Goal: Task Accomplishment & Management: Use online tool/utility

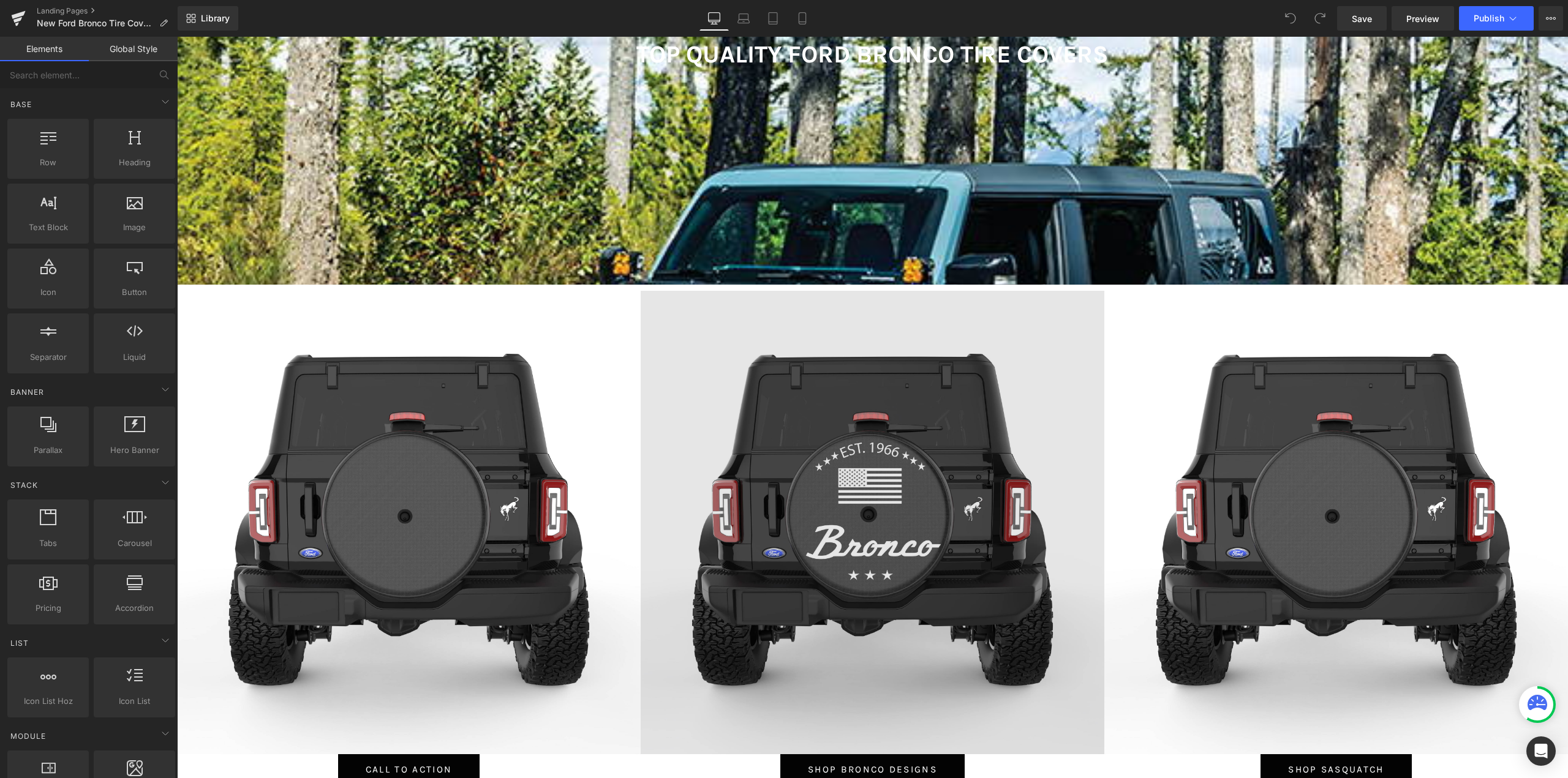
scroll to position [551, 0]
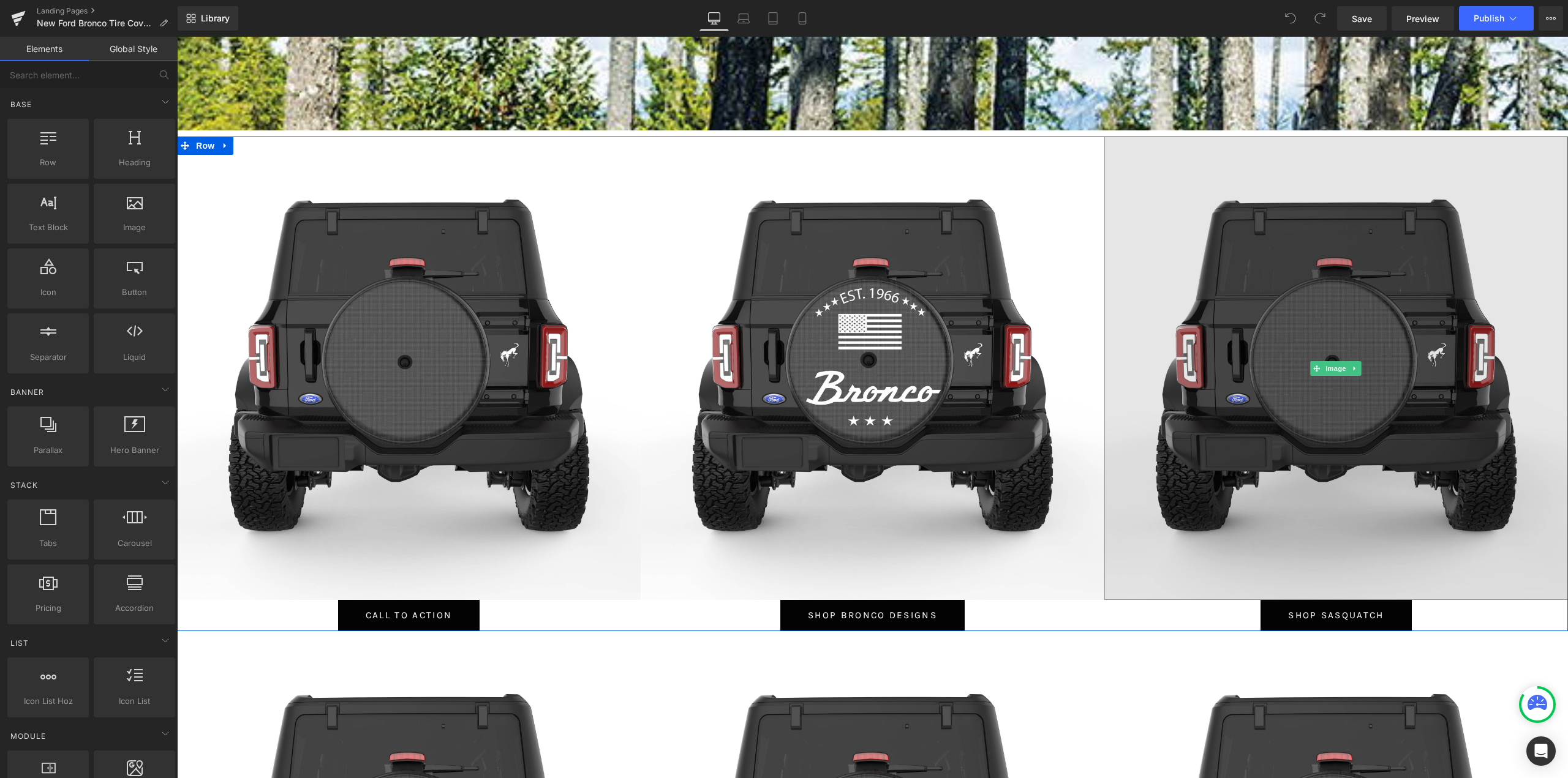
click at [1347, 434] on img at bounding box center [1336, 368] width 464 height 464
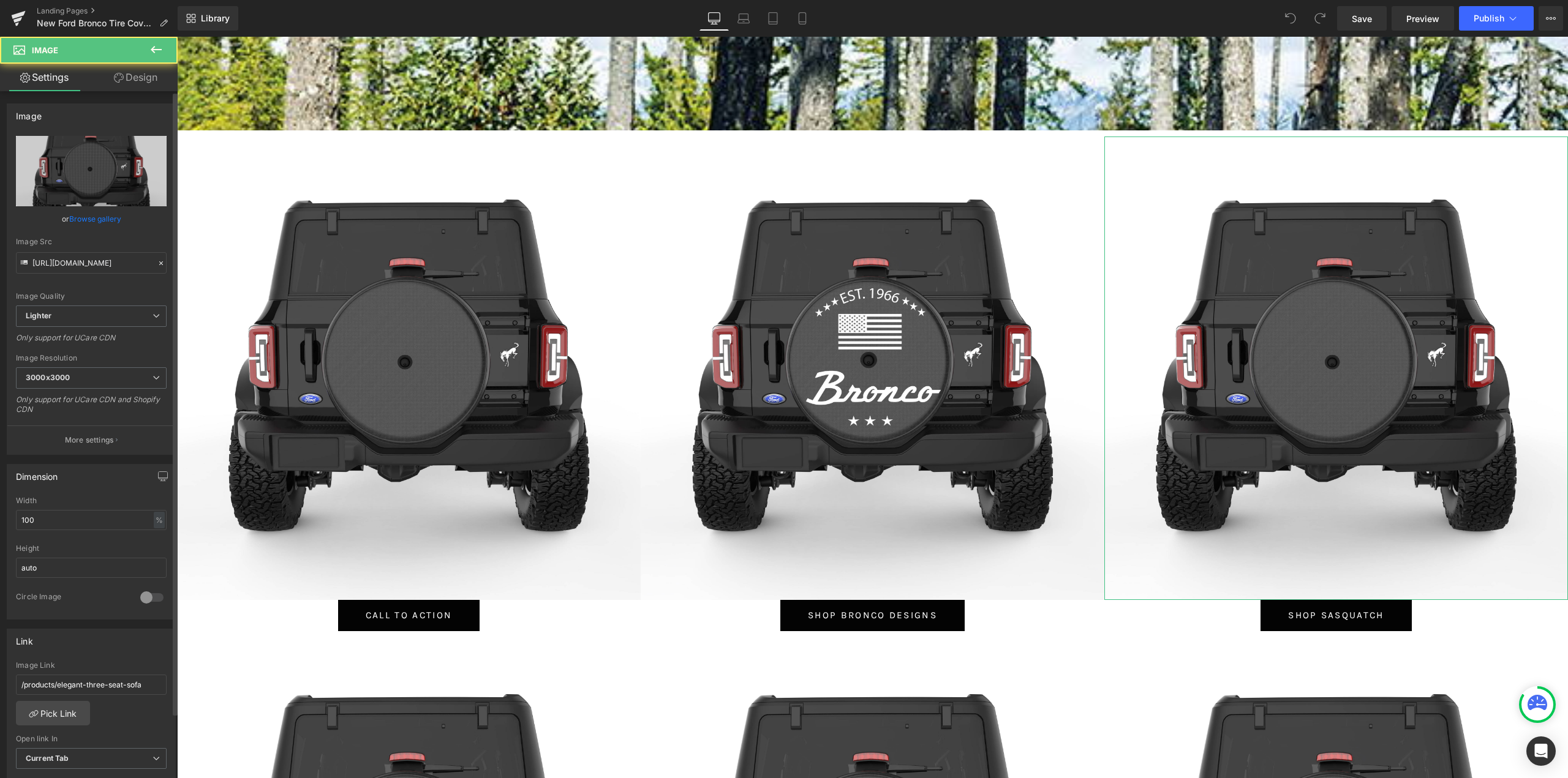
click at [97, 222] on link "Browse gallery" at bounding box center [95, 218] width 52 height 21
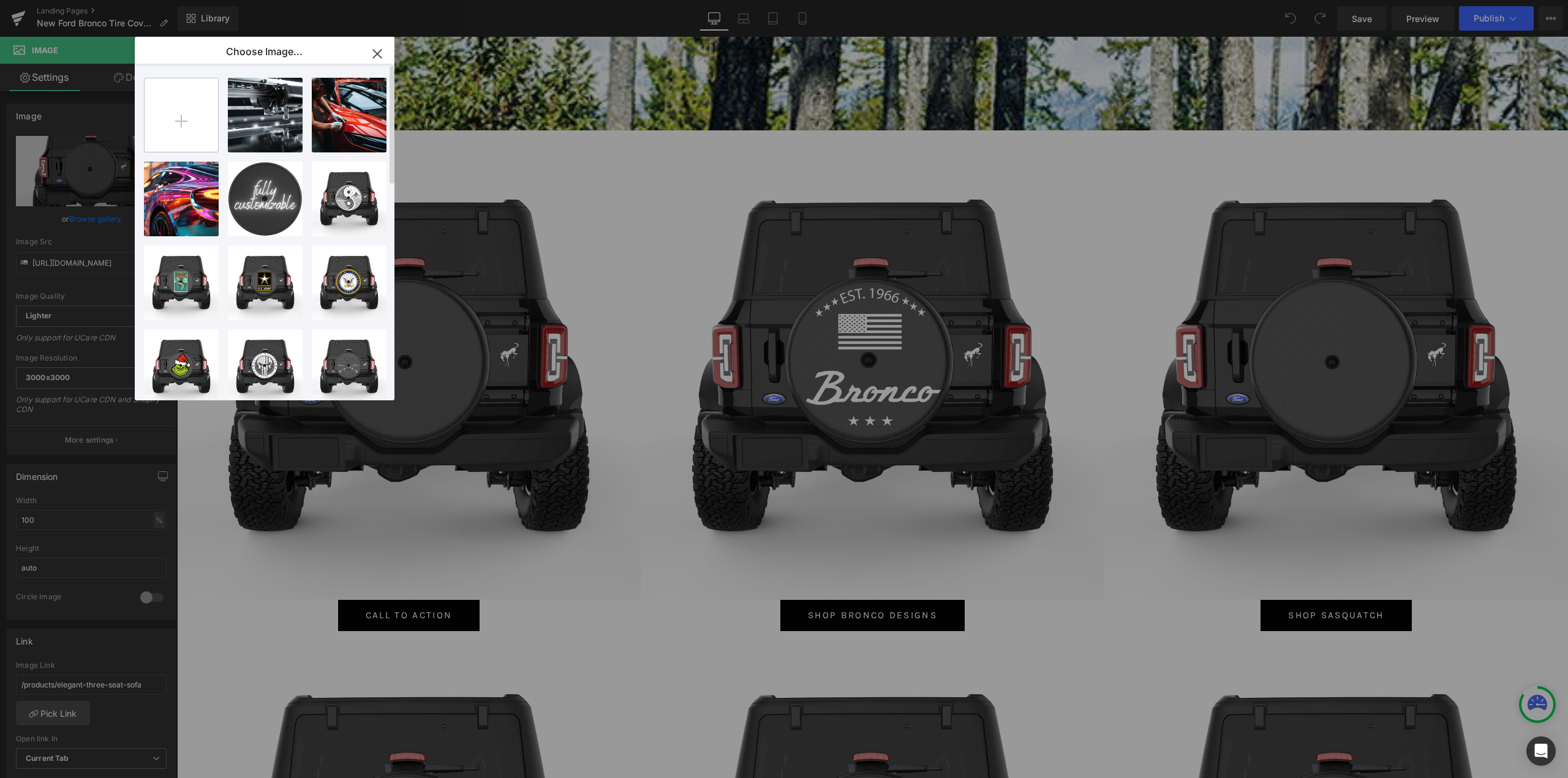
click at [178, 117] on input "file" at bounding box center [181, 115] width 73 height 73
type input "C:\fakepath\BIGFOOT HIDE AND SEEK.jpg"
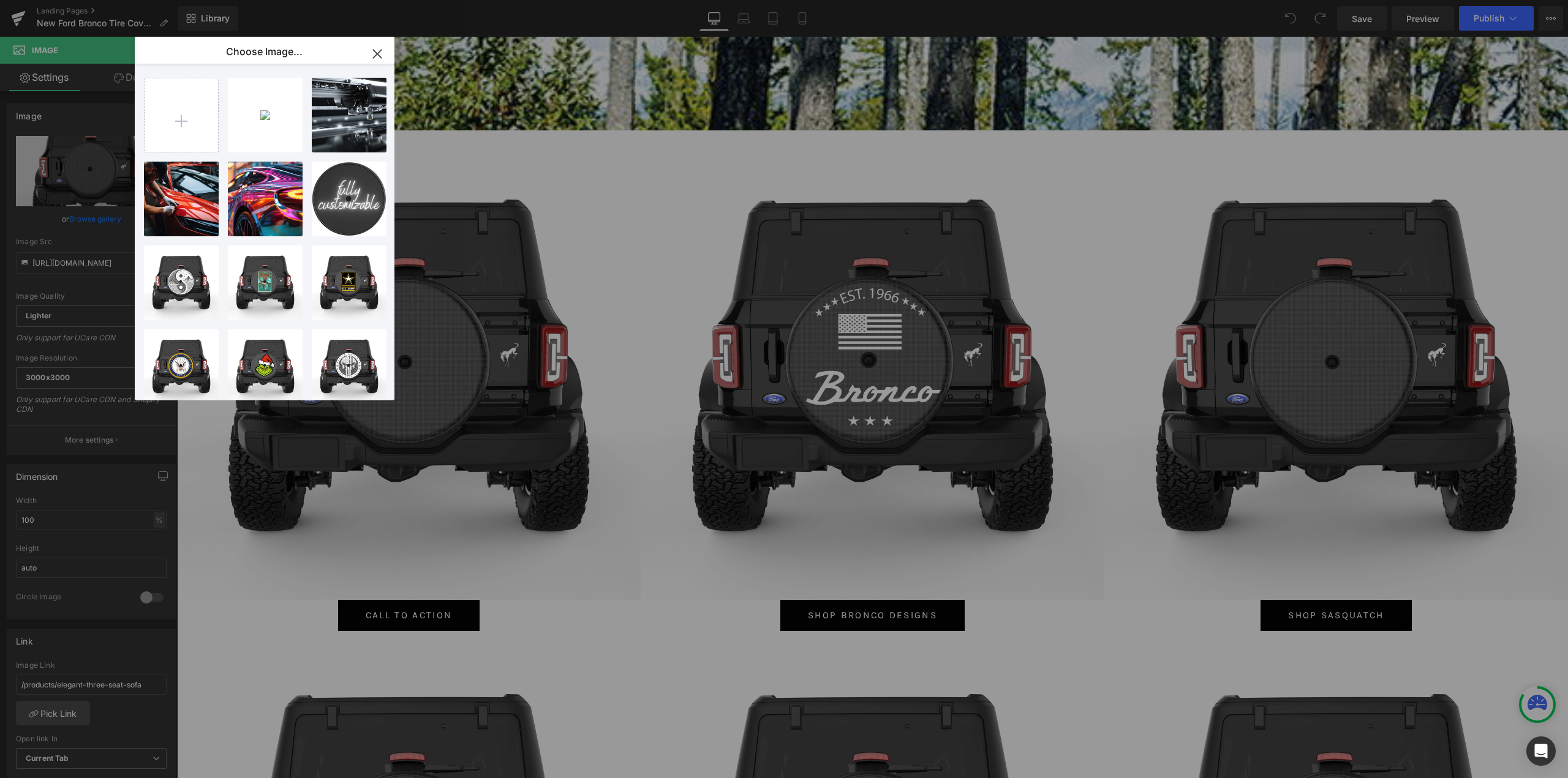
click at [0, 0] on div "BIGFOOT...SEEK.jpg 478.61 KB" at bounding box center [0, 0] width 0 height 0
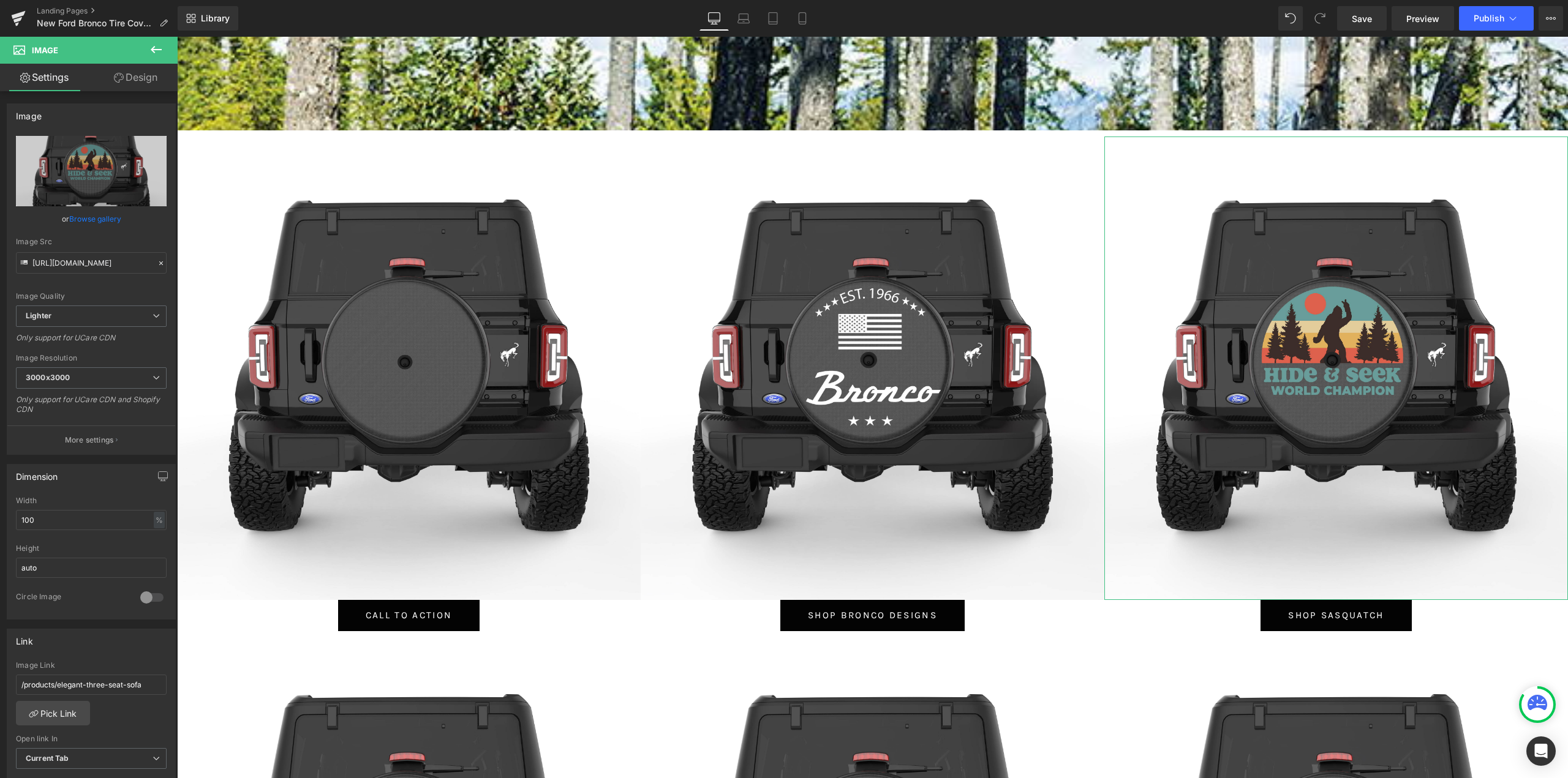
drag, startPoint x: 94, startPoint y: 218, endPoint x: 128, endPoint y: 201, distance: 38.0
click at [94, 218] on link "Browse gallery" at bounding box center [95, 218] width 52 height 21
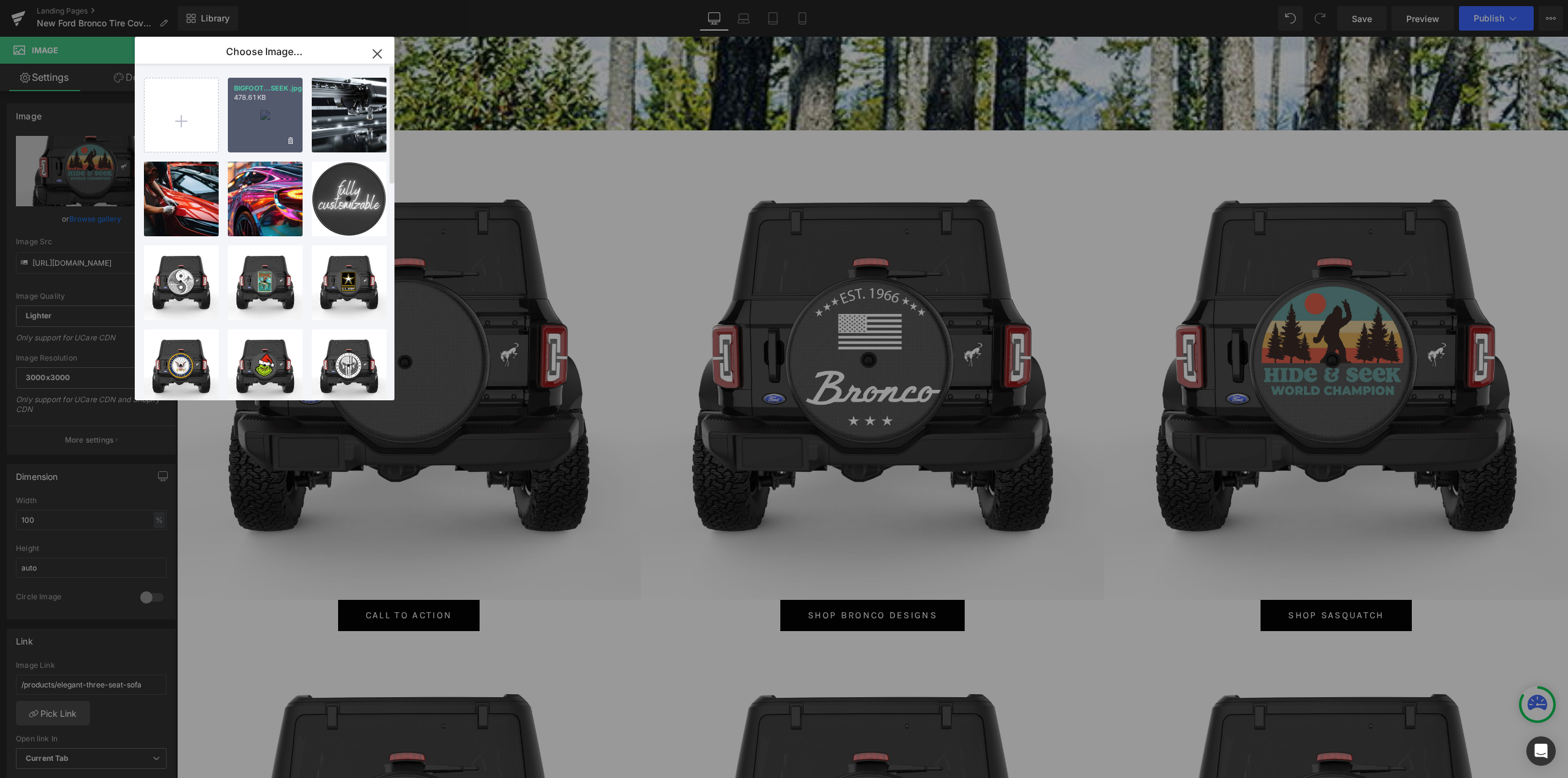
click at [257, 130] on div "BIGFOOT...SEEK.jpg 478.61 KB" at bounding box center [265, 115] width 75 height 75
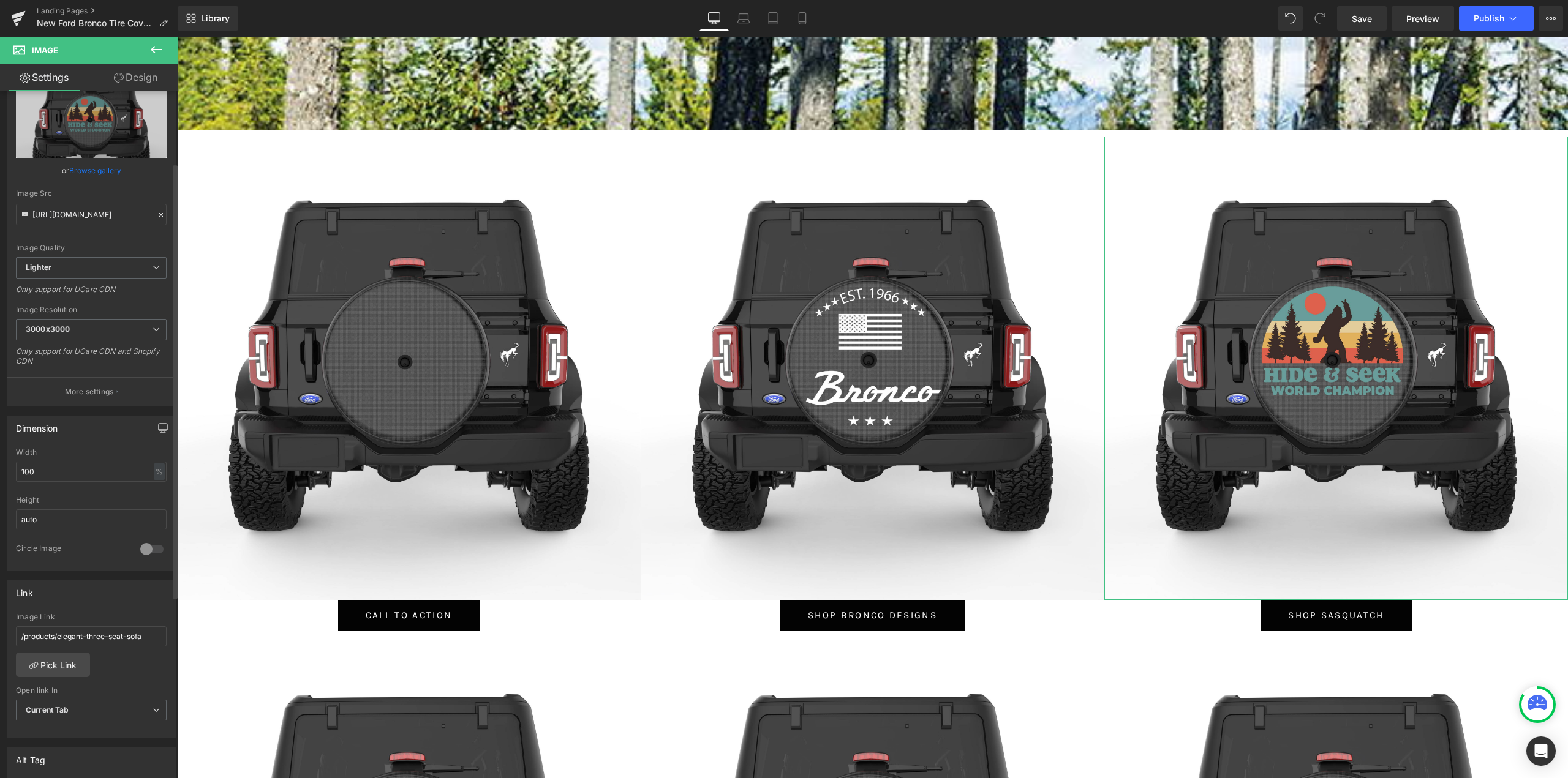
scroll to position [122, 0]
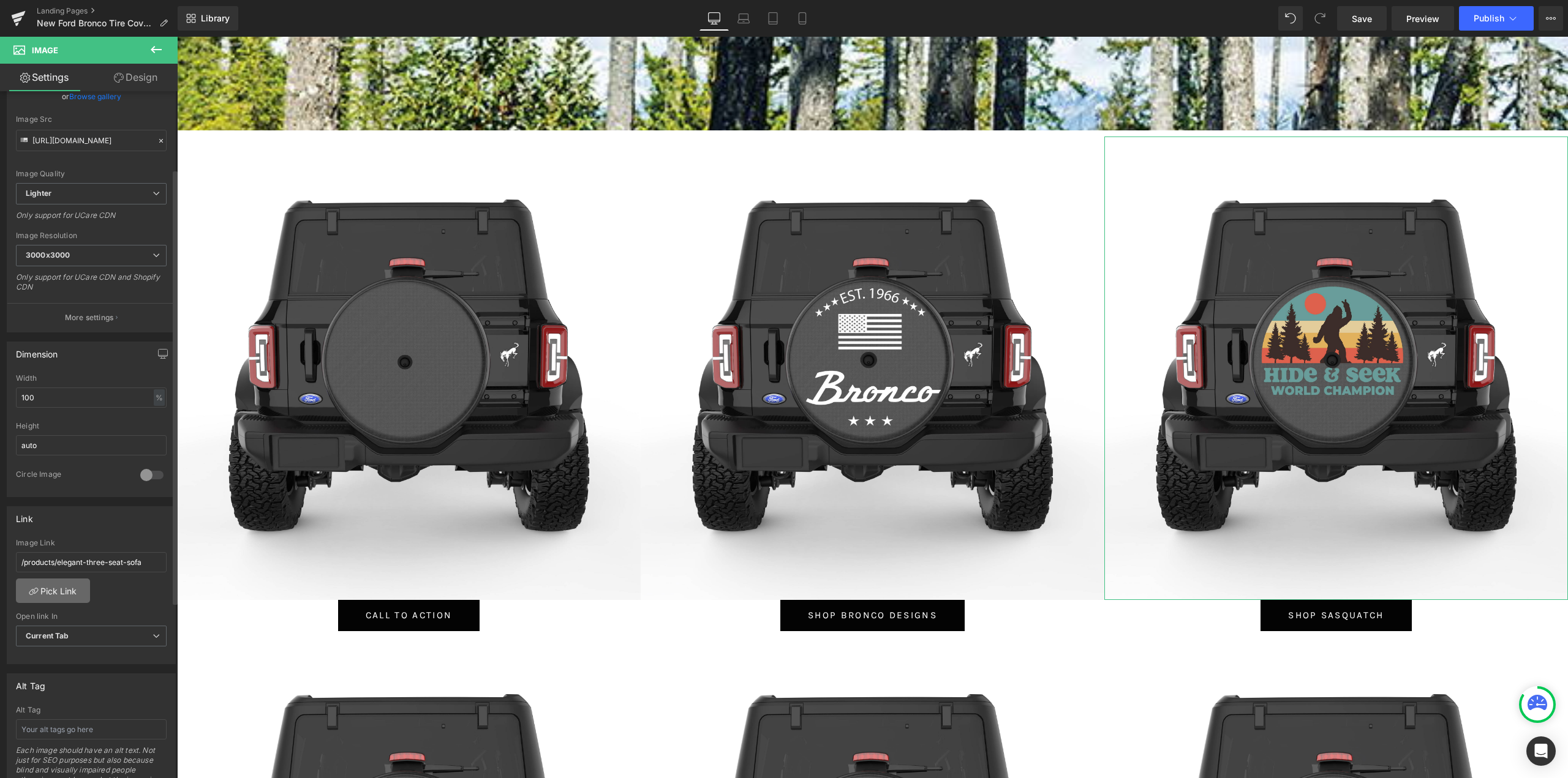
click at [59, 589] on link "Pick Link" at bounding box center [53, 590] width 74 height 24
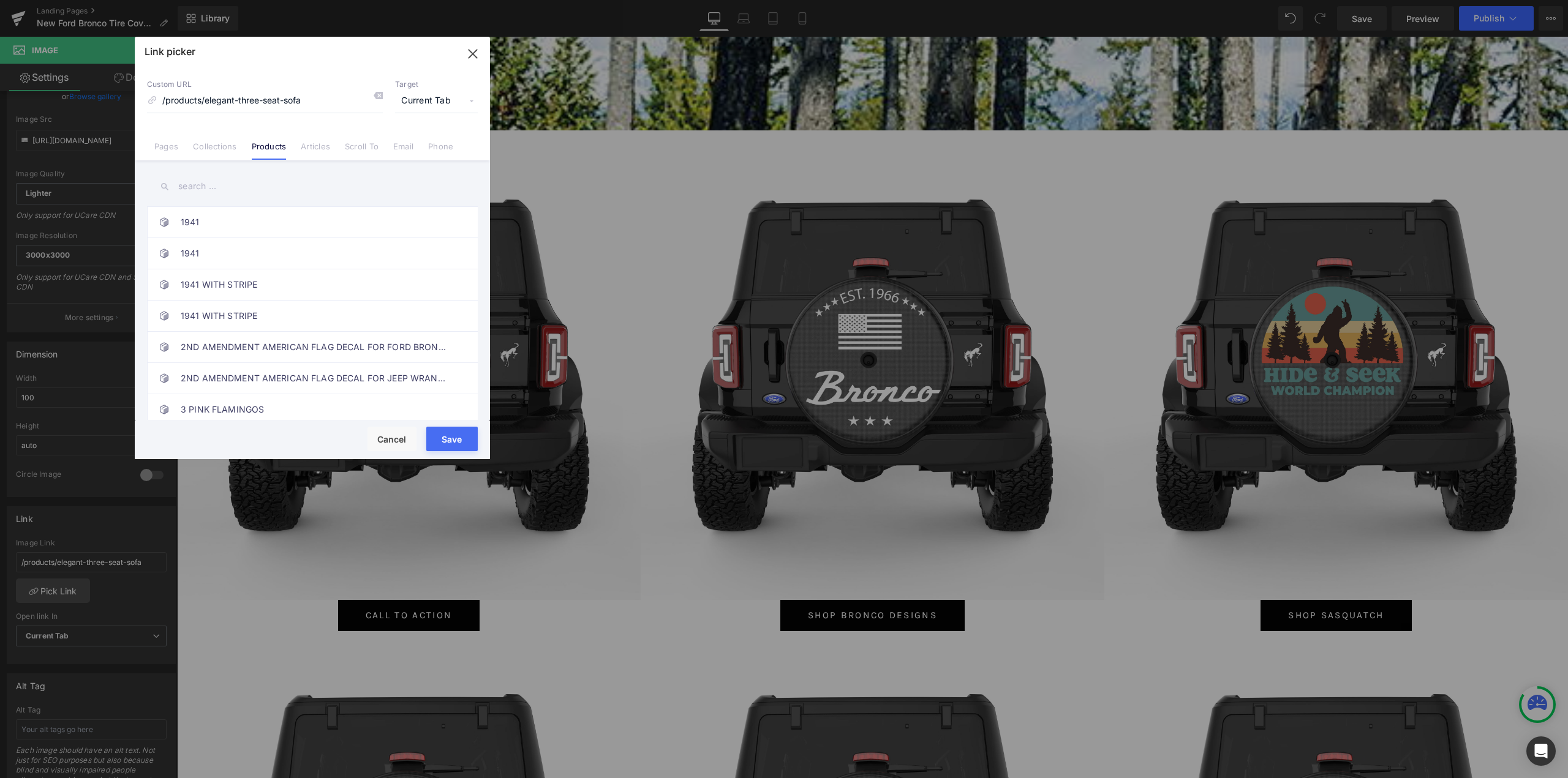
click at [219, 150] on link "Collections" at bounding box center [214, 151] width 44 height 19
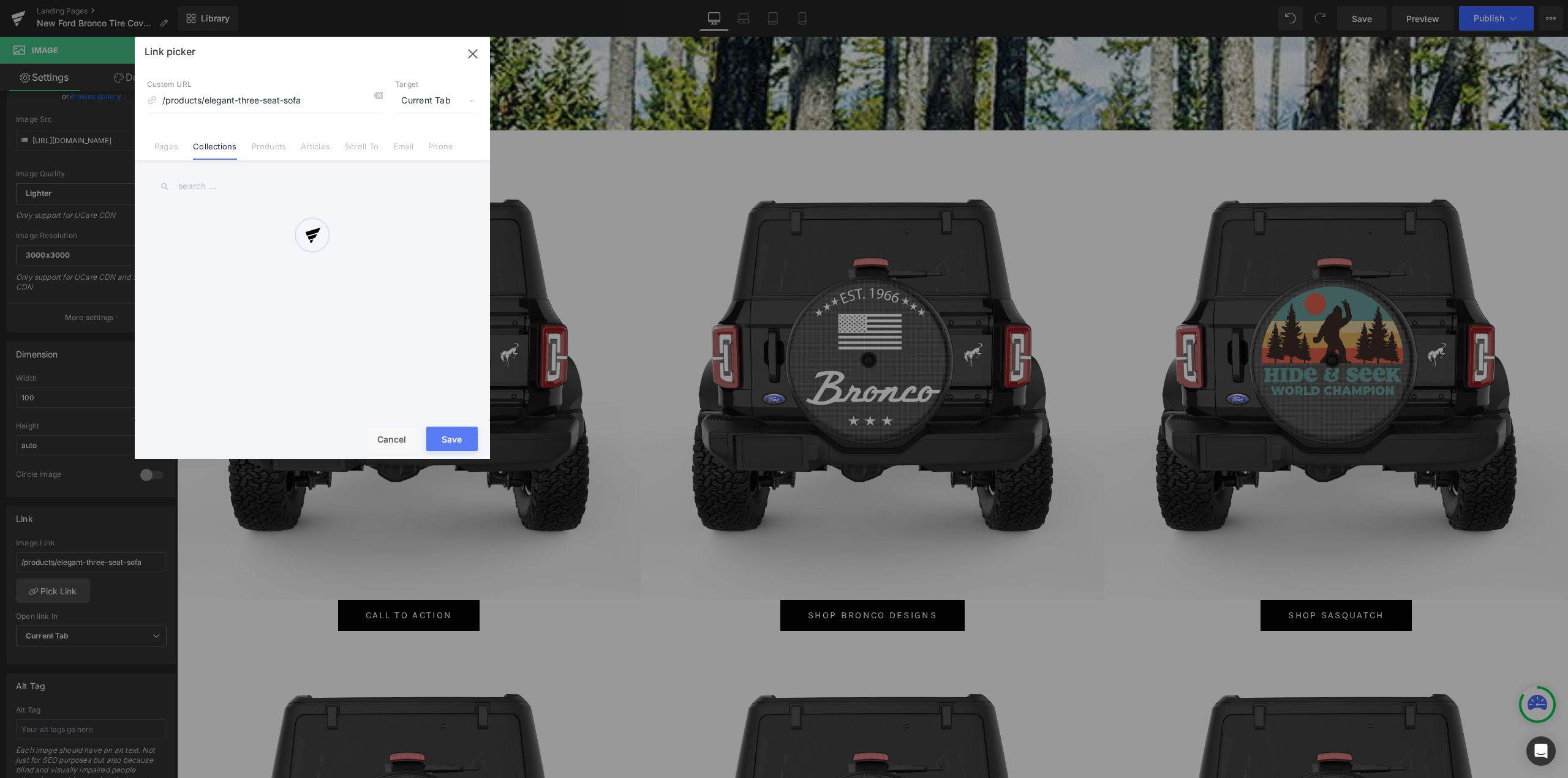
click at [223, 186] on div at bounding box center [312, 247] width 355 height 422
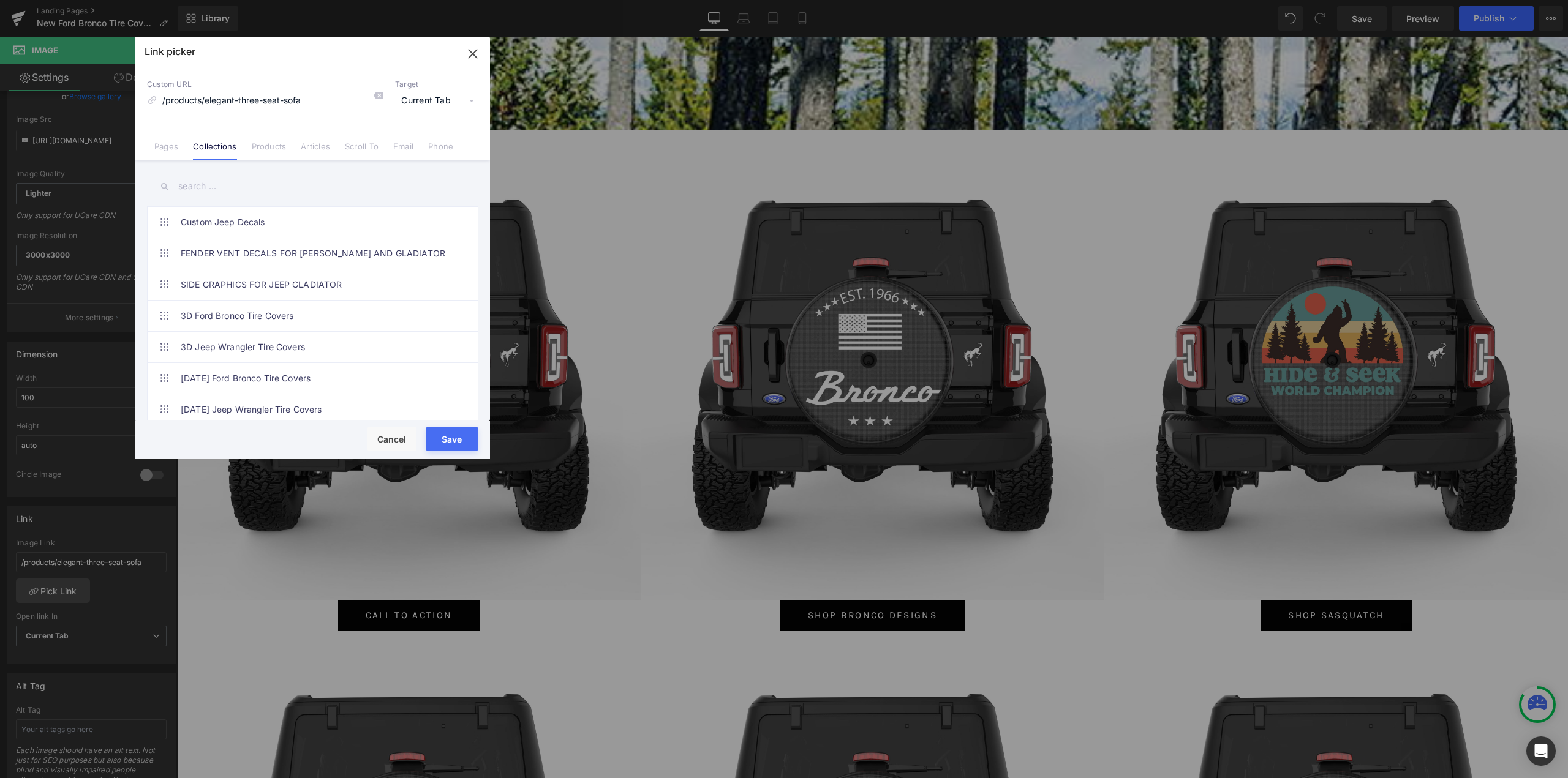
click at [213, 187] on input "text" at bounding box center [312, 187] width 330 height 28
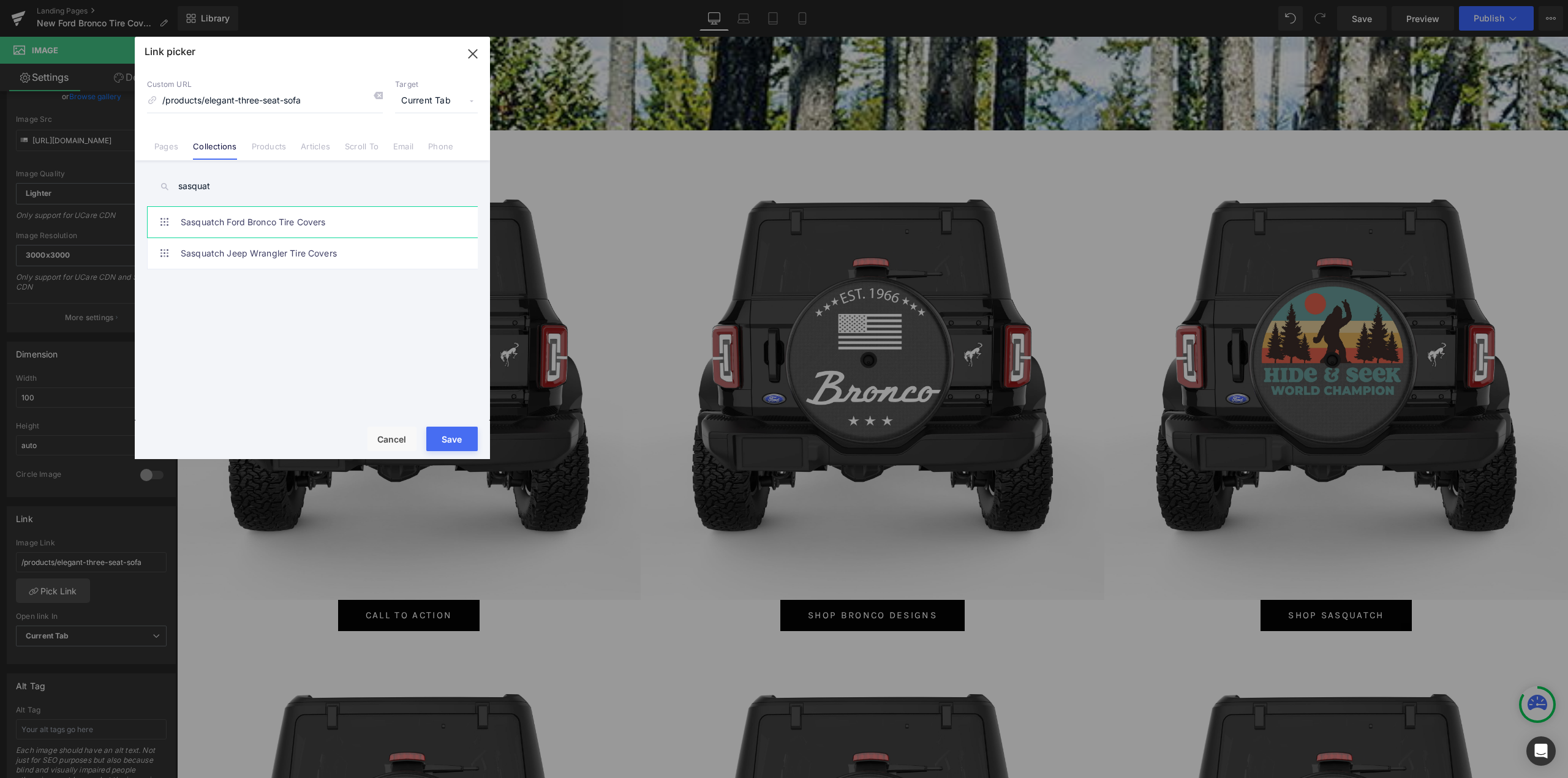
type input "sasquat"
click at [259, 227] on link "Sasquatch Ford Bronco Tire Covers" at bounding box center [315, 222] width 270 height 30
click at [440, 437] on button "Save" at bounding box center [451, 438] width 51 height 24
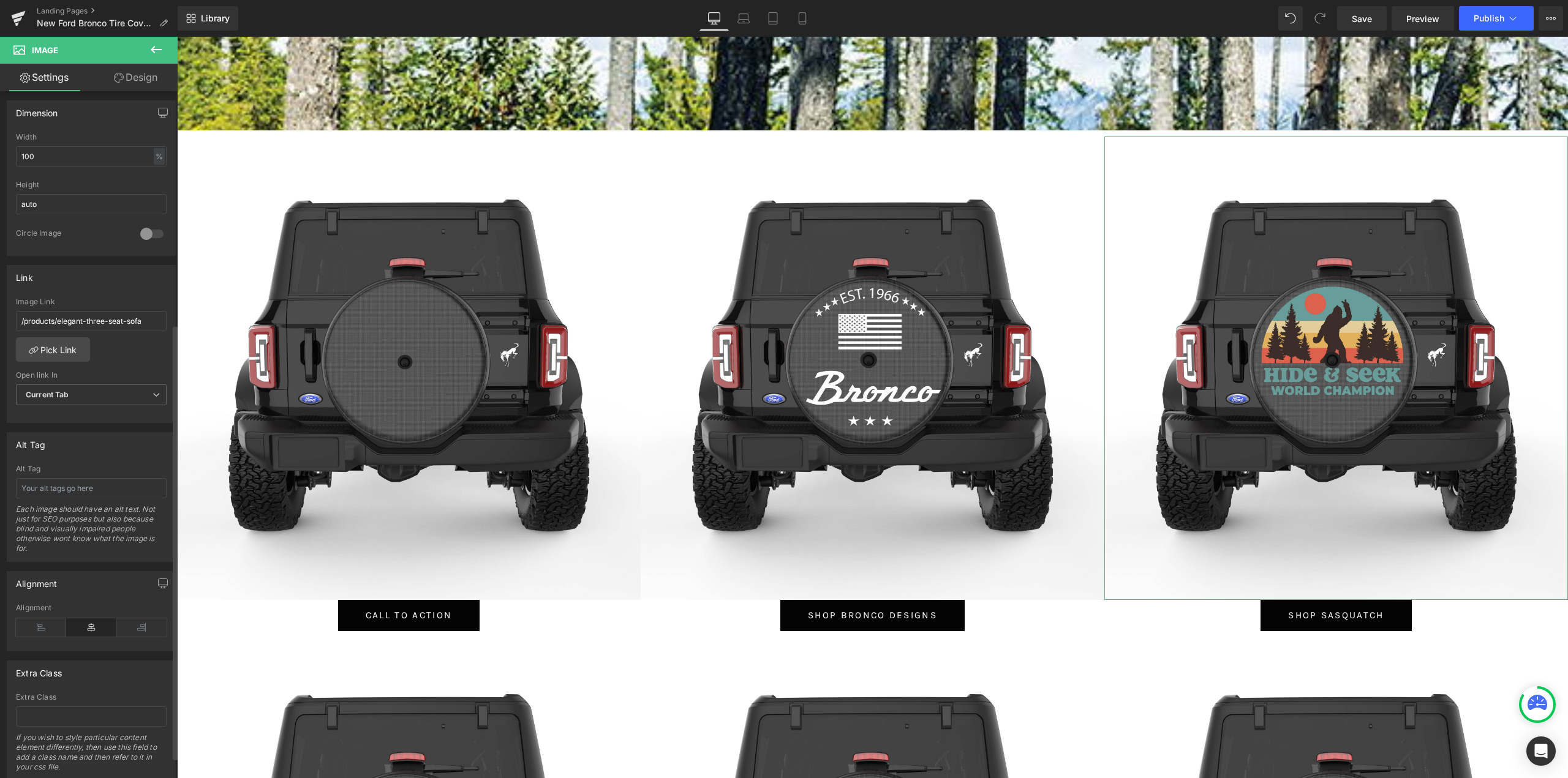
scroll to position [367, 0]
click at [77, 468] on div "Alt Tag" at bounding box center [91, 465] width 151 height 8
click at [83, 482] on input "text" at bounding box center [91, 484] width 151 height 20
drag, startPoint x: 57, startPoint y: 485, endPoint x: 6, endPoint y: 485, distance: 51.0
click at [8, 485] on div "Alt Tag Sasquatch Ford Bronco Tire Covers Each image should have an alt text. N…" at bounding box center [91, 509] width 168 height 97
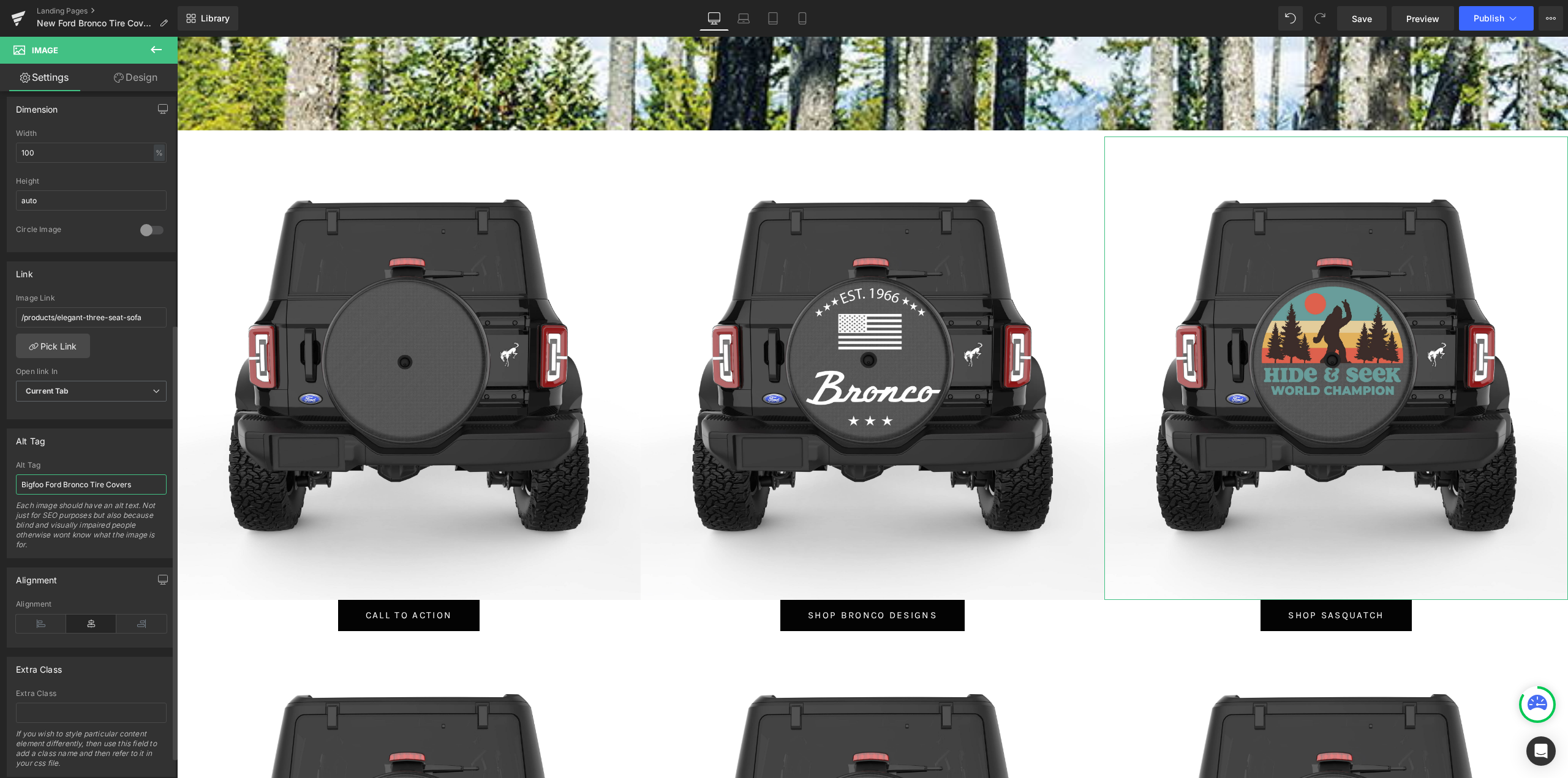
type input "Bigfoot Ford Bronco Tire Covers"
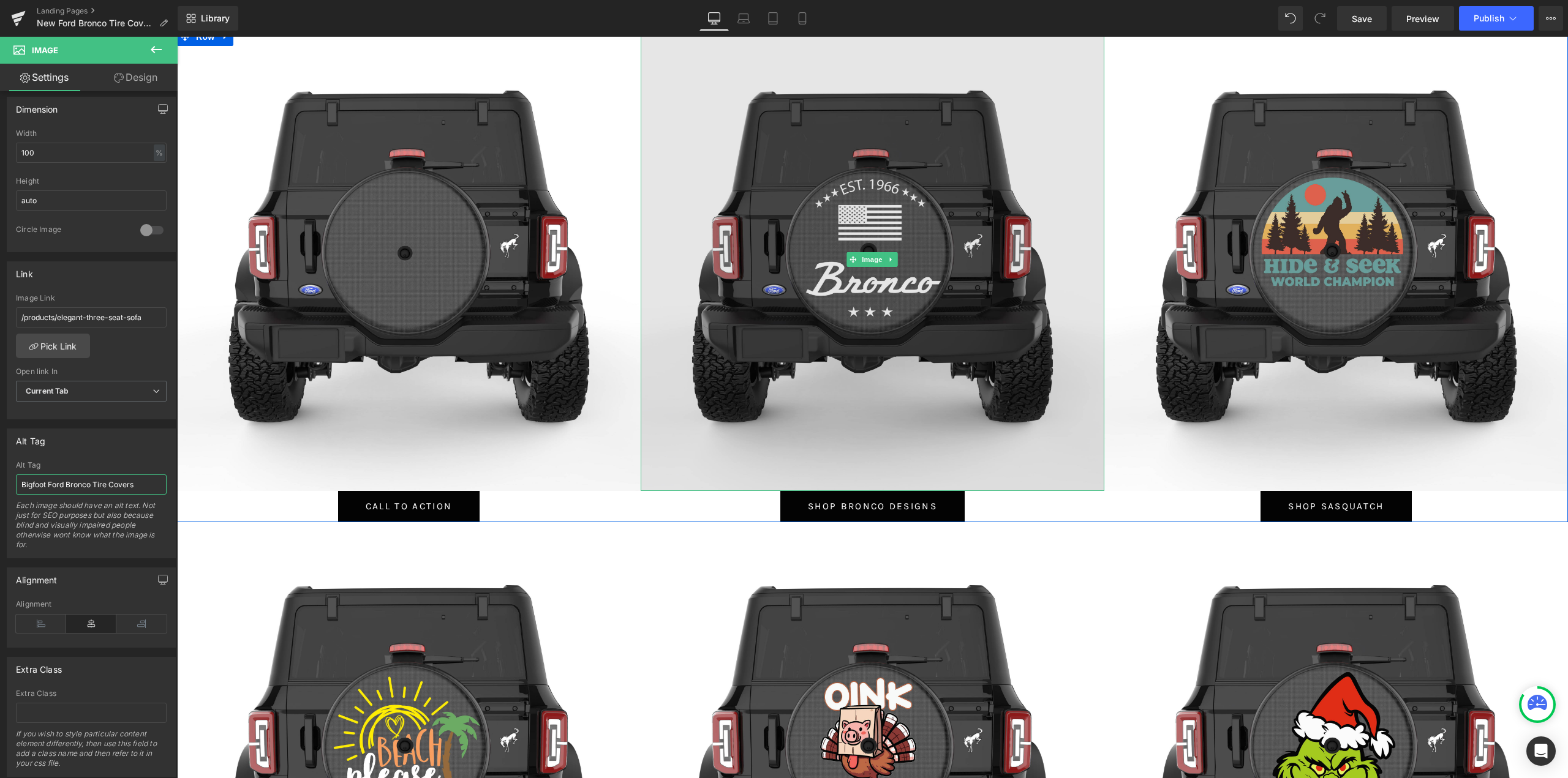
scroll to position [857, 0]
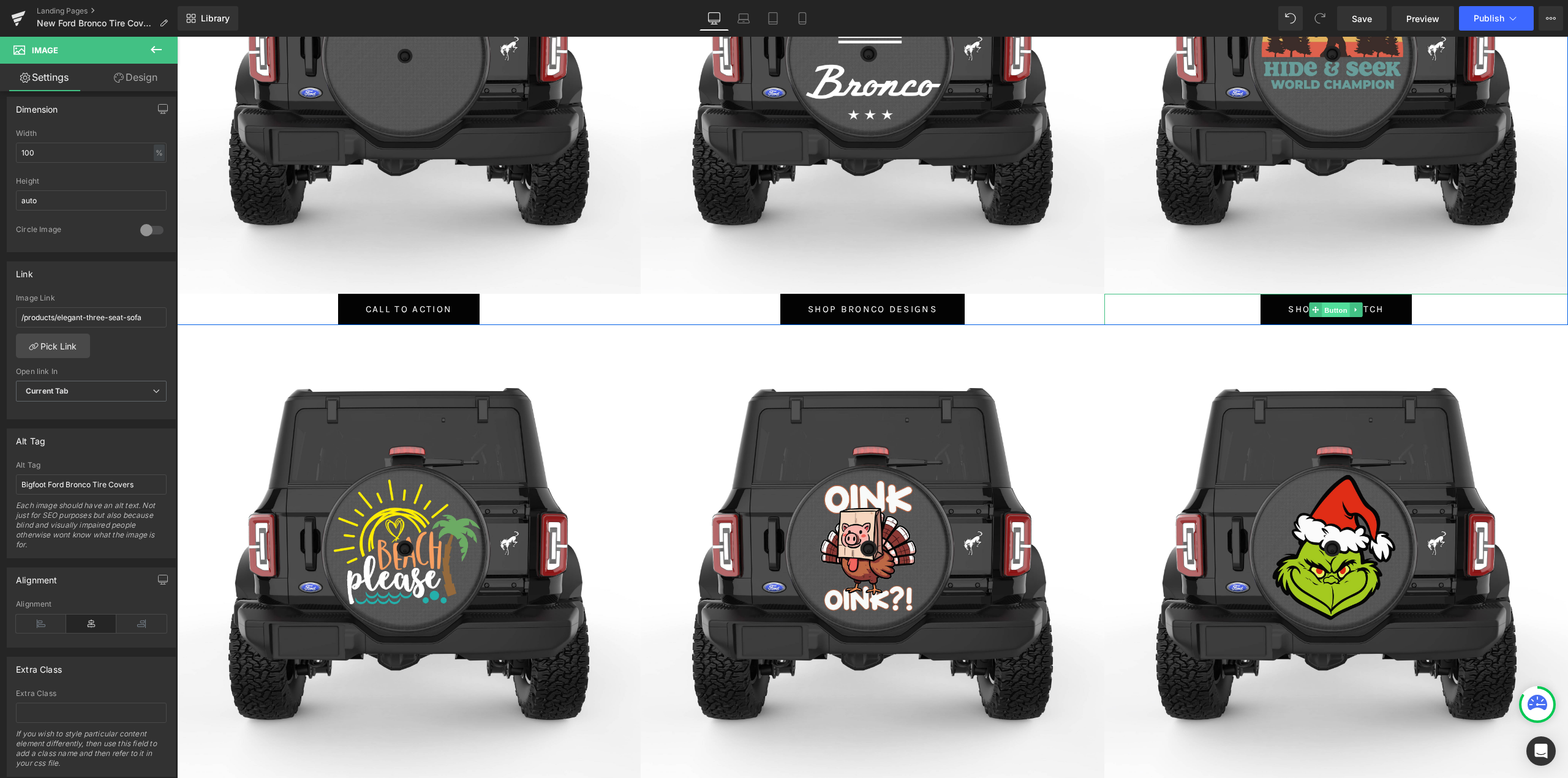
click at [1328, 314] on span "Button" at bounding box center [1336, 310] width 28 height 15
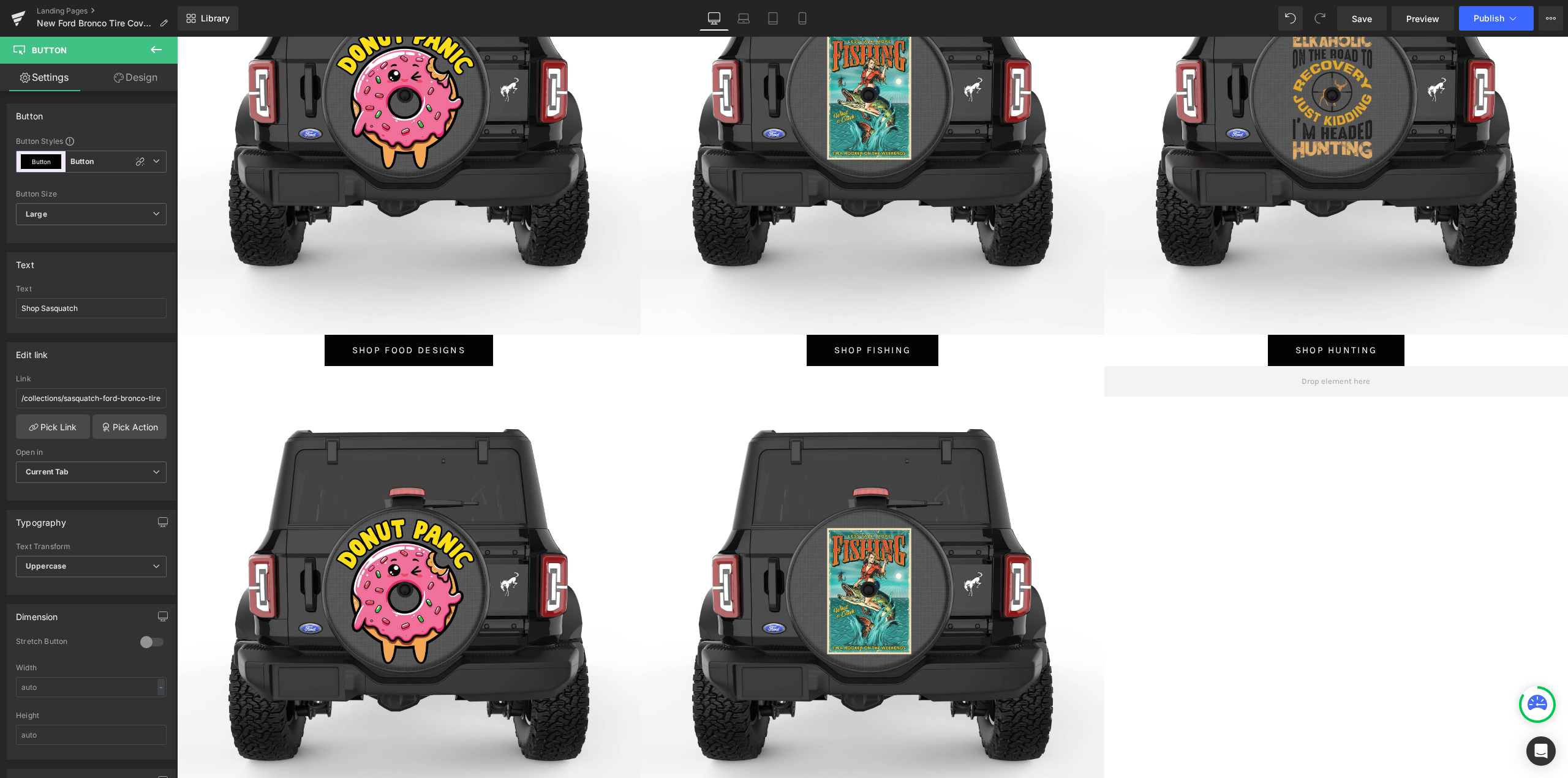
scroll to position [6059, 0]
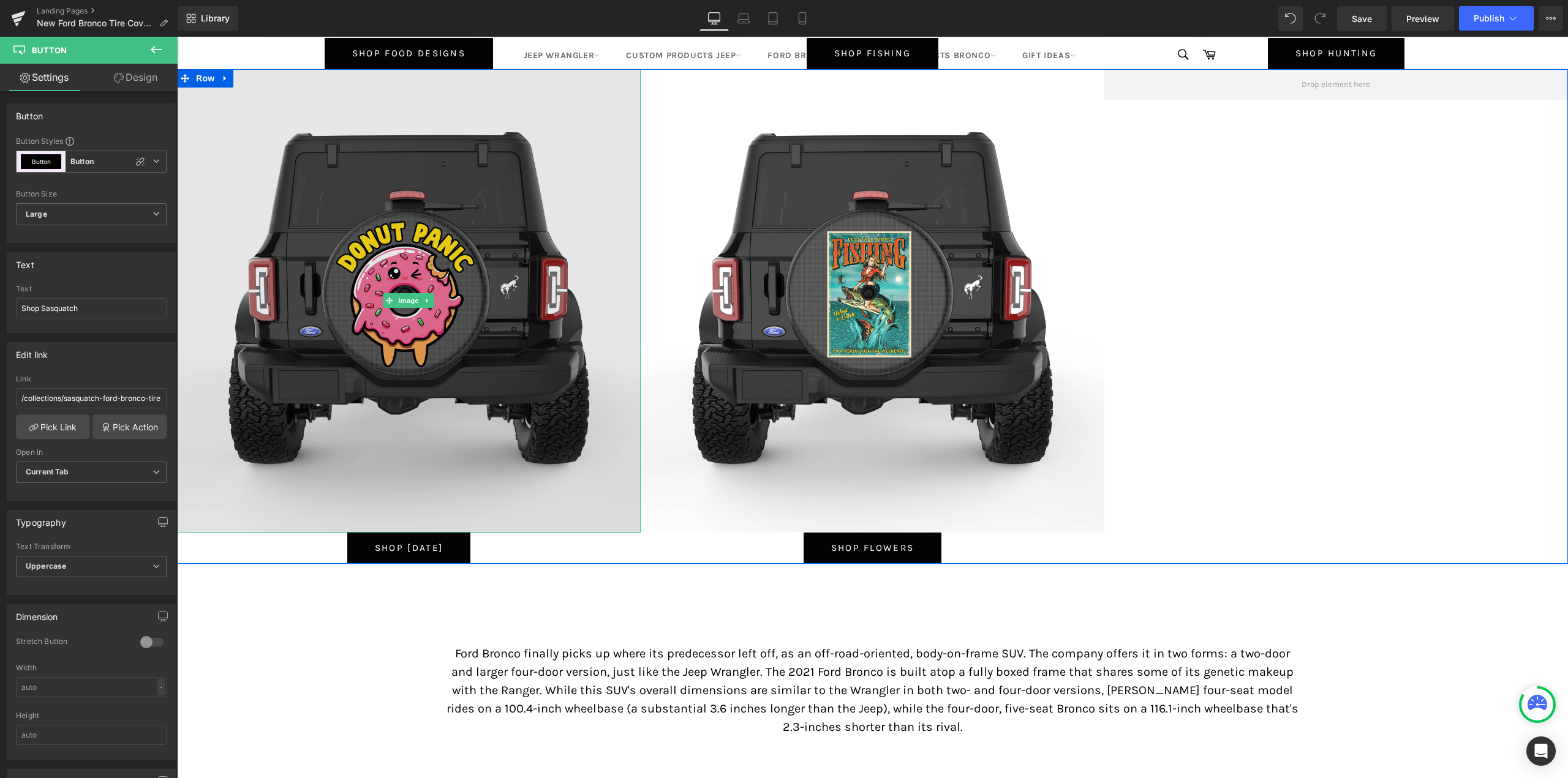
click at [389, 284] on img at bounding box center [409, 301] width 464 height 464
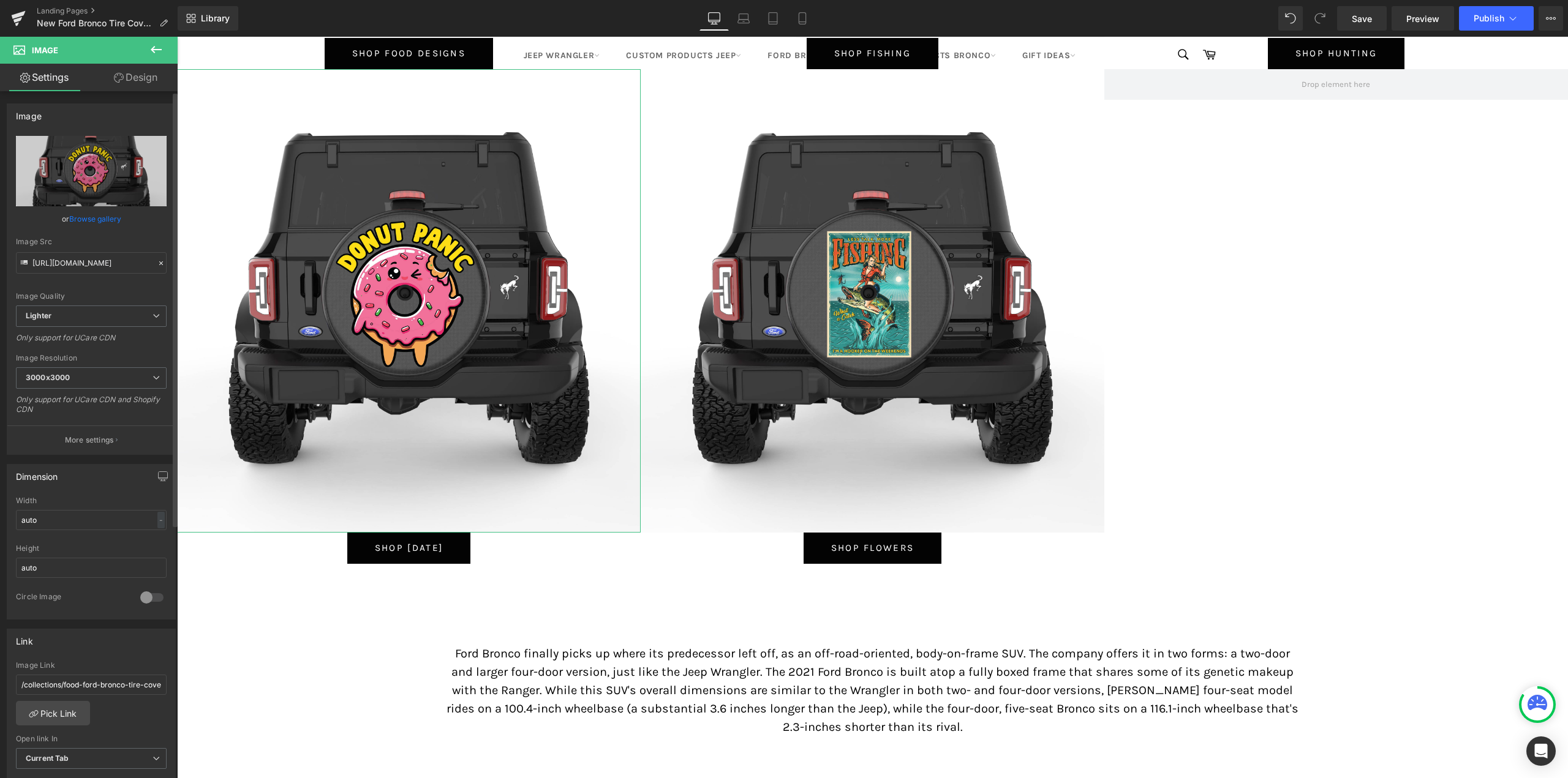
click at [100, 216] on link "Browse gallery" at bounding box center [95, 218] width 52 height 21
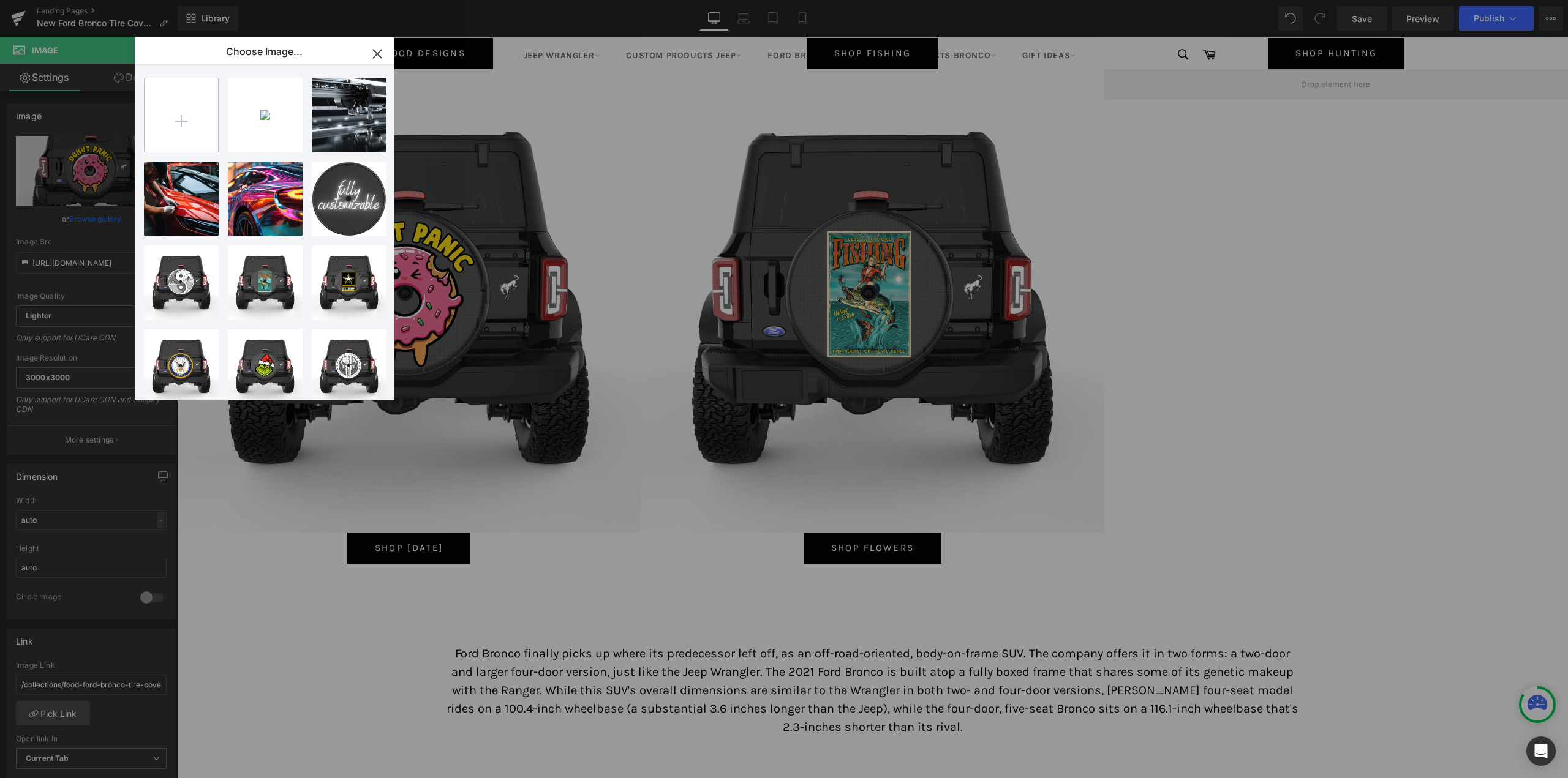
click at [196, 104] on input "file" at bounding box center [181, 115] width 73 height 73
type input "C:\fakepath\[DATE] [DATE] EAGLE.jpg"
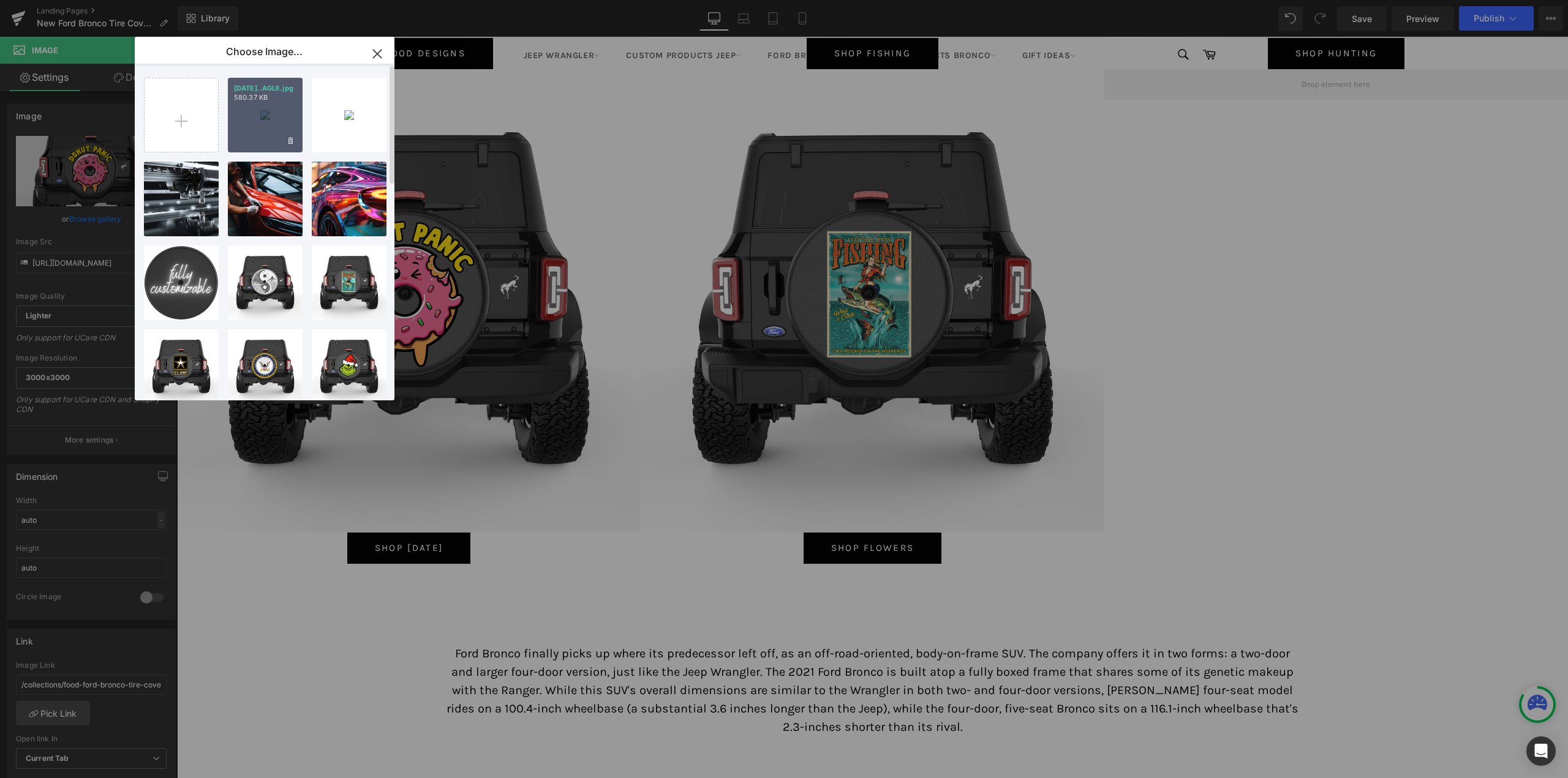
click at [256, 129] on div "4TH JUL...AGLE.jpg 580.37 KB" at bounding box center [265, 115] width 75 height 75
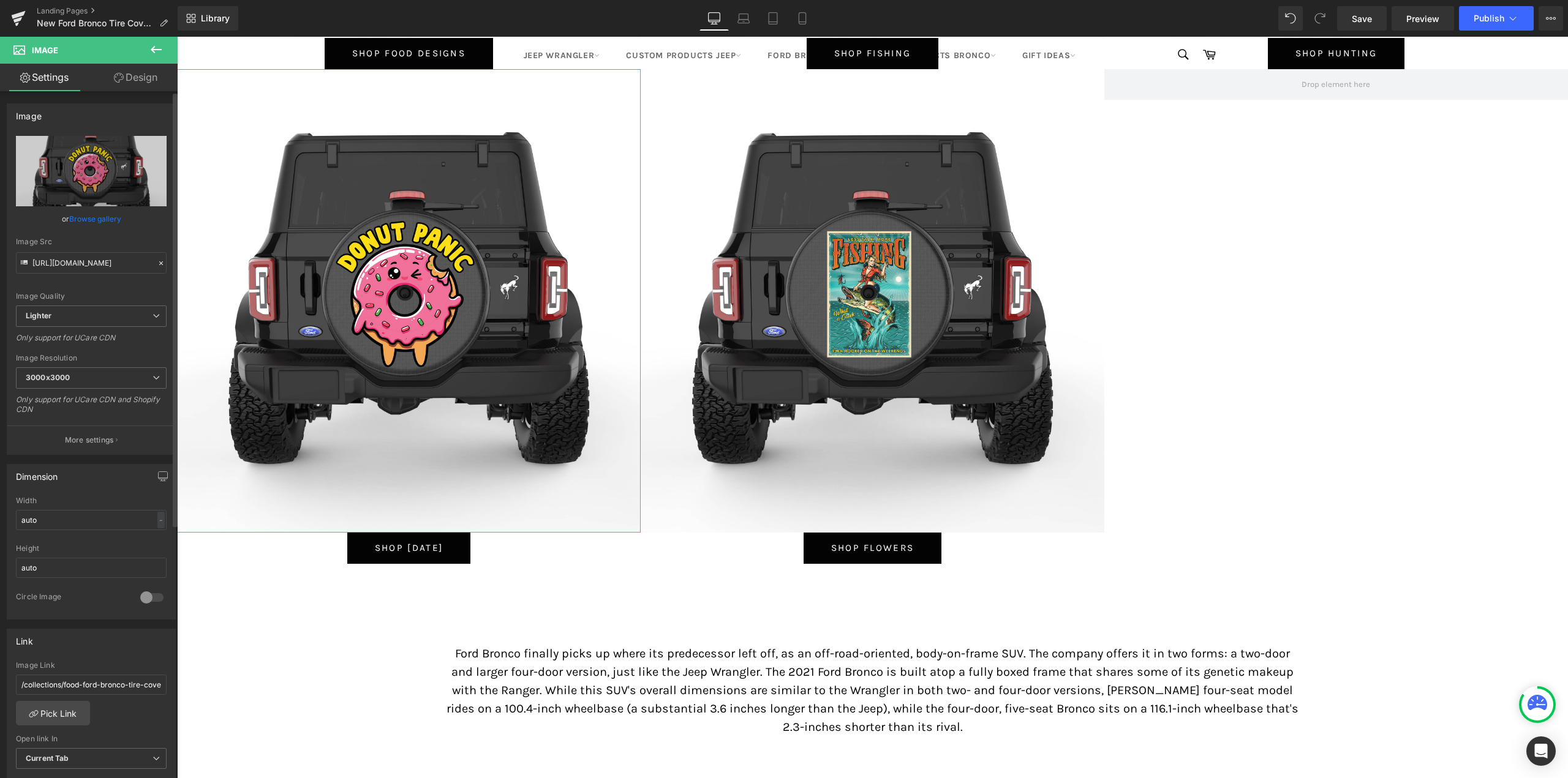
click at [82, 219] on link "Browse gallery" at bounding box center [95, 218] width 52 height 21
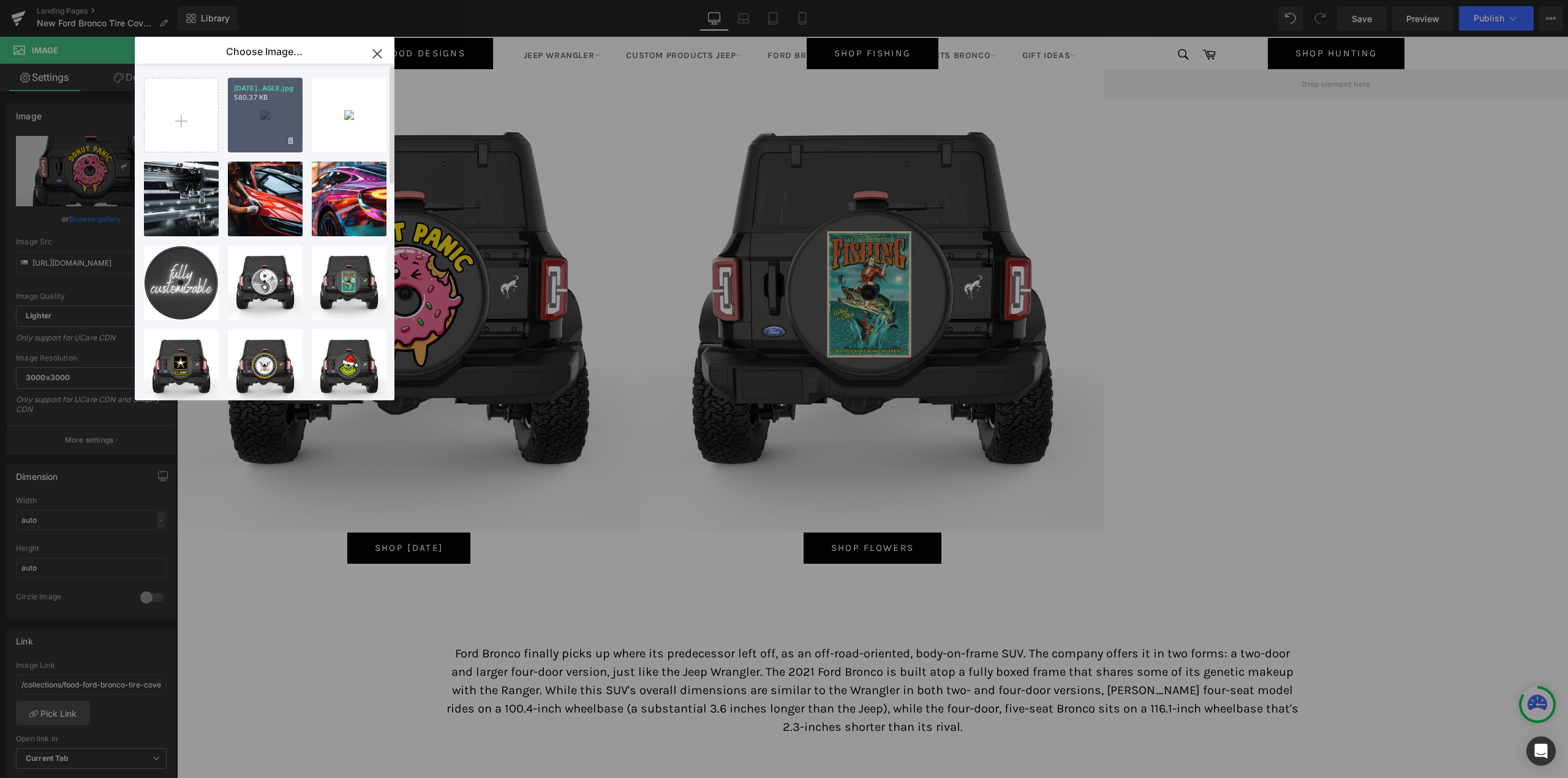
click at [274, 126] on div "4TH JUL...AGLE.jpg 580.37 KB" at bounding box center [265, 115] width 75 height 75
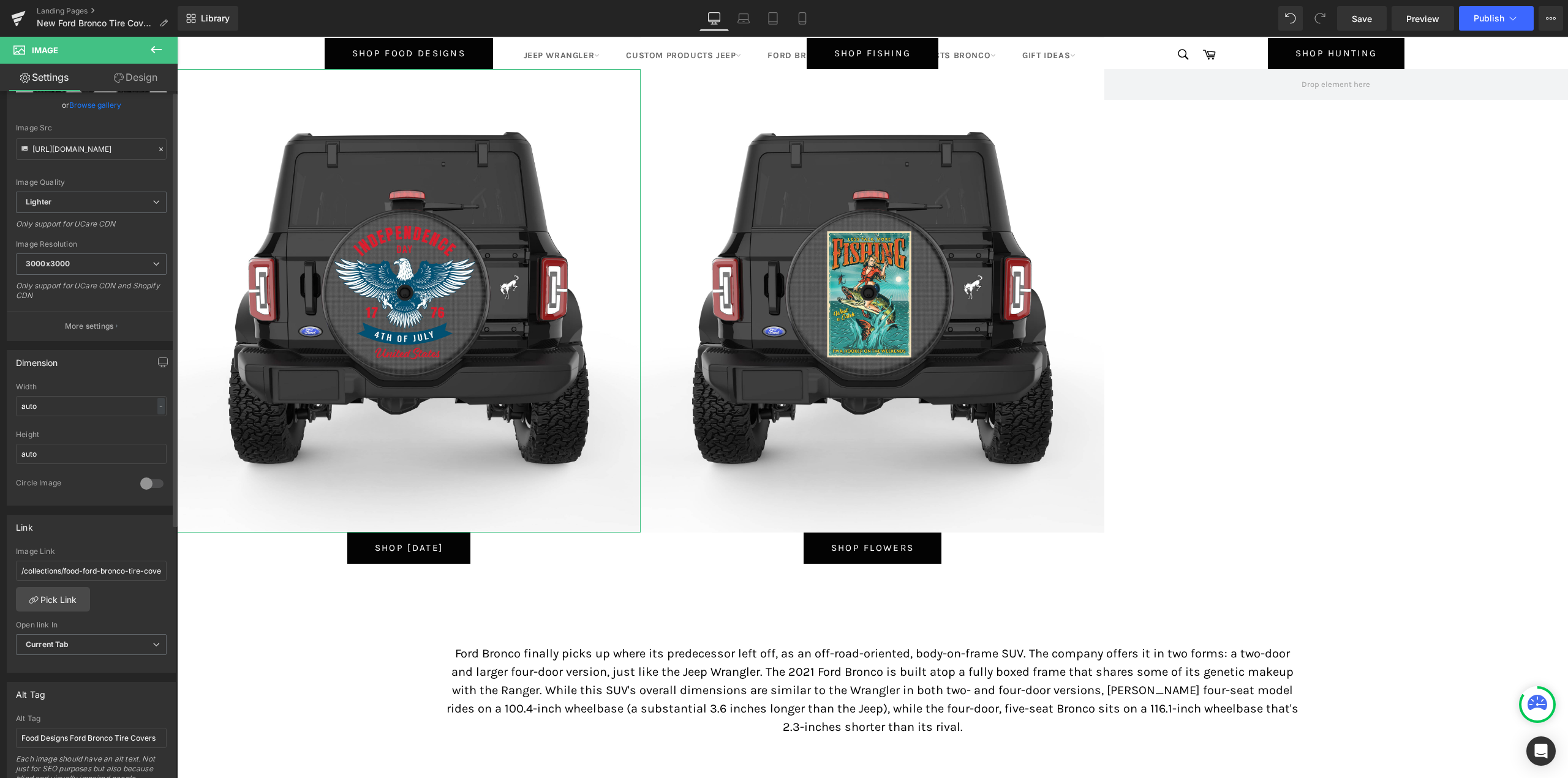
scroll to position [245, 0]
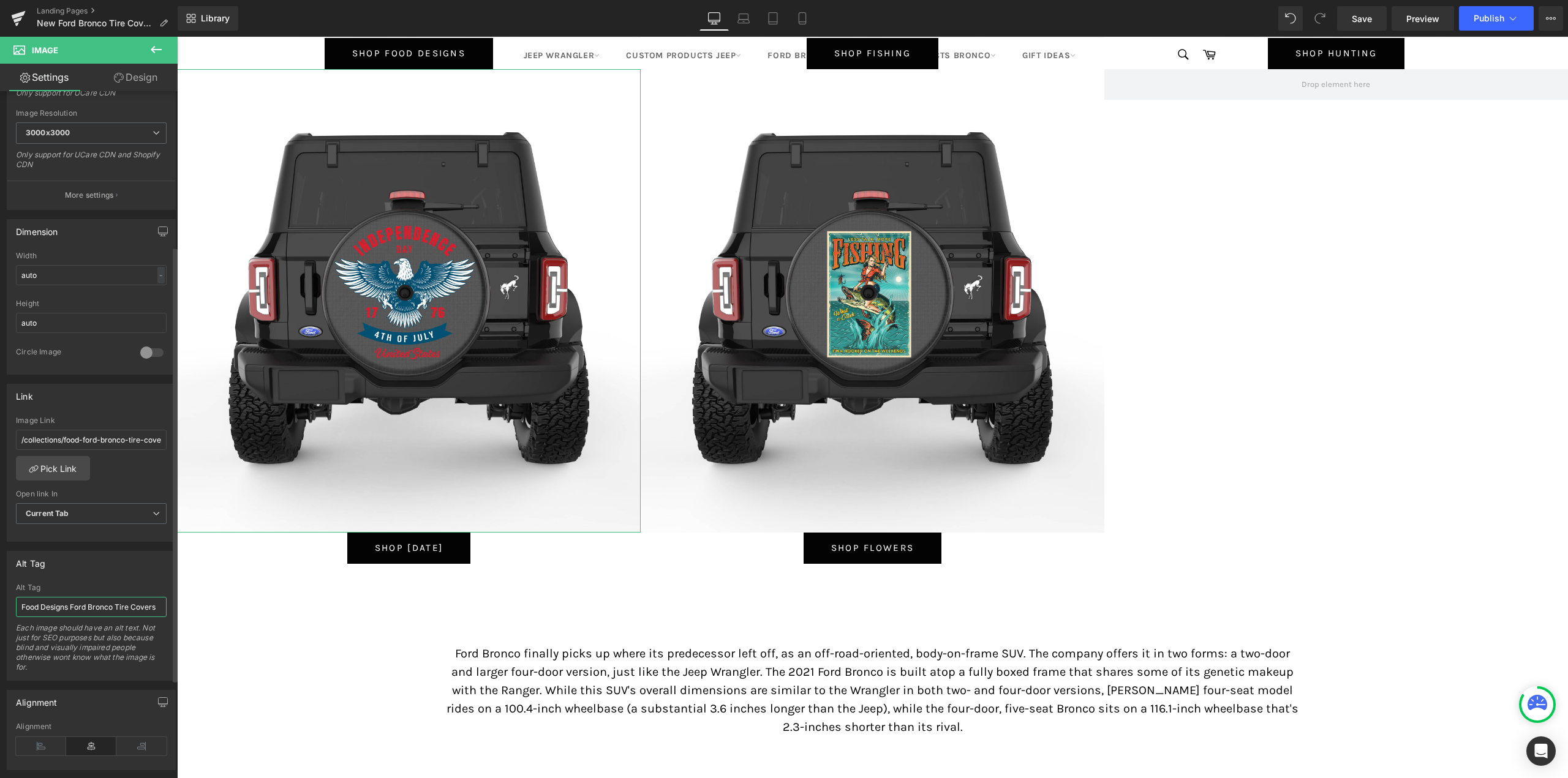
click at [60, 608] on input "Food Designs Ford Bronco Tire Covers" at bounding box center [91, 607] width 151 height 20
type input "[DATE] Ford Bronco Tire Covers"
click at [55, 466] on link "Pick Link" at bounding box center [53, 468] width 74 height 24
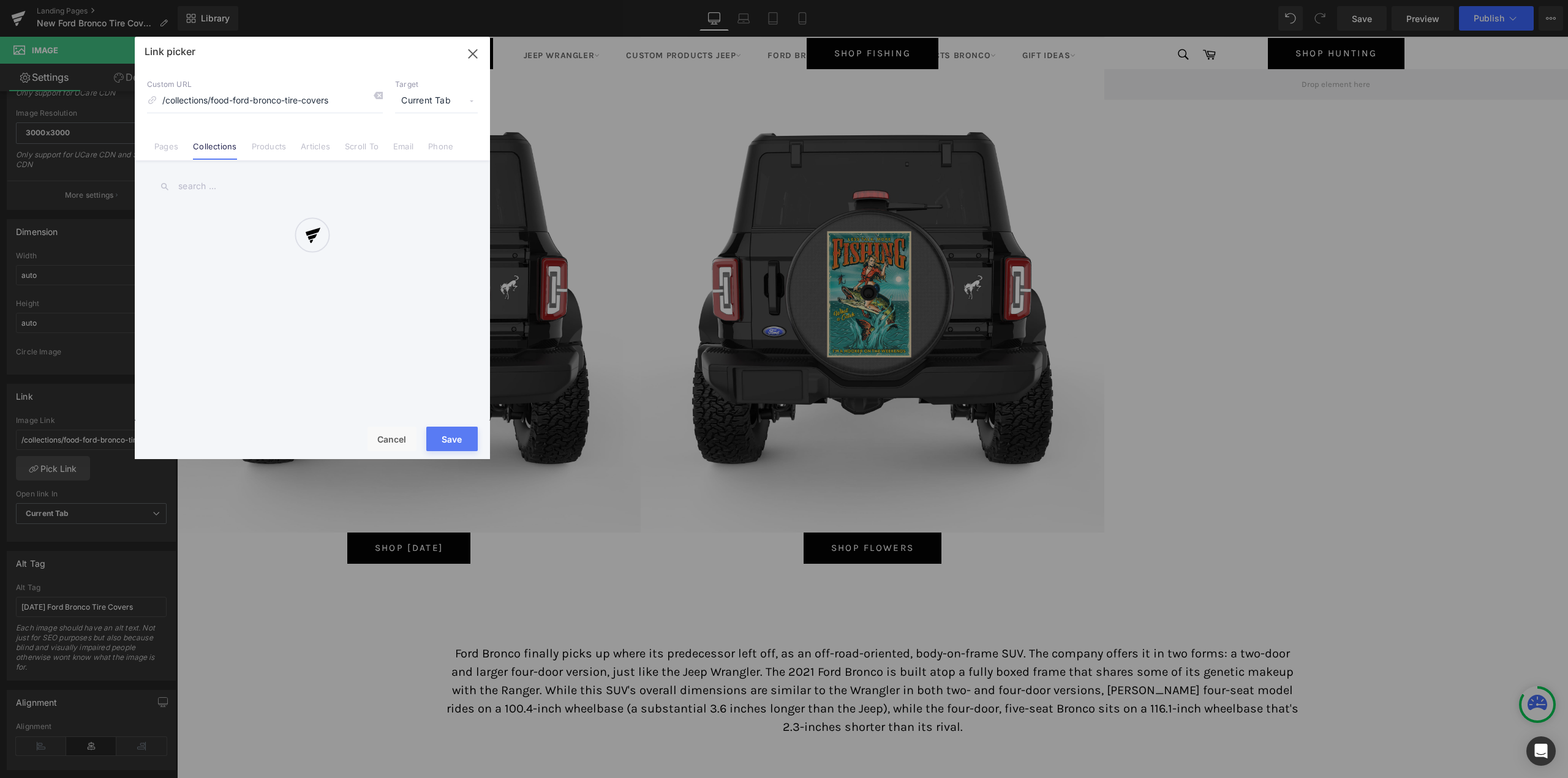
click at [221, 185] on div at bounding box center [312, 247] width 355 height 422
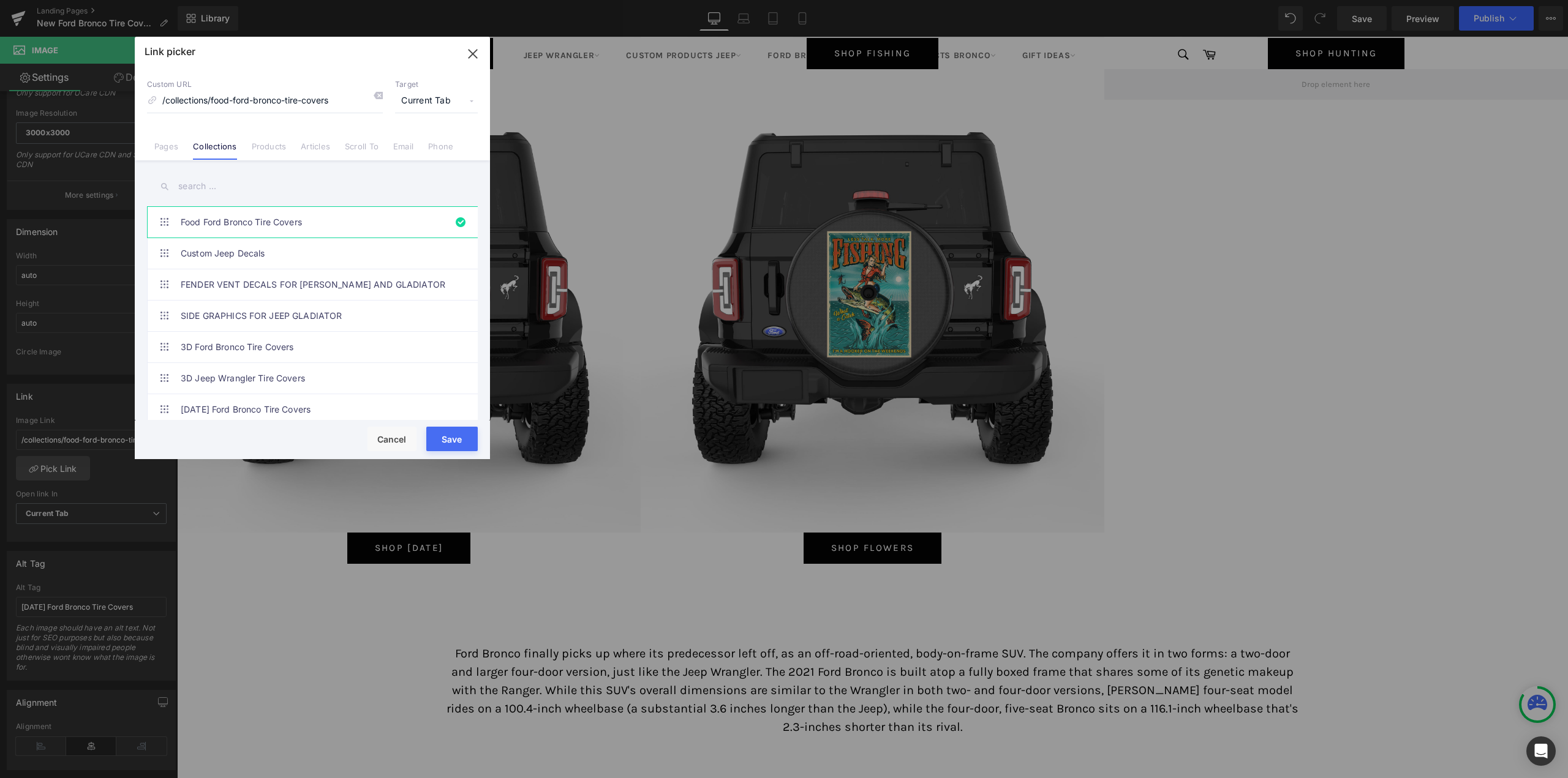
click at [221, 185] on input "text" at bounding box center [312, 187] width 330 height 28
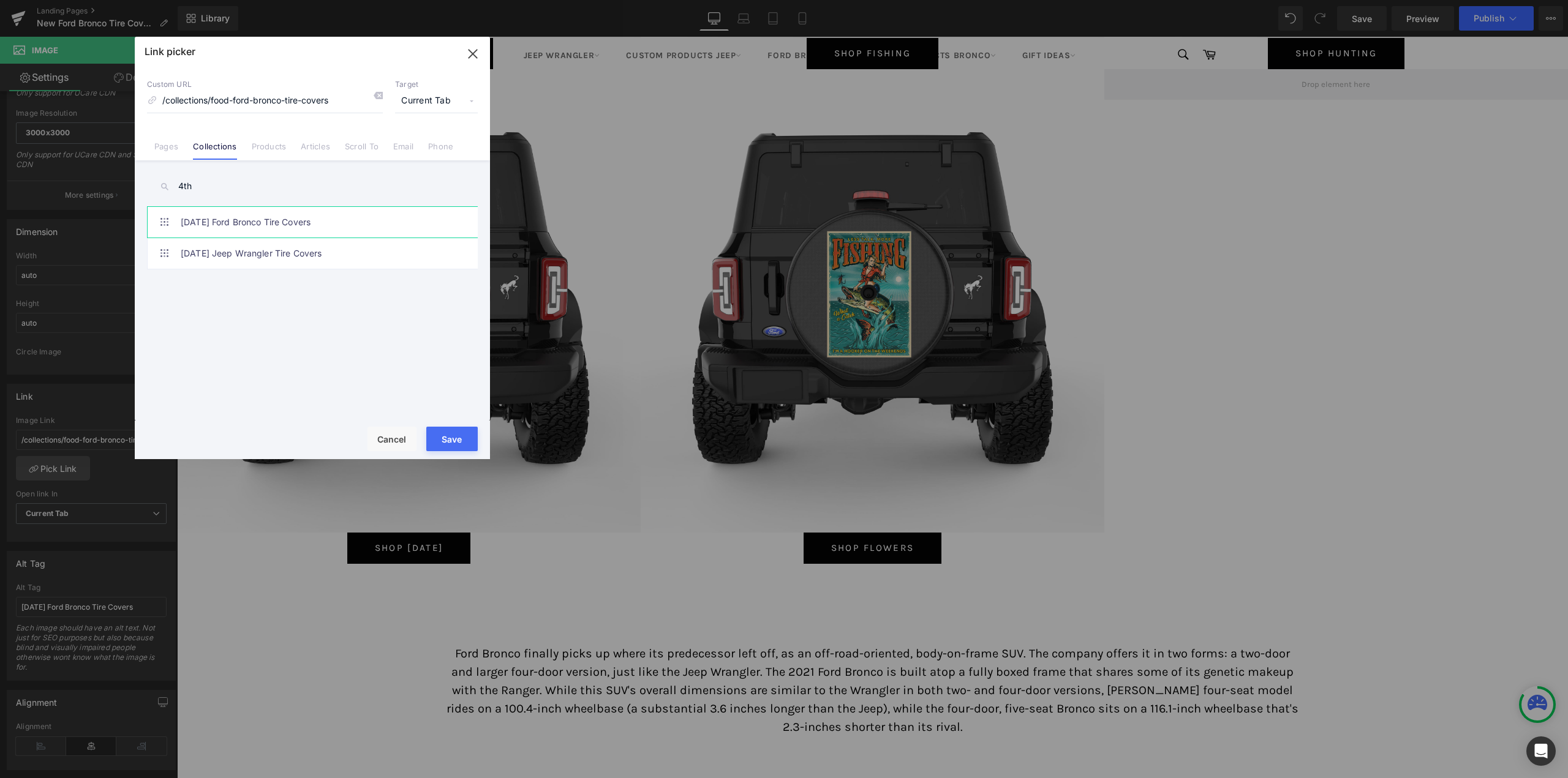
type input "4th"
click at [245, 216] on link "[DATE] Ford Bronco Tire Covers" at bounding box center [315, 222] width 270 height 30
click at [448, 450] on button "Save" at bounding box center [451, 438] width 51 height 24
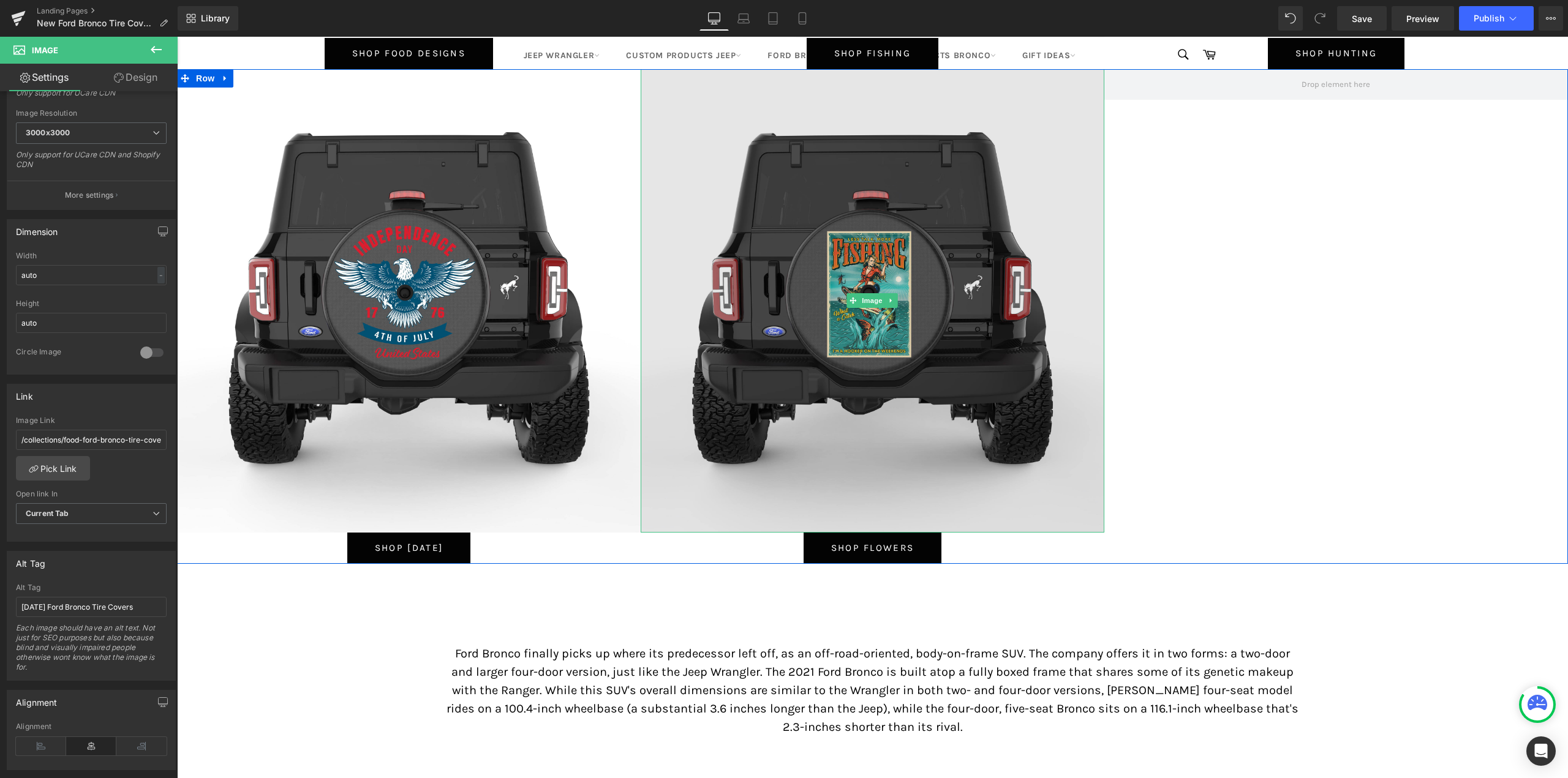
click at [878, 264] on img at bounding box center [872, 301] width 464 height 464
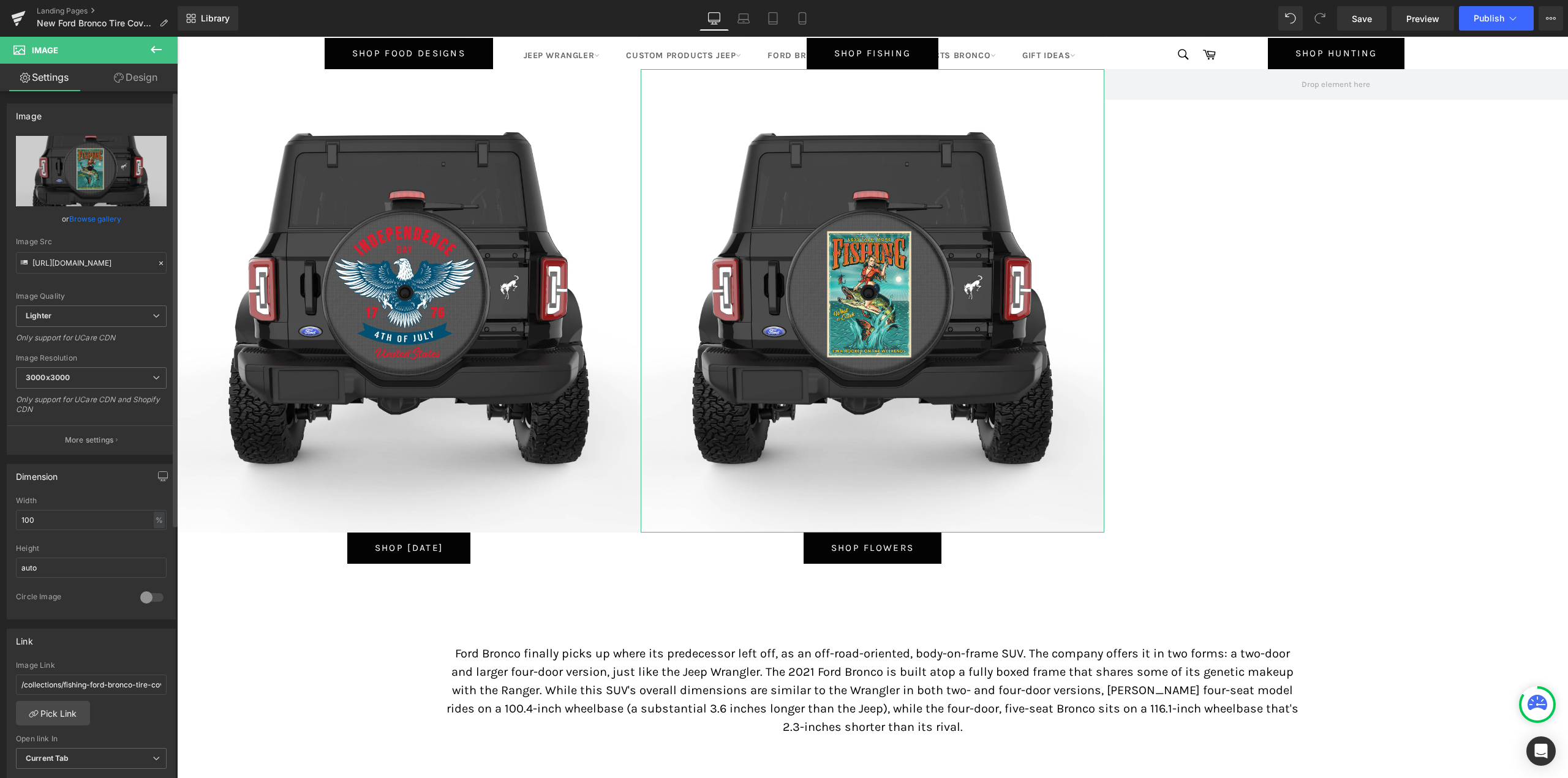
click at [91, 213] on link "Browse gallery" at bounding box center [95, 218] width 52 height 21
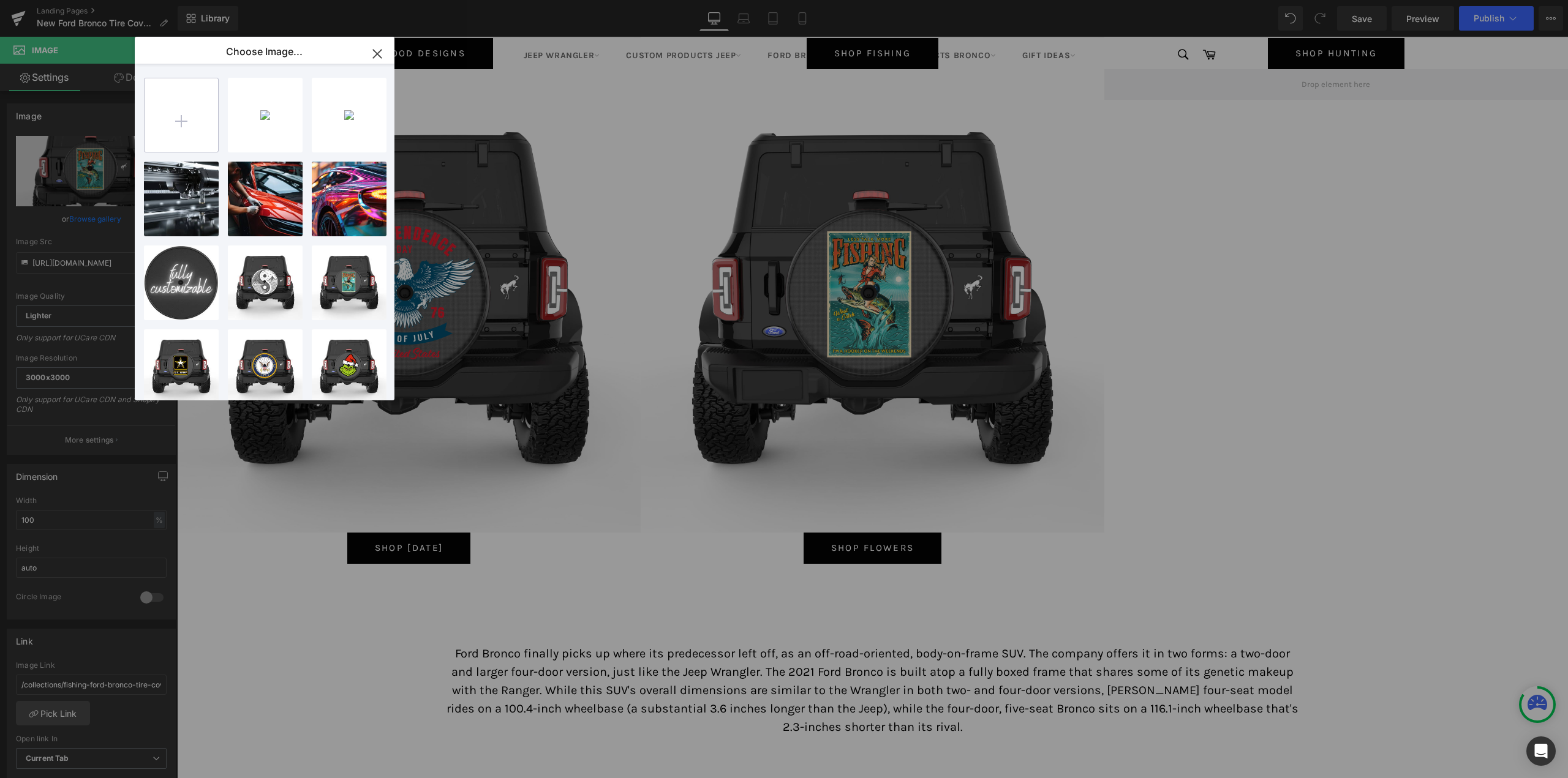
click at [205, 109] on input "file" at bounding box center [181, 115] width 73 height 73
type input "C:\fakepath\BRIGHT YELLOW SUNFLOWER.jpg"
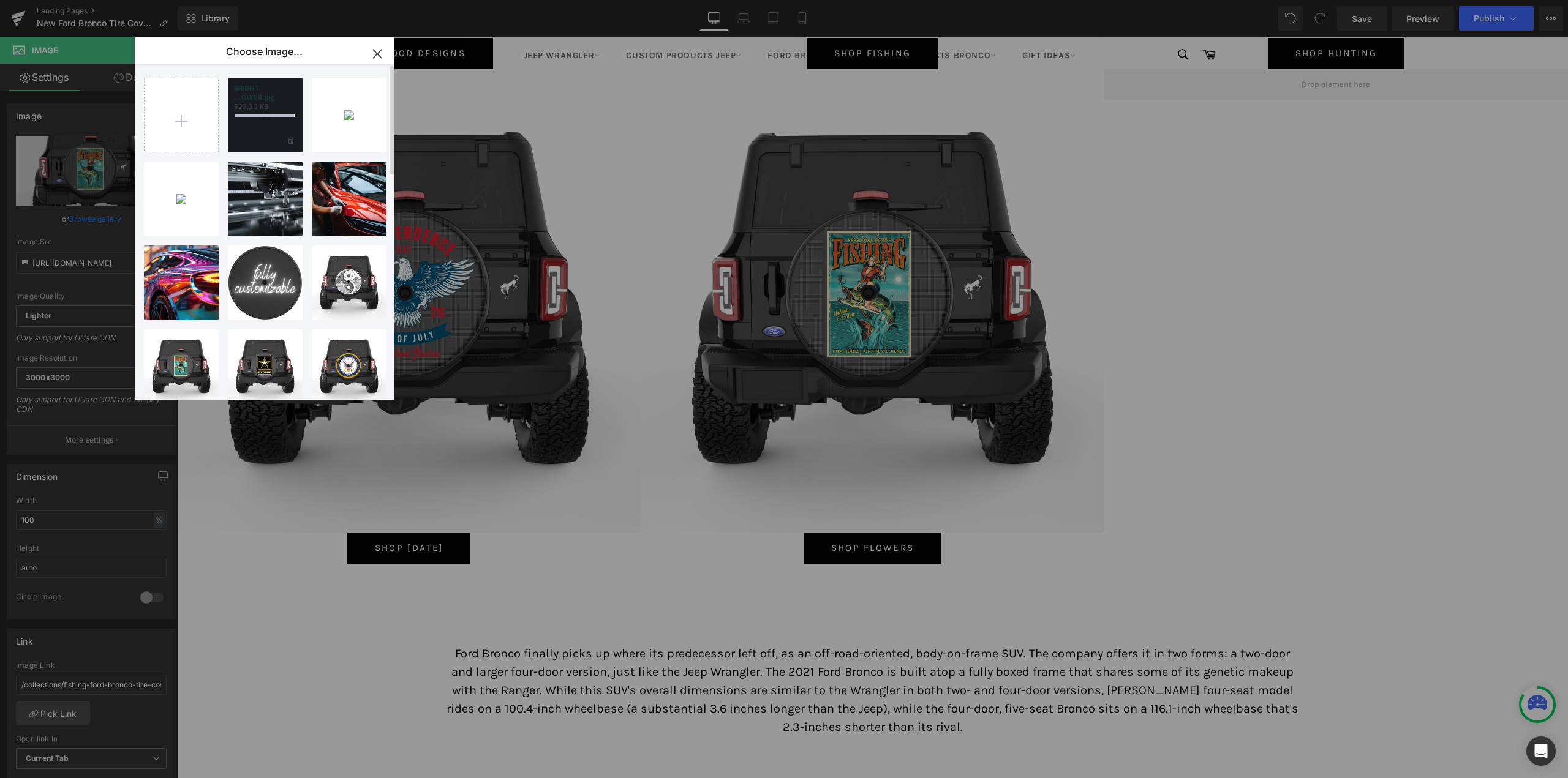
click at [265, 133] on div "BRIGHT ...OWER.jpg 523.33 KB" at bounding box center [265, 115] width 75 height 75
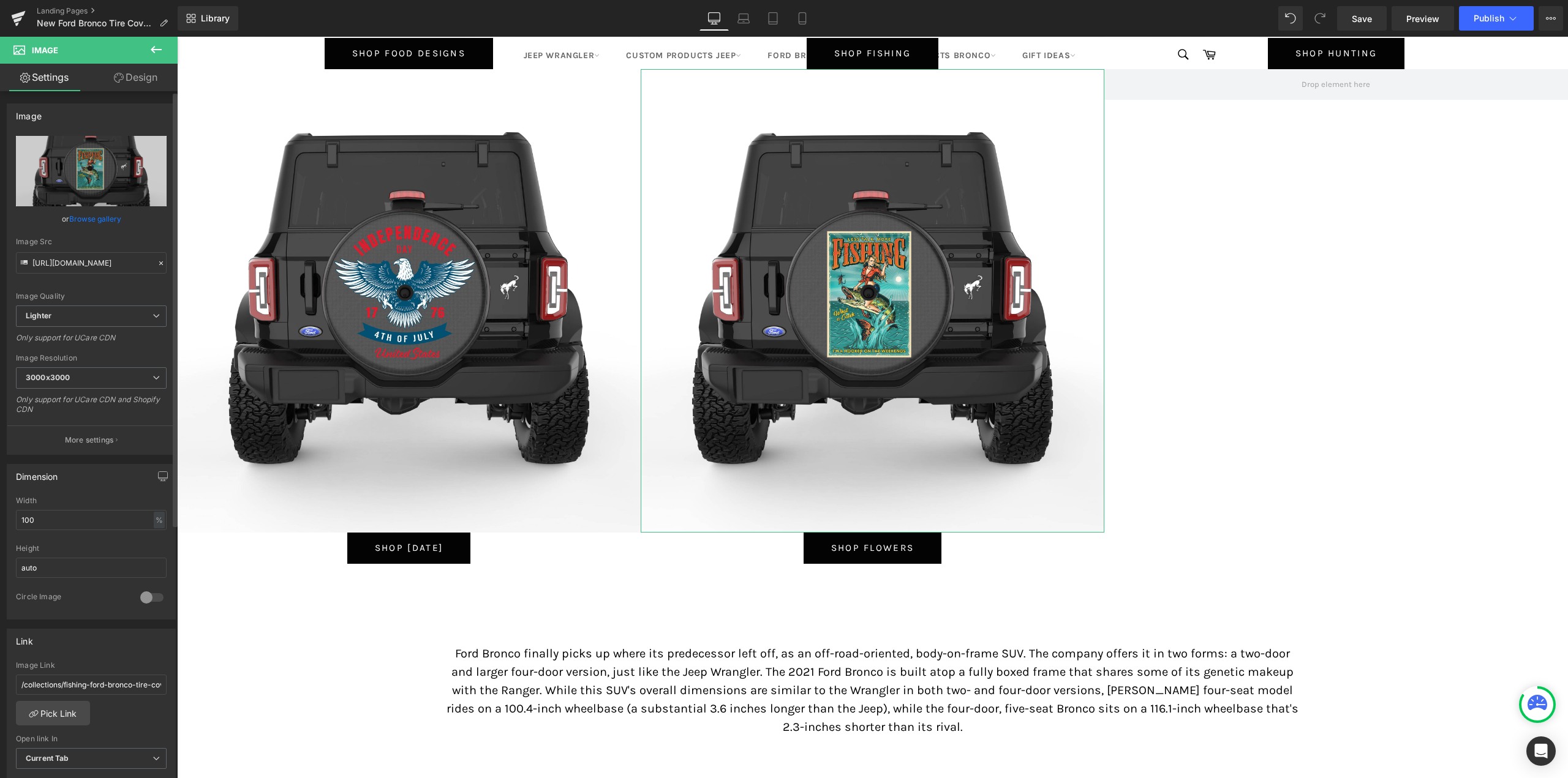
click at [93, 220] on link "Browse gallery" at bounding box center [95, 218] width 52 height 21
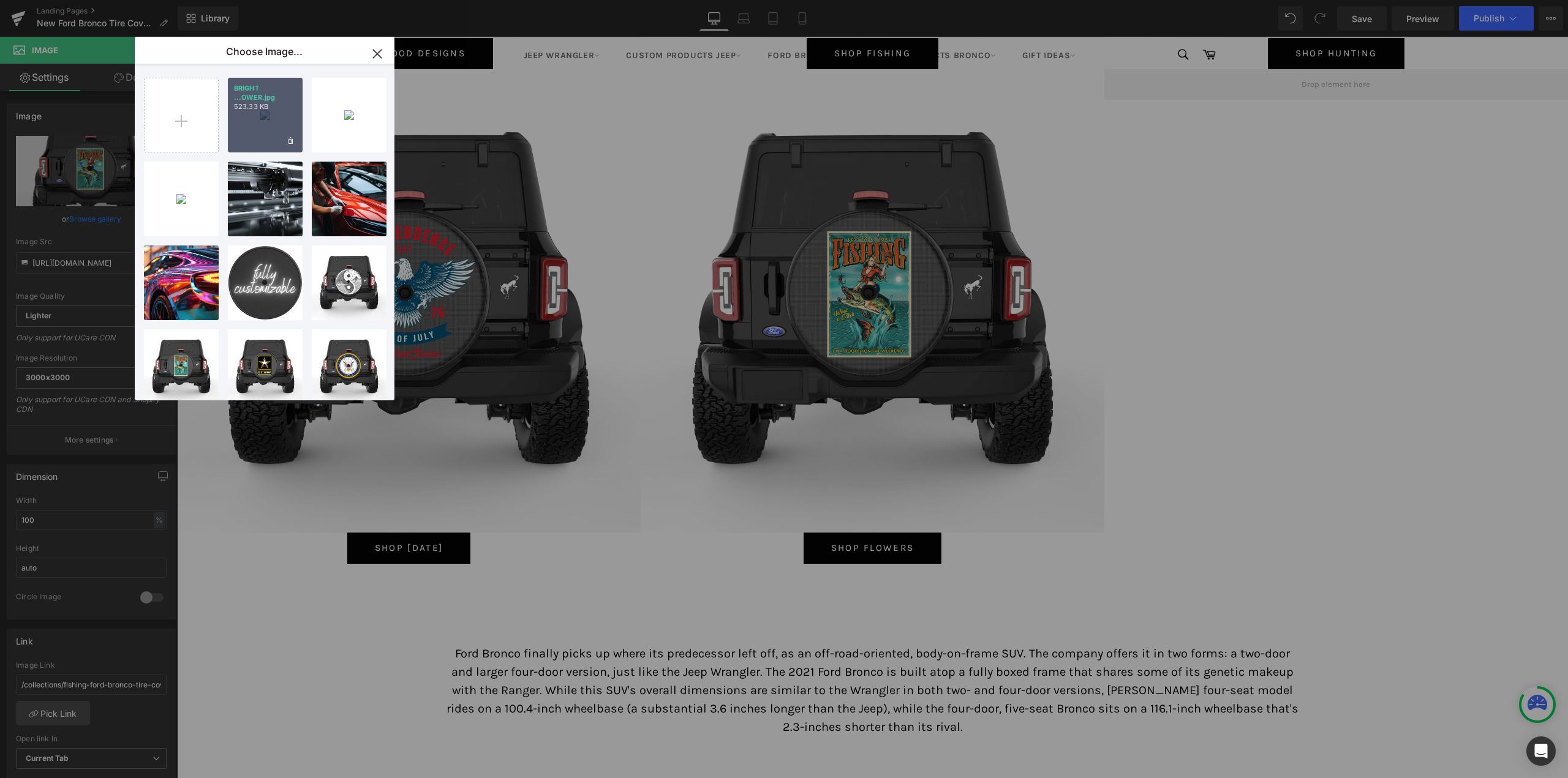
click at [262, 131] on div "BRIGHT ...OWER.jpg 523.33 KB" at bounding box center [265, 115] width 75 height 75
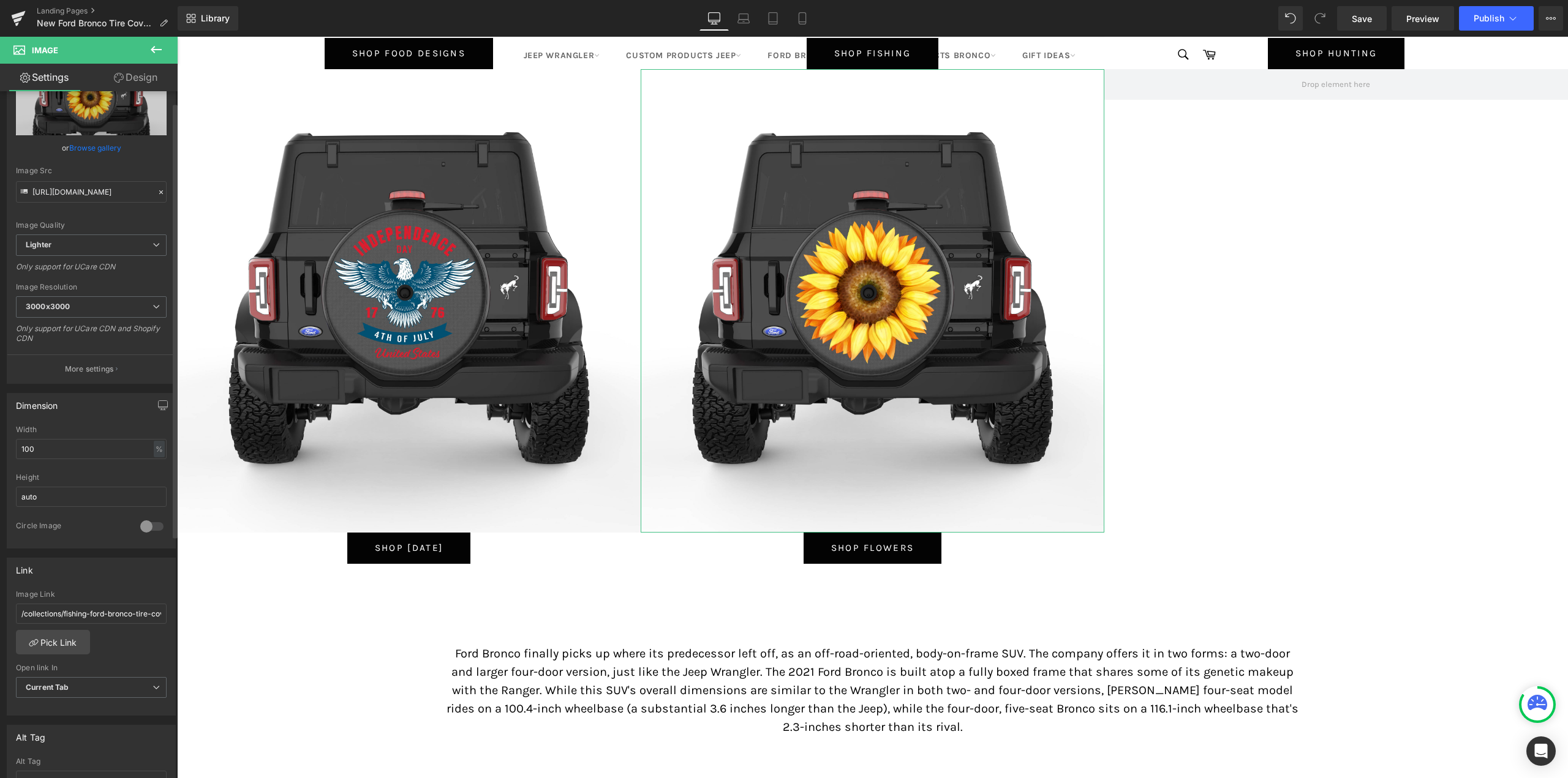
scroll to position [184, 0]
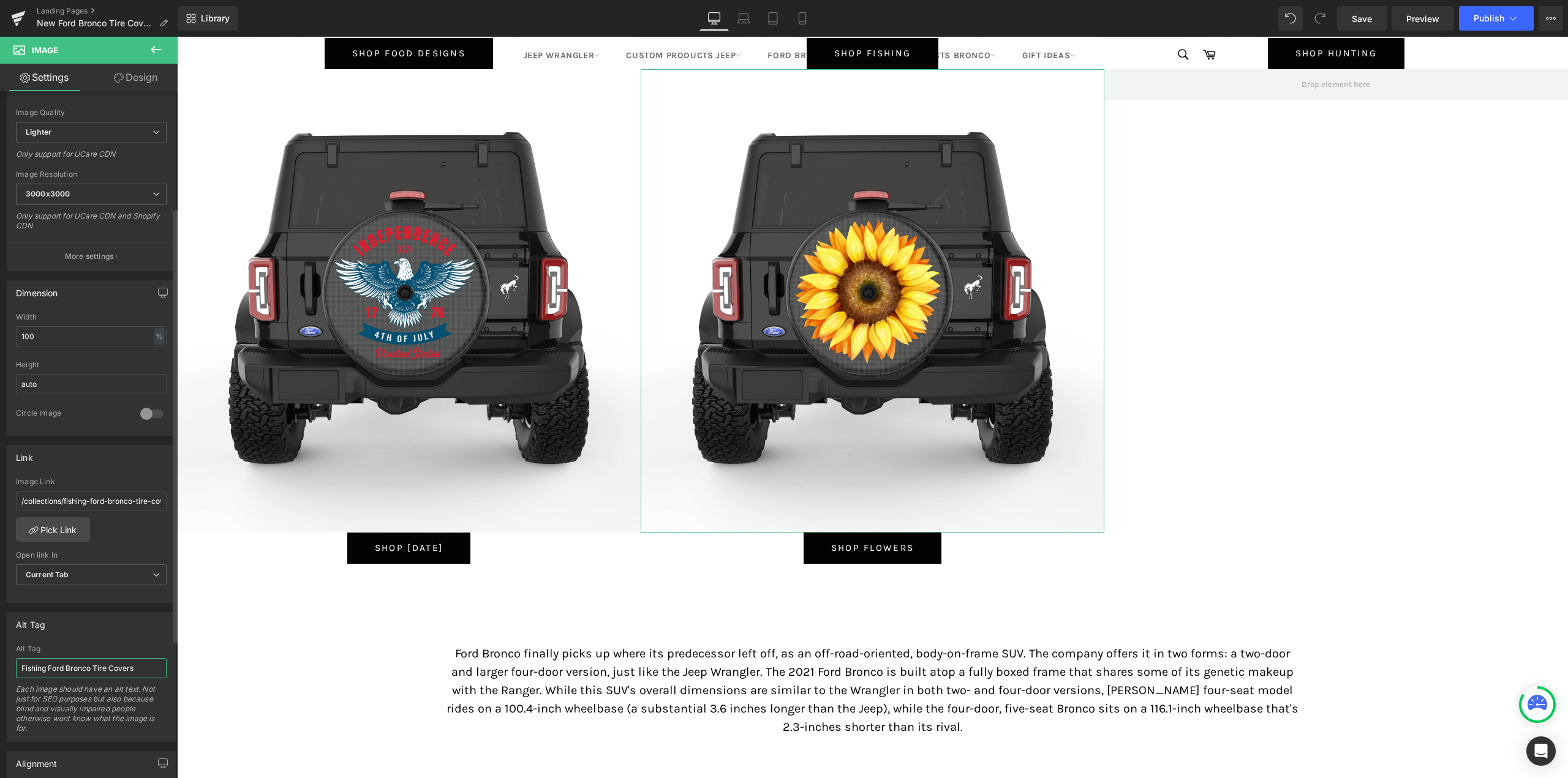
drag, startPoint x: 43, startPoint y: 663, endPoint x: 15, endPoint y: 664, distance: 28.0
click at [15, 664] on div "Fishing Ford Bronco Tire Covers Alt Tag Fishing Ford Bronco Tire Covers Each im…" at bounding box center [91, 693] width 168 height 97
type input "Flowers Ford Bronco Tire Covers"
click at [54, 524] on link "Pick Link" at bounding box center [53, 529] width 74 height 24
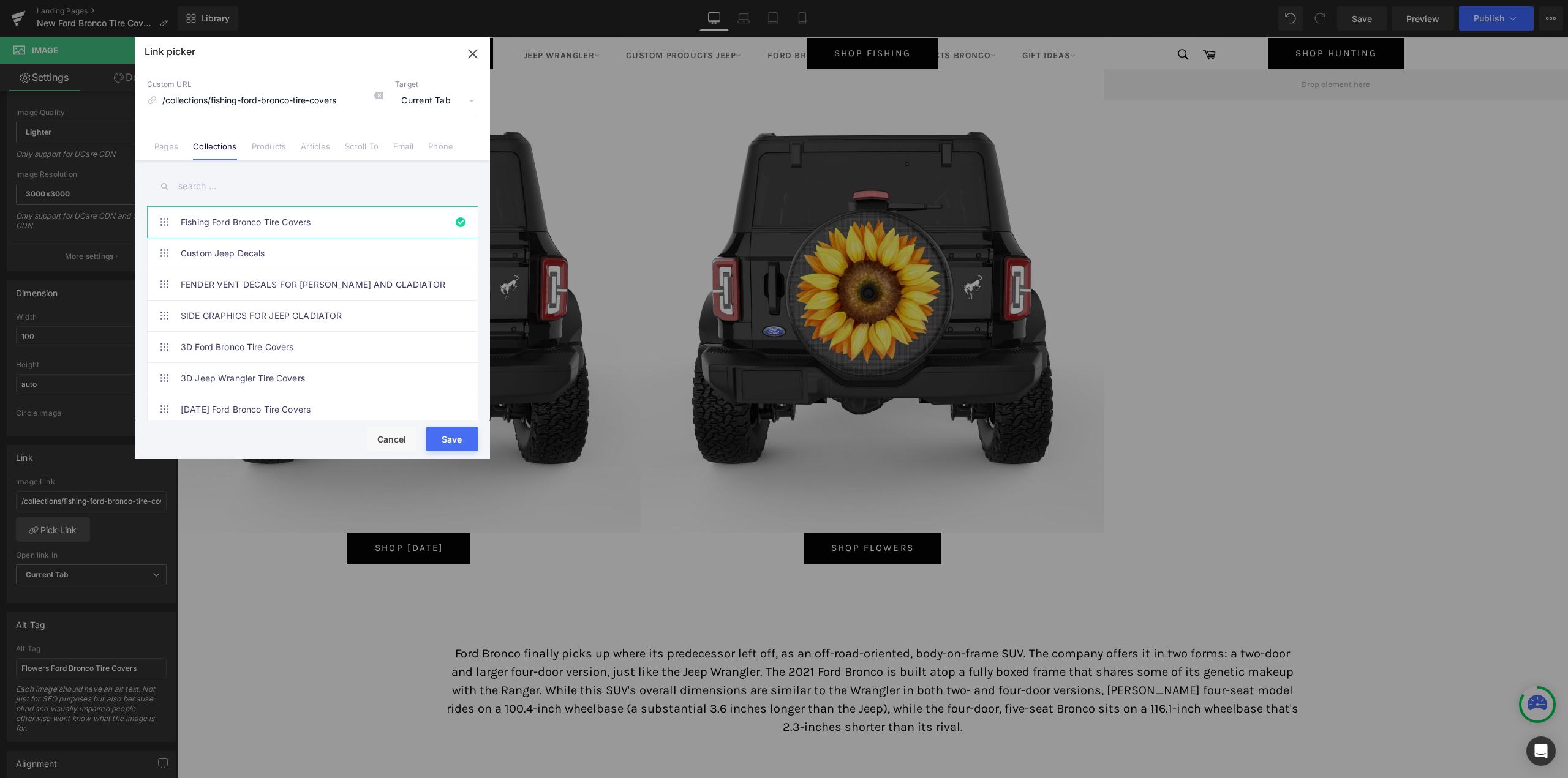
click at [238, 188] on input "text" at bounding box center [312, 187] width 330 height 28
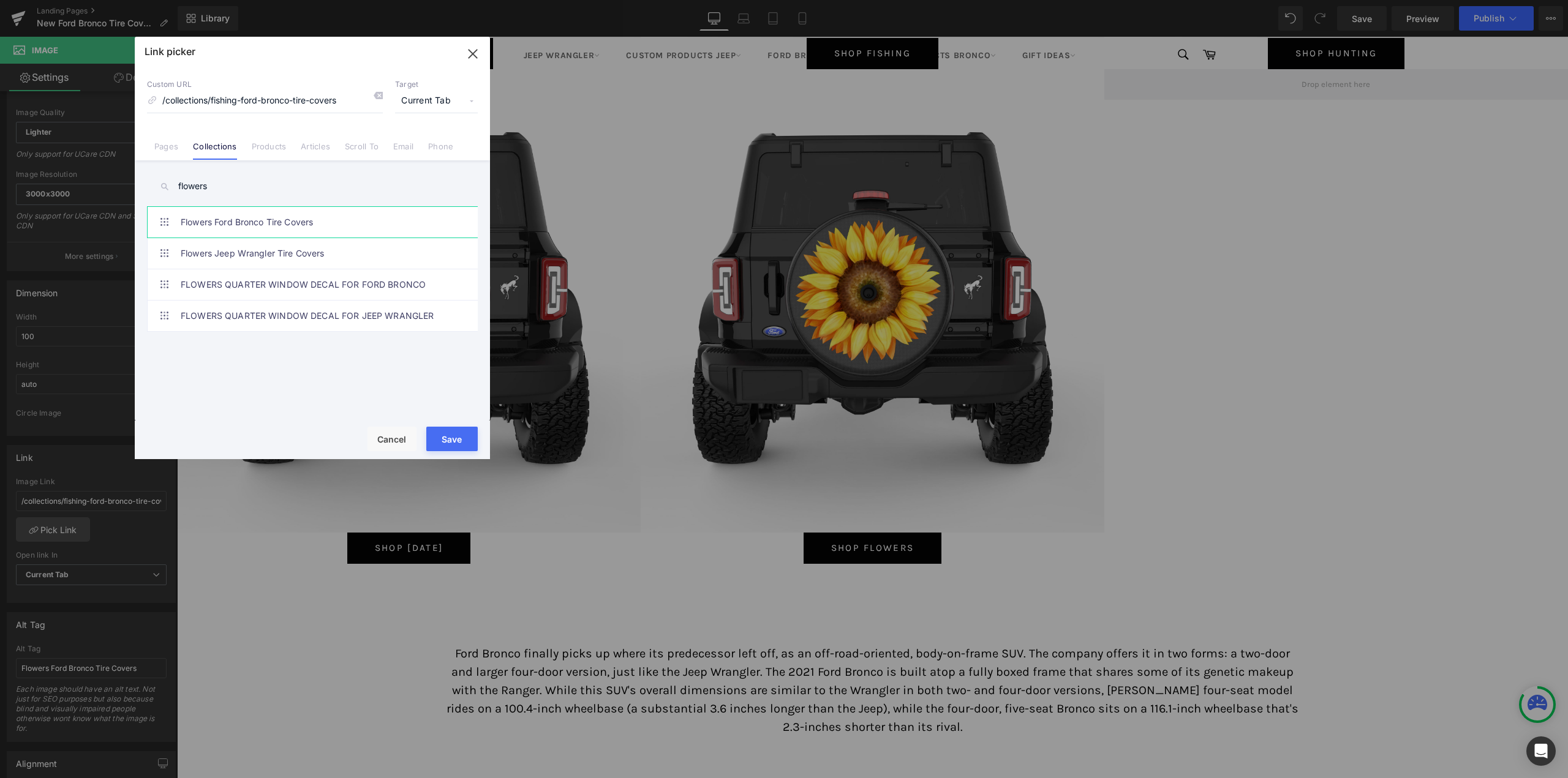
type input "flowers"
click at [245, 220] on link "Flowers Ford Bronco Tire Covers" at bounding box center [315, 222] width 270 height 30
click at [454, 442] on button "Save" at bounding box center [451, 438] width 51 height 24
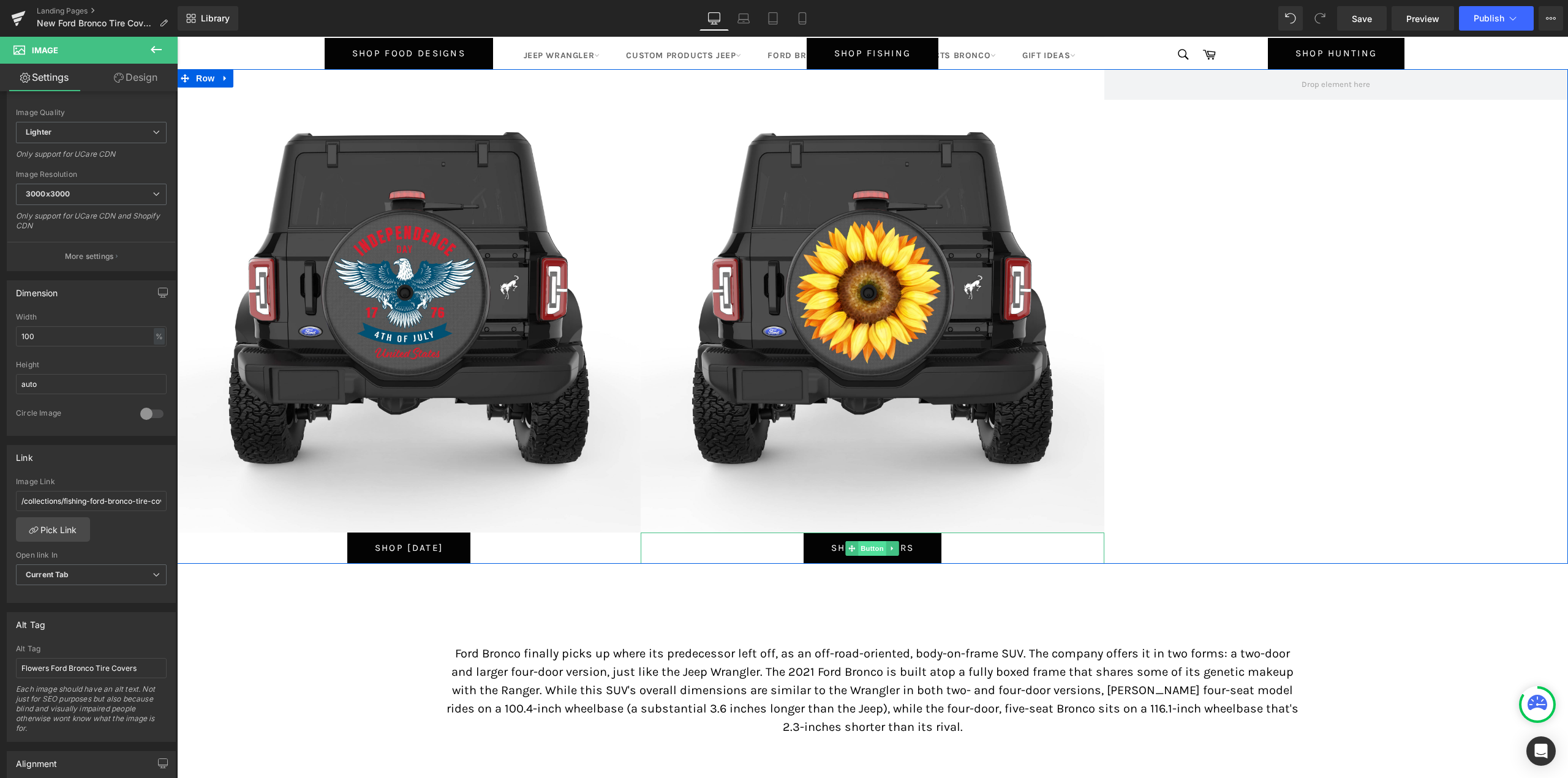
click at [864, 551] on span "Button" at bounding box center [872, 548] width 28 height 15
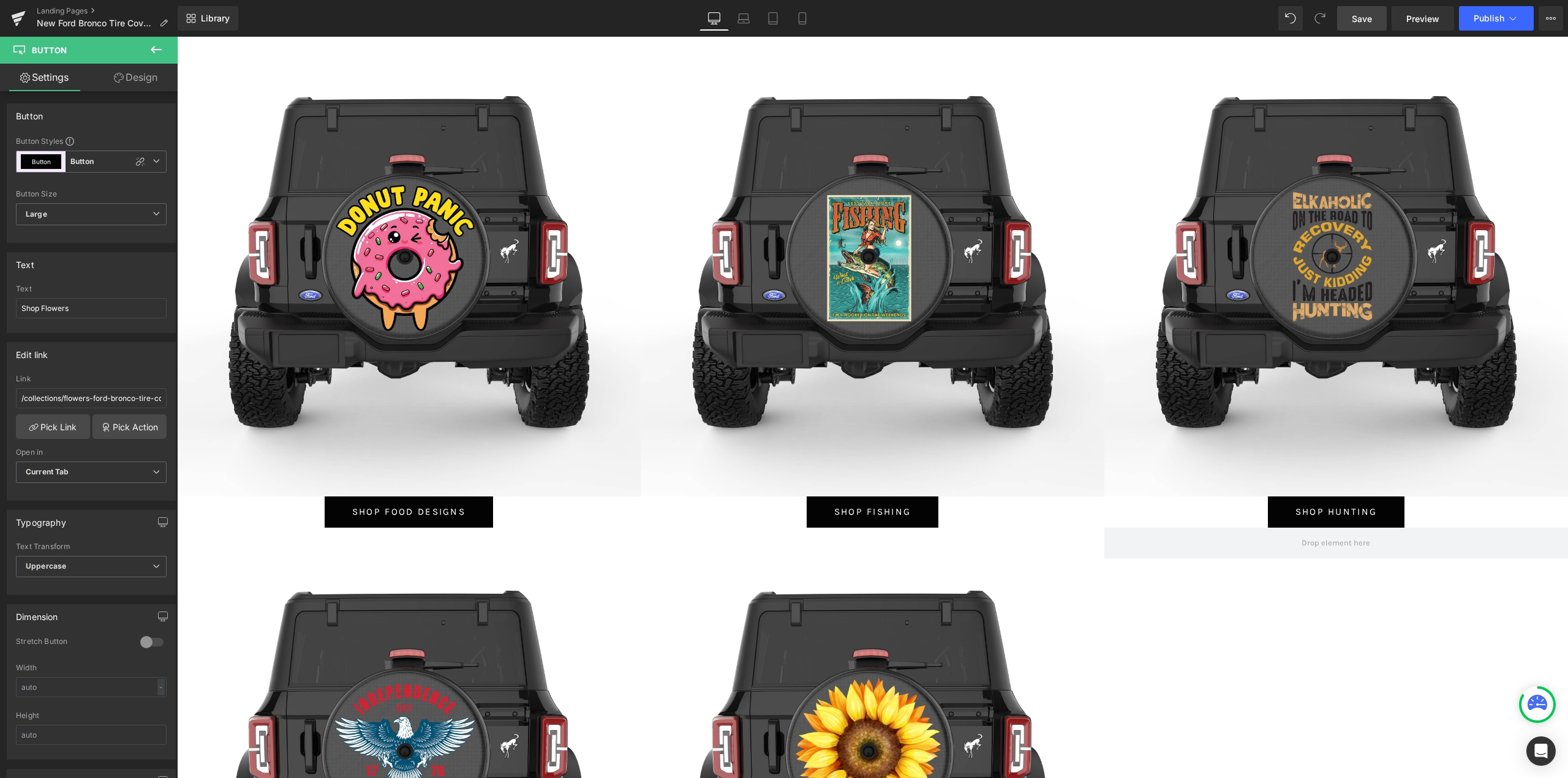
scroll to position [5508, 0]
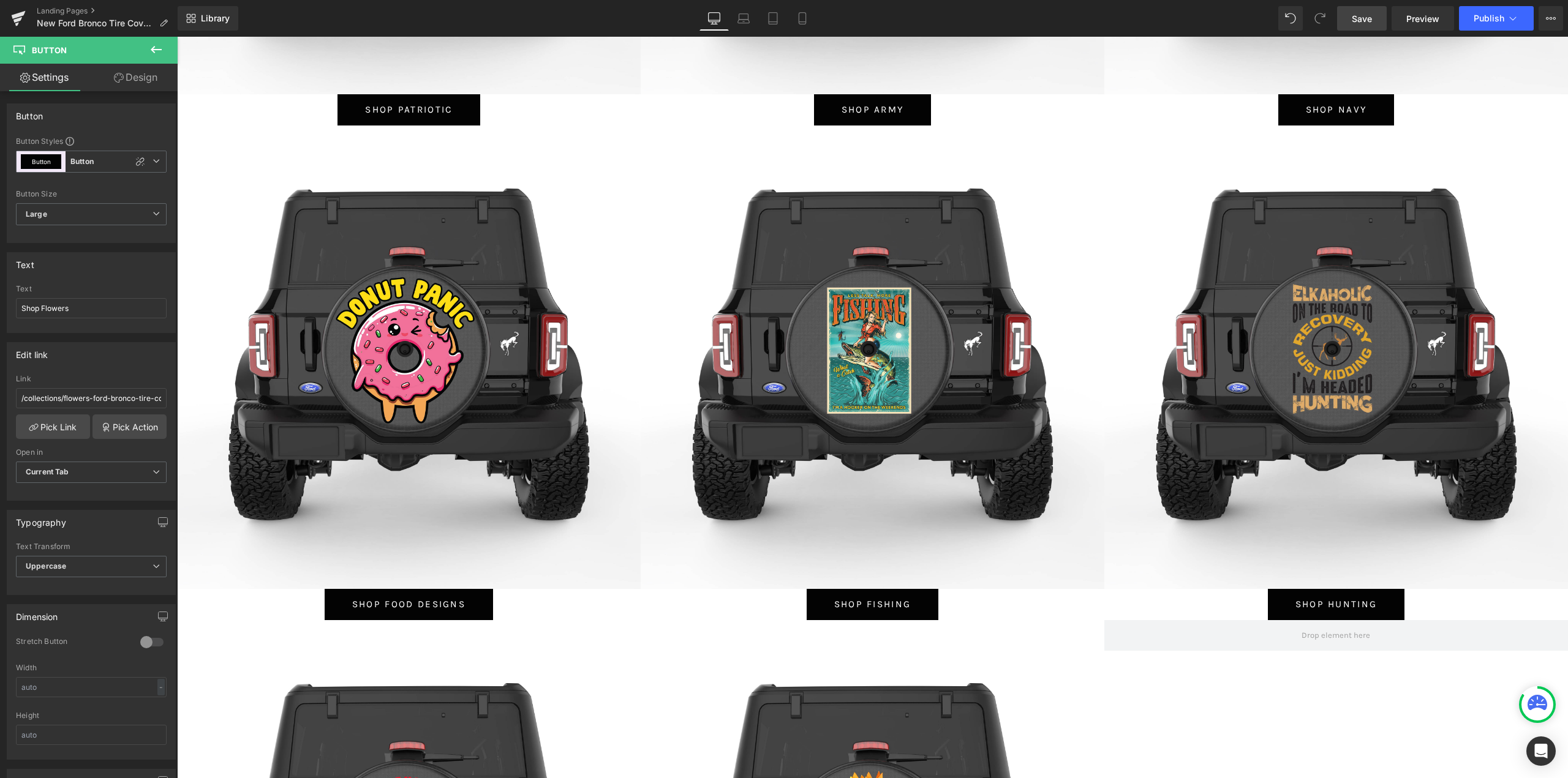
click at [1381, 10] on link "Save" at bounding box center [1362, 18] width 50 height 24
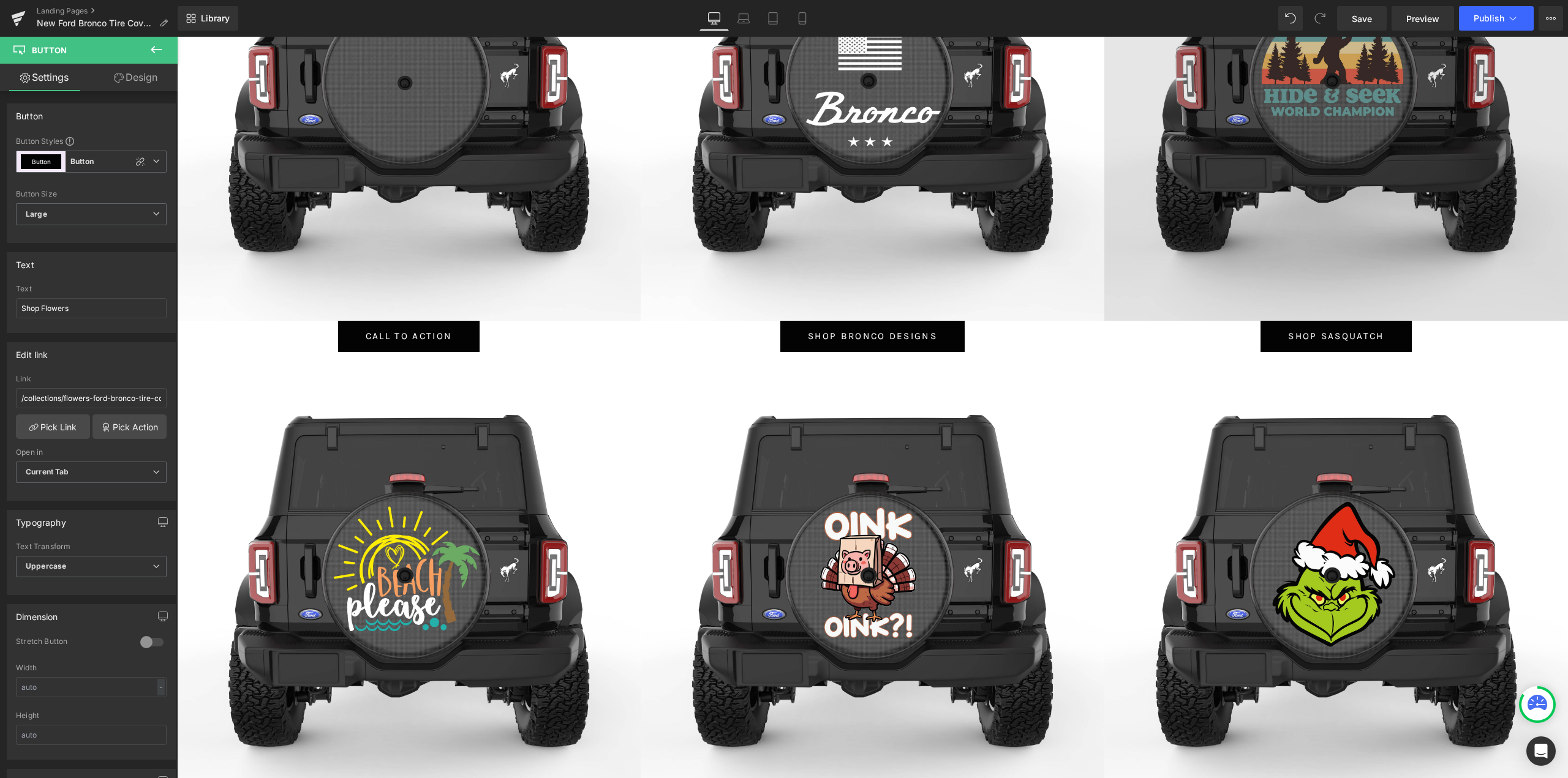
scroll to position [734, 0]
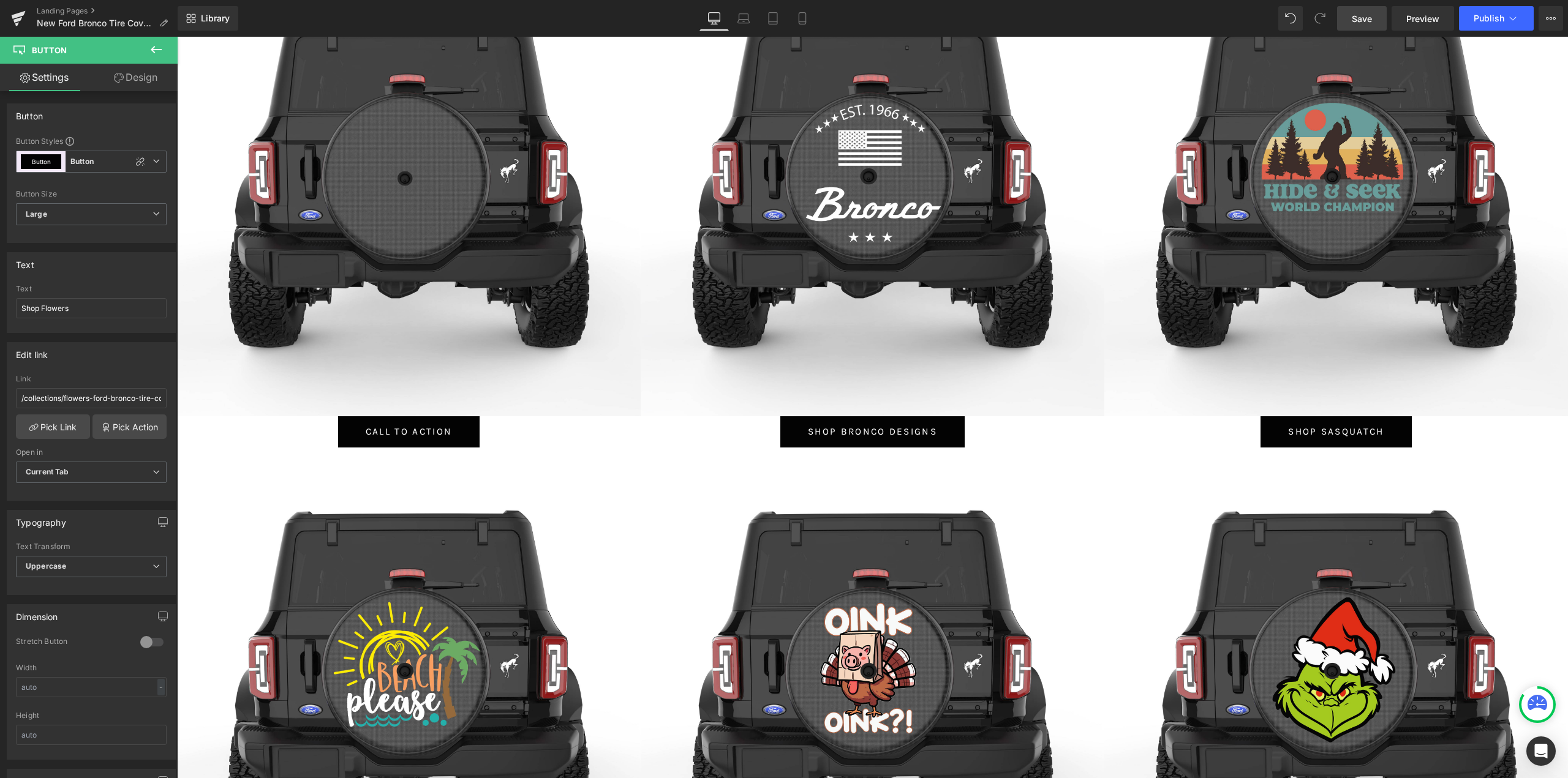
click at [1361, 17] on span "Save" at bounding box center [1361, 19] width 20 height 13
click at [17, 15] on icon at bounding box center [19, 15] width 14 height 8
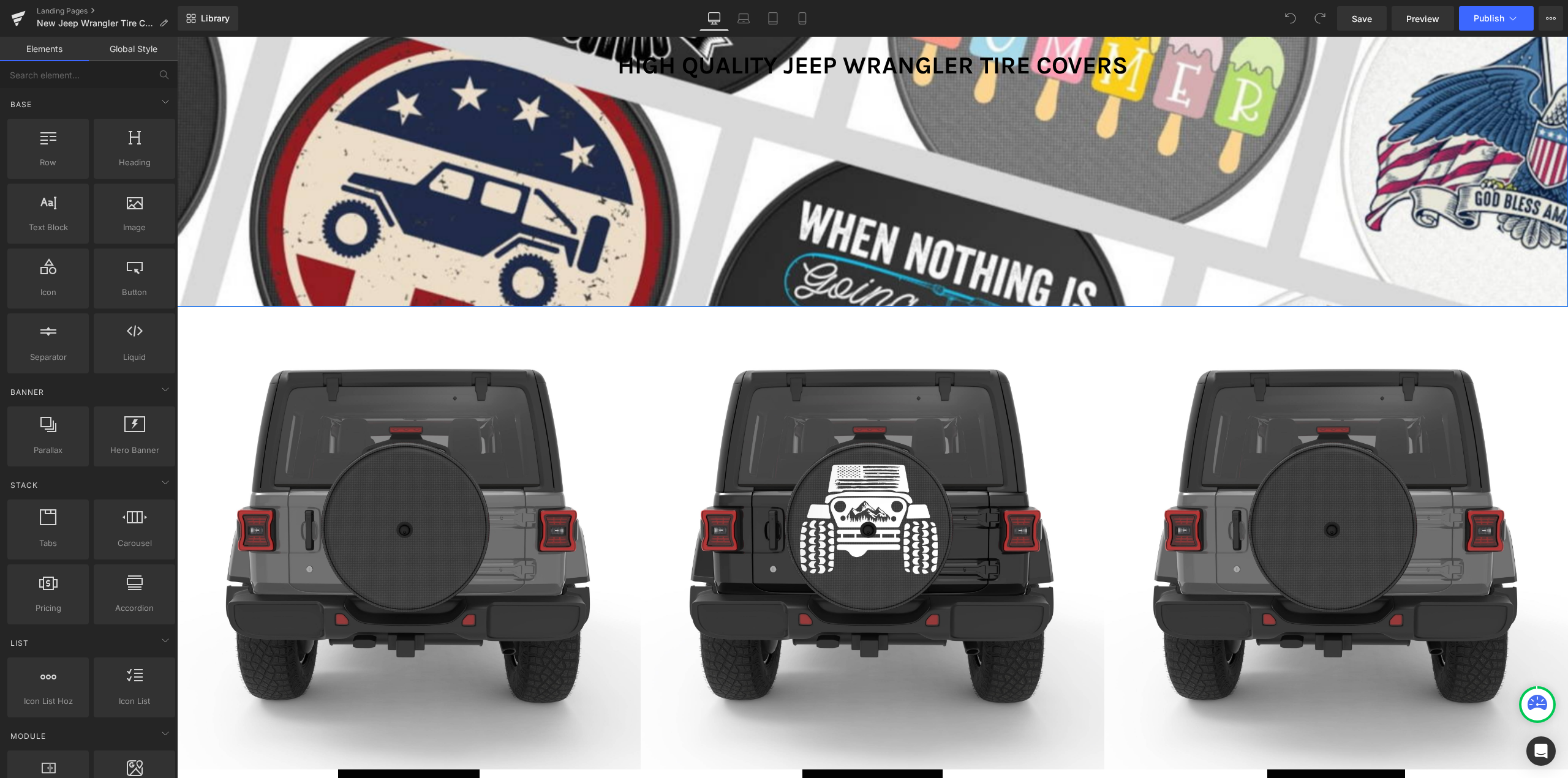
scroll to position [673, 0]
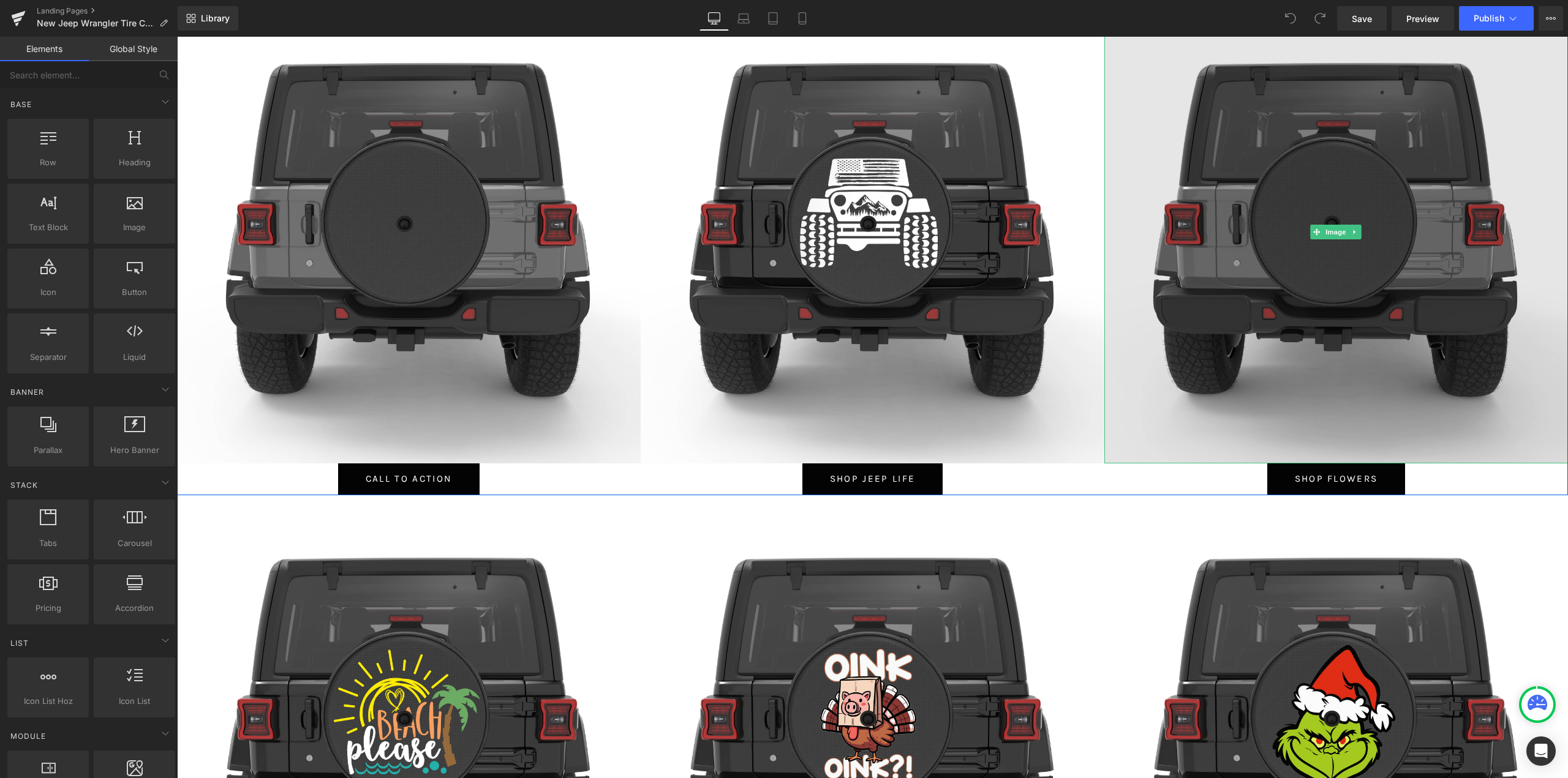
click at [1326, 189] on img at bounding box center [1336, 232] width 464 height 464
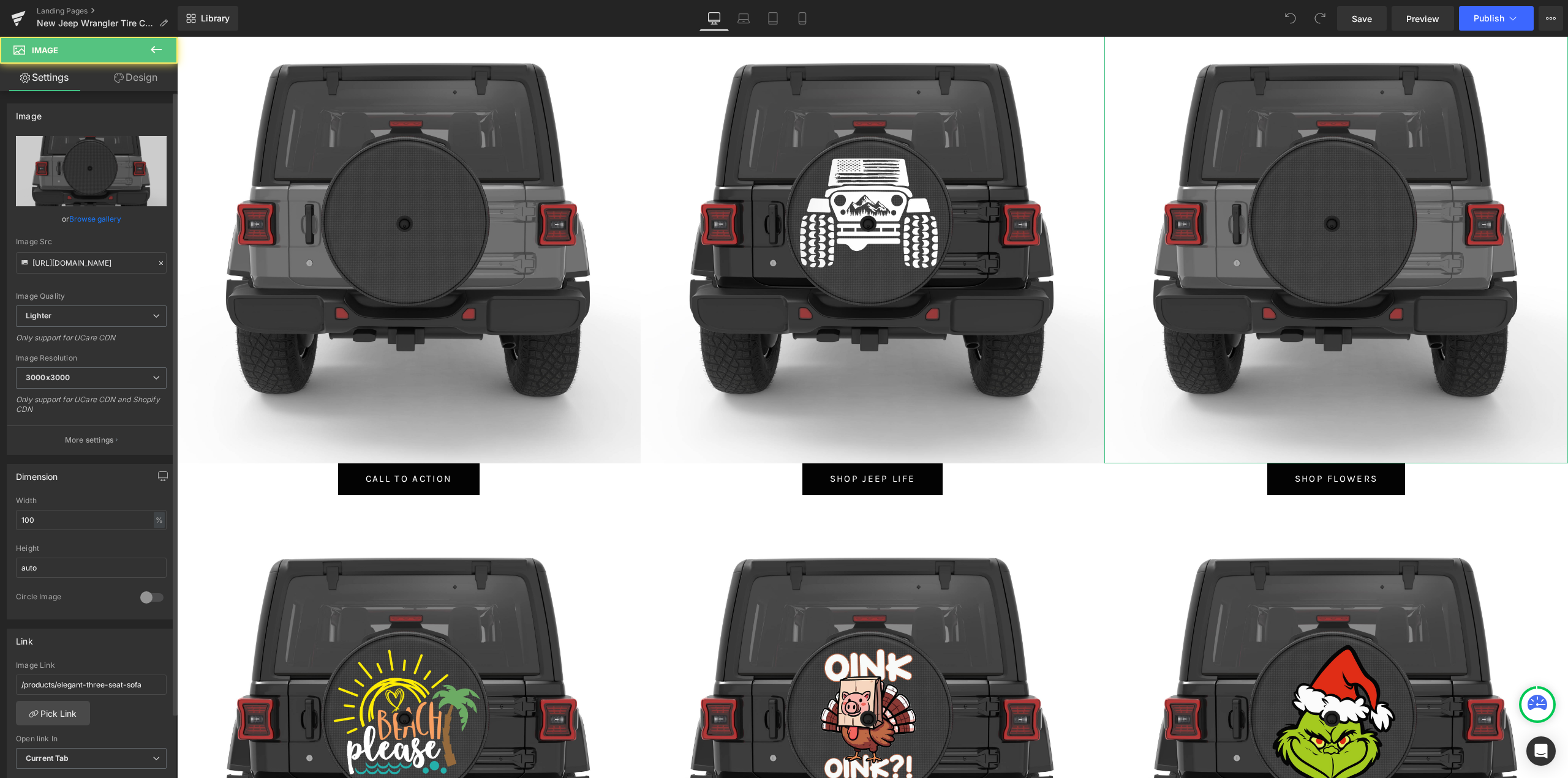
click at [69, 218] on link "Browse gallery" at bounding box center [95, 218] width 52 height 21
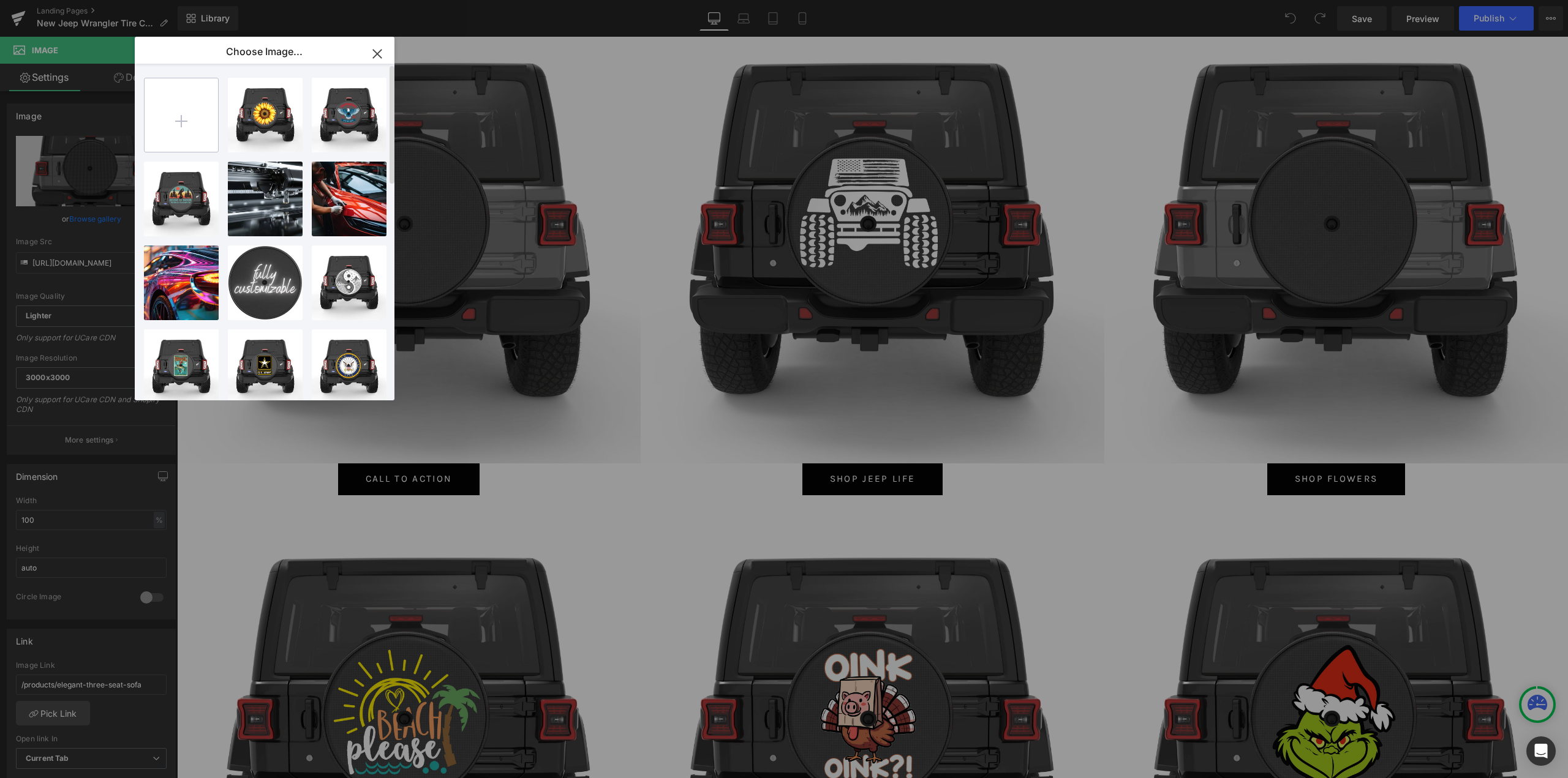
click at [184, 131] on input "file" at bounding box center [181, 115] width 73 height 73
type input "C:\fakepath\BRIGHT YELLOW SUNFLOWER.jpg"
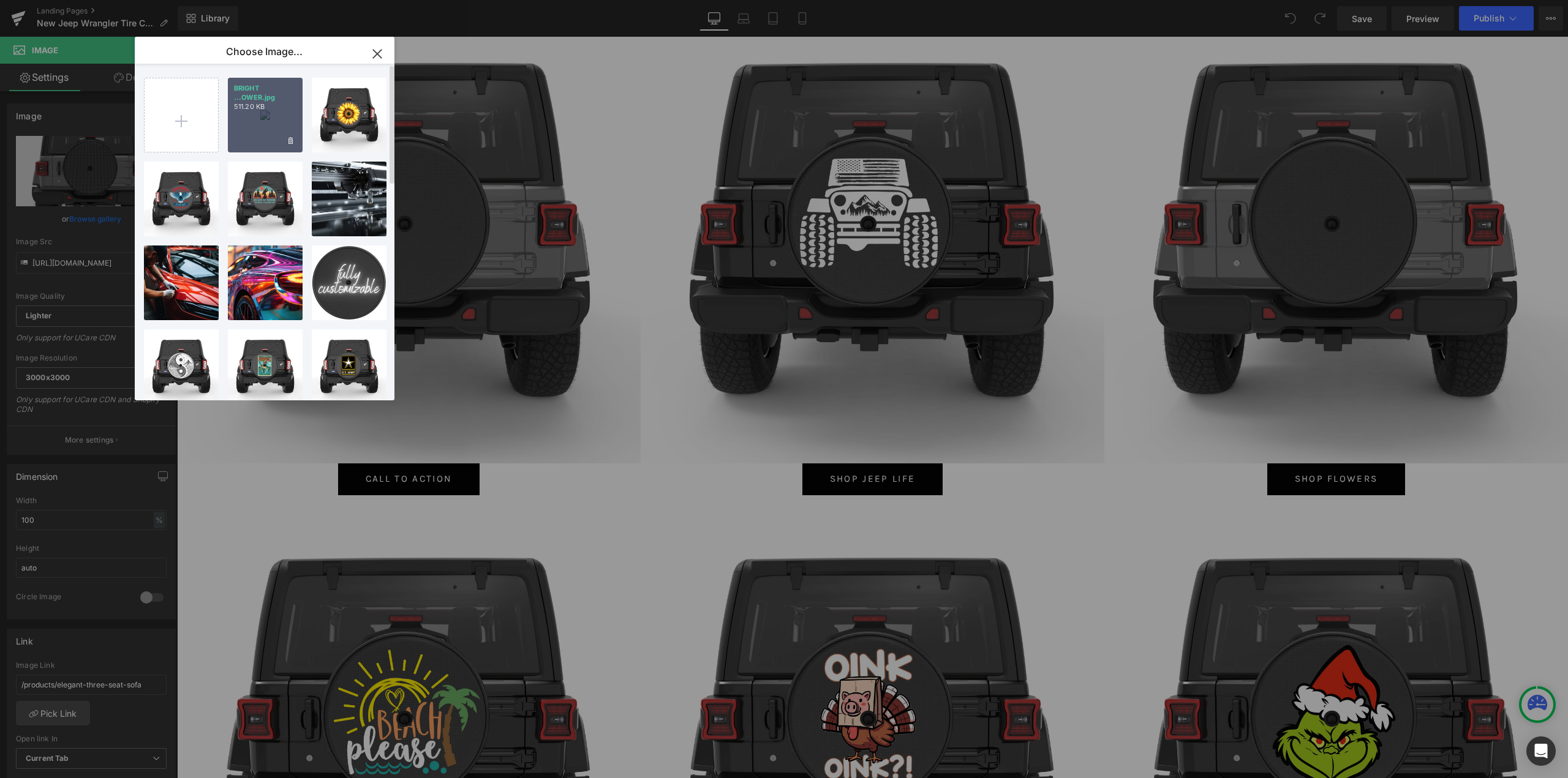
drag, startPoint x: 257, startPoint y: 134, endPoint x: 80, endPoint y: 97, distance: 180.8
click at [257, 134] on div "BRIGHT ...OWER.jpg 511.20 KB" at bounding box center [265, 115] width 75 height 75
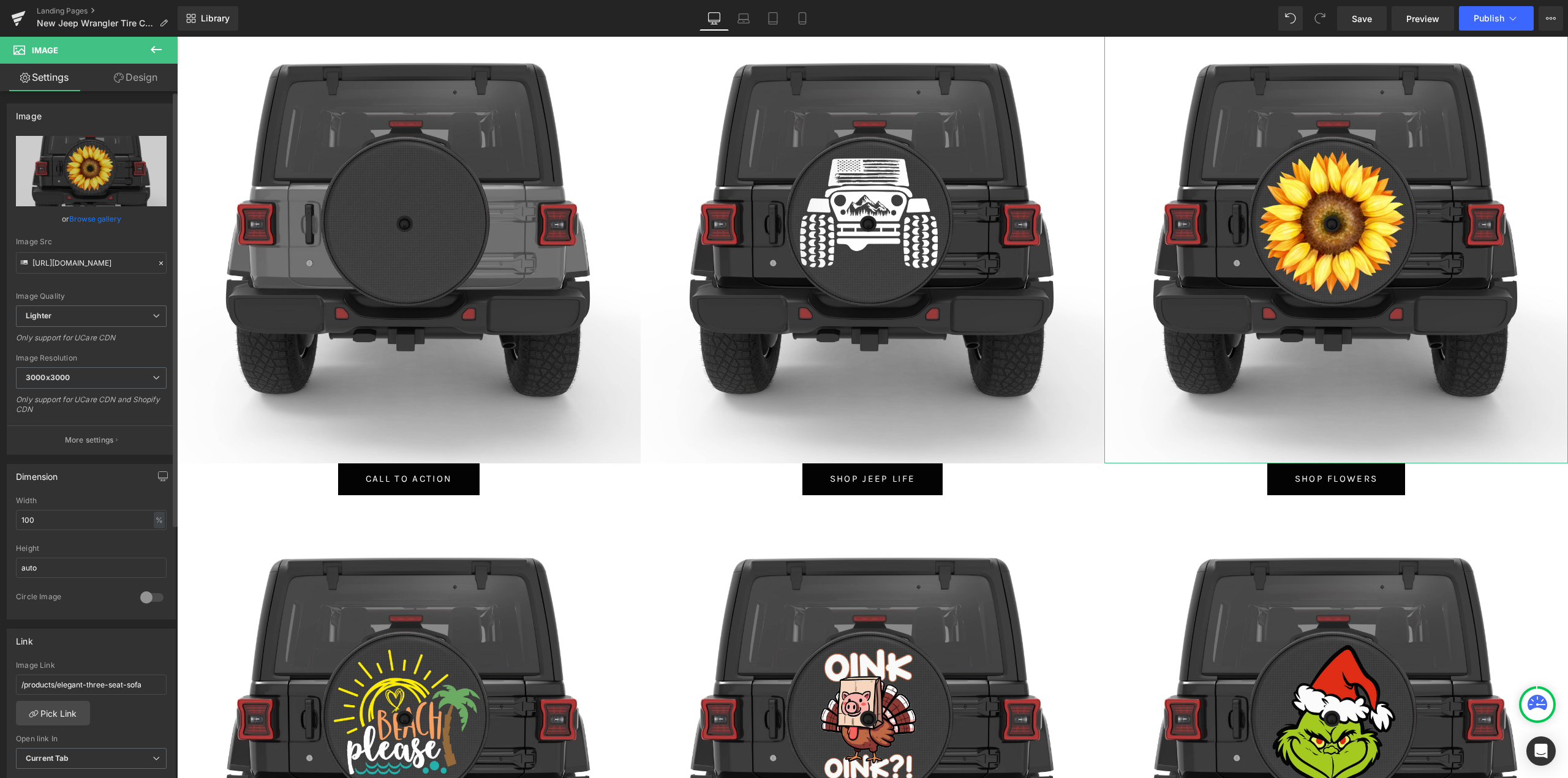
click at [105, 221] on link "Browse gallery" at bounding box center [95, 218] width 52 height 21
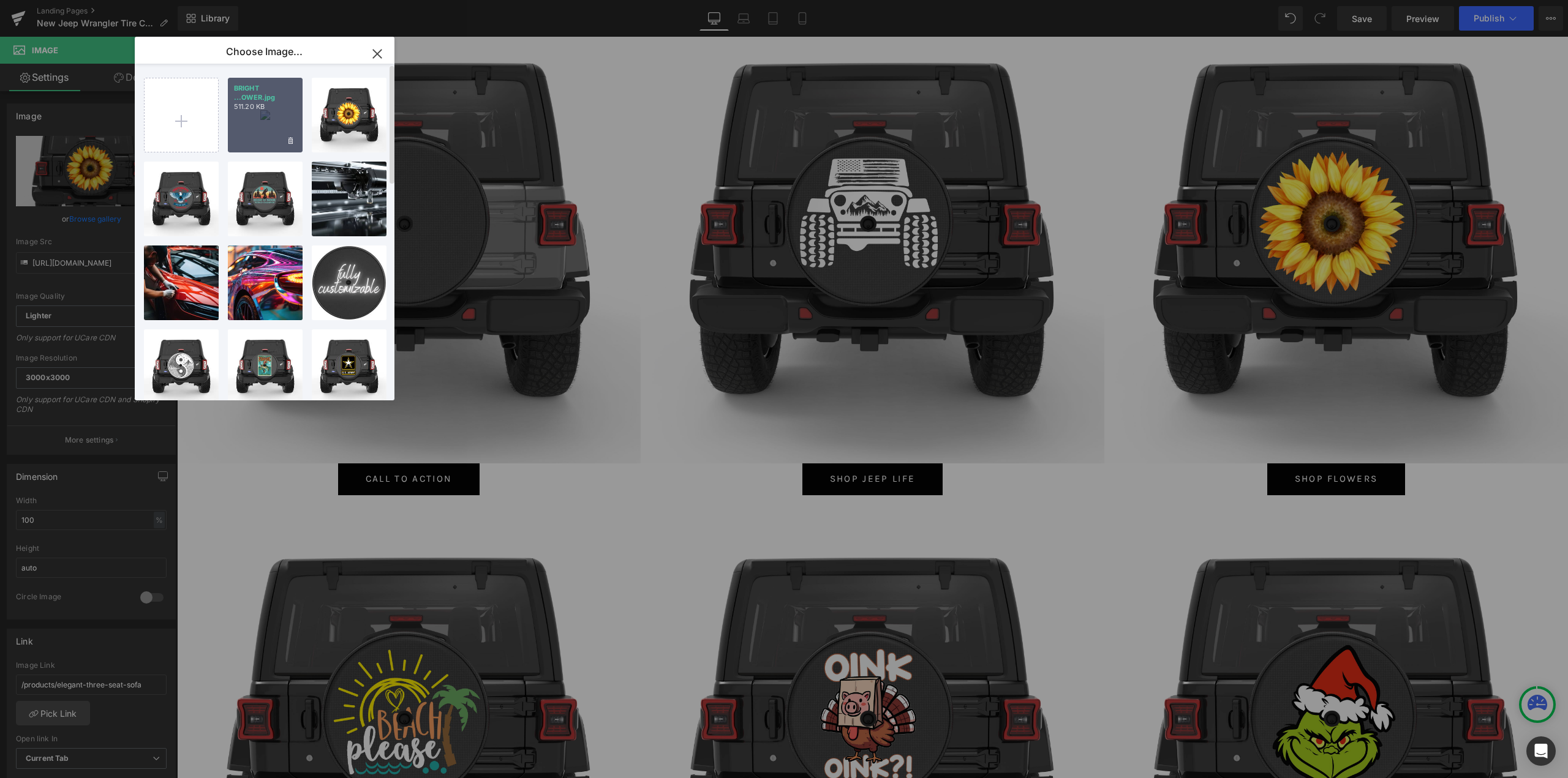
click at [270, 115] on div "BRIGHT ...OWER.jpg 511.20 KB" at bounding box center [265, 115] width 75 height 75
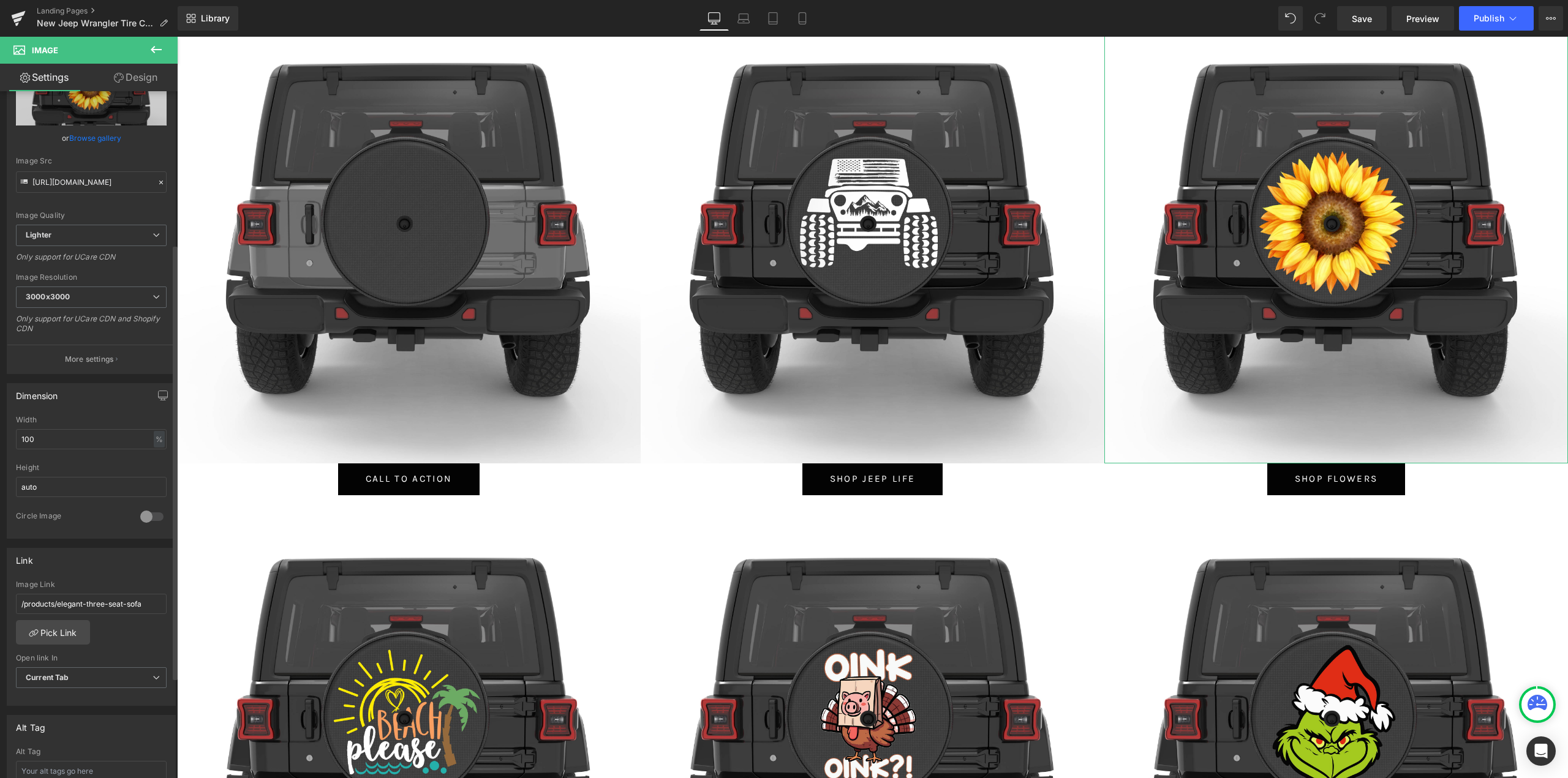
scroll to position [245, 0]
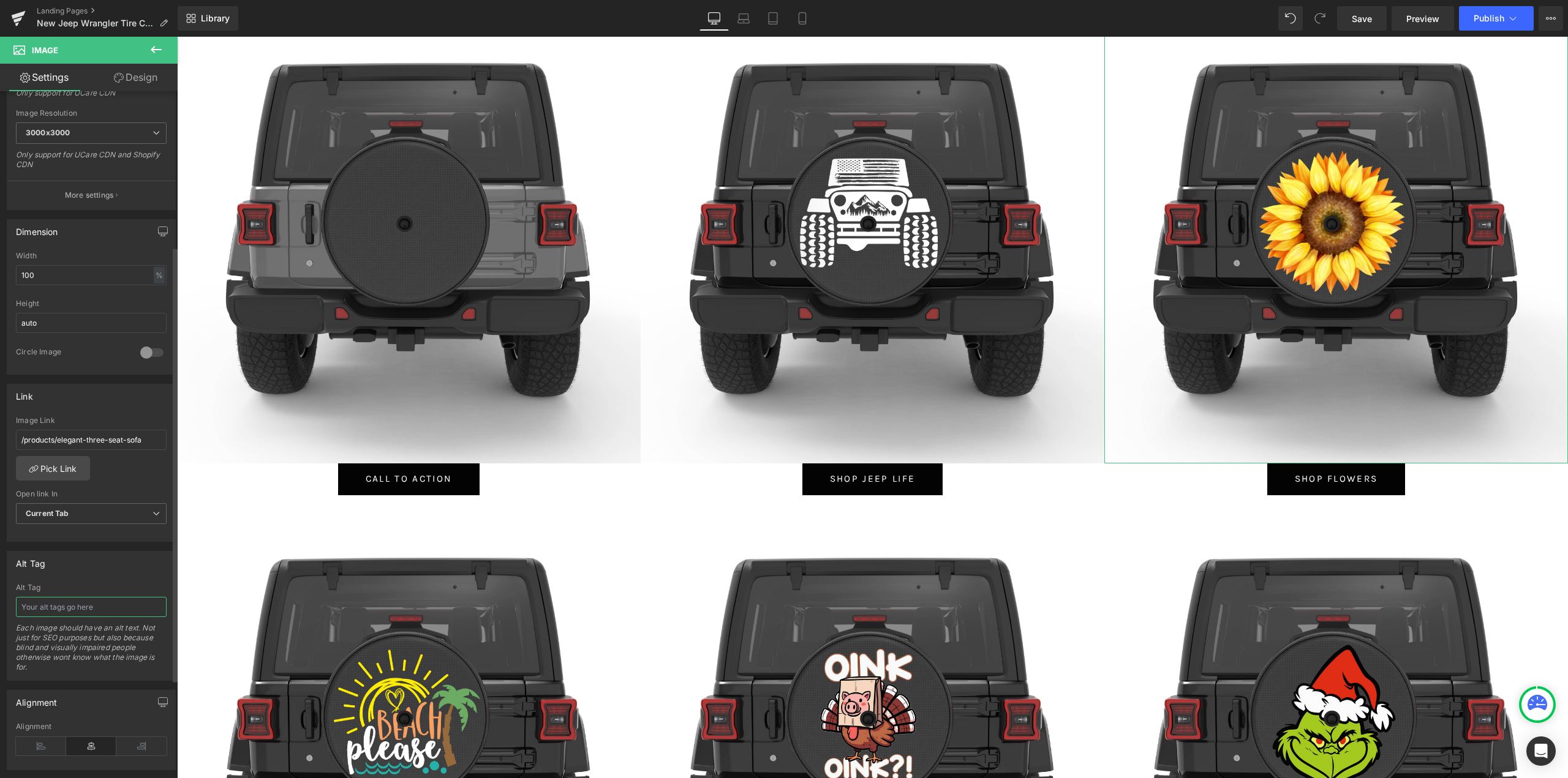
click at [40, 609] on input "text" at bounding box center [91, 607] width 151 height 20
type input "Flowers Jeep Wrangler Tire Covers"
click at [47, 465] on link "Pick Link" at bounding box center [53, 468] width 74 height 24
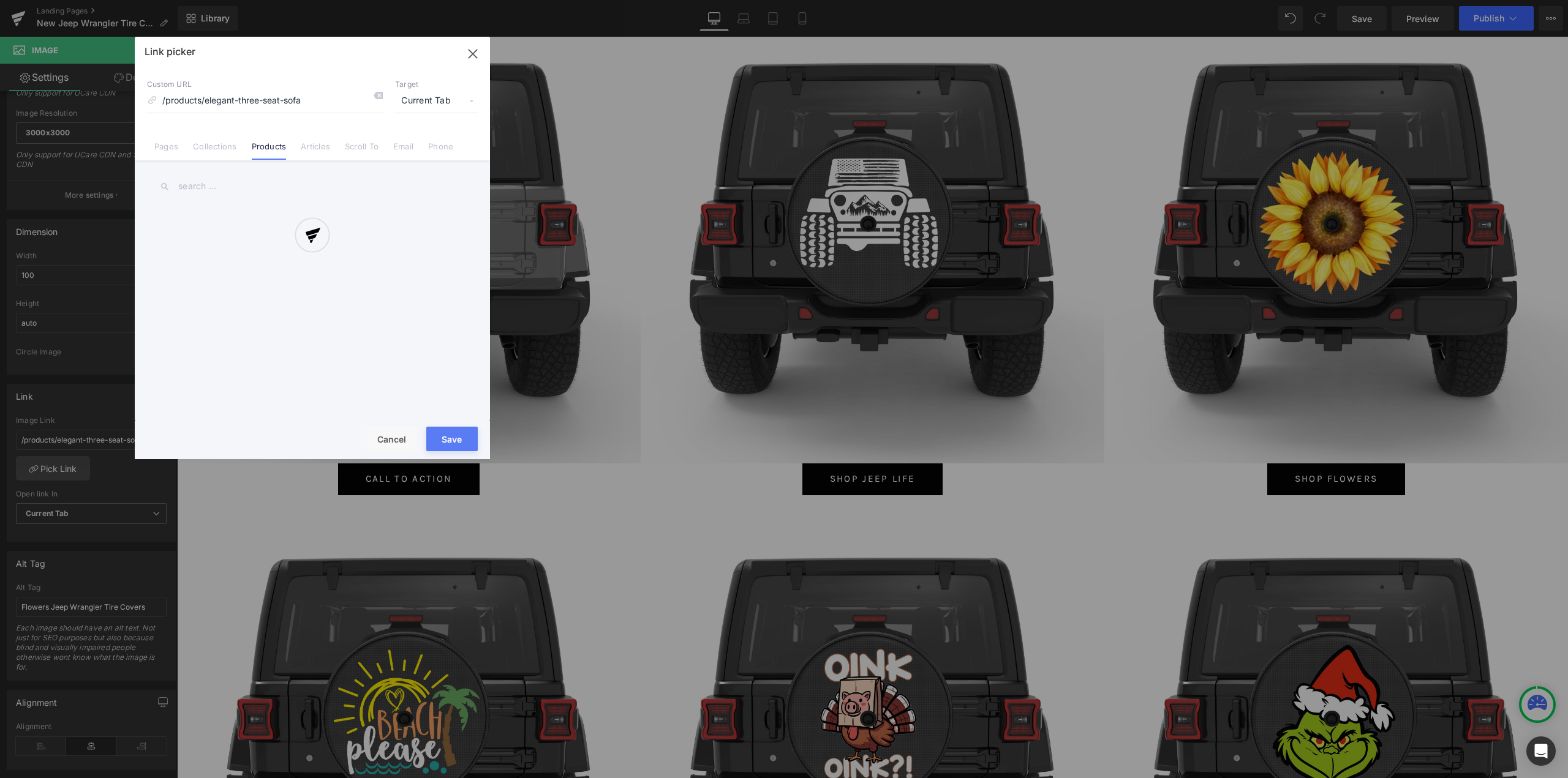
click at [217, 146] on div at bounding box center [312, 247] width 355 height 422
click at [222, 147] on div "Link picker Back to Library Insert Custom URL /products/elegant-three-seat-sofa…" at bounding box center [312, 247] width 355 height 422
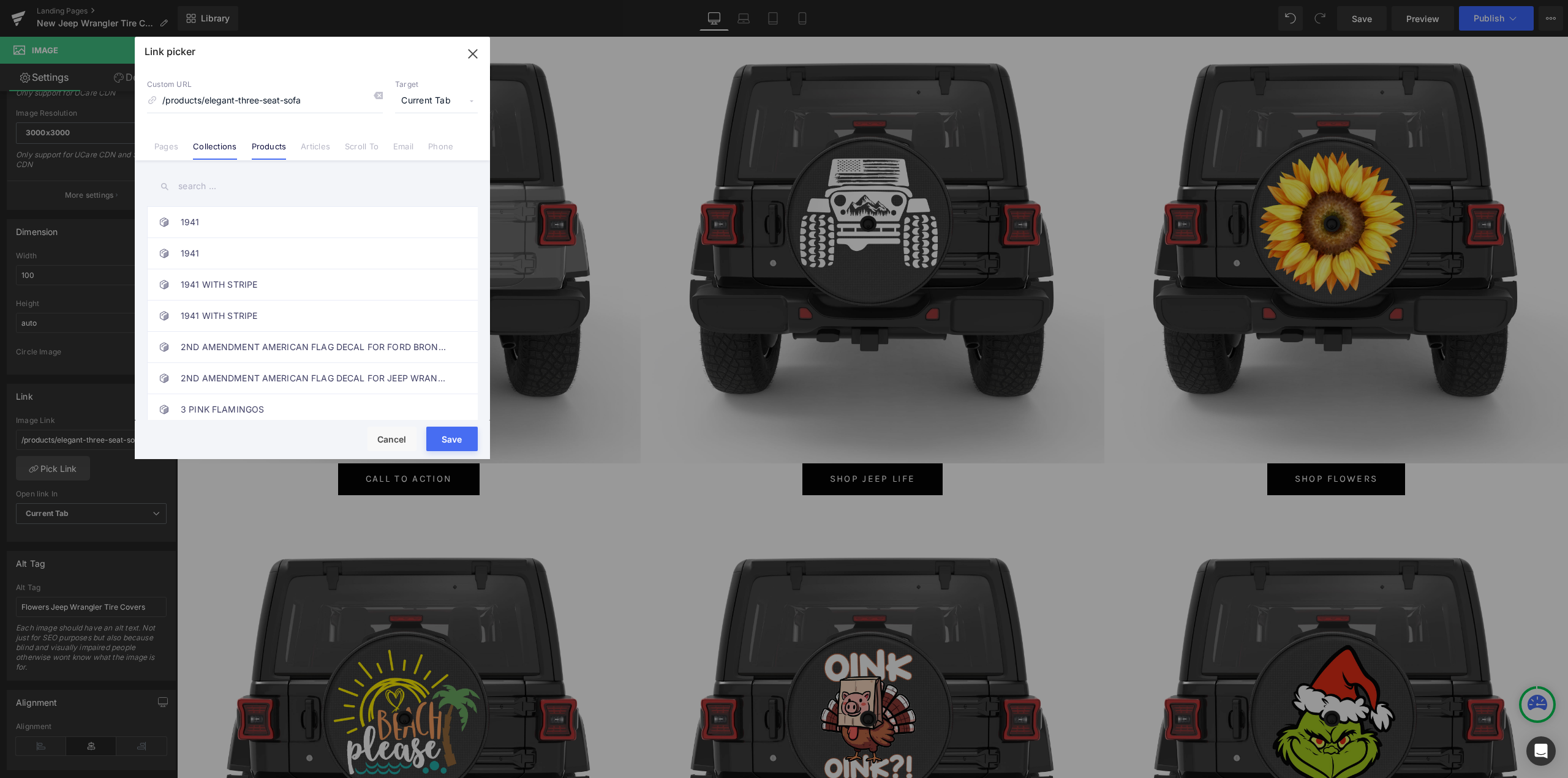
click at [220, 149] on link "Collections" at bounding box center [214, 151] width 44 height 19
click at [218, 192] on input "text" at bounding box center [312, 187] width 330 height 28
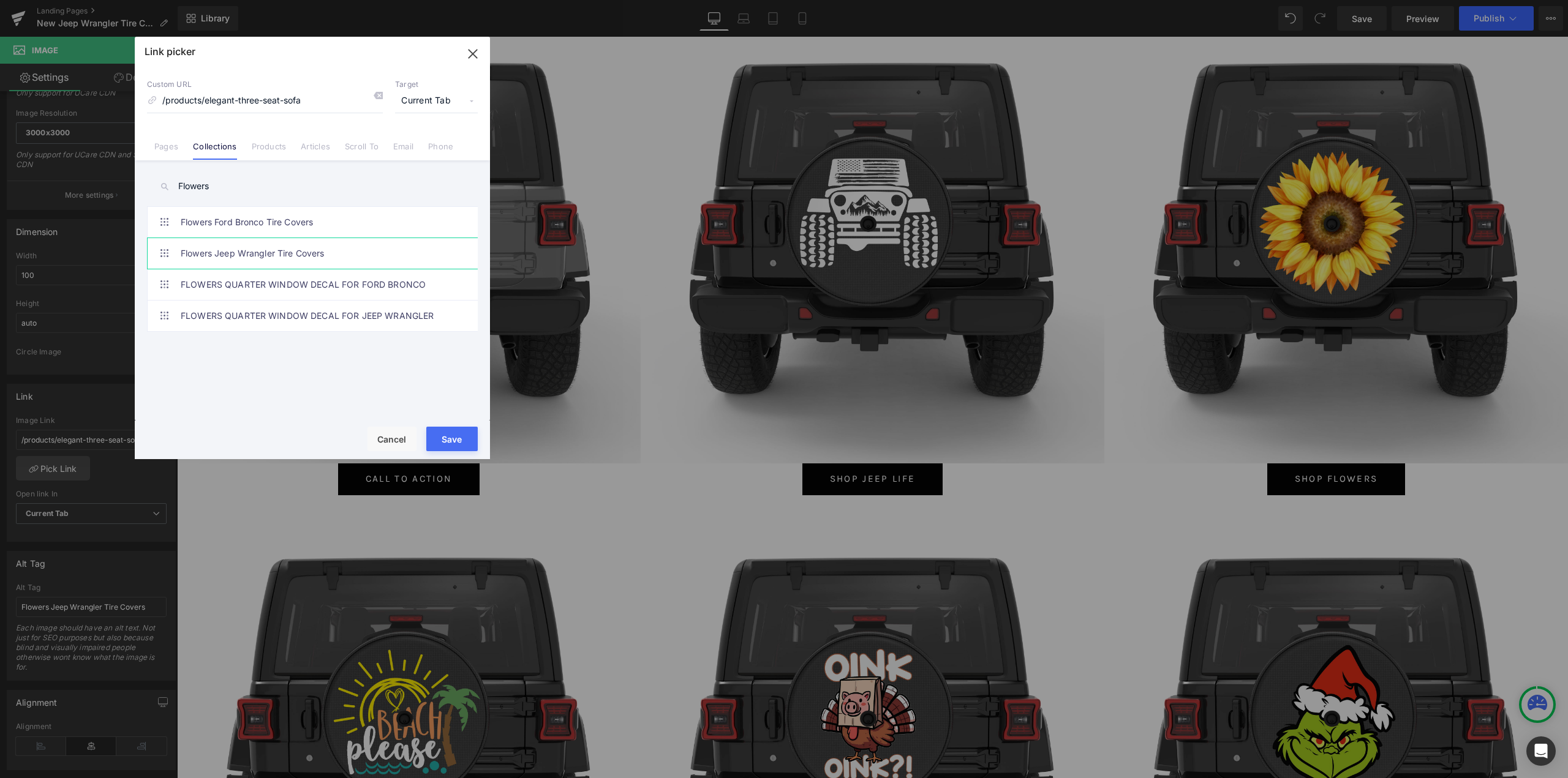
type input "Flowers"
click at [295, 254] on link "Flowers Jeep Wrangler Tire Covers" at bounding box center [315, 254] width 270 height 30
click at [447, 440] on button "Save" at bounding box center [451, 438] width 51 height 24
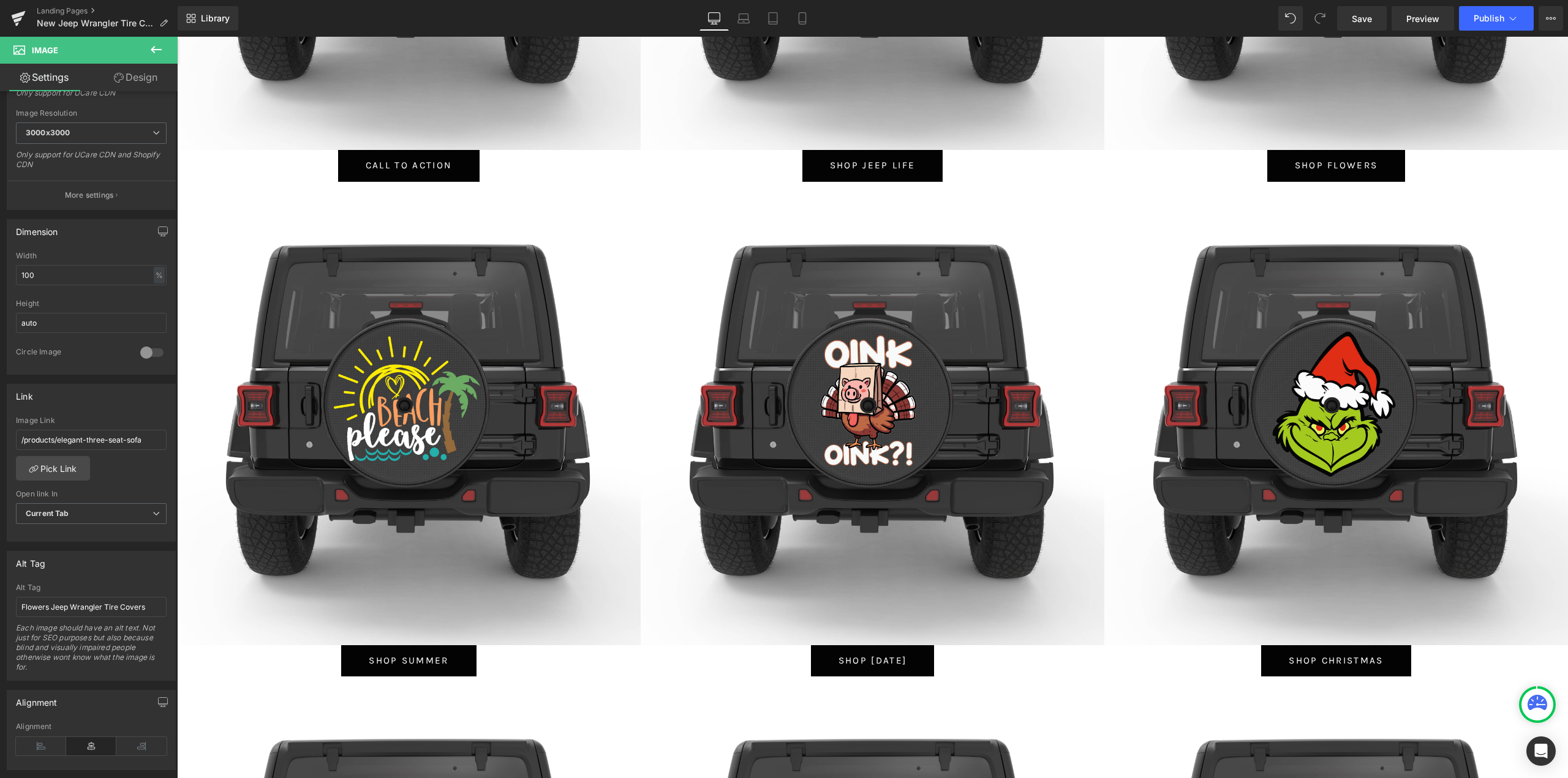
scroll to position [918, 0]
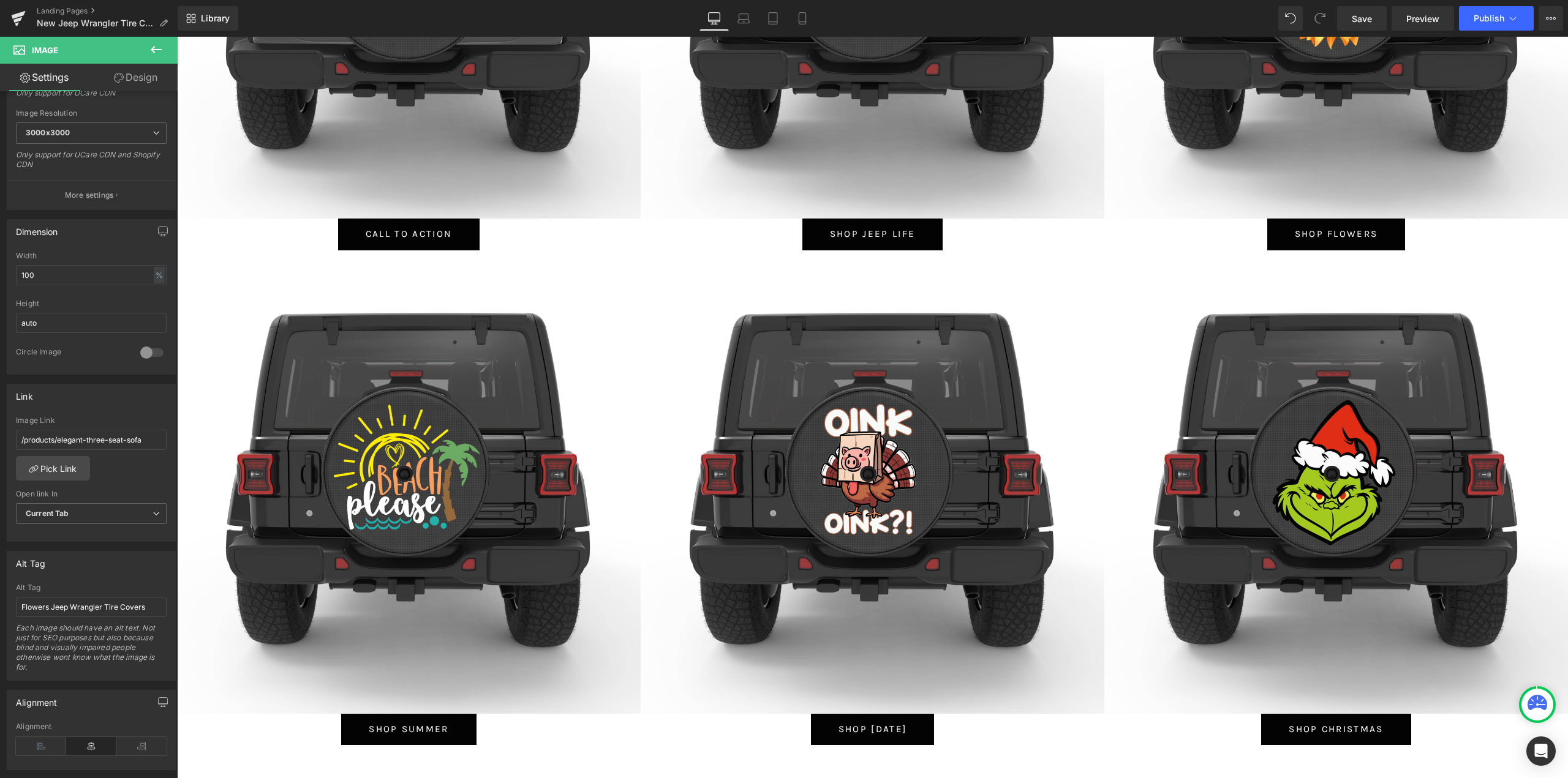
click at [1329, 231] on div "Shop Flowers Button" at bounding box center [1336, 234] width 464 height 31
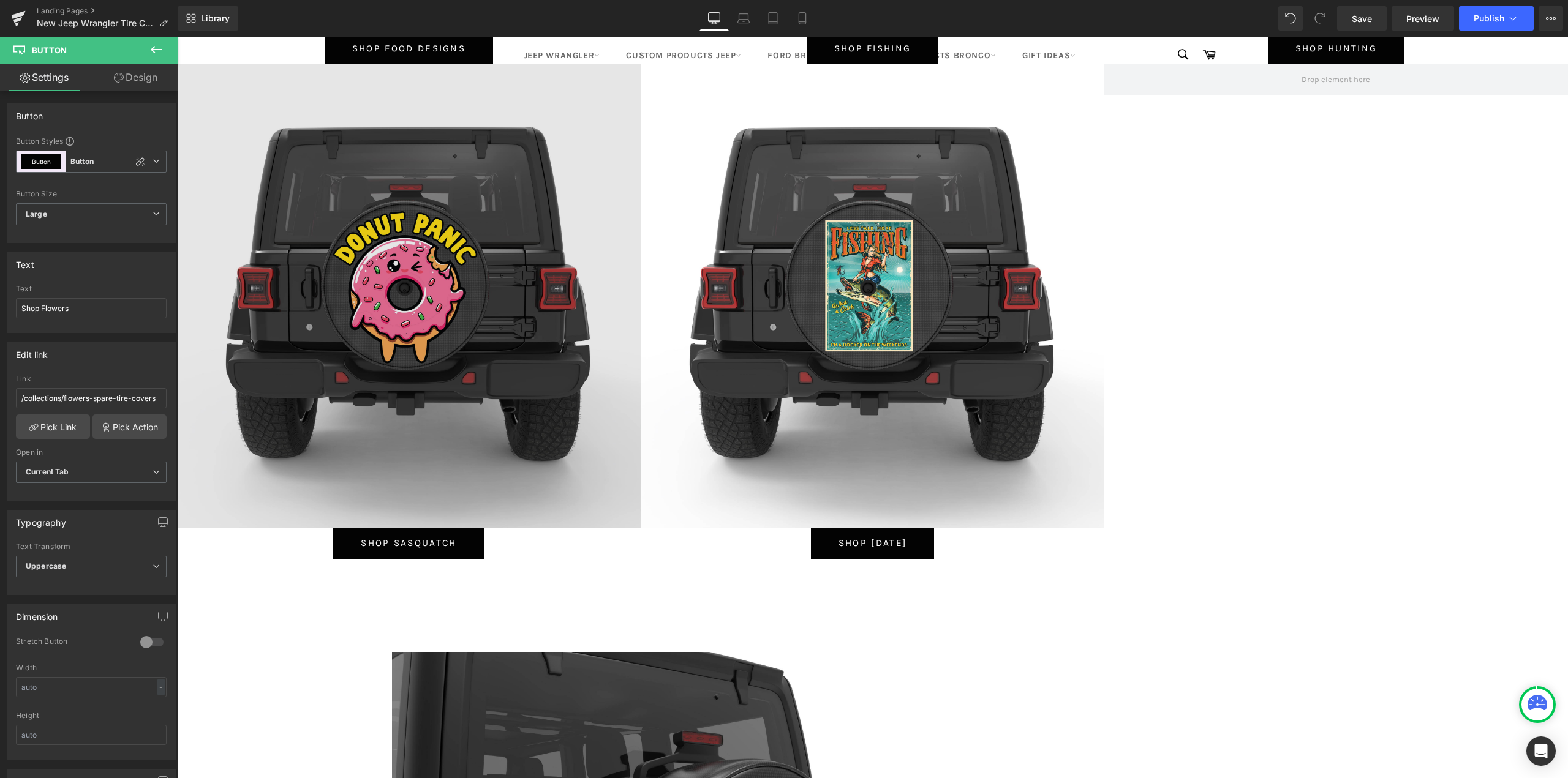
scroll to position [5997, 0]
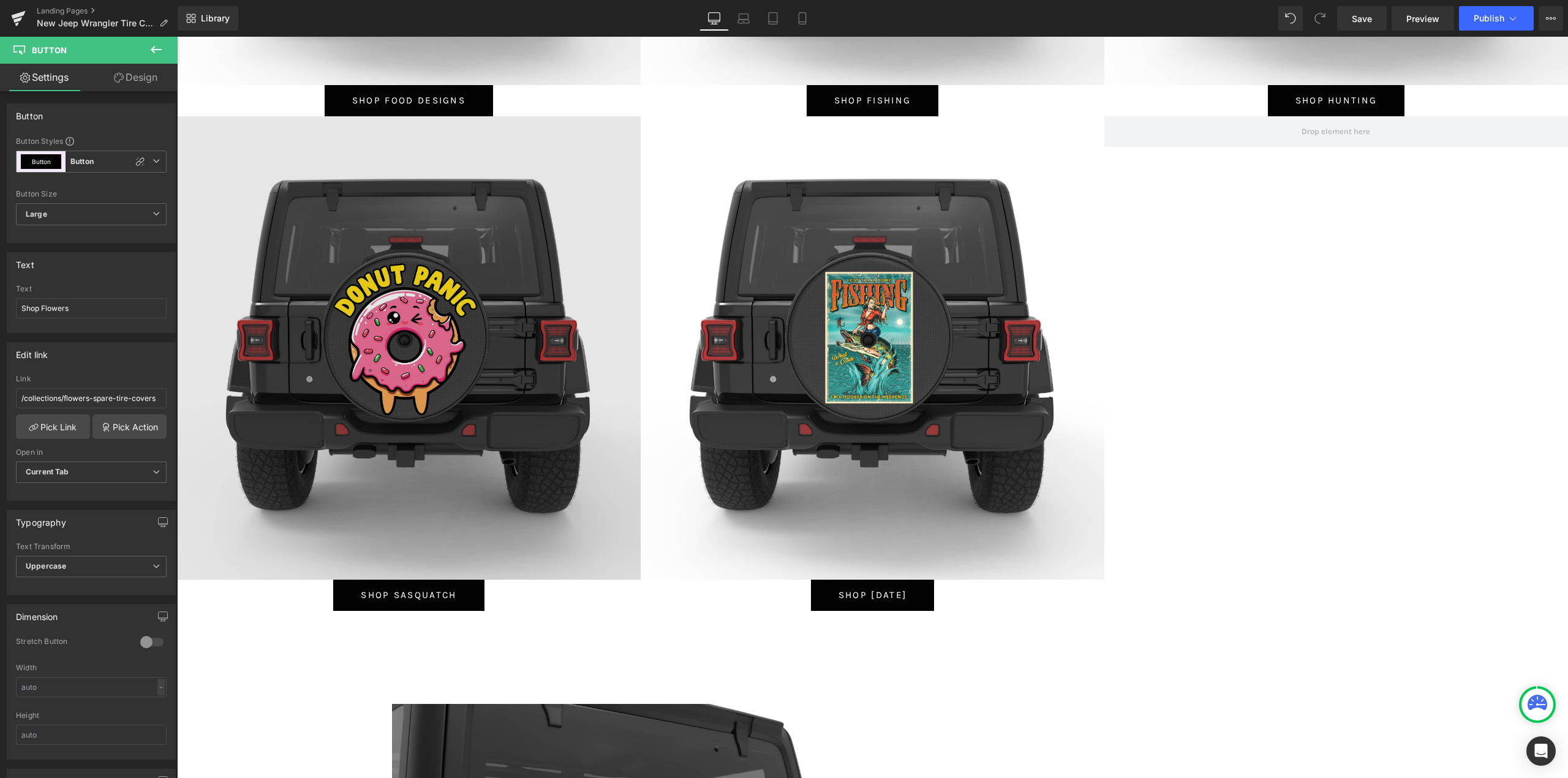
click at [410, 341] on div "Image" at bounding box center [409, 348] width 464 height 464
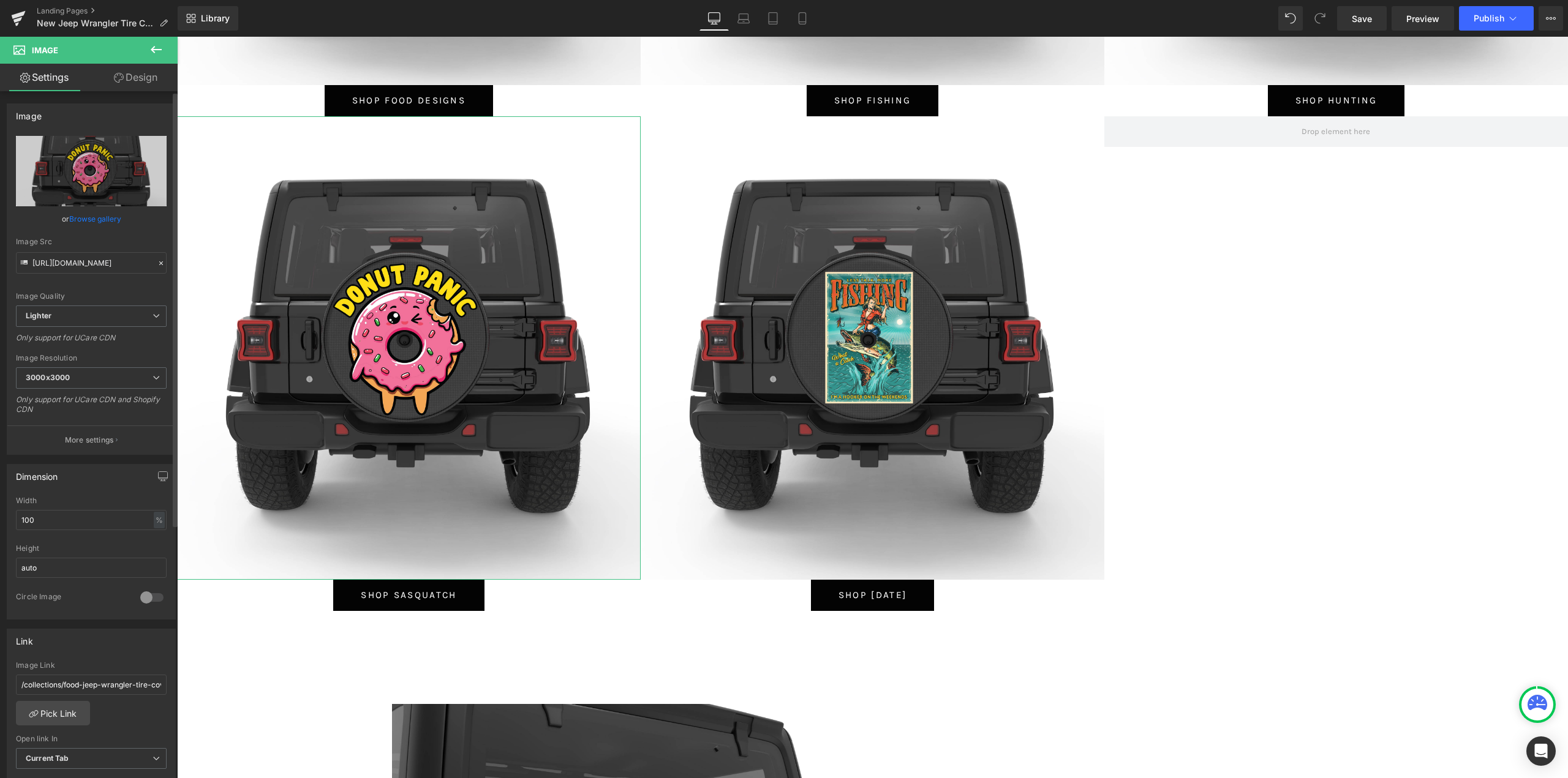
click at [88, 221] on link "Browse gallery" at bounding box center [95, 218] width 52 height 21
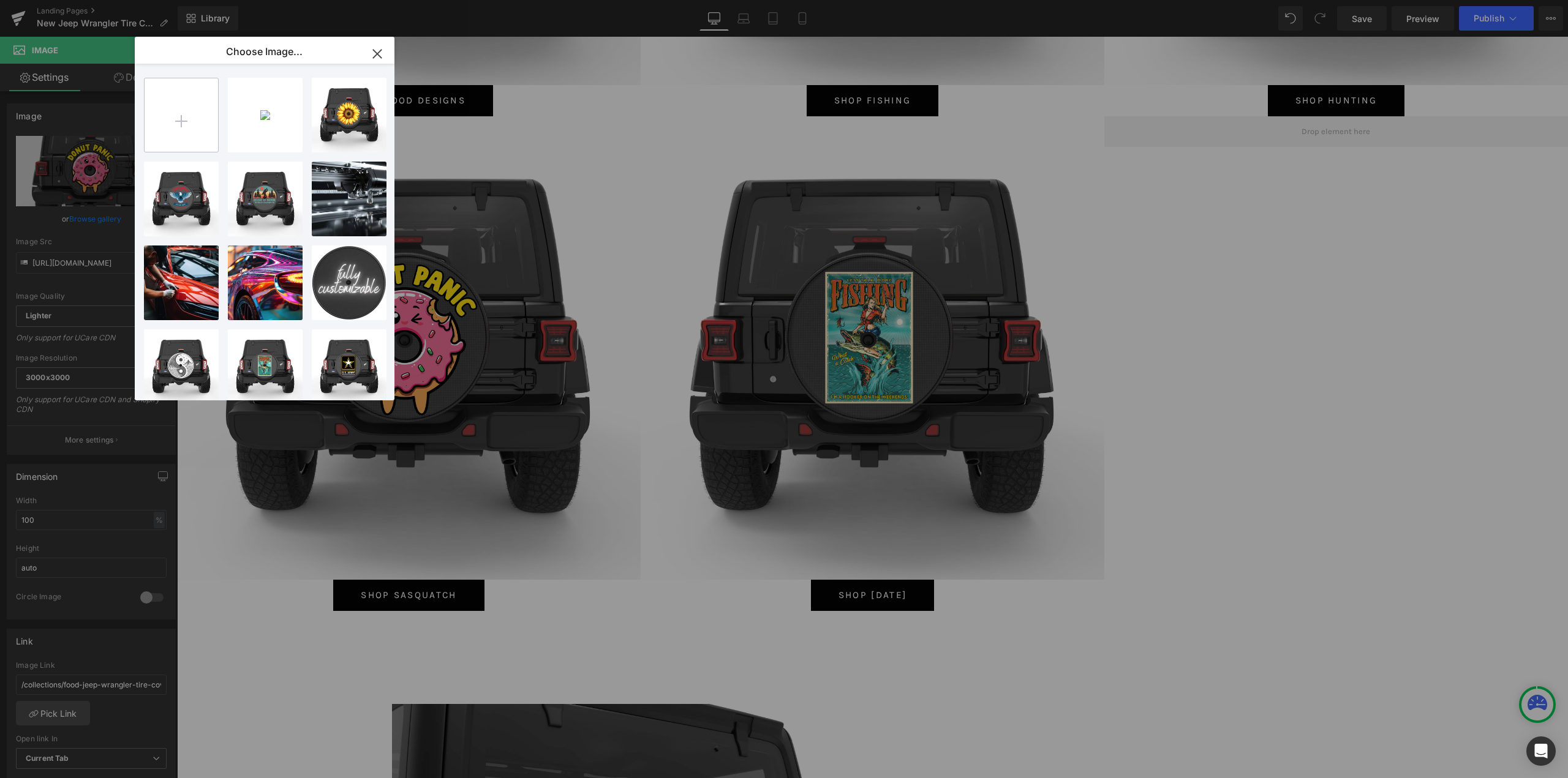
click at [161, 95] on input "file" at bounding box center [181, 115] width 73 height 73
type input "C:\fakepath\BIGFOOT HIDE AND SEEK.jpg"
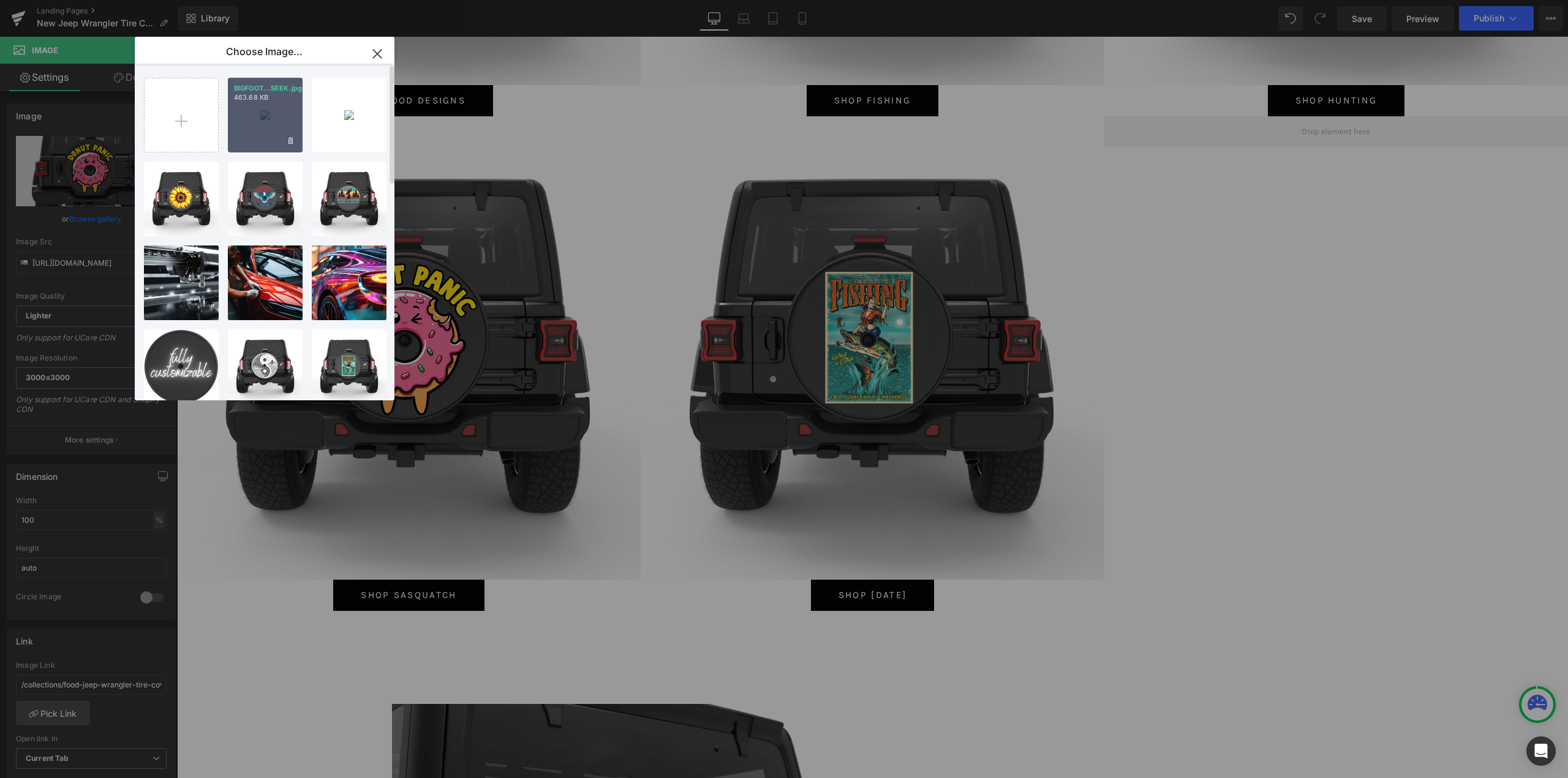
click at [248, 139] on div "BIGFOOT...SEEK.jpg 463.68 KB" at bounding box center [265, 115] width 75 height 75
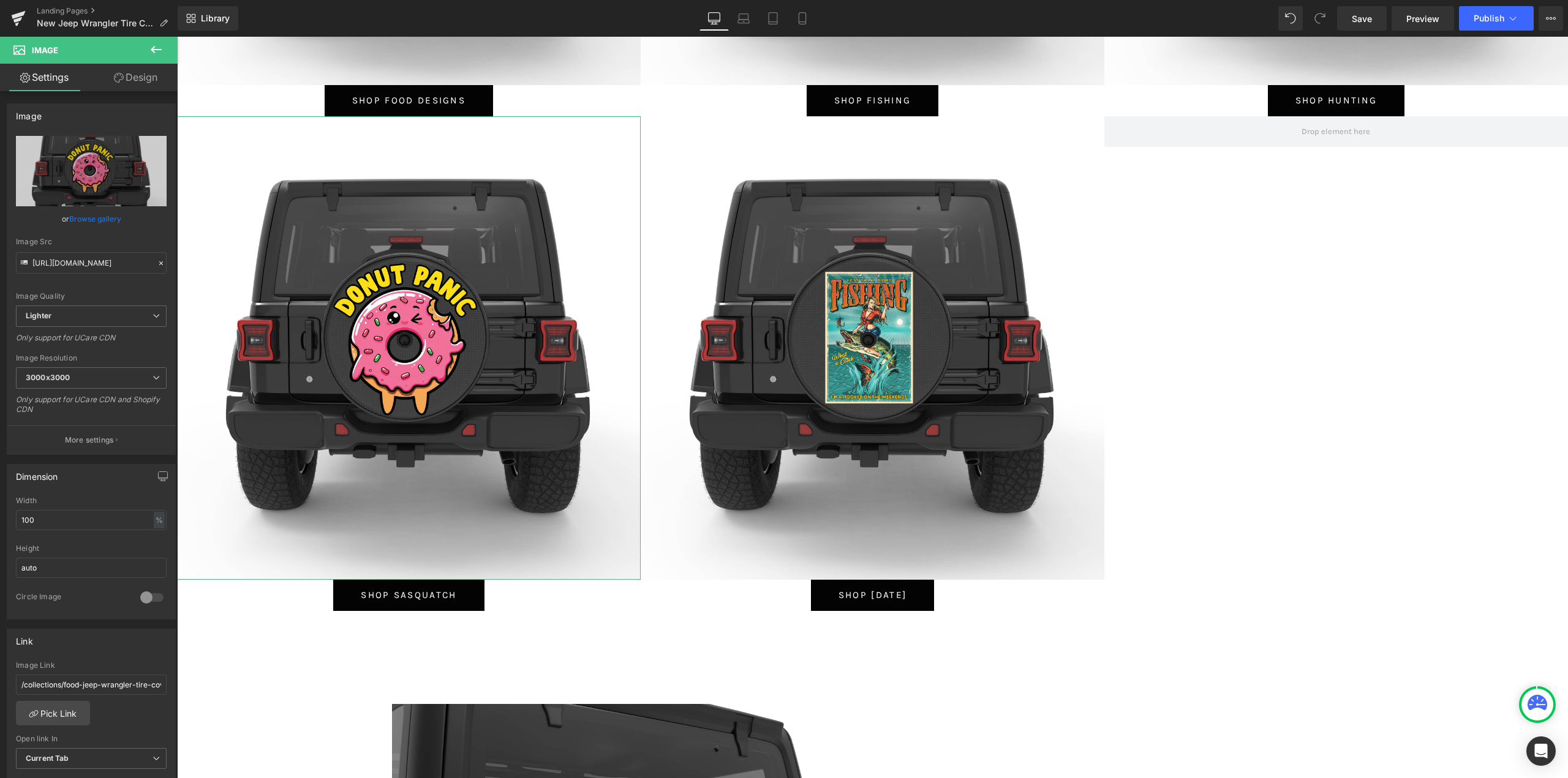
click at [78, 222] on link "Browse gallery" at bounding box center [95, 218] width 52 height 21
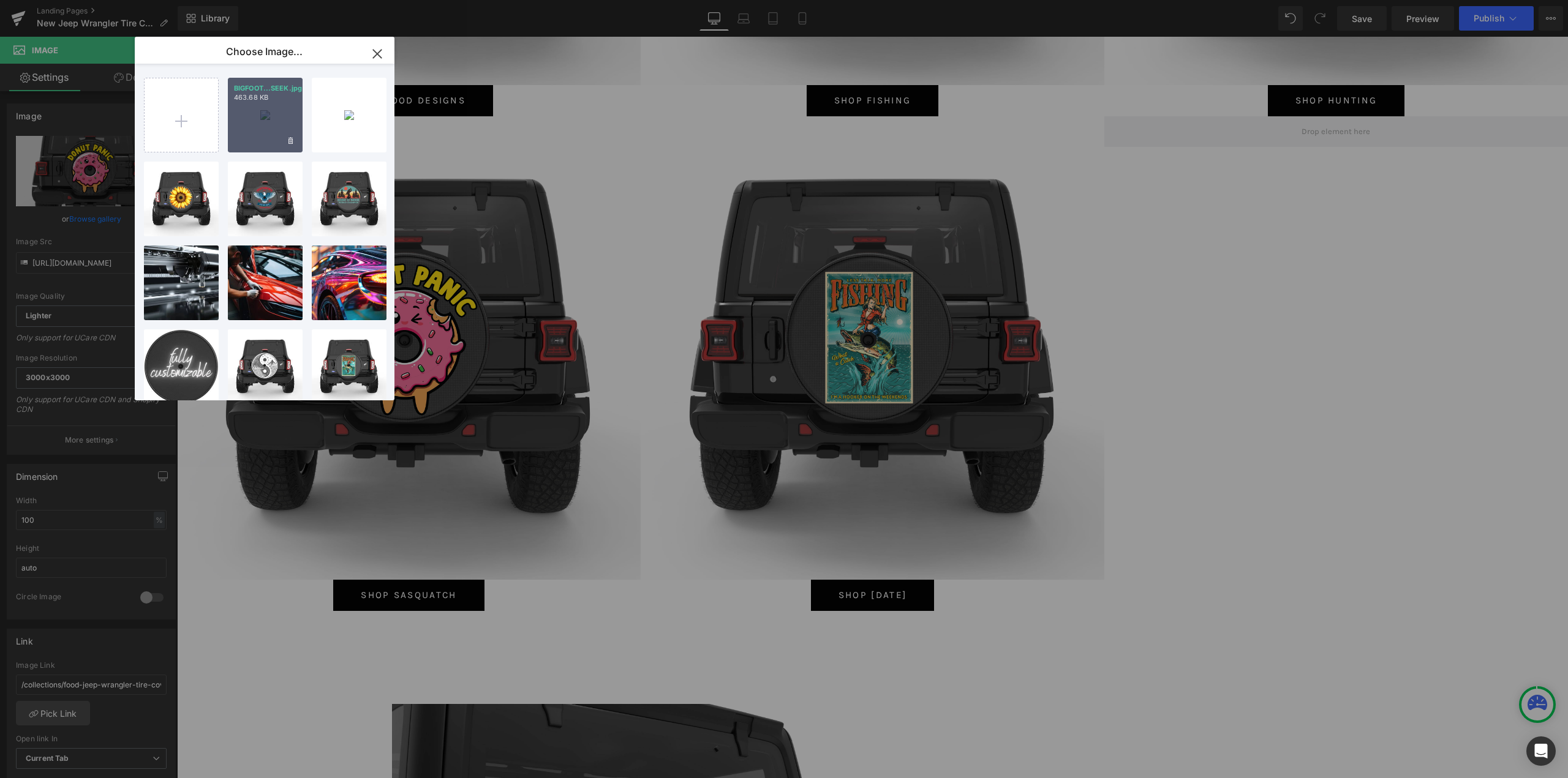
click at [260, 122] on div "BIGFOOT...SEEK.jpg 463.68 KB" at bounding box center [265, 115] width 75 height 75
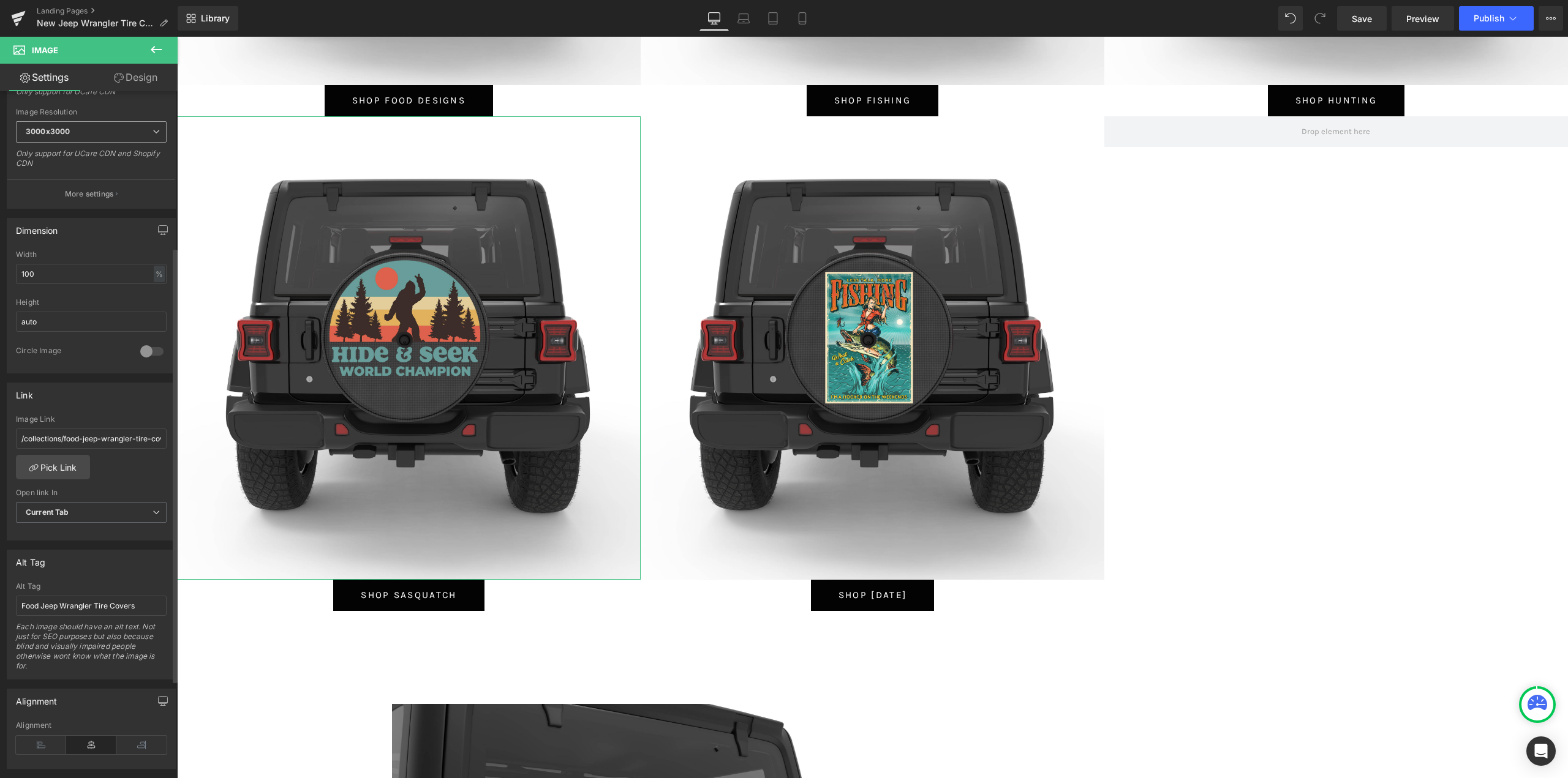
scroll to position [367, 0]
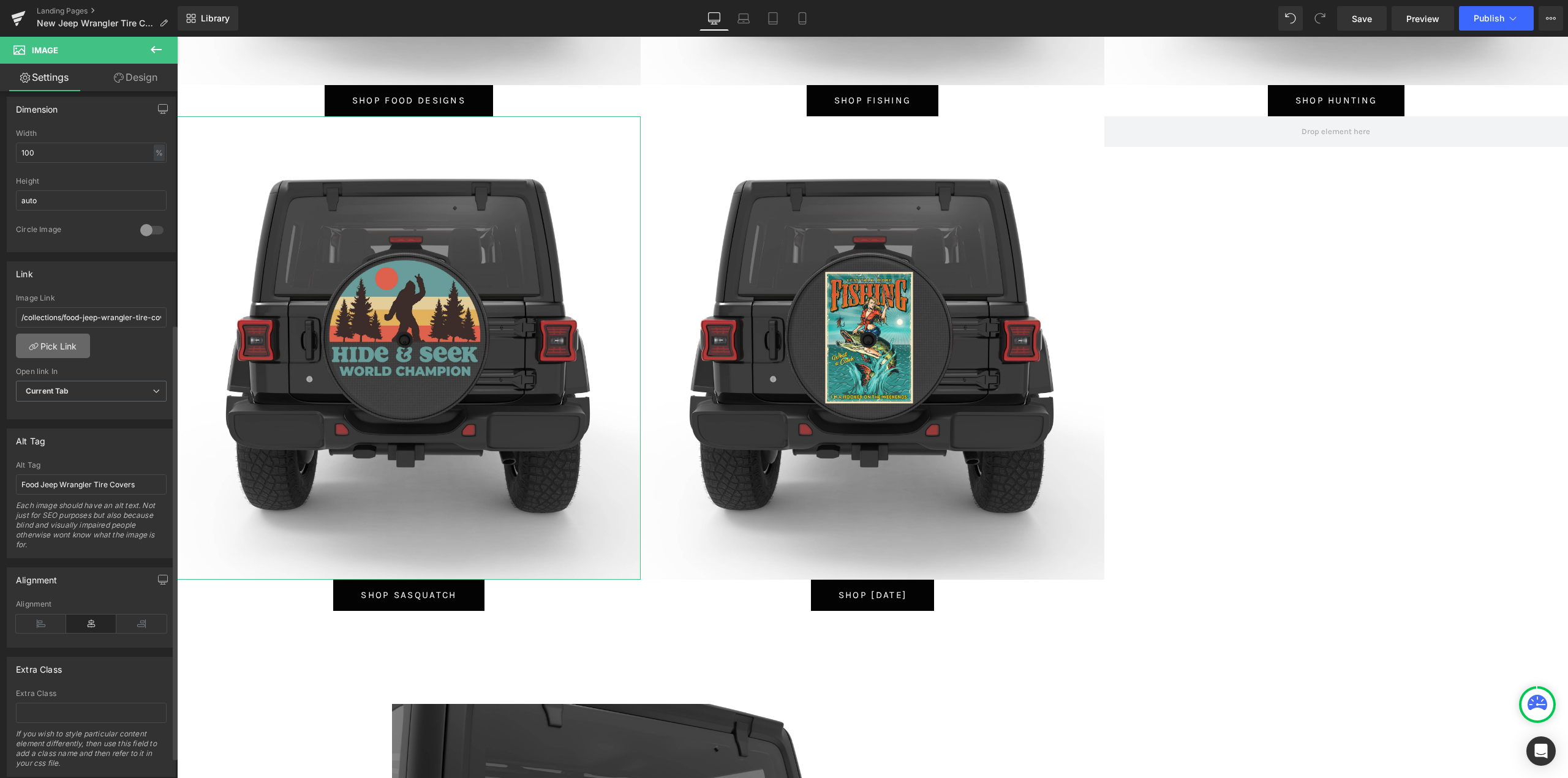
click at [68, 345] on link "Pick Link" at bounding box center [53, 345] width 74 height 24
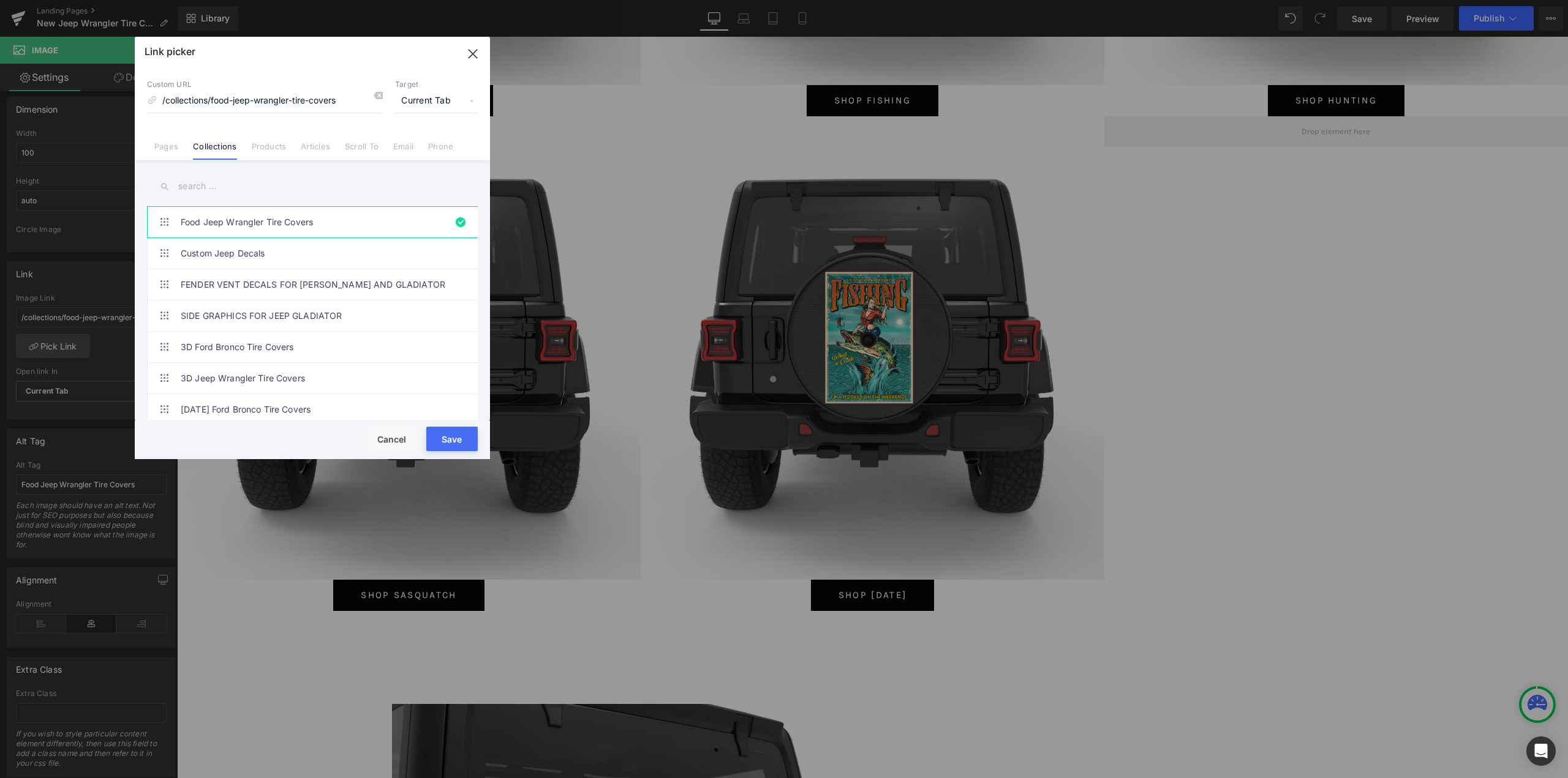
click at [261, 146] on link "Products" at bounding box center [269, 151] width 35 height 19
click at [198, 191] on input "text" at bounding box center [312, 187] width 330 height 28
click at [207, 149] on link "Collections" at bounding box center [214, 151] width 44 height 19
click at [225, 187] on input "text" at bounding box center [312, 187] width 330 height 28
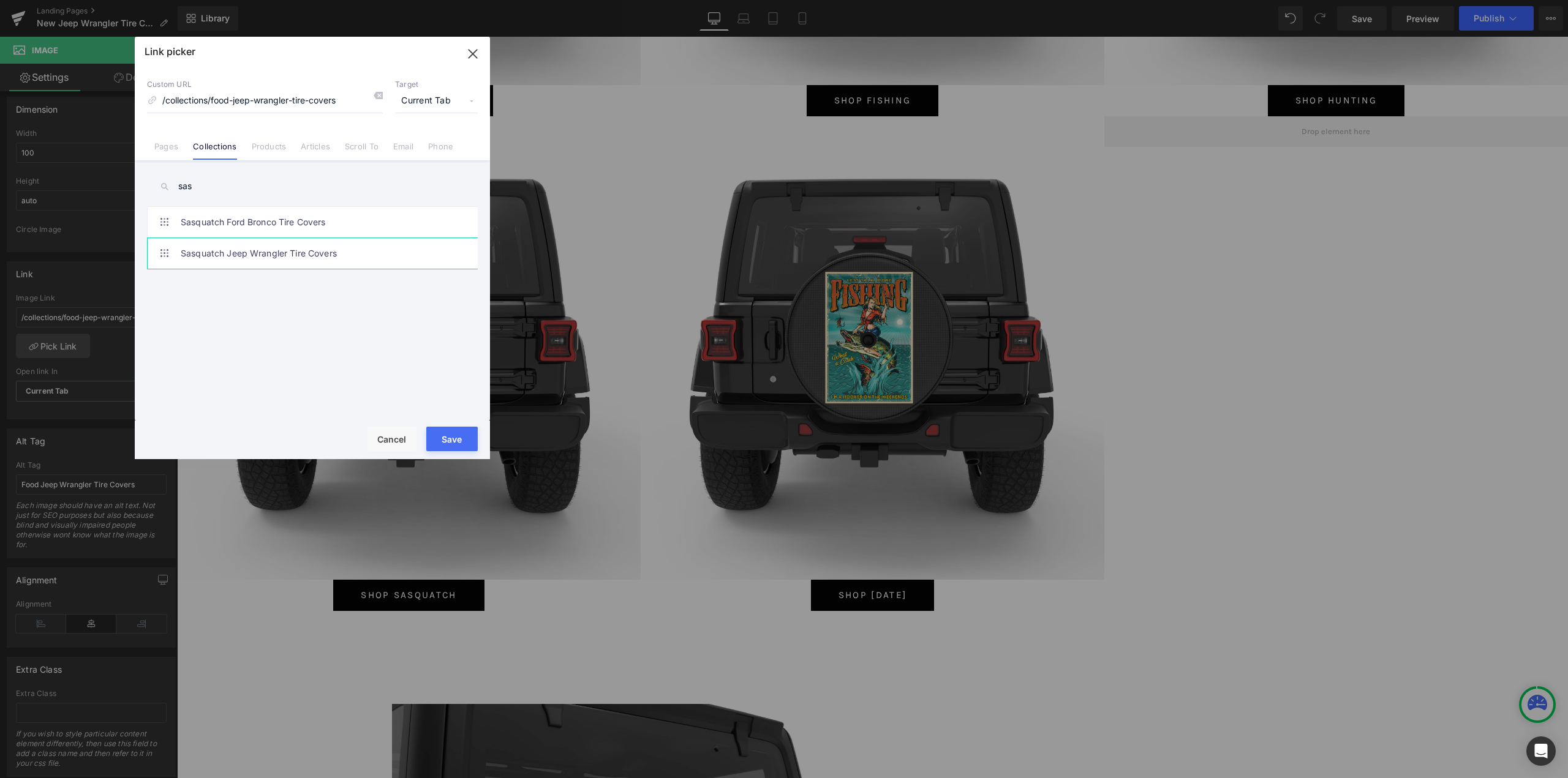
type input "sas"
click at [266, 245] on link "Sasquatch Jeep Wrangler Tire Covers" at bounding box center [315, 254] width 270 height 30
click at [467, 442] on button "Save" at bounding box center [451, 438] width 51 height 24
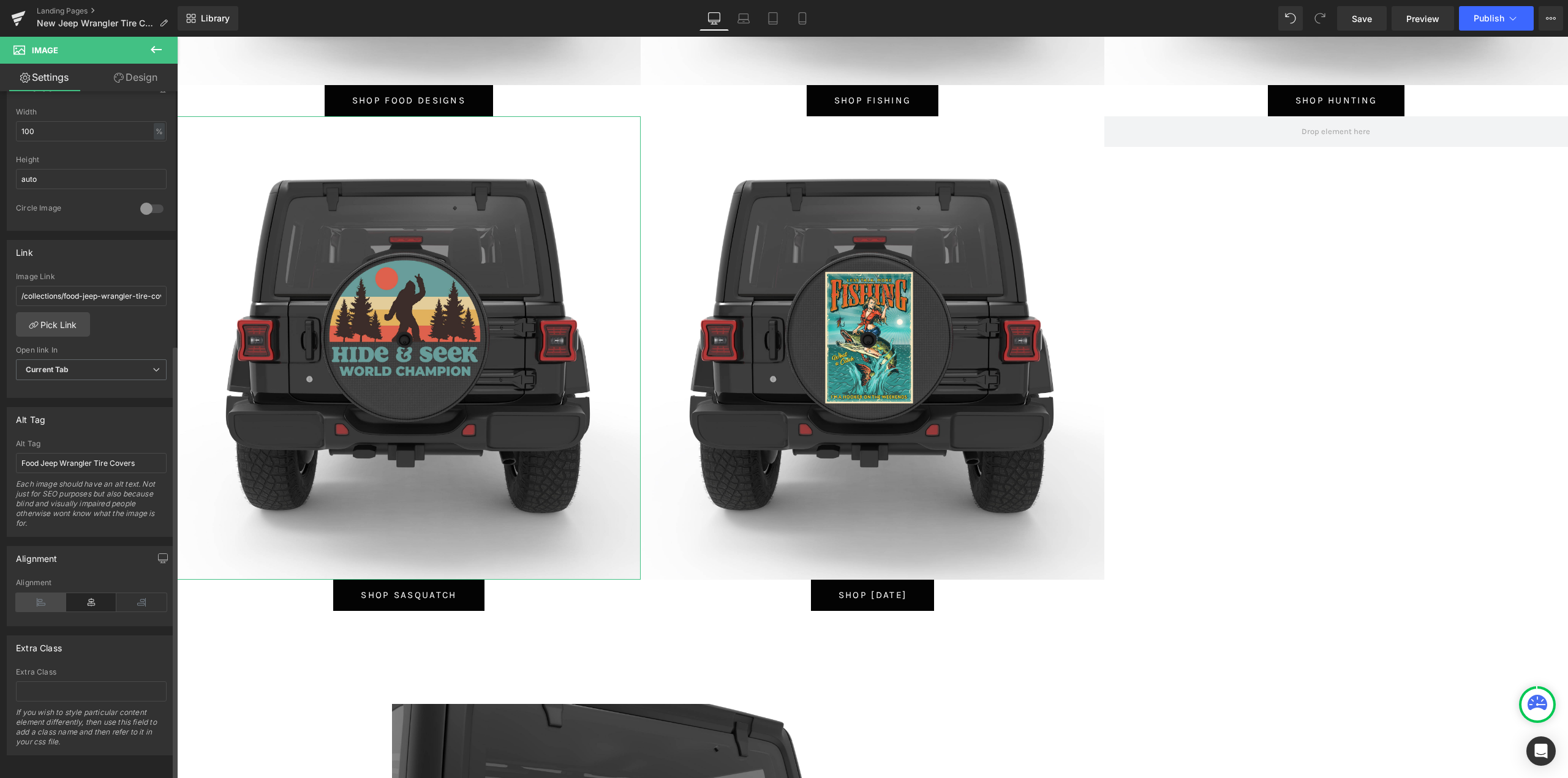
scroll to position [400, 0]
click at [76, 450] on input "Food Jeep Wrangler Tire Covers" at bounding box center [91, 460] width 151 height 20
type input "S"
type input "Bigfoot Jeep Wrangler Tire Covers"
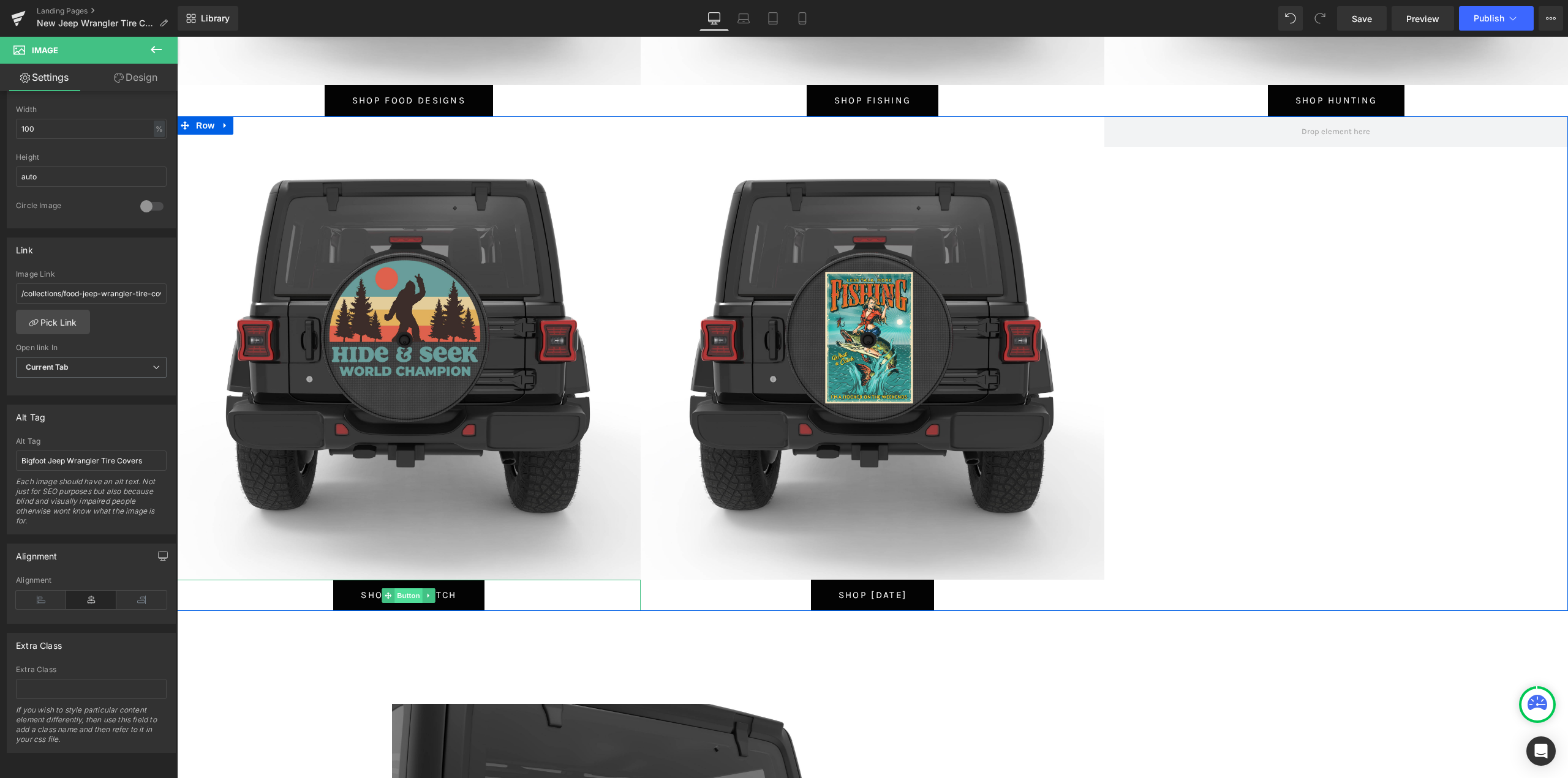
click at [402, 598] on span "Button" at bounding box center [409, 595] width 28 height 15
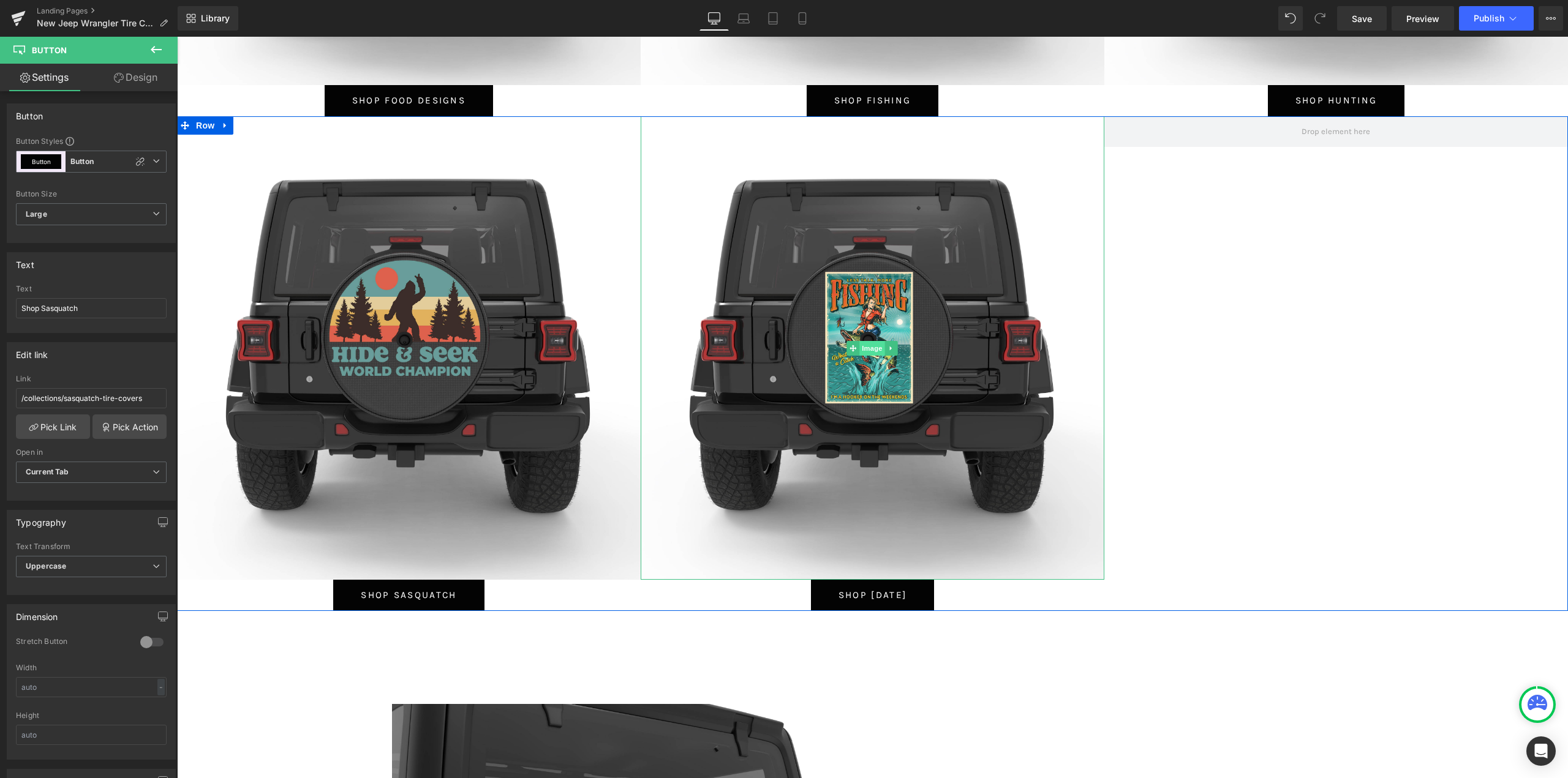
click at [863, 350] on span "Image" at bounding box center [872, 348] width 26 height 15
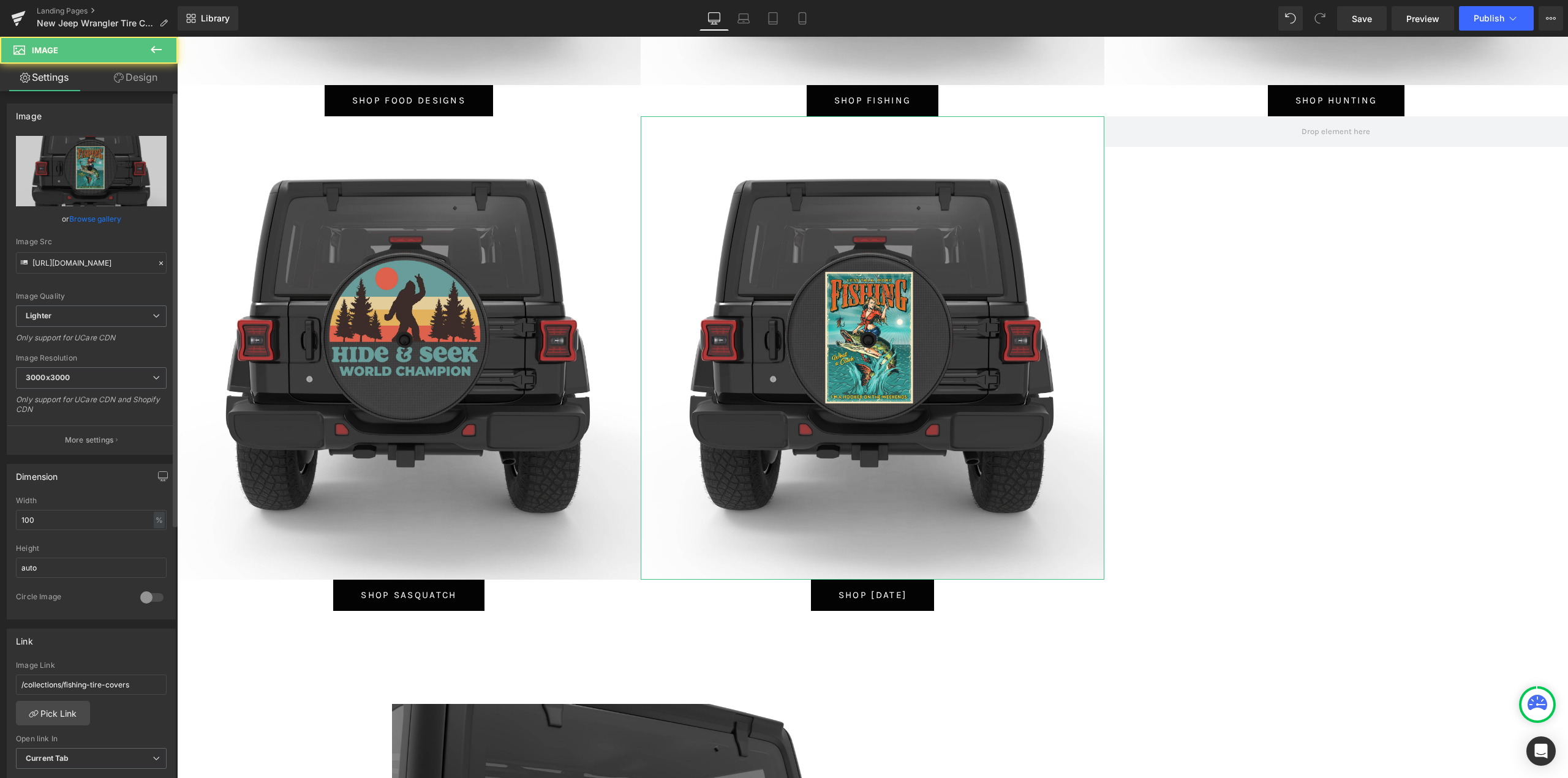
click at [103, 214] on link "Browse gallery" at bounding box center [95, 218] width 52 height 21
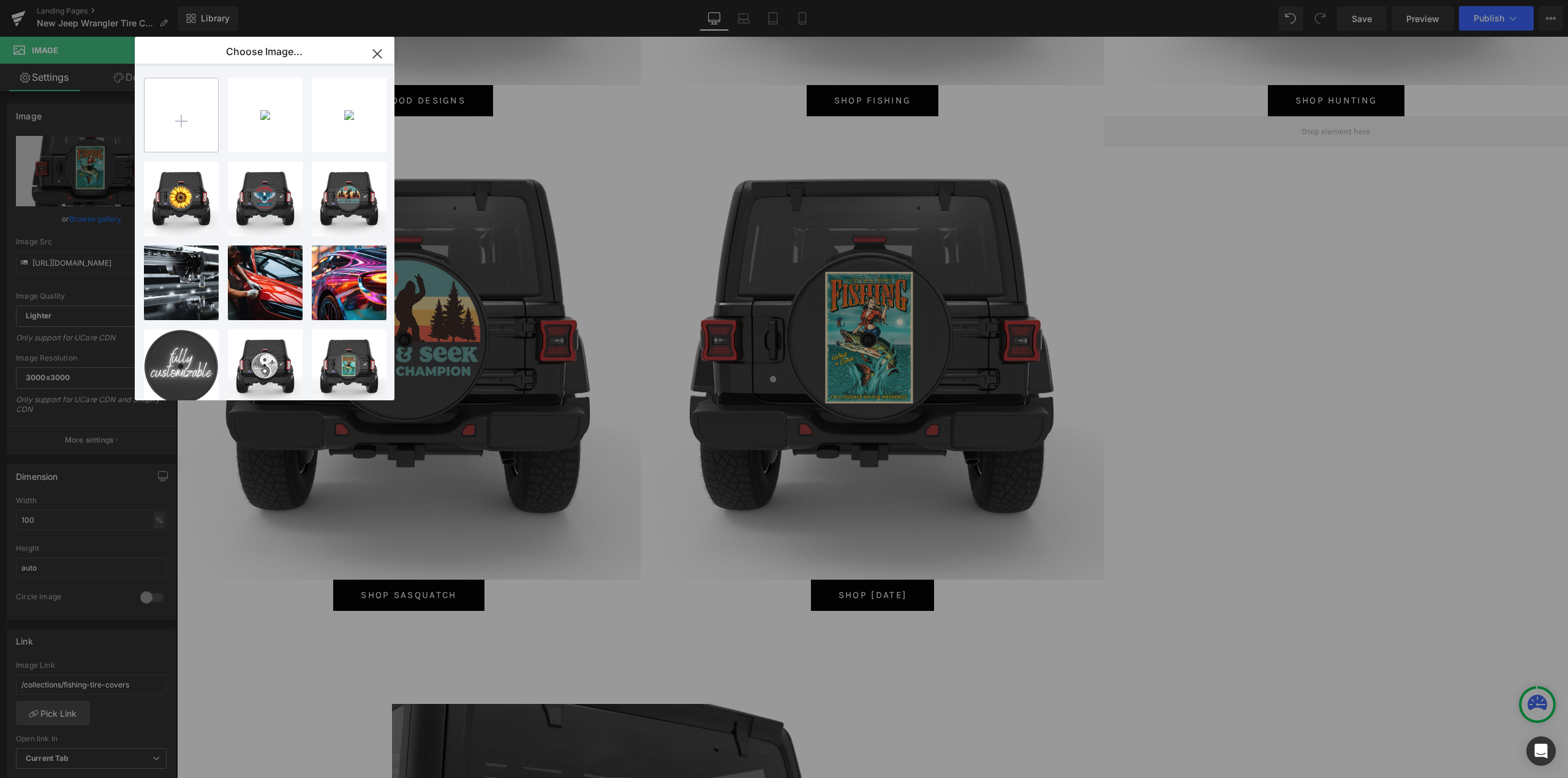
click at [197, 103] on input "file" at bounding box center [181, 115] width 73 height 73
type input "C:\fakepath\[DATE] [DATE] EAGLE.jpg"
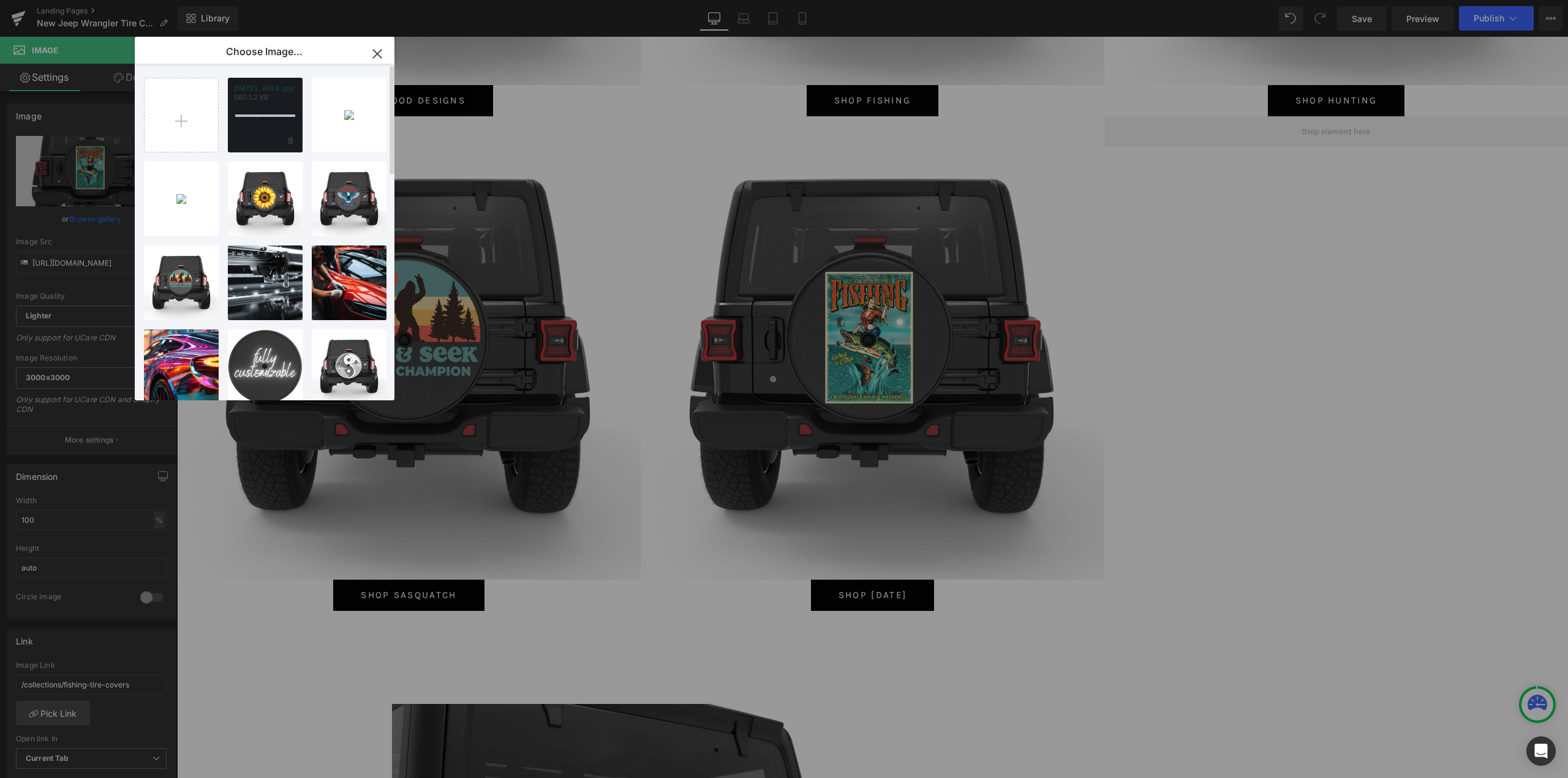
click at [261, 129] on div at bounding box center [265, 115] width 75 height 75
click at [261, 129] on div "[DATE]..AGLE.jpg 560.52 KB" at bounding box center [265, 115] width 75 height 75
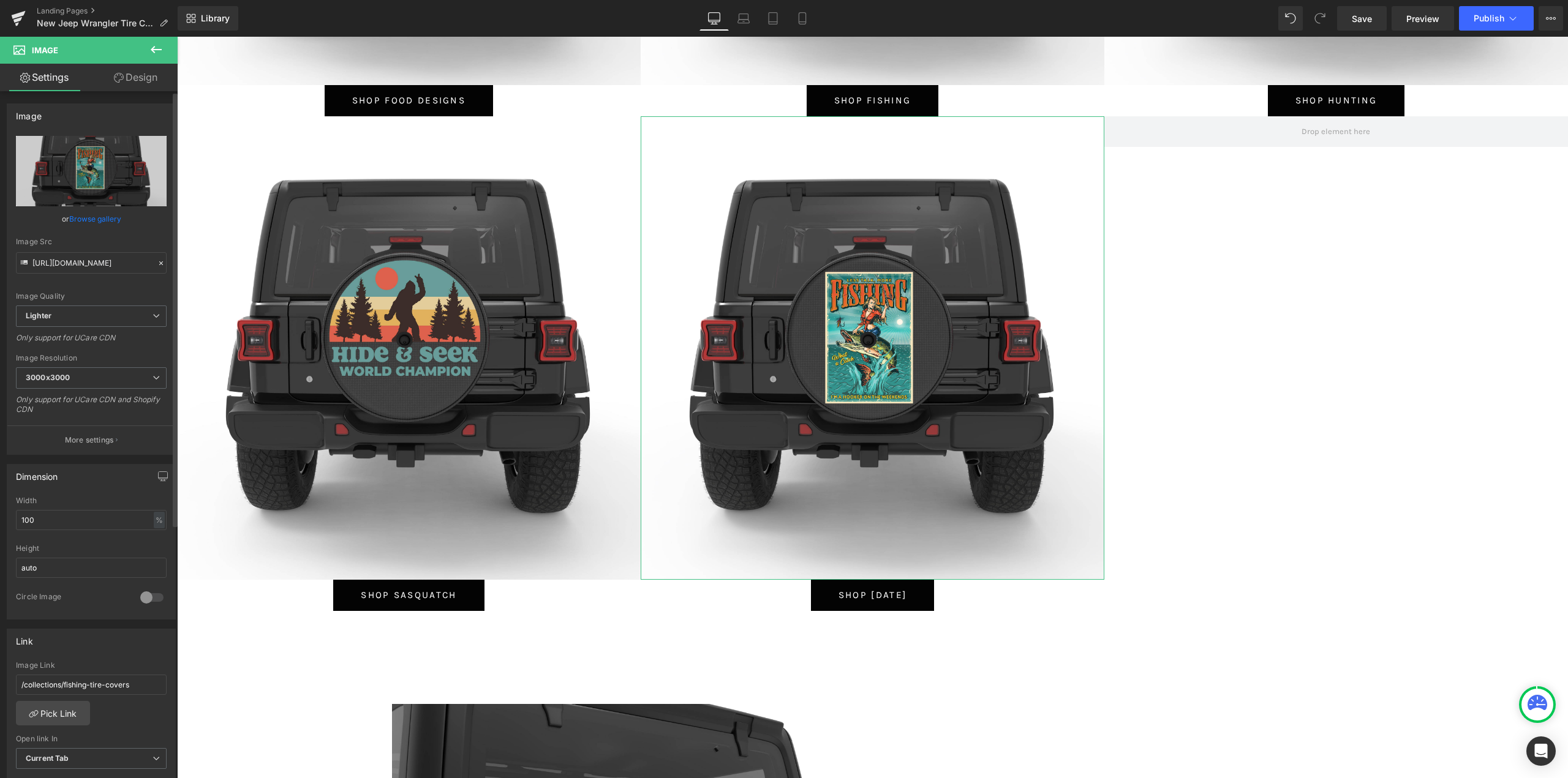
click at [87, 222] on link "Browse gallery" at bounding box center [95, 218] width 52 height 21
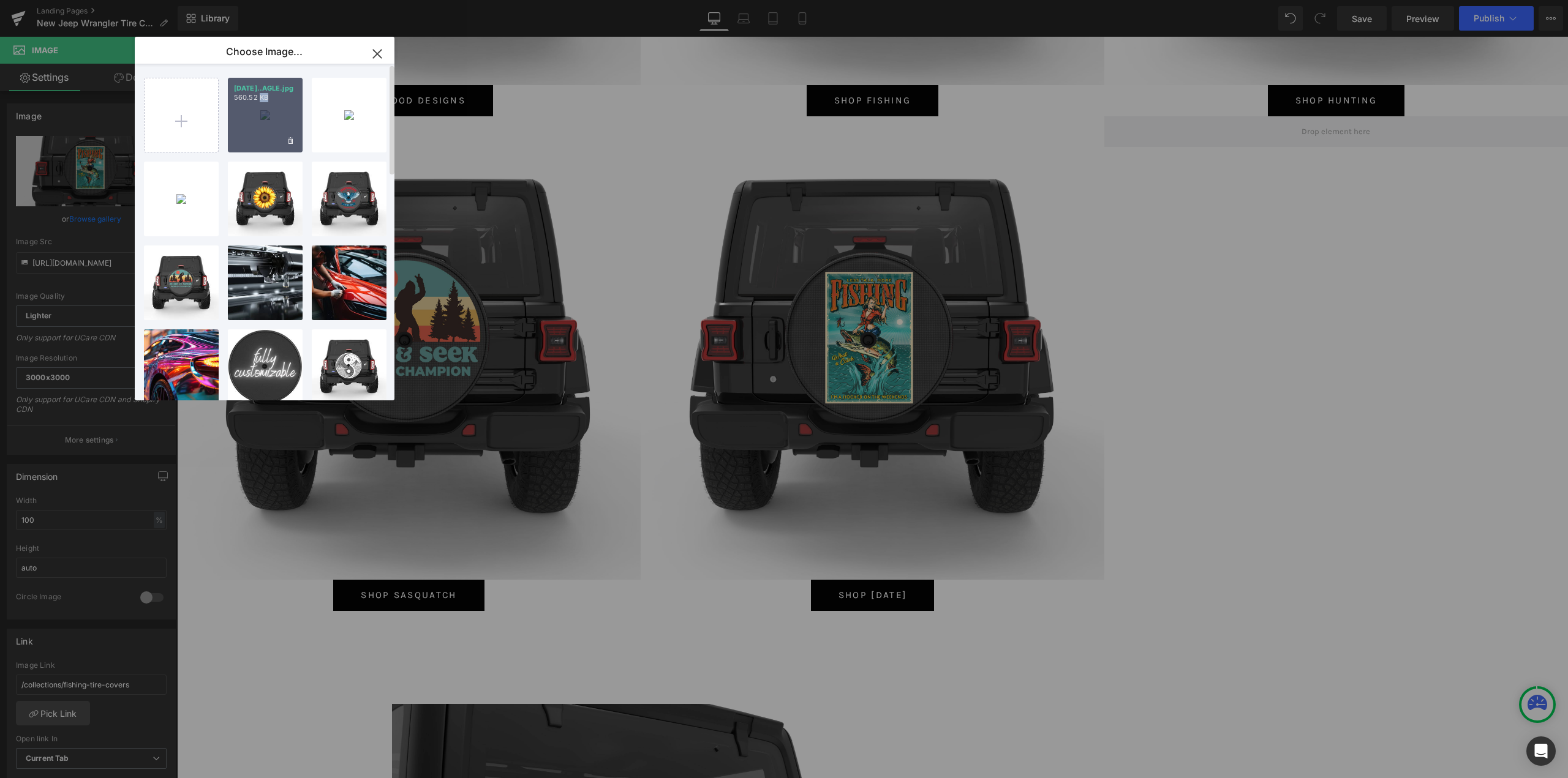
click at [263, 131] on div "[DATE]..AGLE.jpg 560.52 KB" at bounding box center [265, 115] width 75 height 75
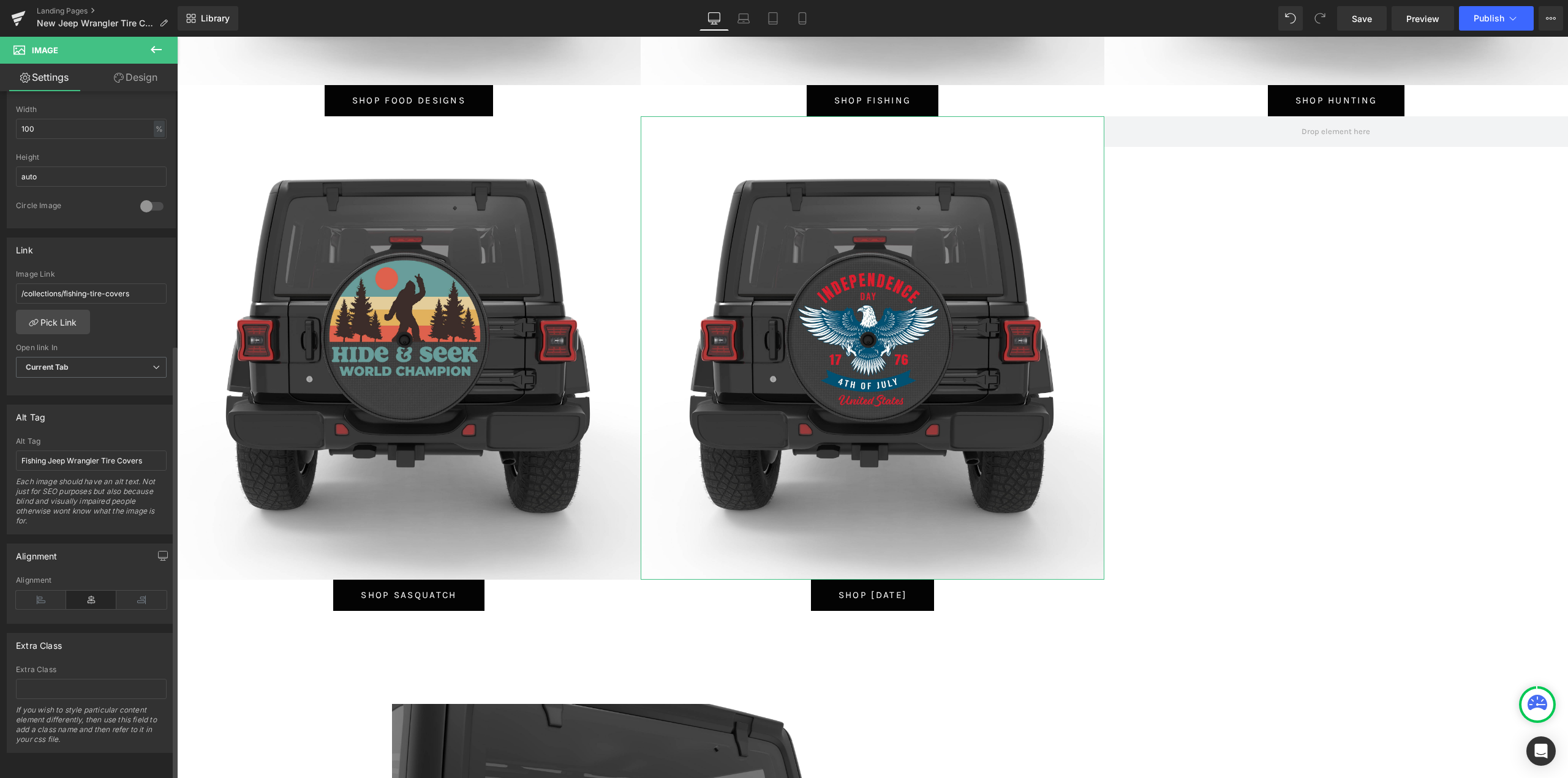
click at [73, 441] on div "Alt Tag Fishing Jeep Wrangler Tire Covers Each image should have an alt text. N…" at bounding box center [91, 485] width 151 height 97
click at [88, 456] on input "Fishing Jeep Wrangler Tire Covers" at bounding box center [91, 460] width 151 height 20
type input "[DATE] Jeep Wrangler Tire Covers"
click at [67, 318] on link "Pick Link" at bounding box center [53, 321] width 74 height 24
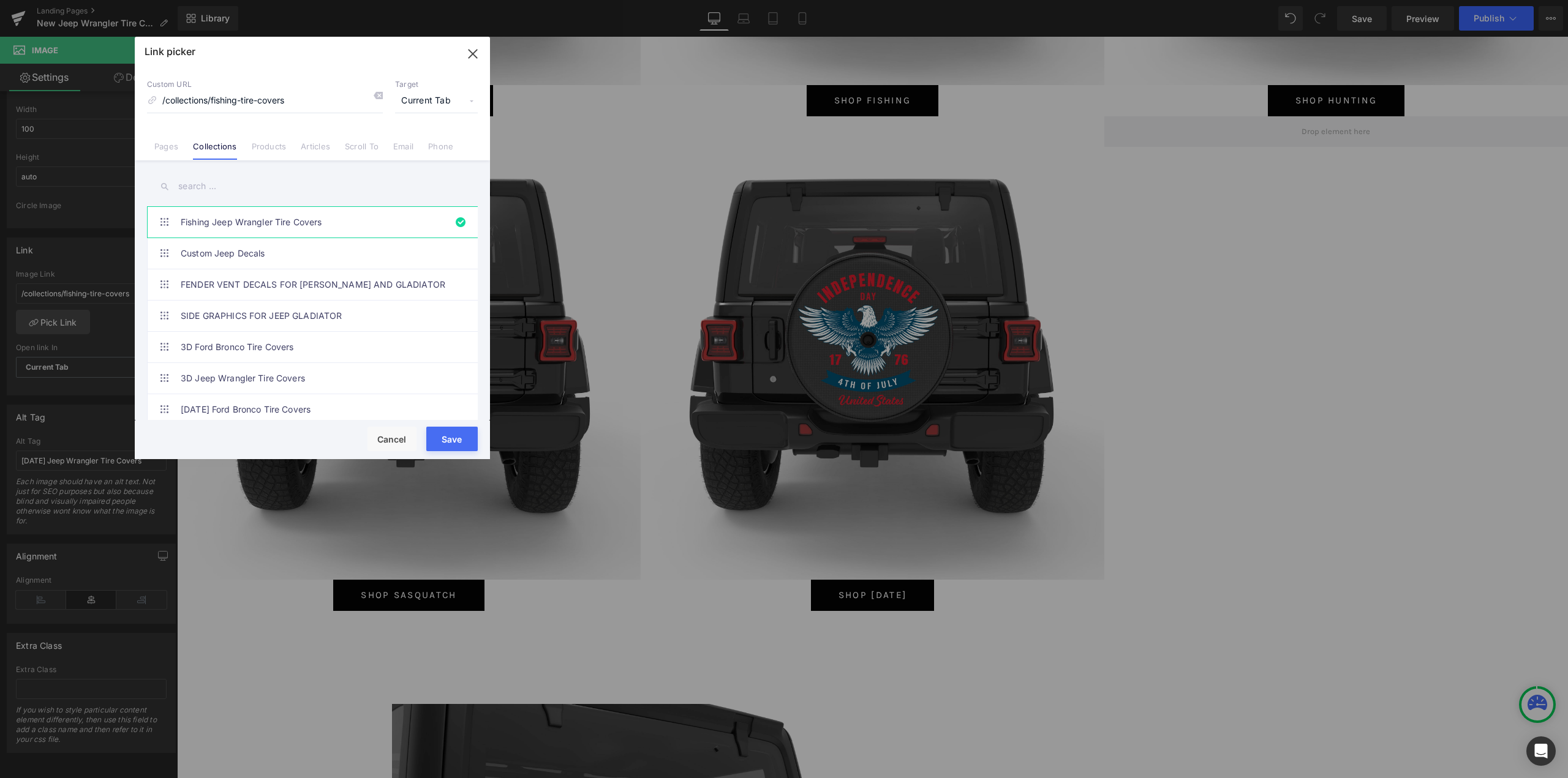
click at [239, 193] on input "text" at bounding box center [312, 187] width 330 height 28
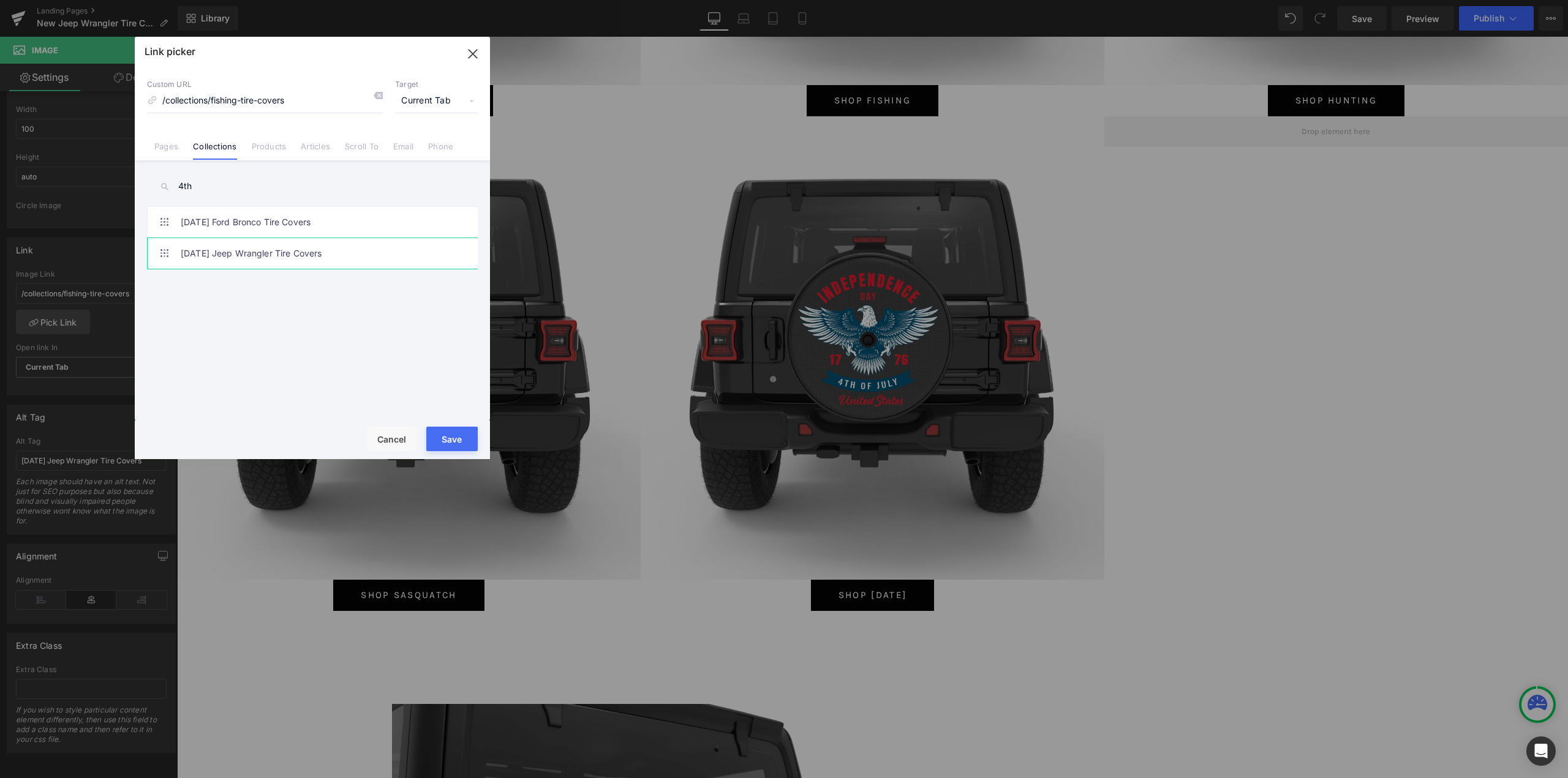
type input "4th"
click at [263, 247] on link "[DATE] Jeep Wrangler Tire Covers" at bounding box center [315, 254] width 270 height 30
click at [458, 436] on button "Save" at bounding box center [451, 438] width 51 height 24
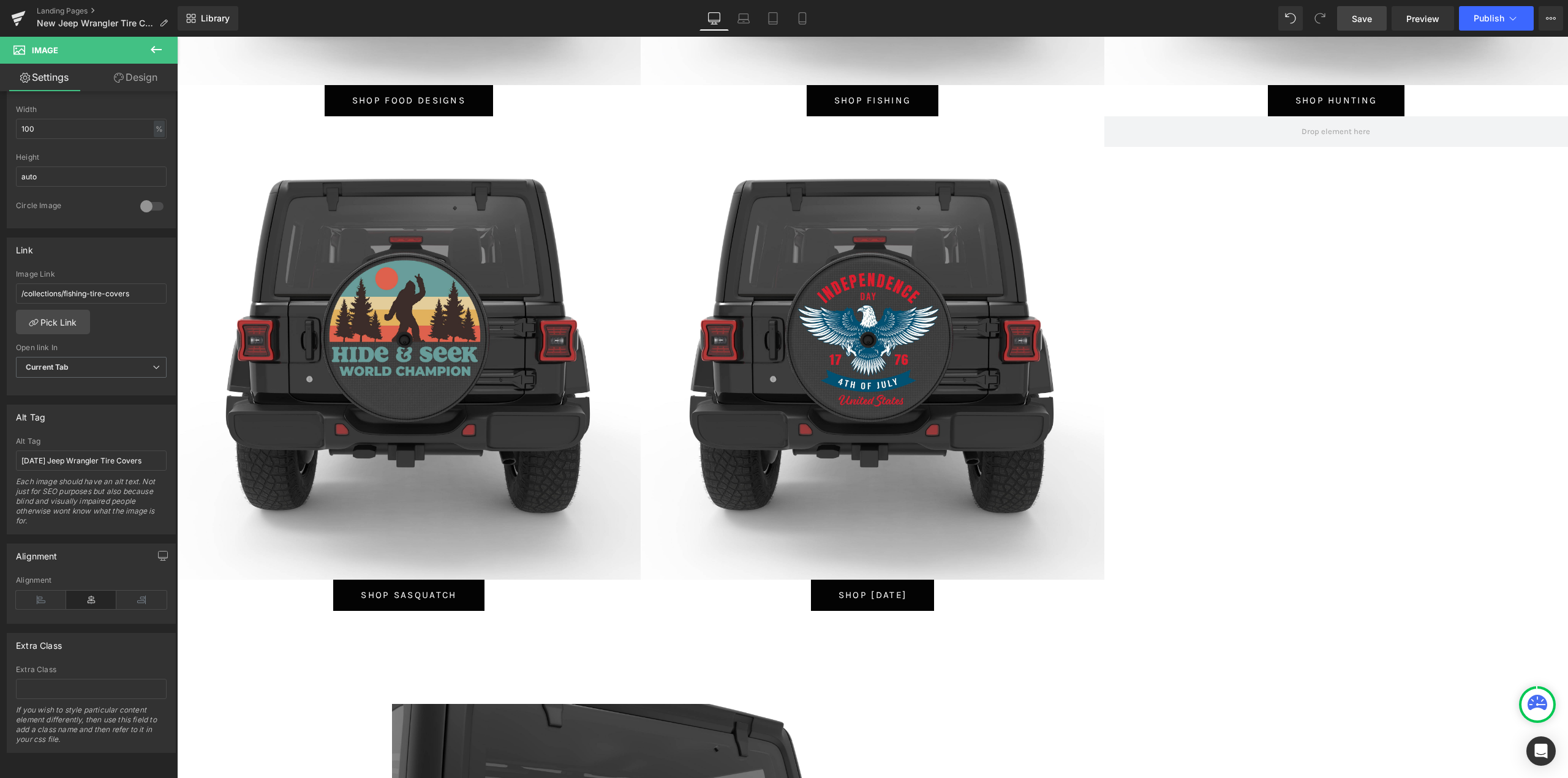
click at [1357, 13] on span "Save" at bounding box center [1361, 19] width 20 height 13
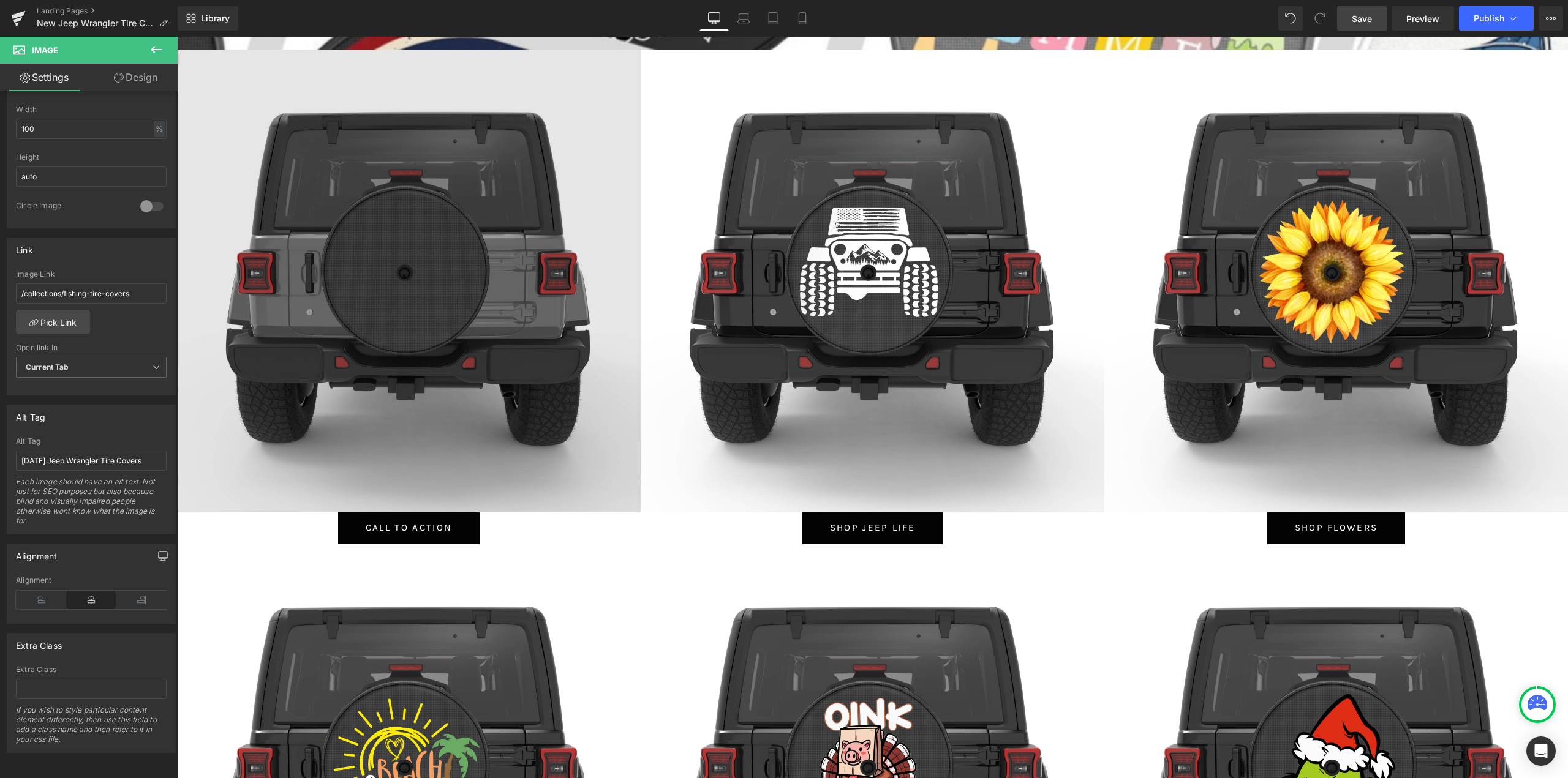
scroll to position [306, 0]
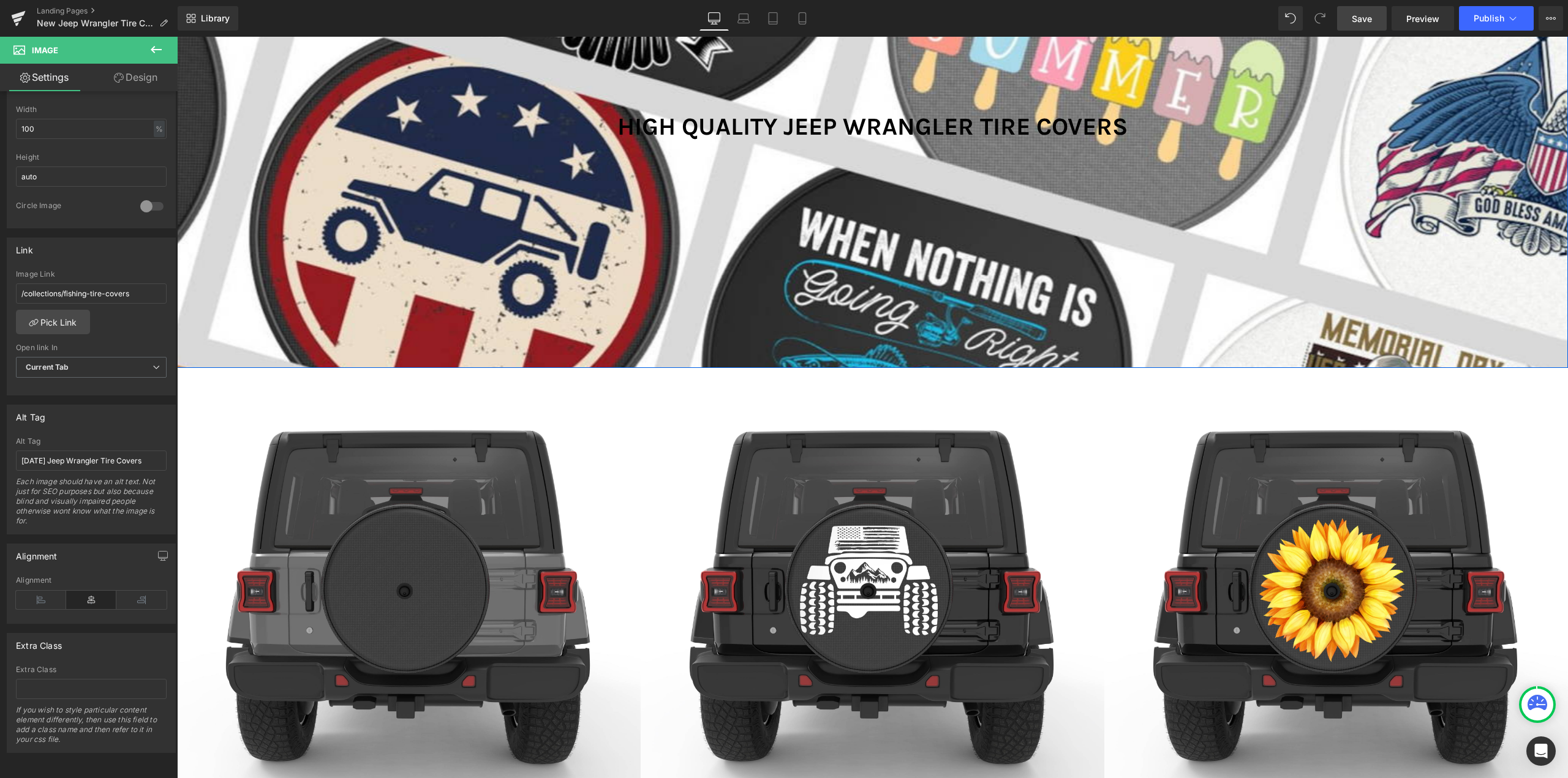
click at [595, 313] on div at bounding box center [872, 393] width 1391 height 741
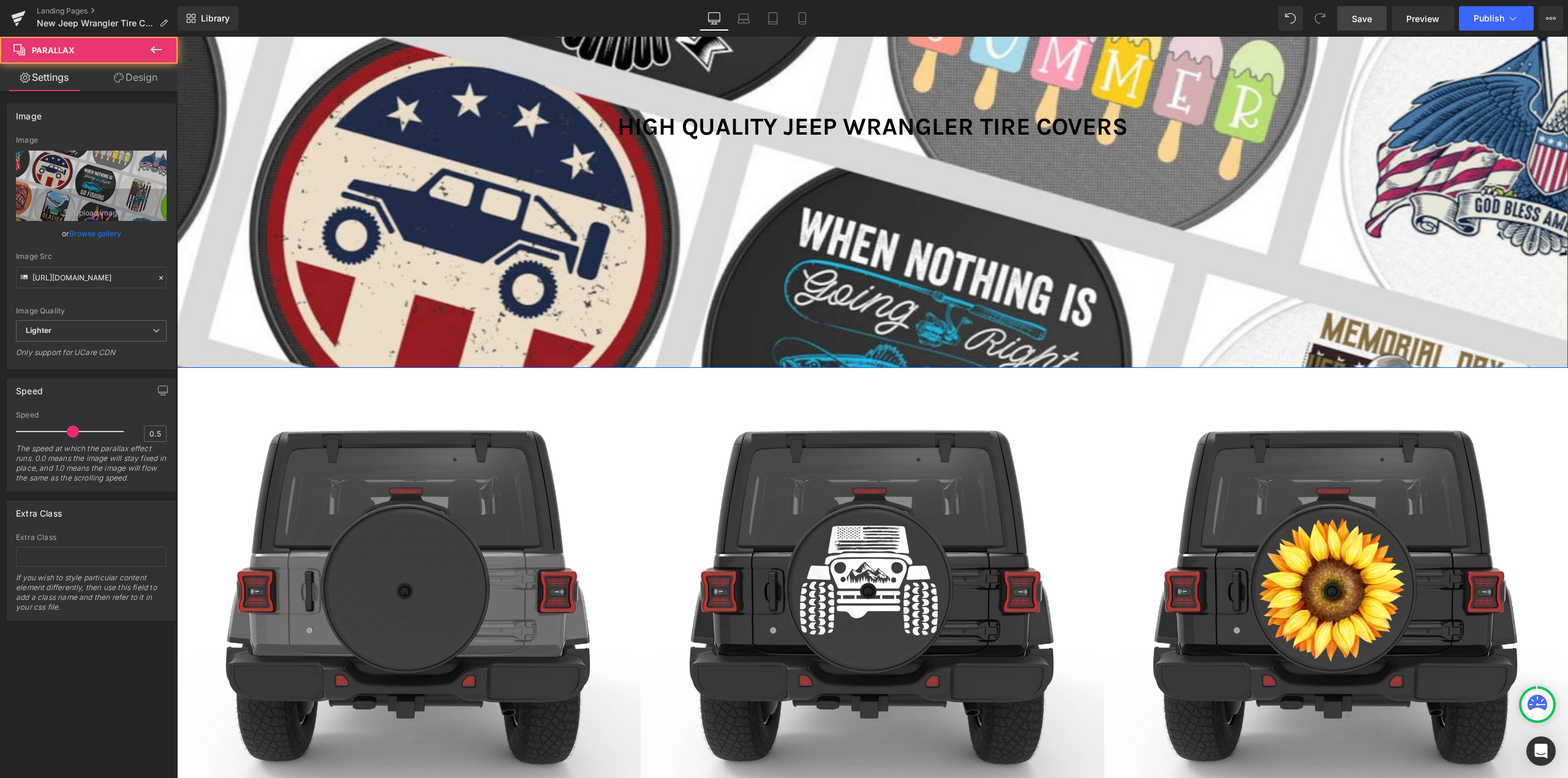
click at [608, 290] on div at bounding box center [872, 393] width 1391 height 741
click at [167, 41] on button at bounding box center [156, 50] width 43 height 27
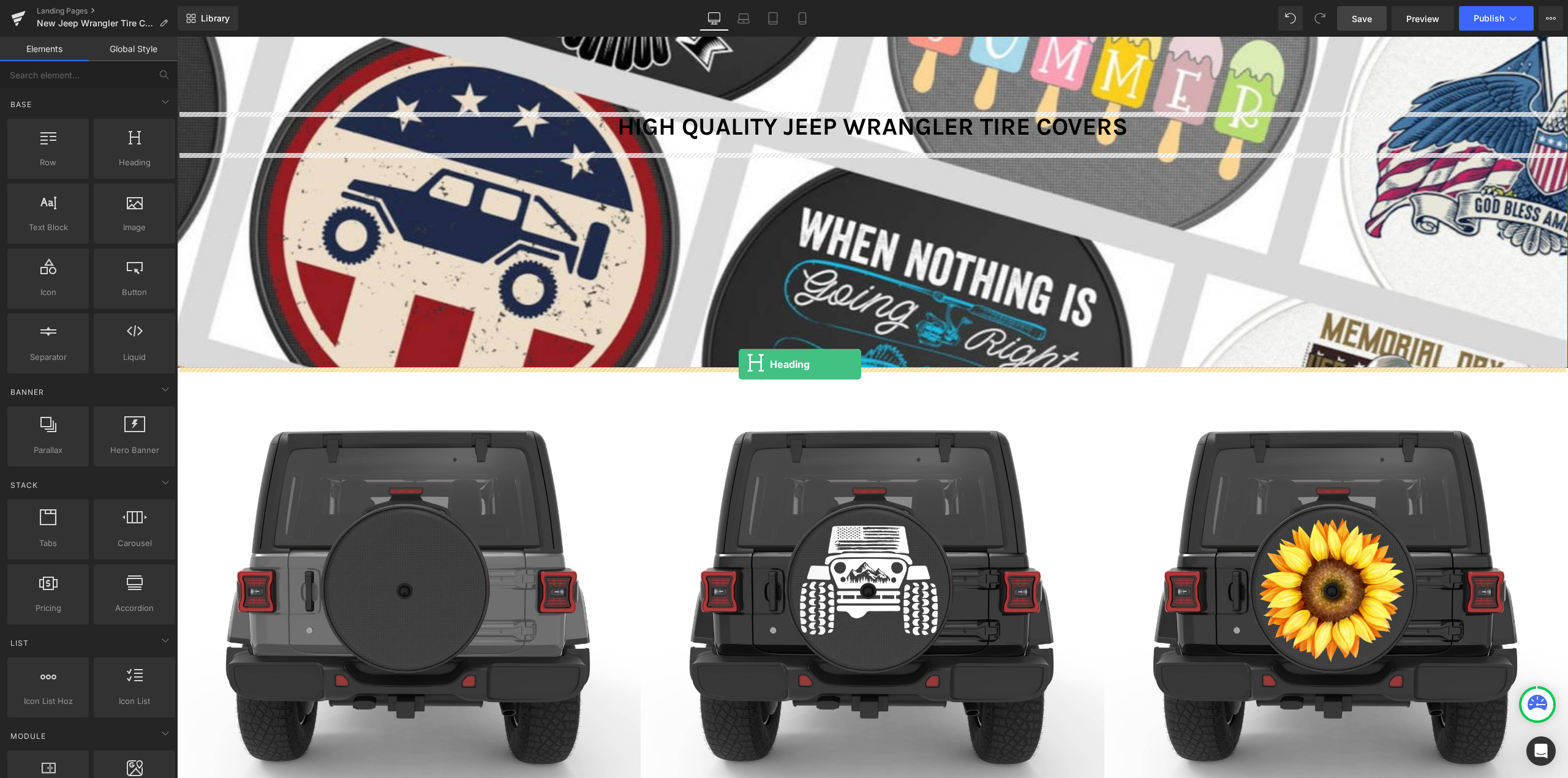
drag, startPoint x: 317, startPoint y: 211, endPoint x: 738, endPoint y: 364, distance: 447.9
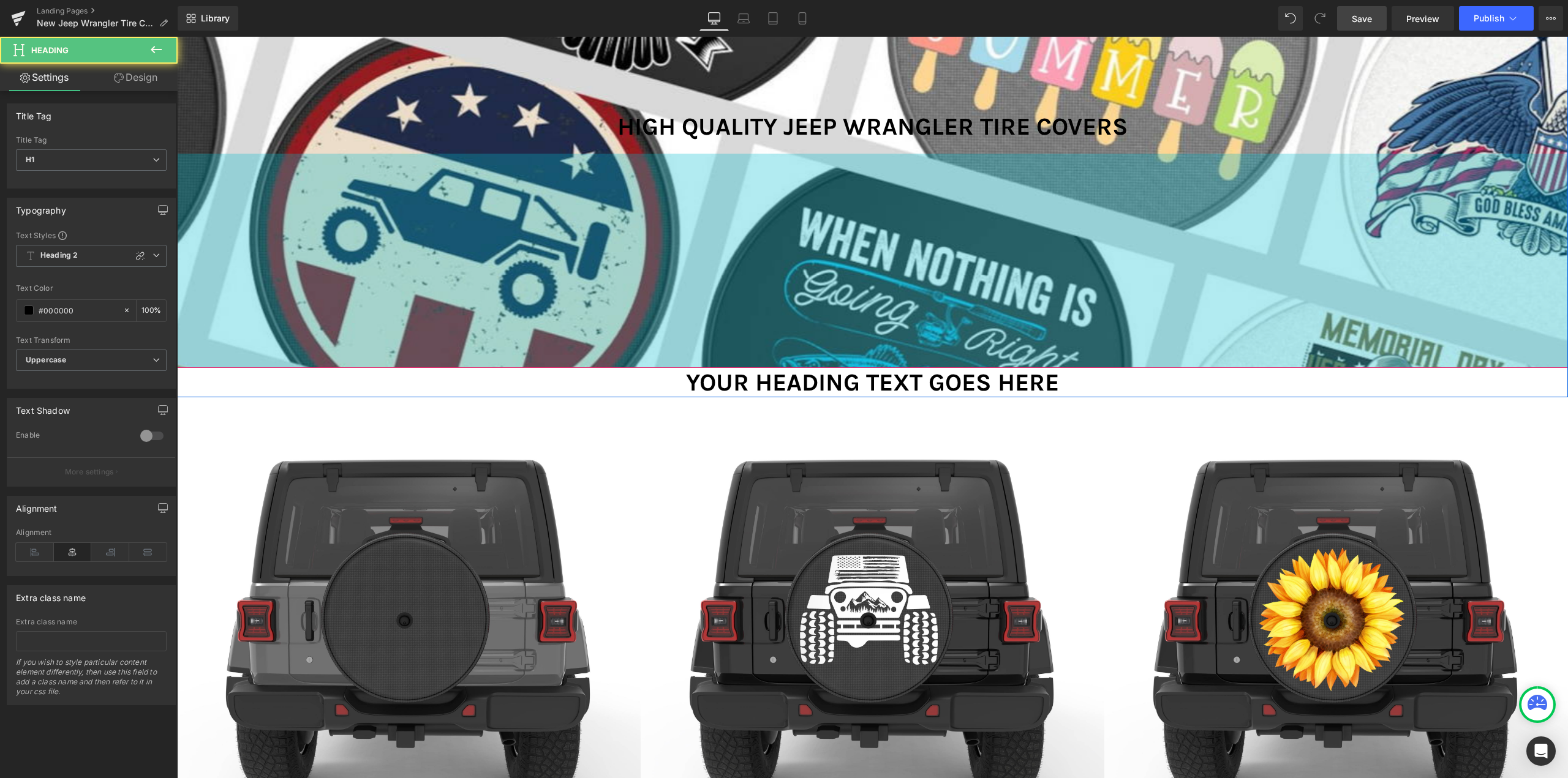
scroll to position [8879, 1381]
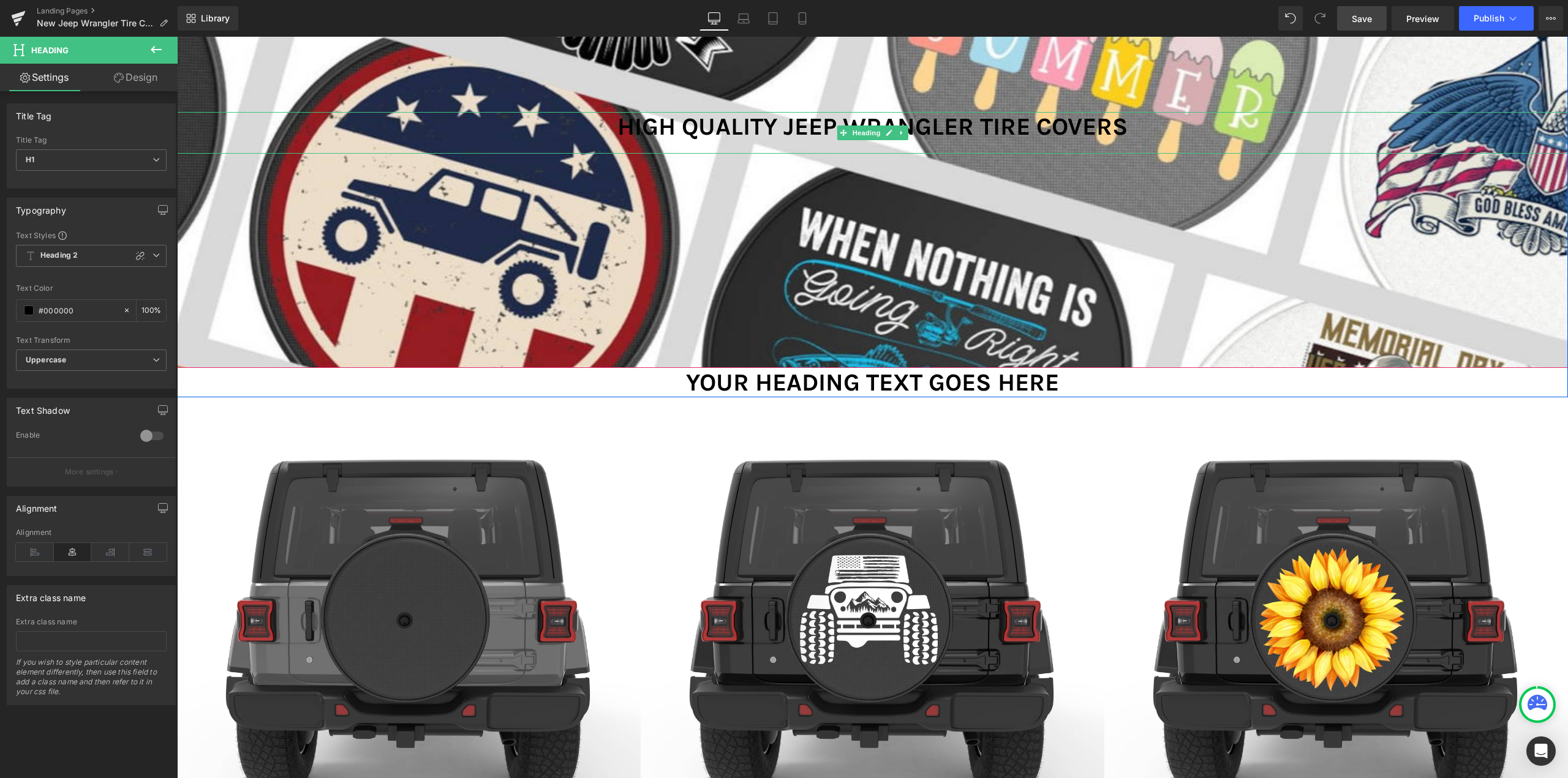
click at [778, 122] on h1 "High Quality Jeep Wrangler Tire Covers" at bounding box center [872, 126] width 1391 height 30
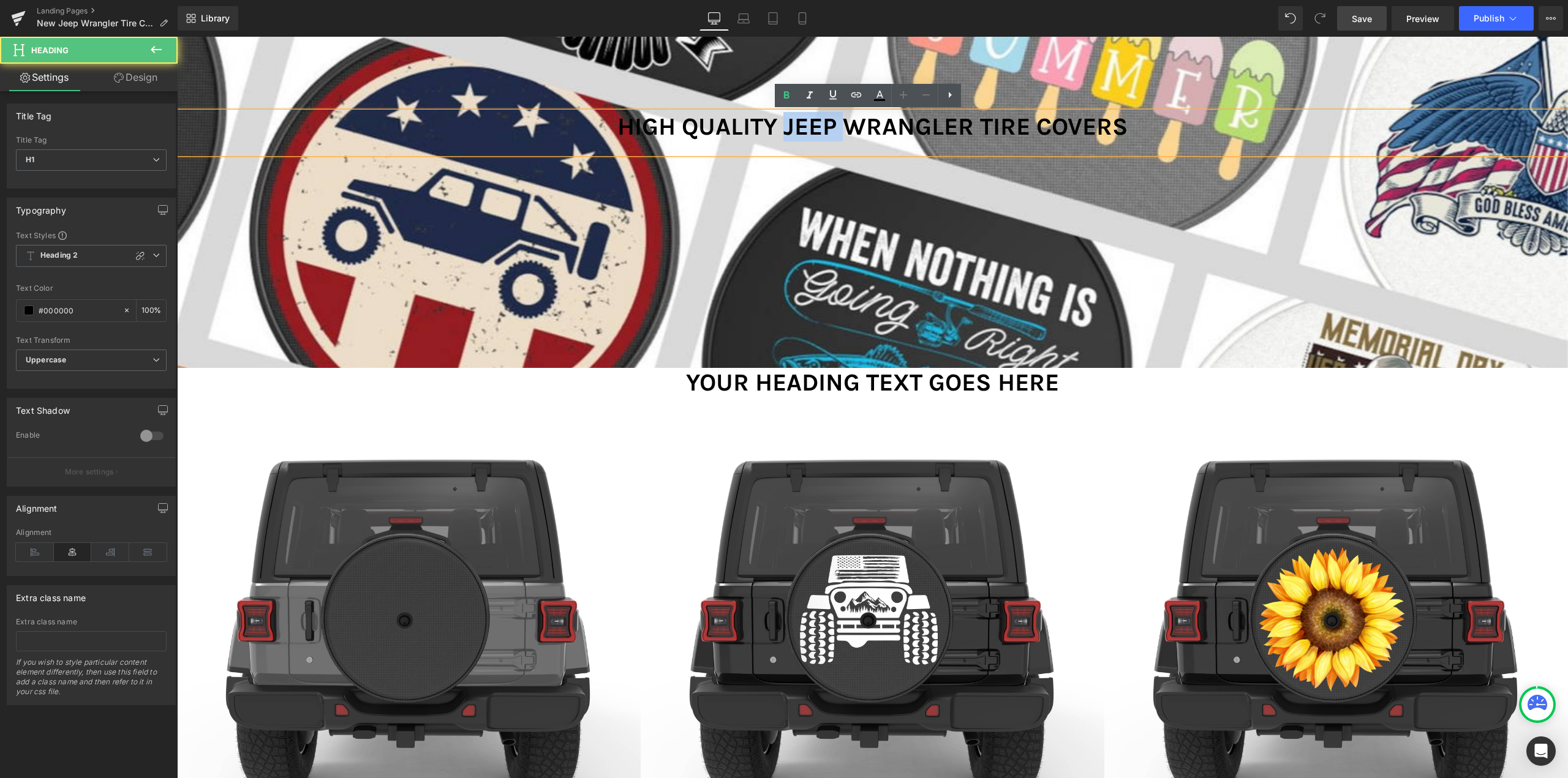
click at [778, 122] on h1 "High Quality Jeep Wrangler Tire Covers" at bounding box center [872, 126] width 1391 height 30
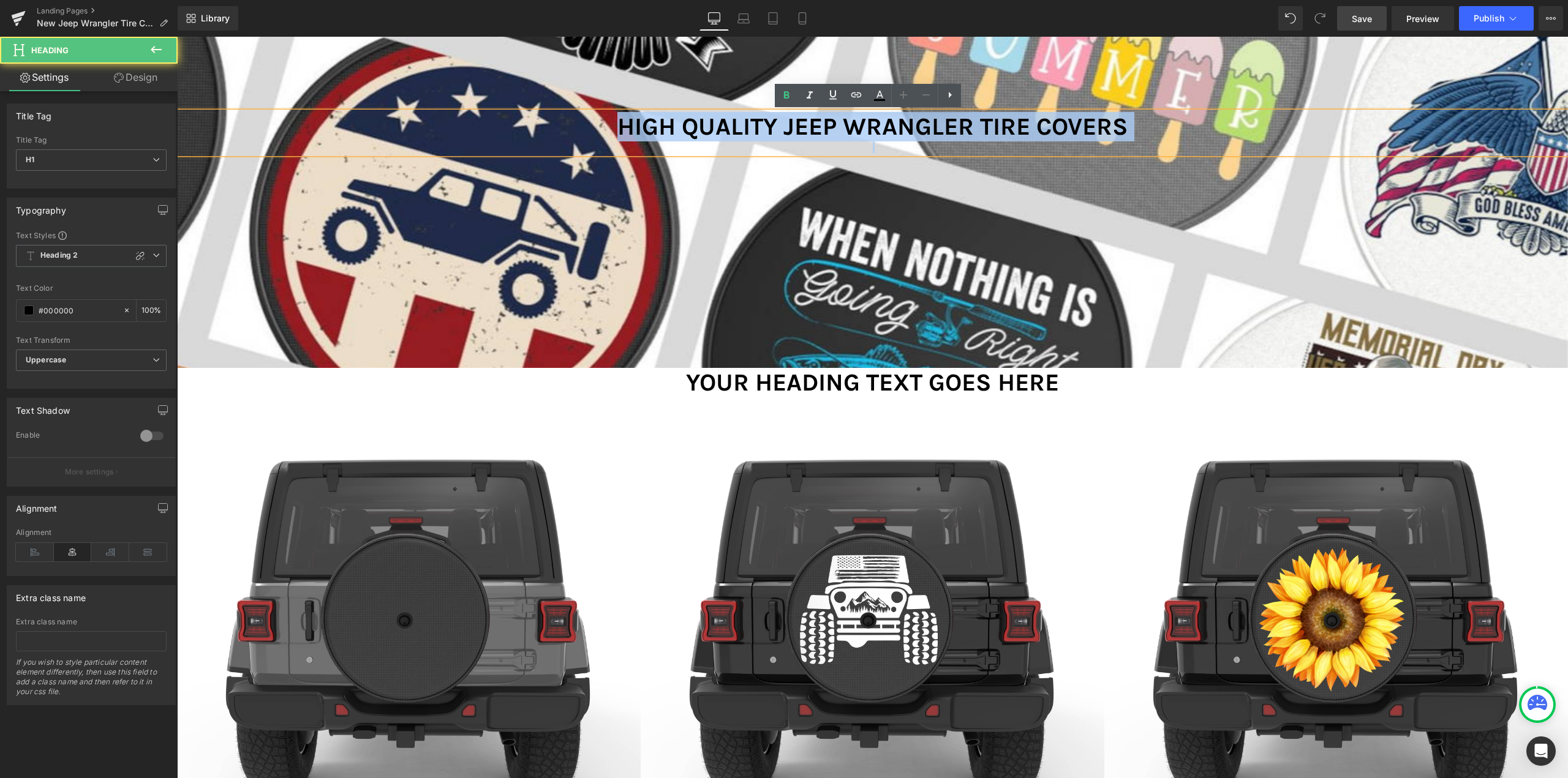
click at [778, 122] on h1 "High Quality Jeep Wrangler Tire Covers" at bounding box center [872, 126] width 1391 height 30
copy h1 "High Quality Jeep Wrangler Tire Covers"
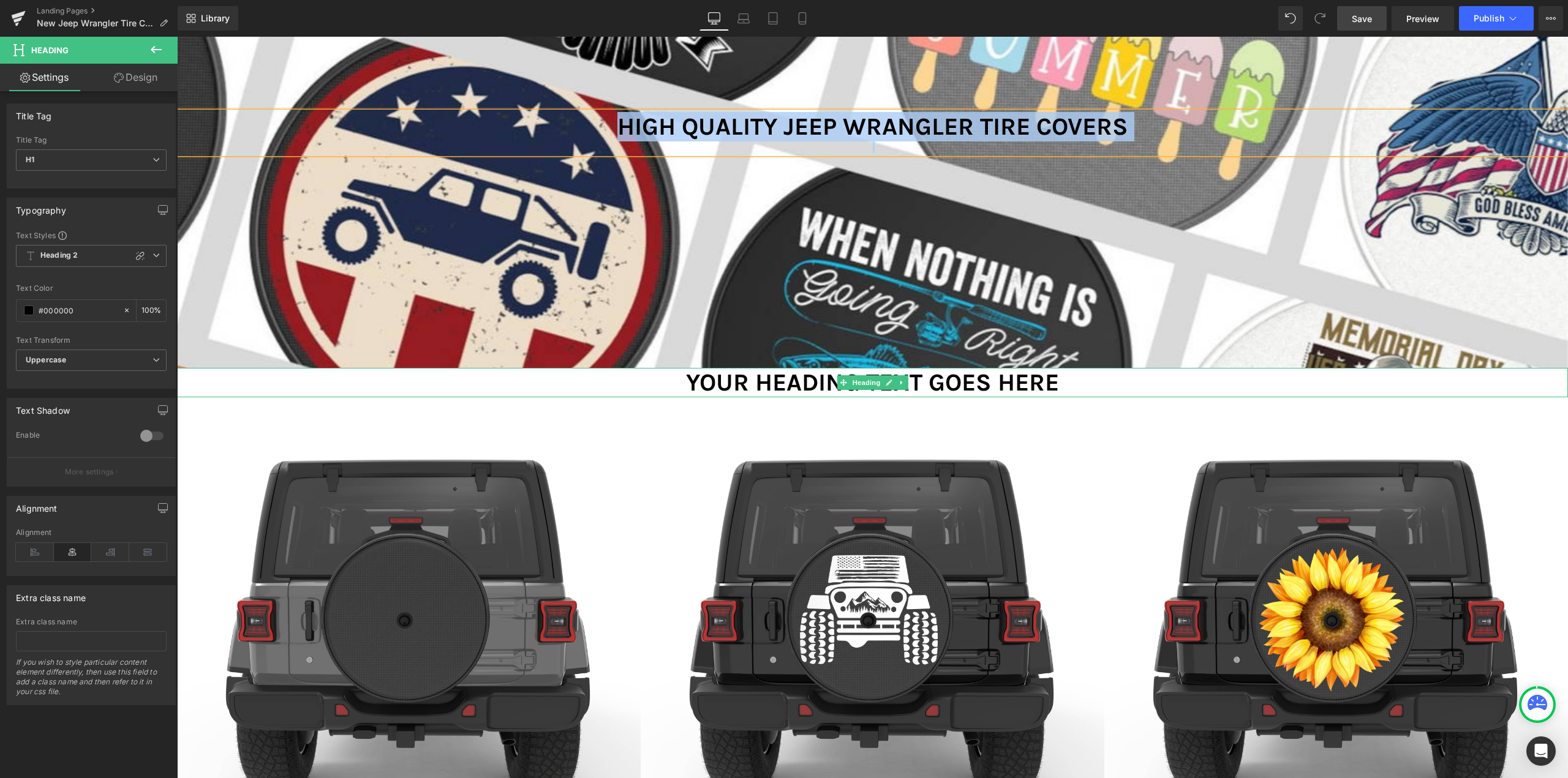
click at [753, 386] on h1 "Your heading text goes here" at bounding box center [872, 382] width 1391 height 30
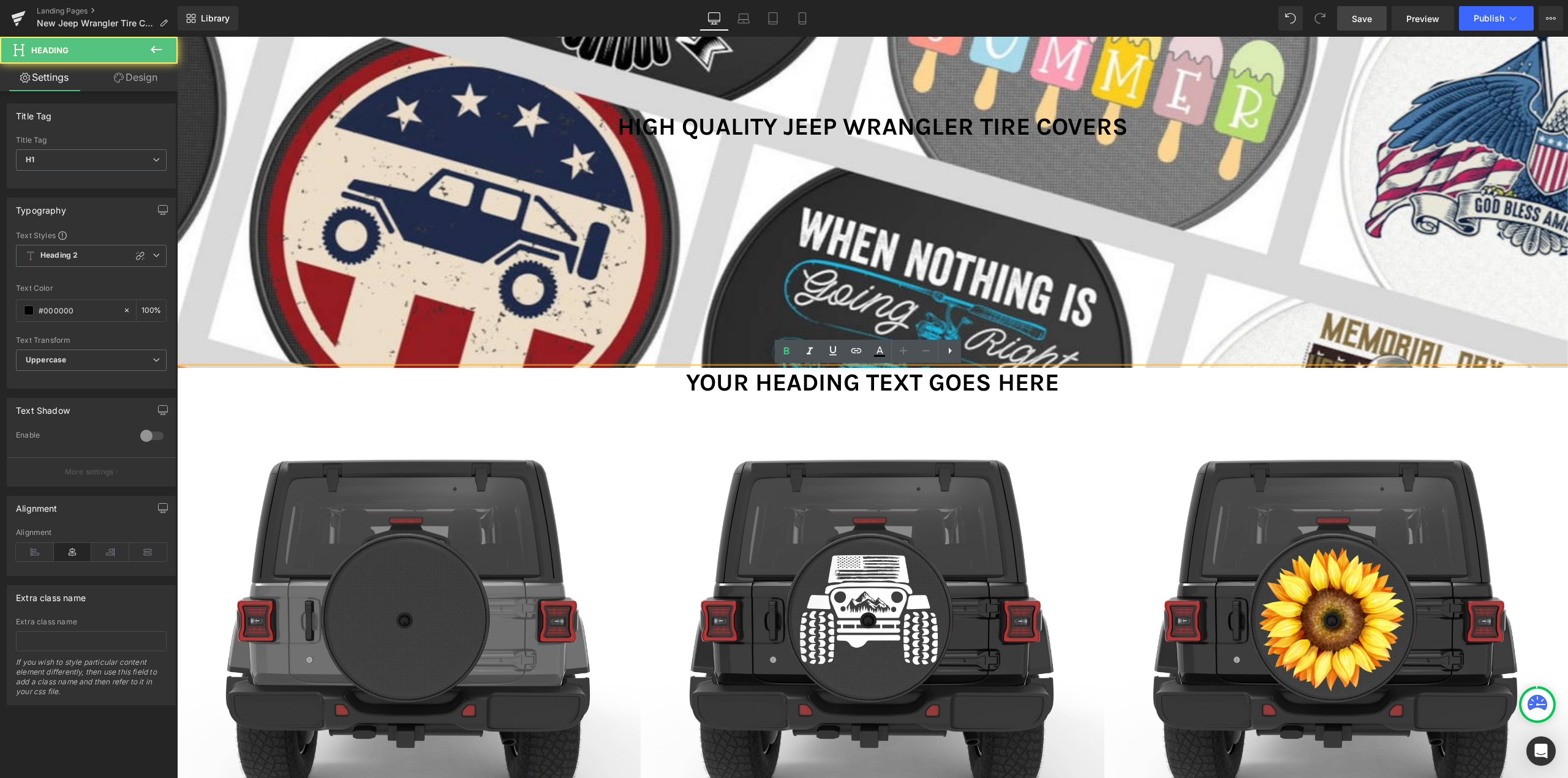
paste div
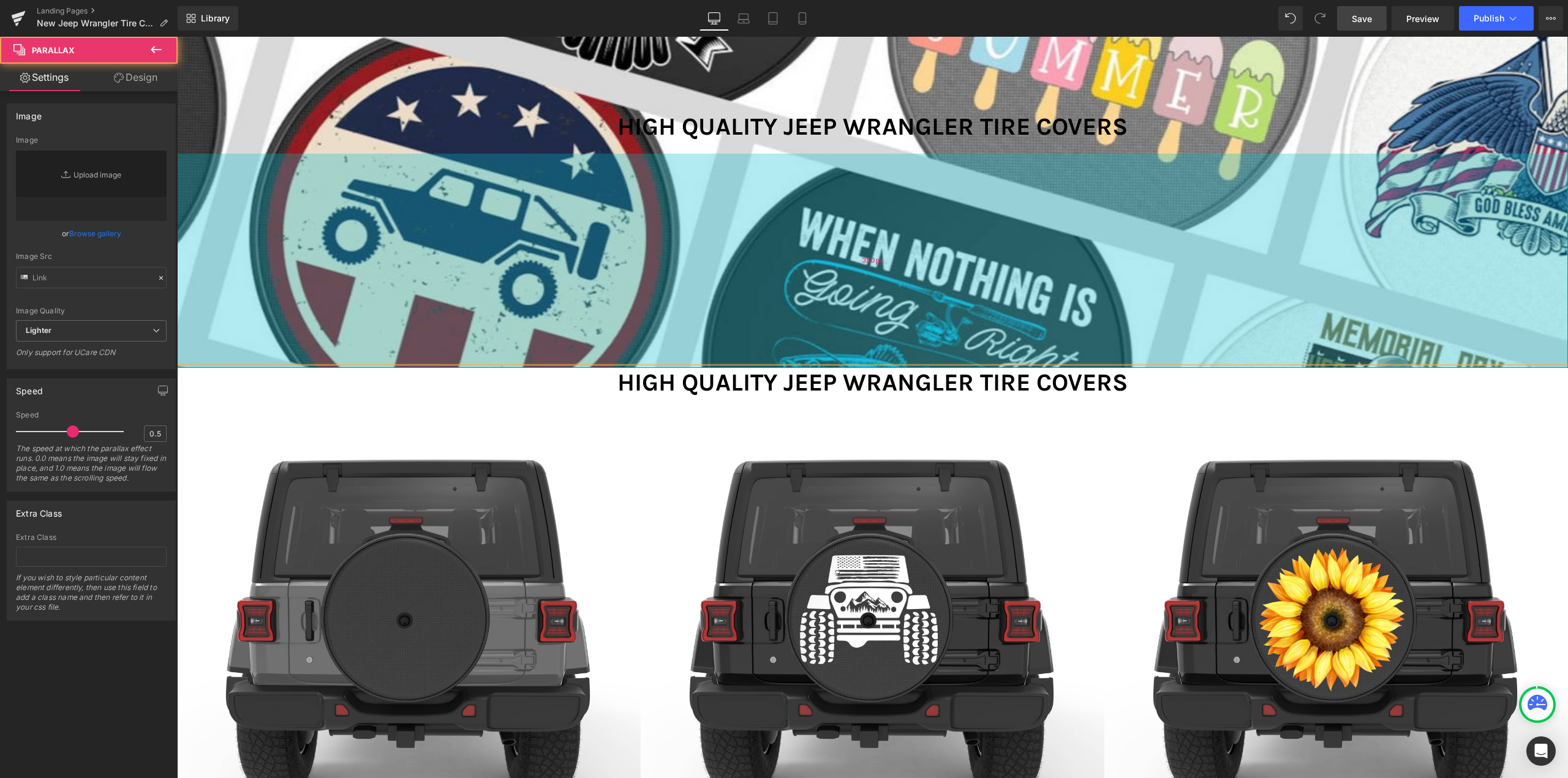
click at [371, 213] on div "350px" at bounding box center [872, 260] width 1391 height 214
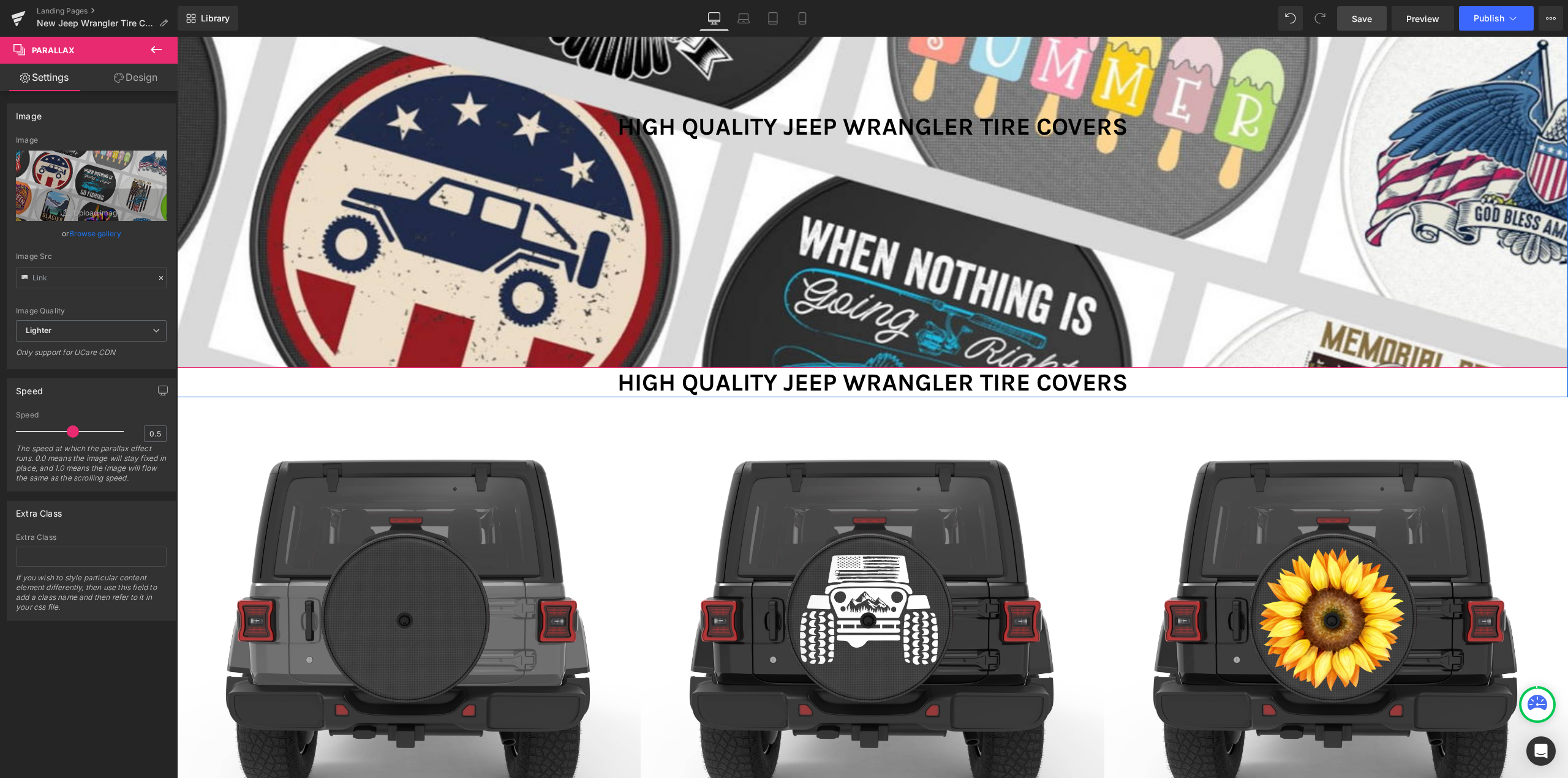
scroll to position [61, 0]
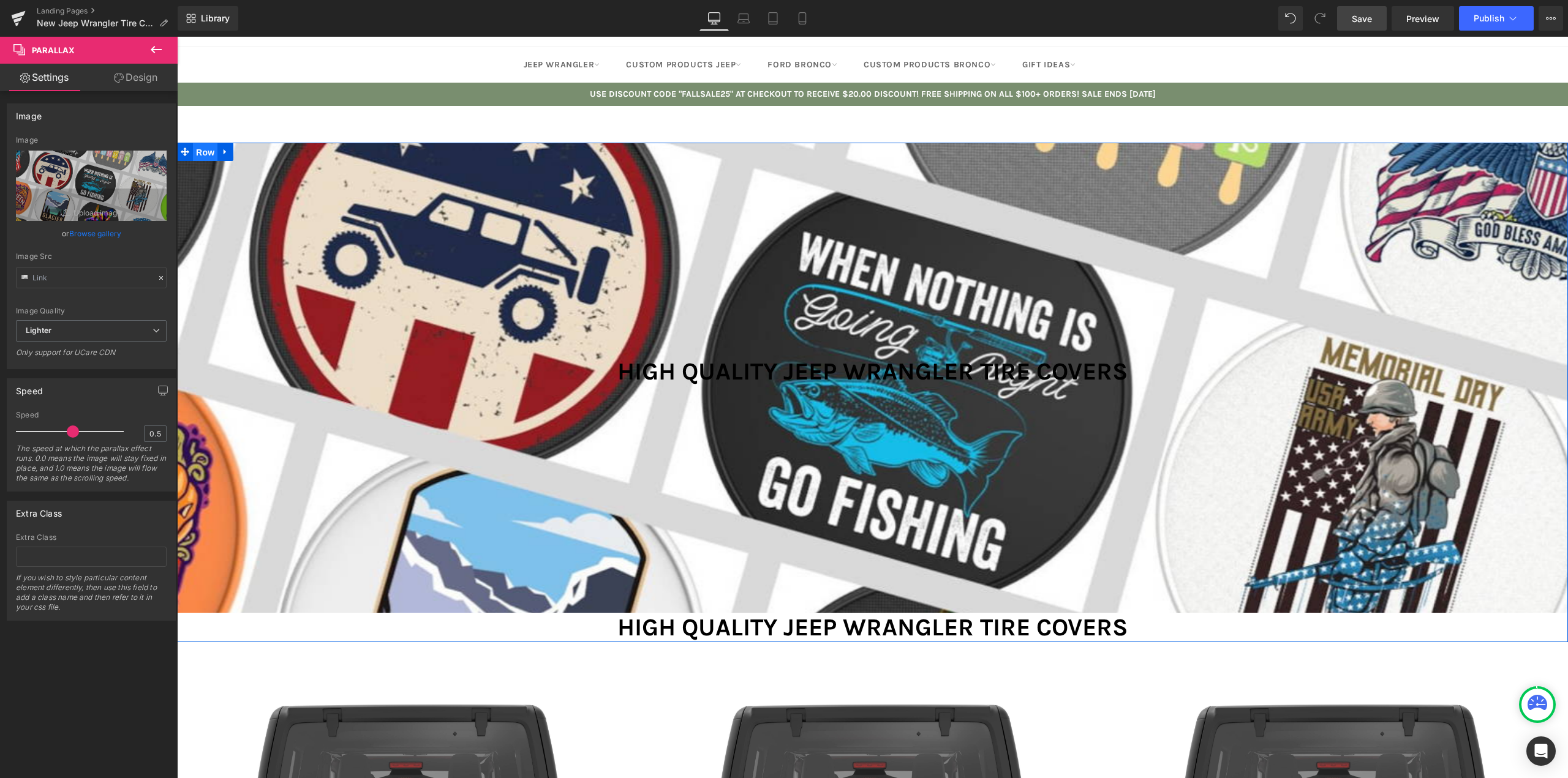
click at [200, 153] on span "Row" at bounding box center [205, 152] width 24 height 19
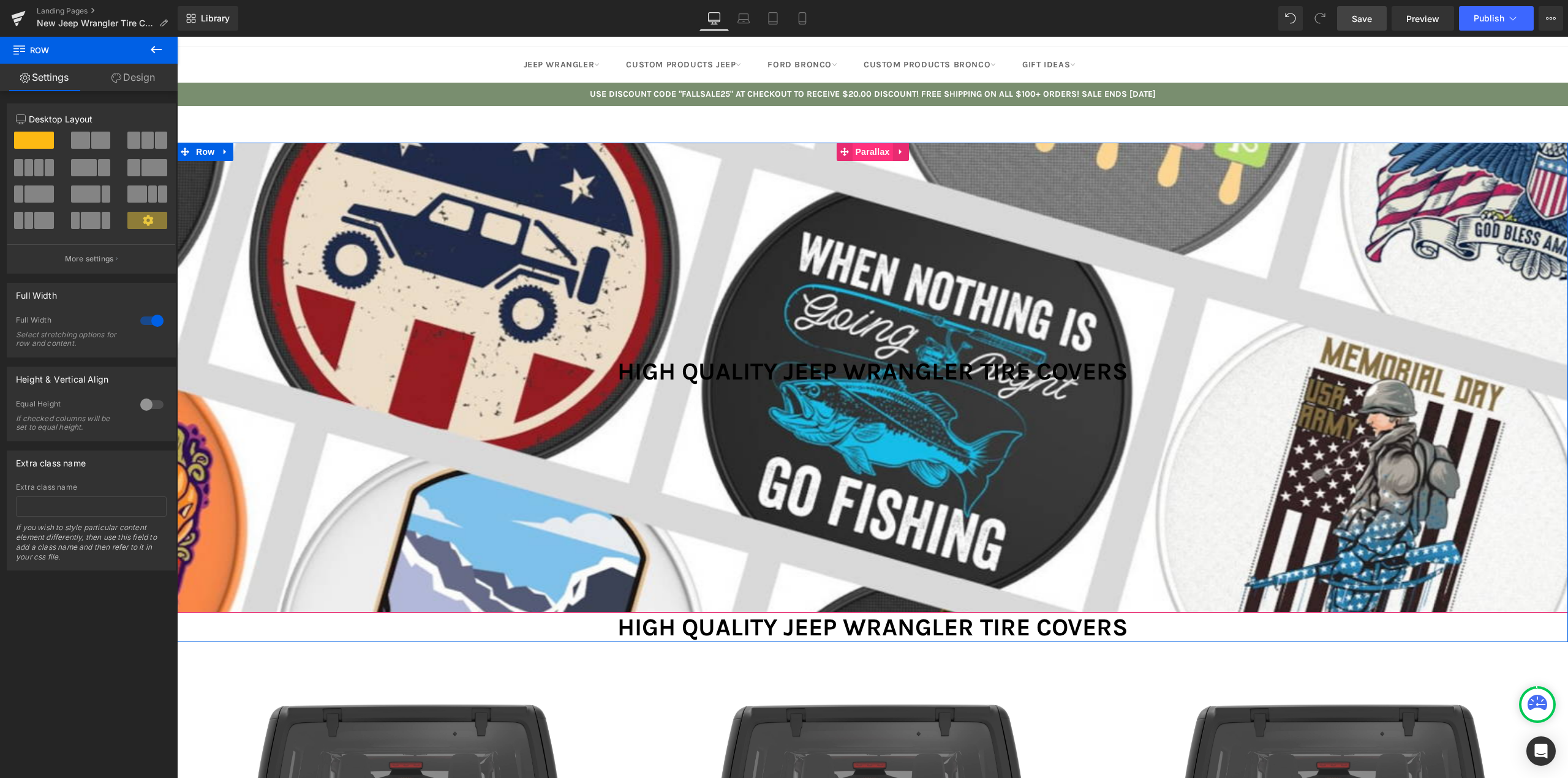
click at [865, 158] on span "Parallax" at bounding box center [872, 151] width 40 height 19
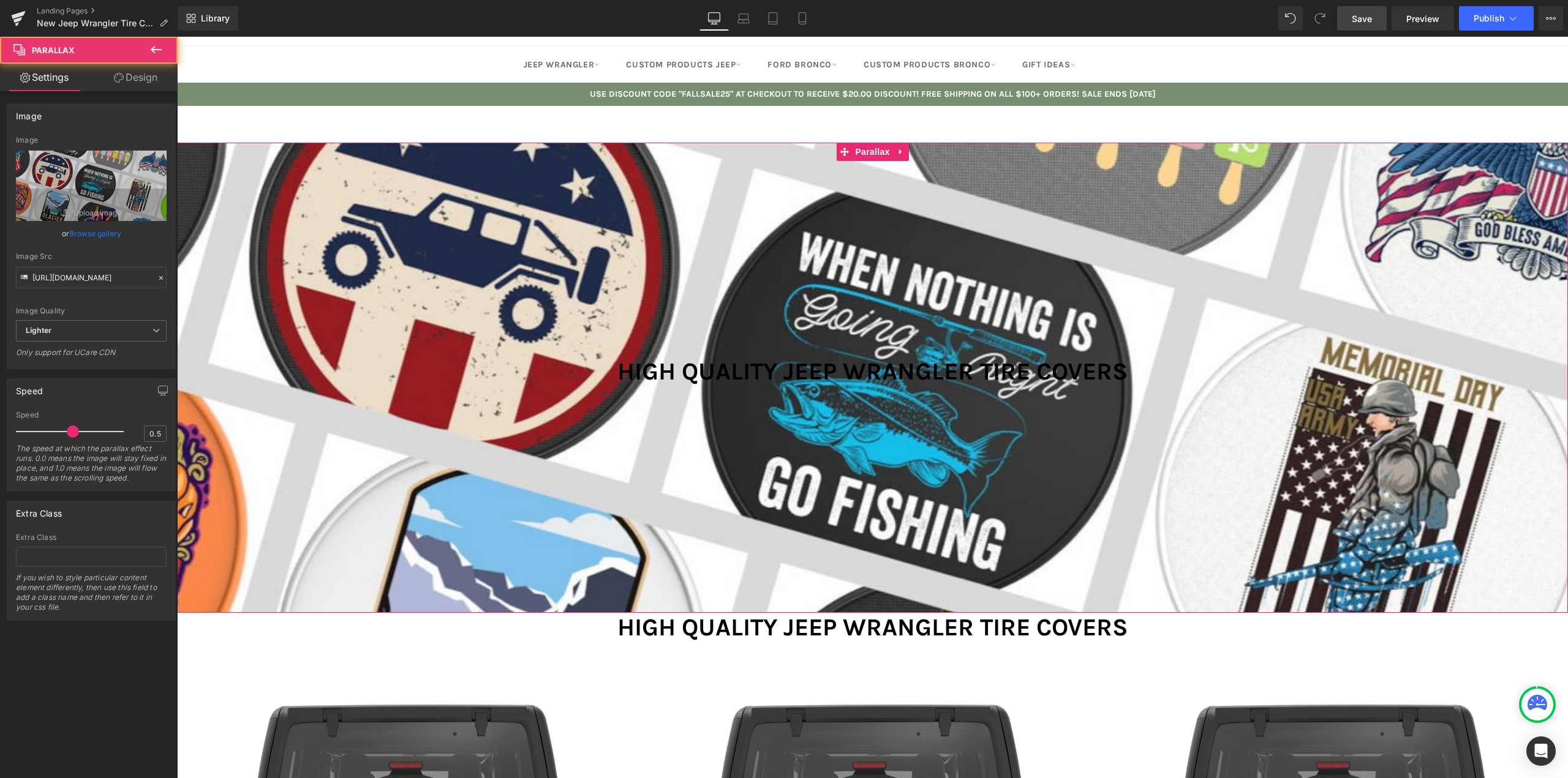
click at [155, 79] on link "Design" at bounding box center [136, 77] width 88 height 28
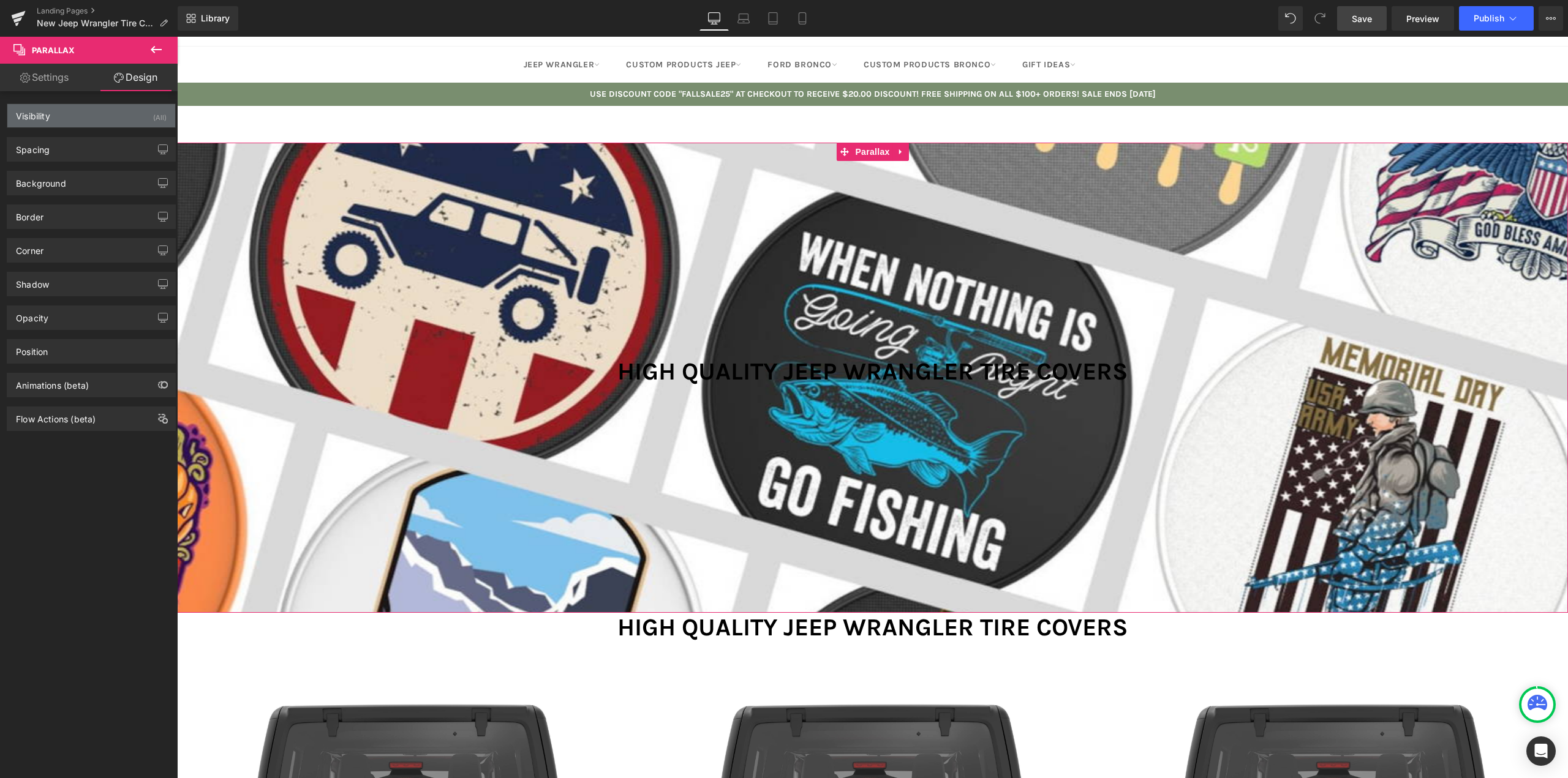
click at [66, 116] on div "Visibility (All)" at bounding box center [91, 116] width 168 height 23
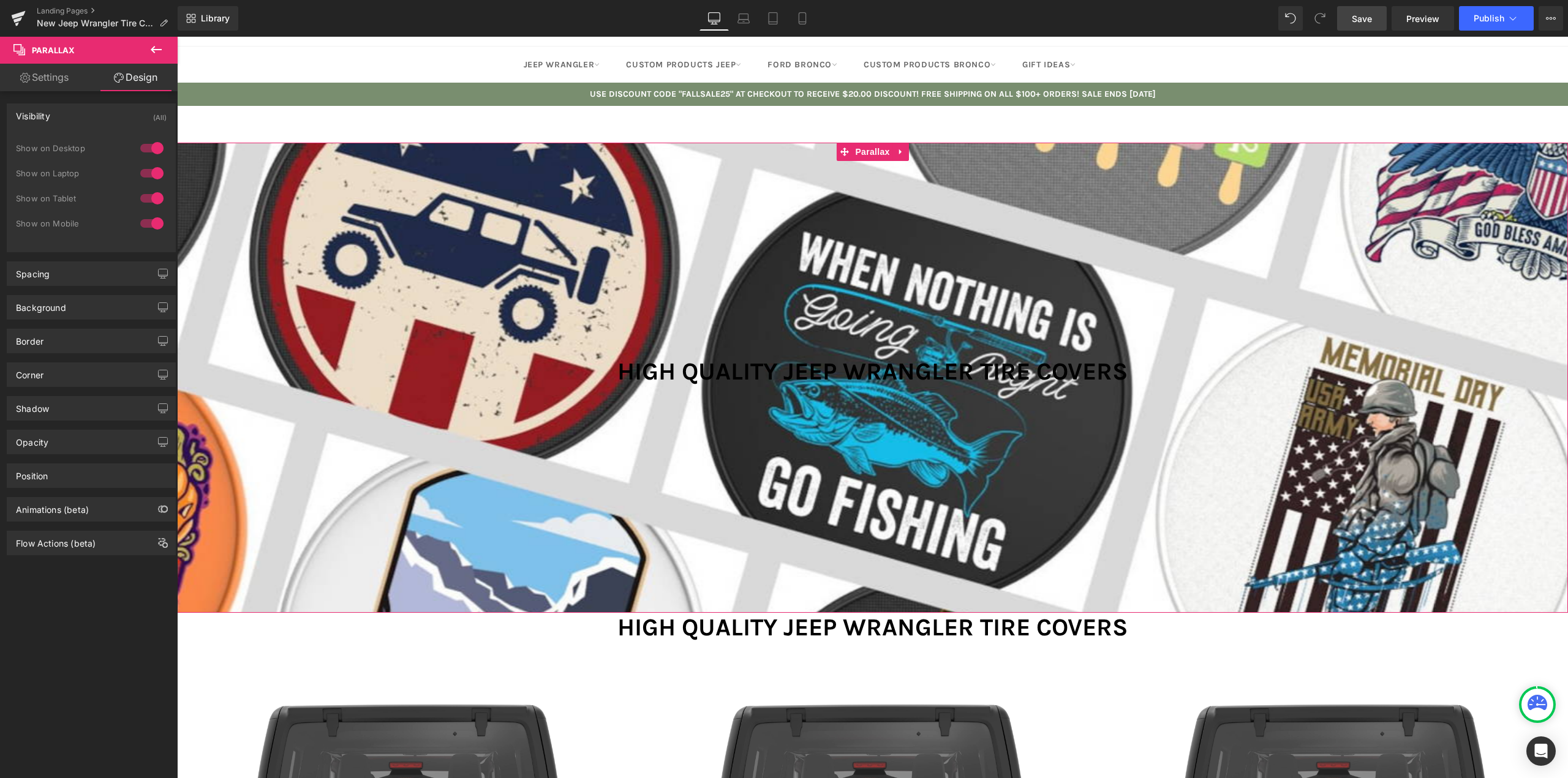
click at [149, 149] on div at bounding box center [151, 148] width 30 height 19
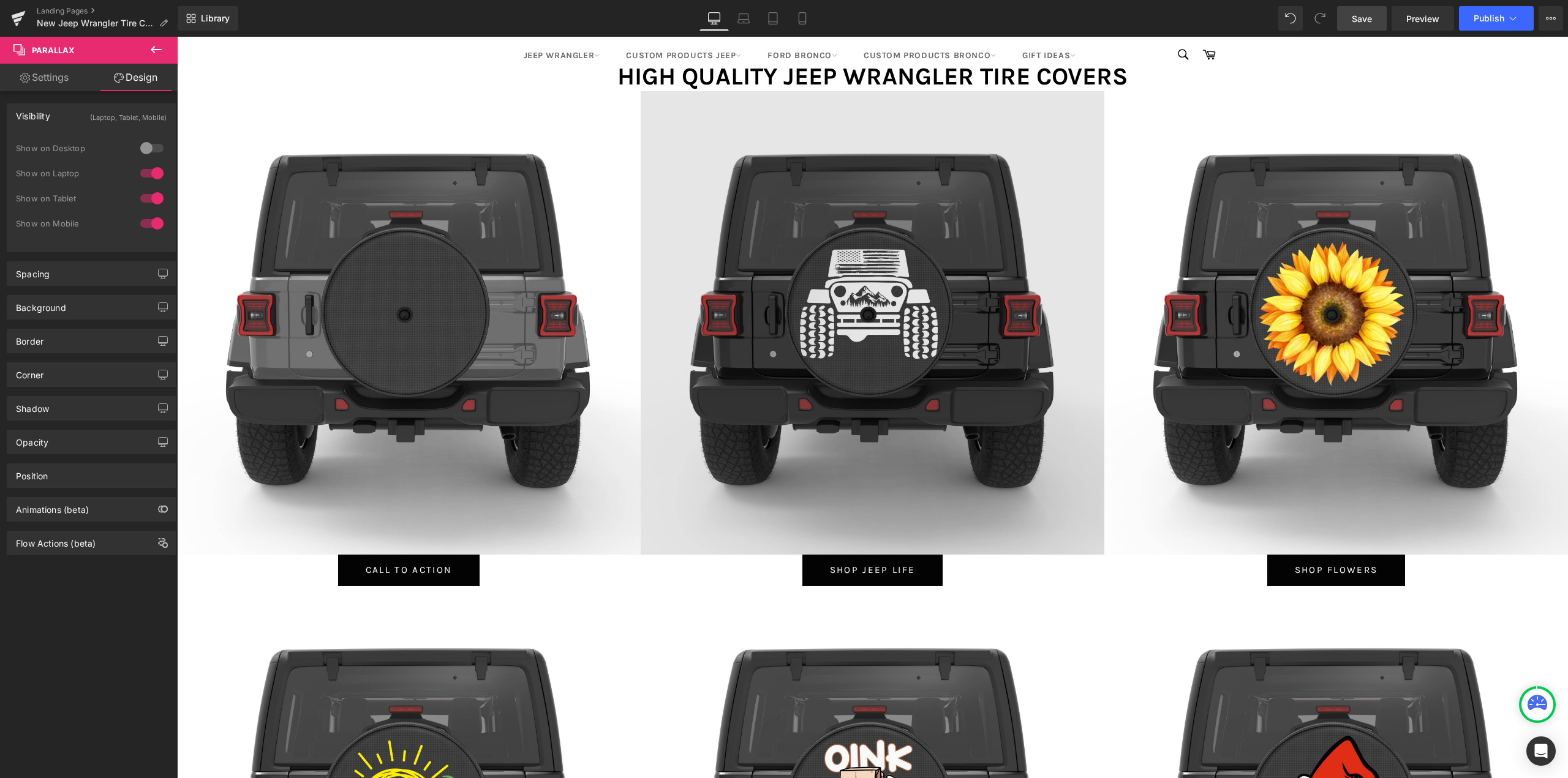
scroll to position [0, 0]
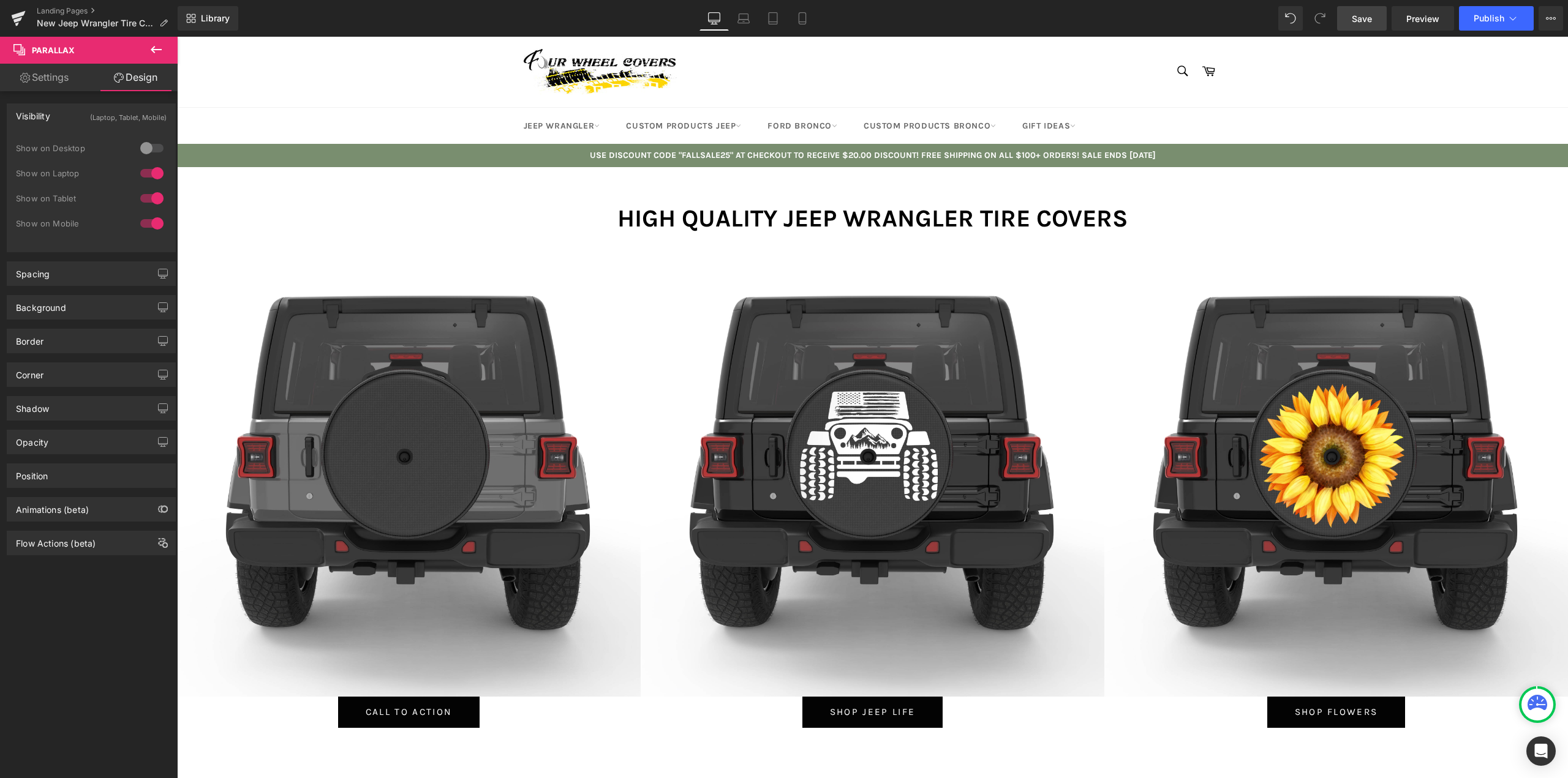
click at [139, 142] on div at bounding box center [151, 148] width 30 height 19
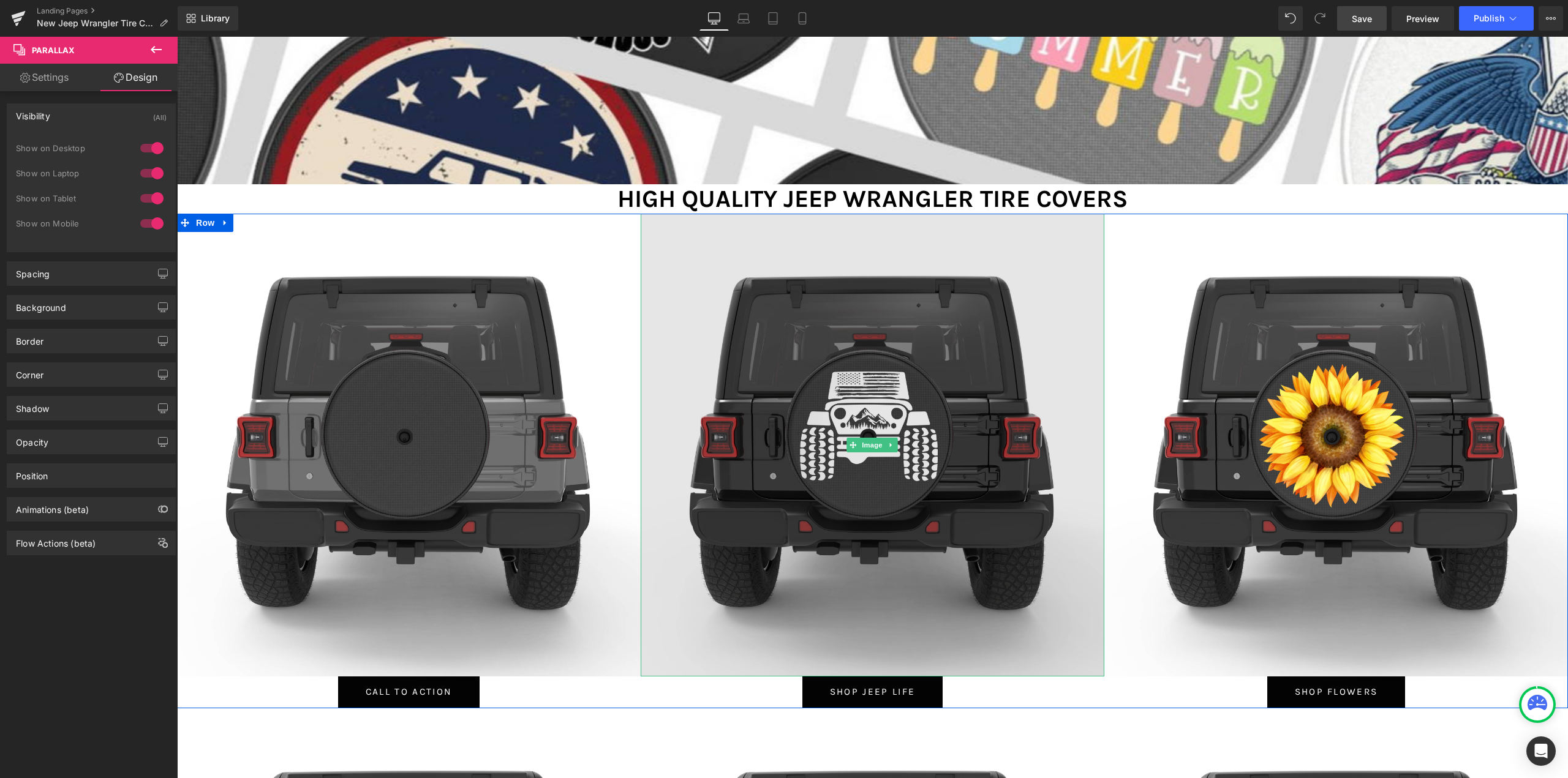
scroll to position [612, 0]
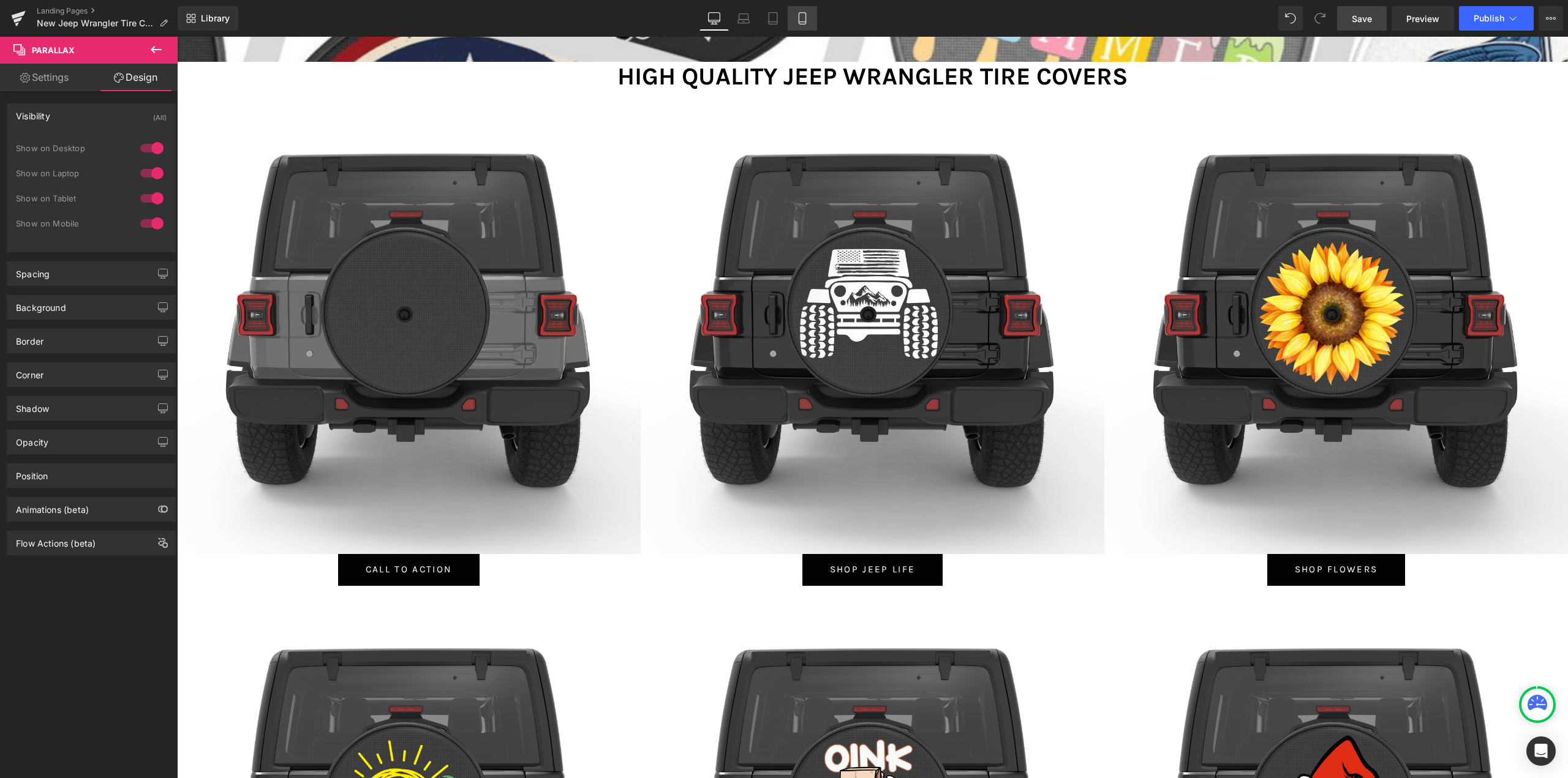
click at [800, 16] on icon at bounding box center [802, 19] width 12 height 12
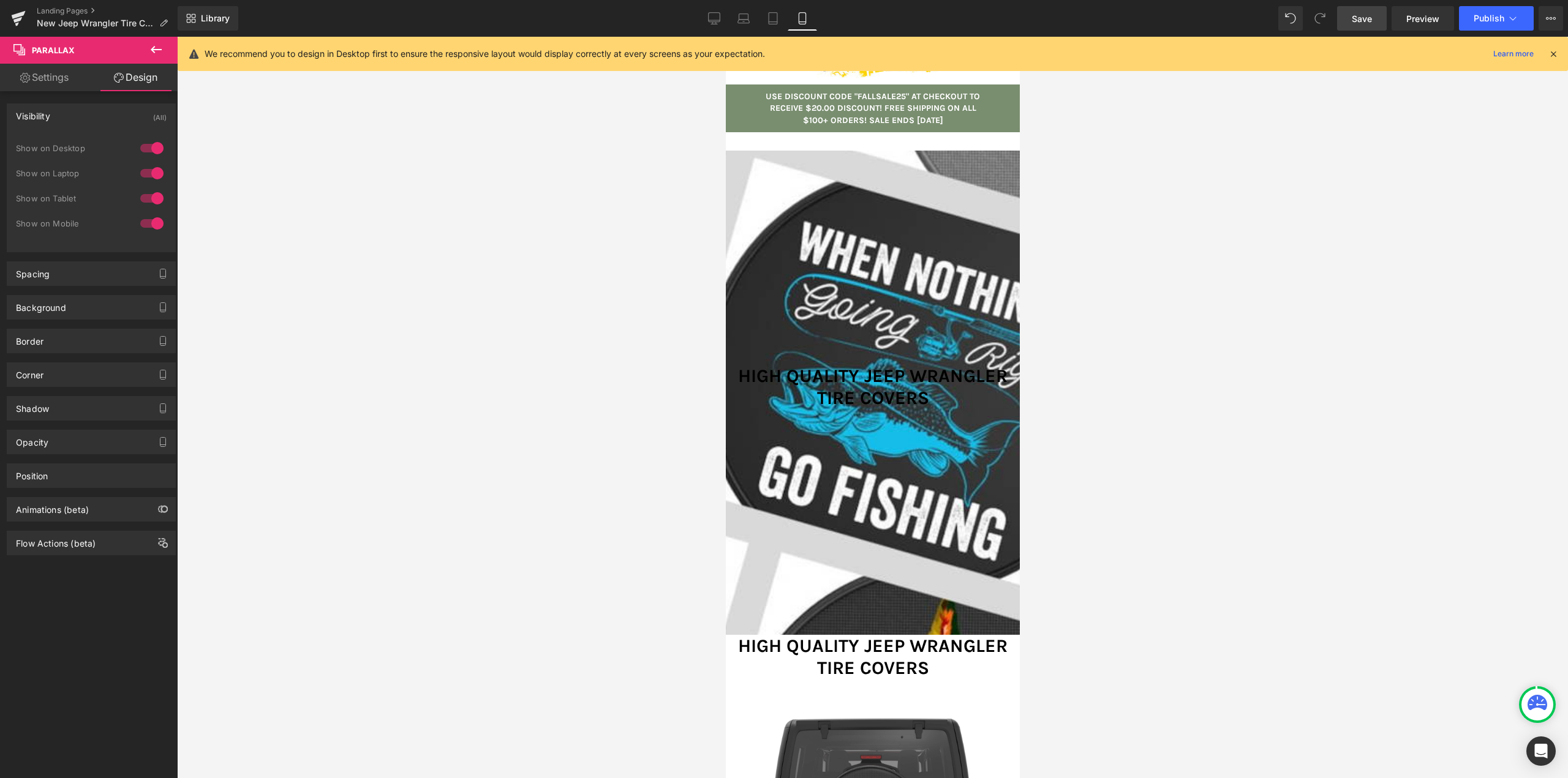
scroll to position [0, 0]
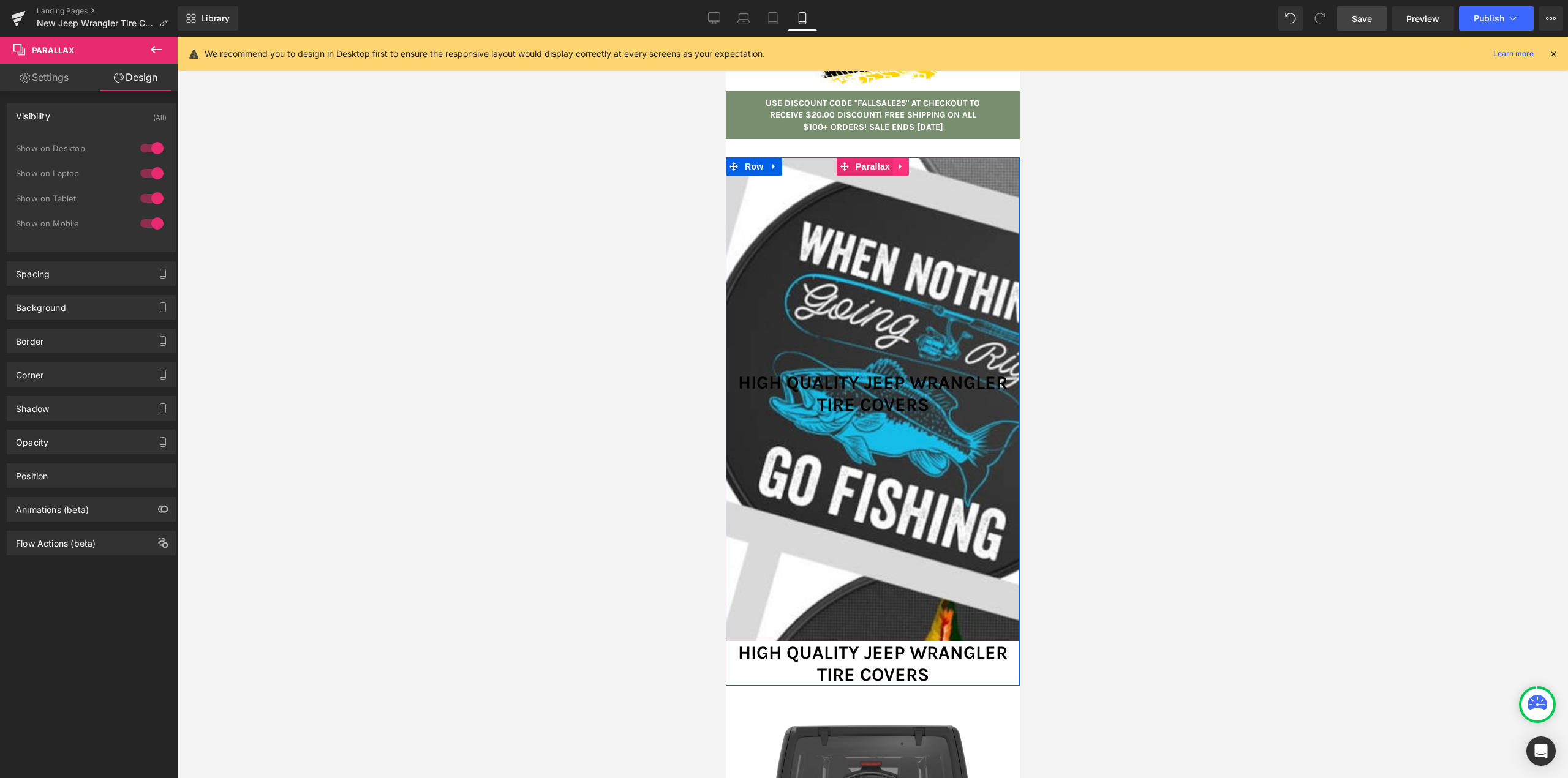
click at [899, 163] on icon at bounding box center [900, 166] width 8 height 9
click at [904, 164] on icon at bounding box center [908, 167] width 8 height 8
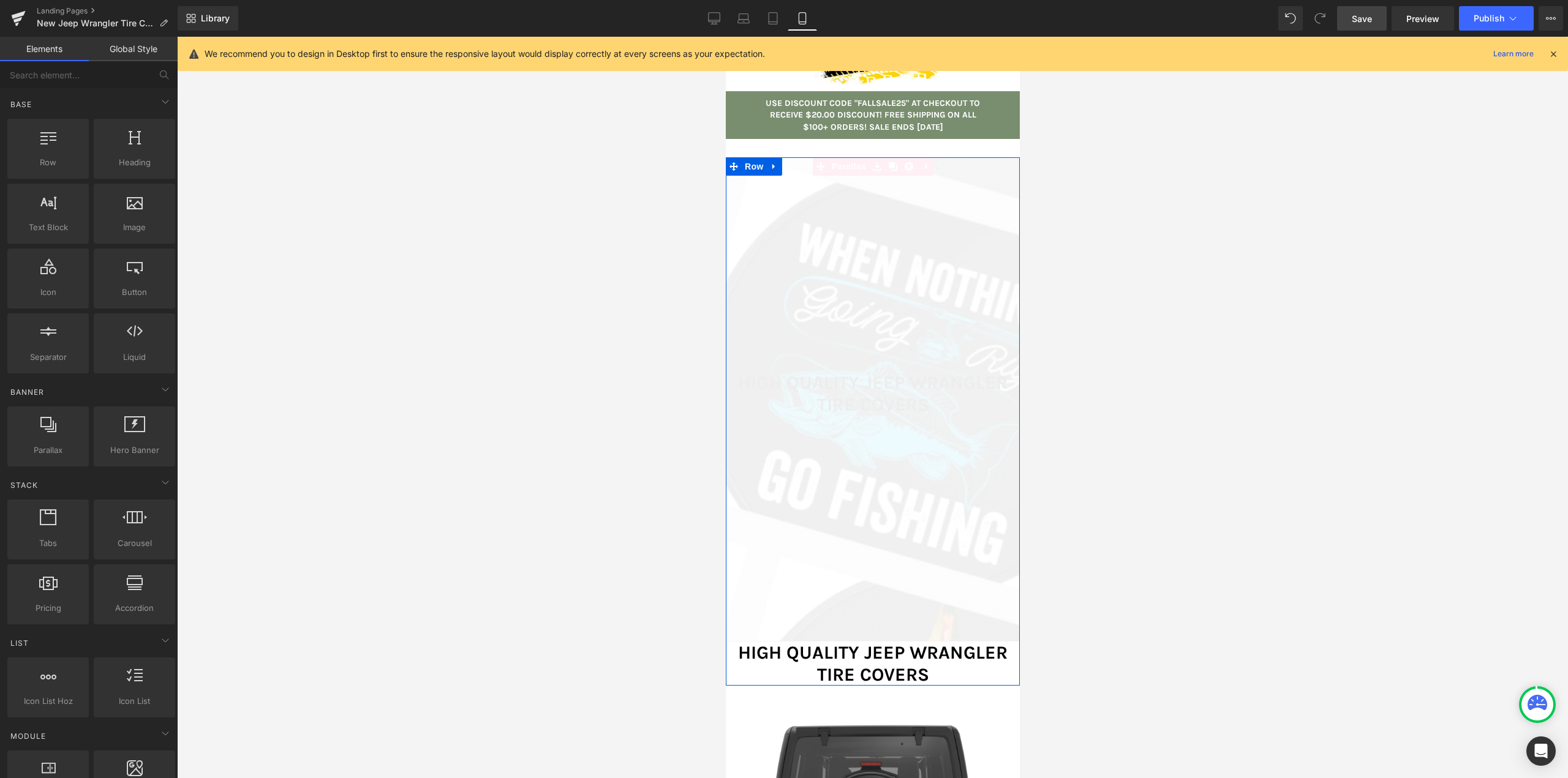
scroll to position [15118, 285]
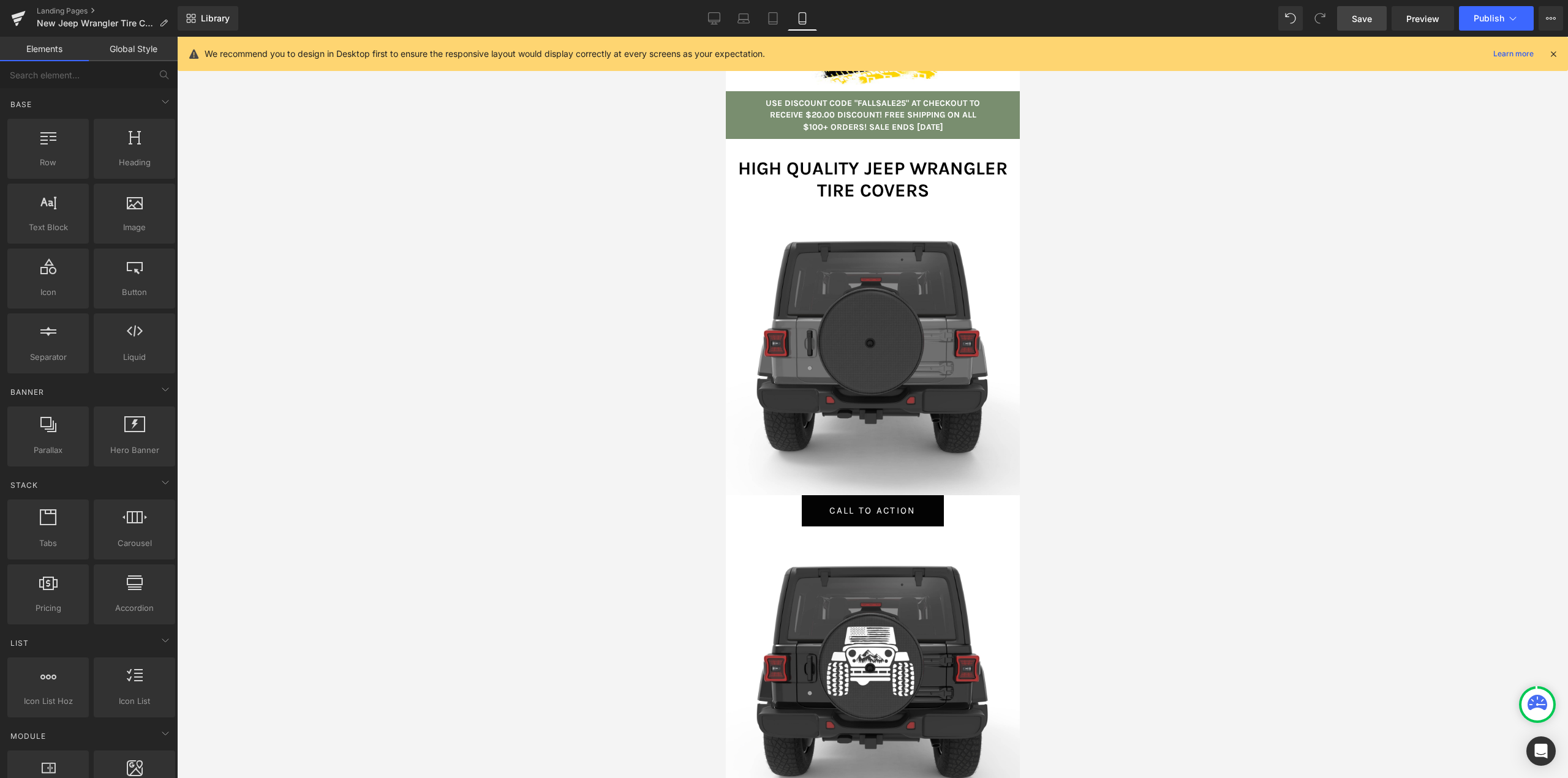
click at [1554, 50] on icon at bounding box center [1553, 54] width 11 height 11
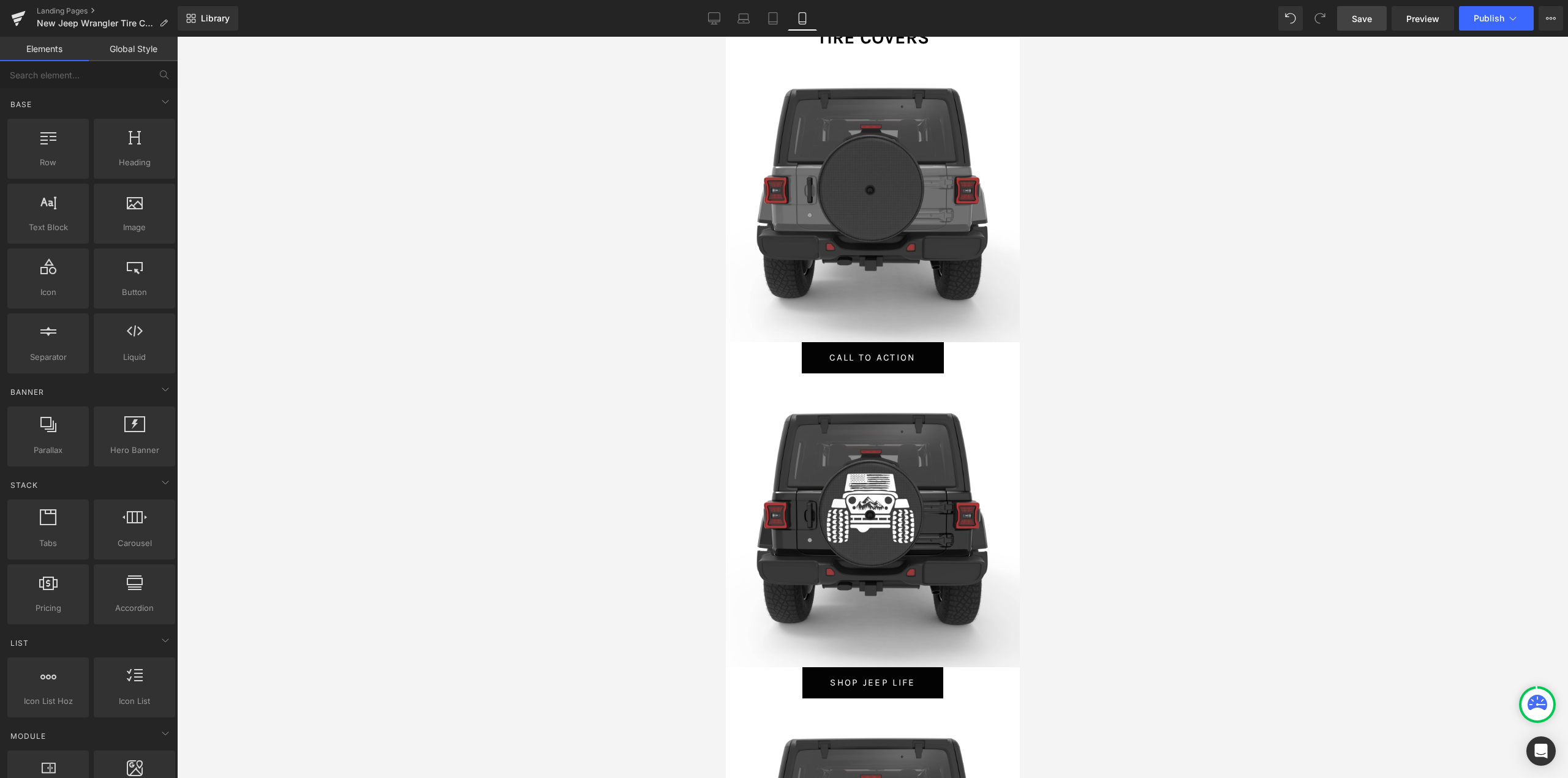
scroll to position [0, 0]
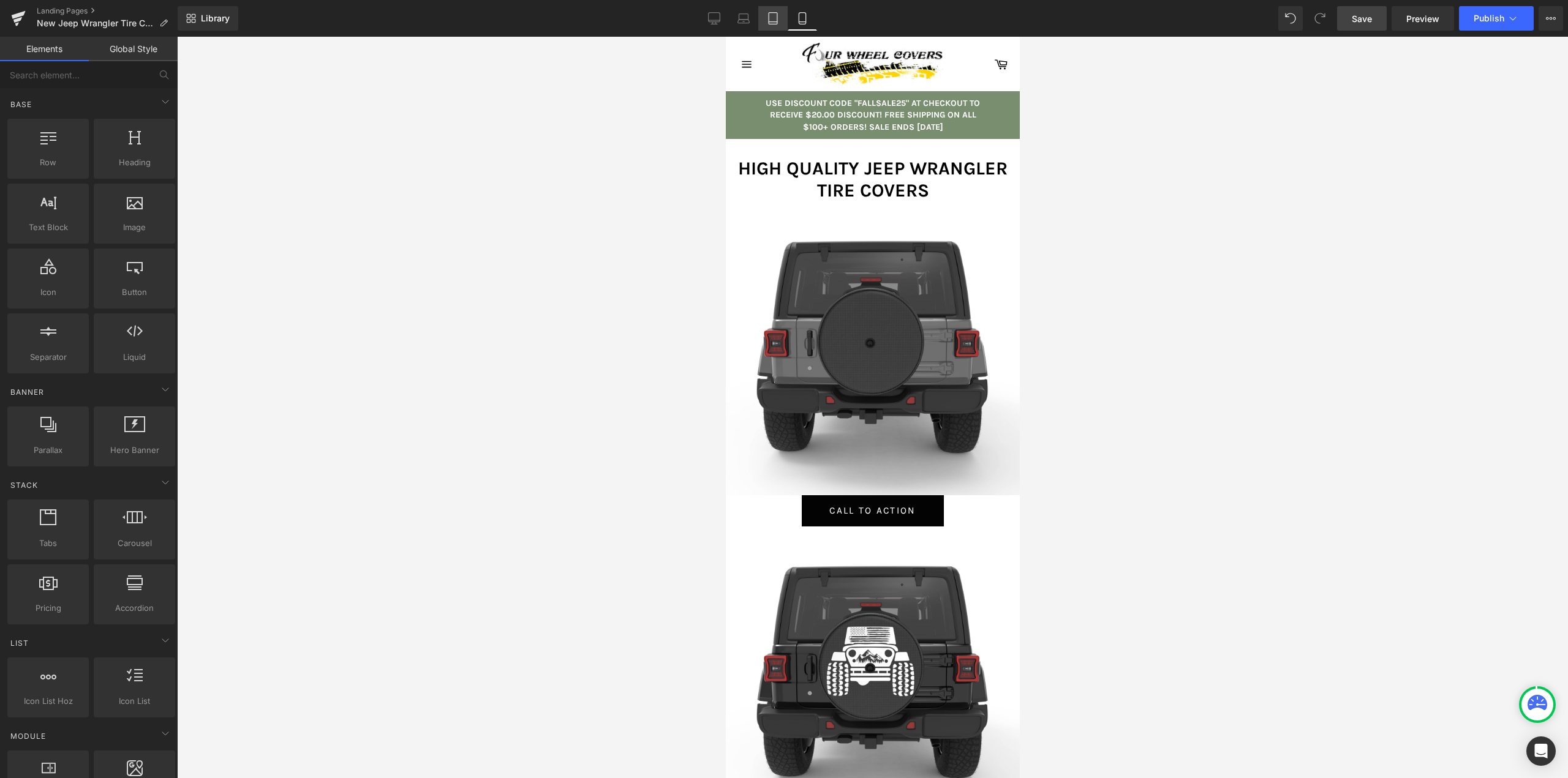
click at [769, 20] on icon at bounding box center [773, 19] width 12 height 12
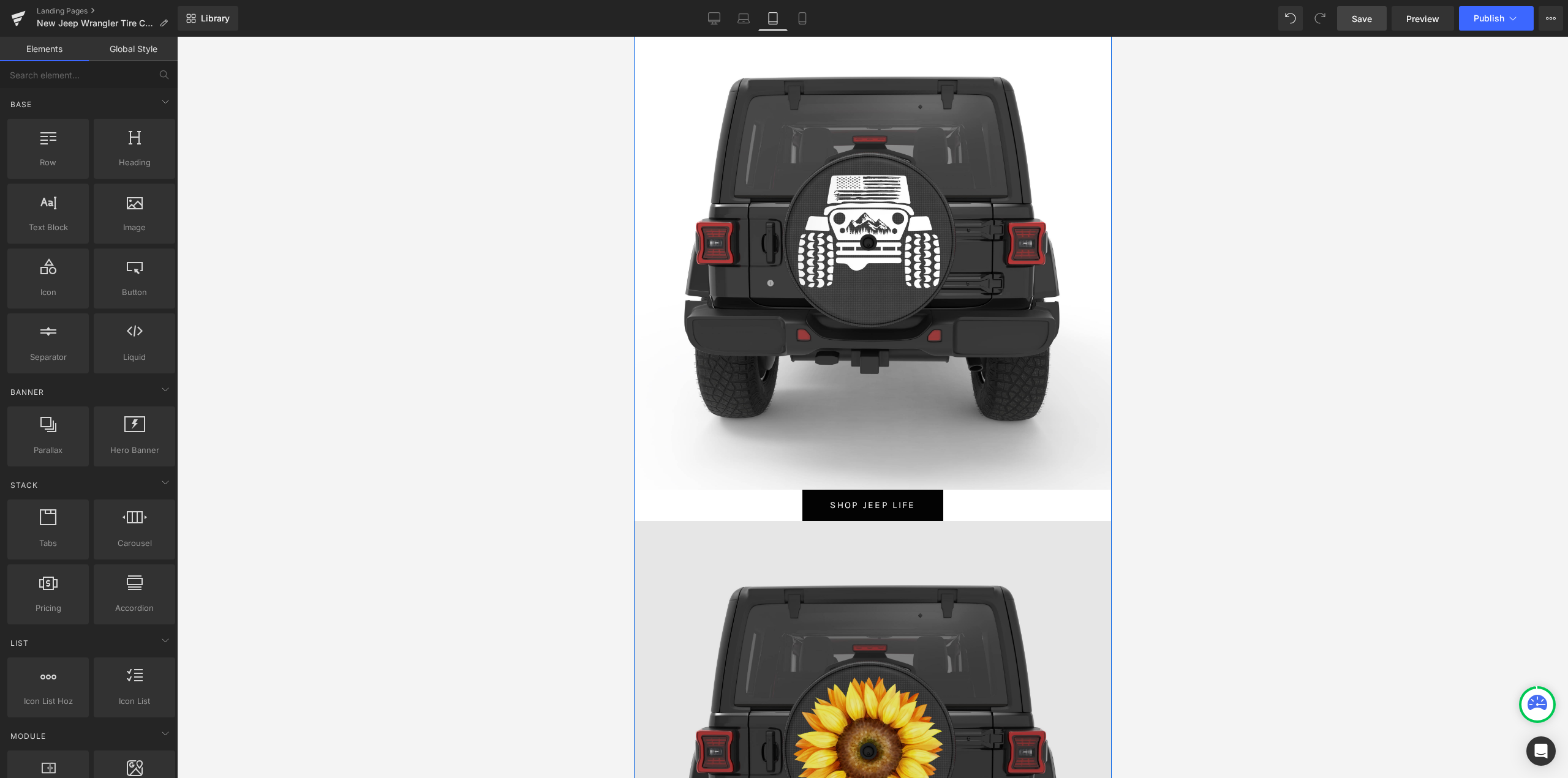
scroll to position [1101, 0]
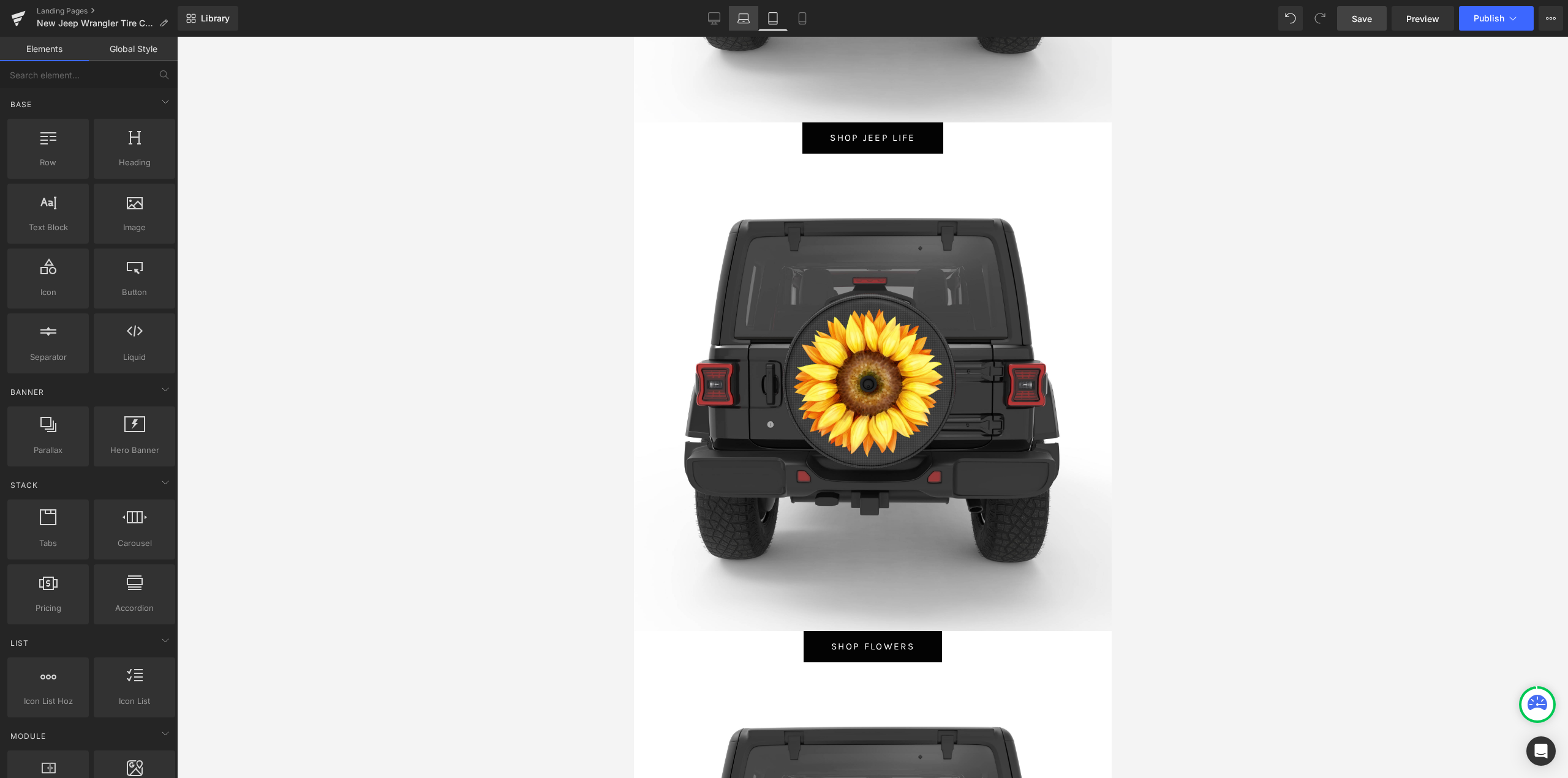
click at [738, 14] on icon at bounding box center [743, 19] width 12 height 12
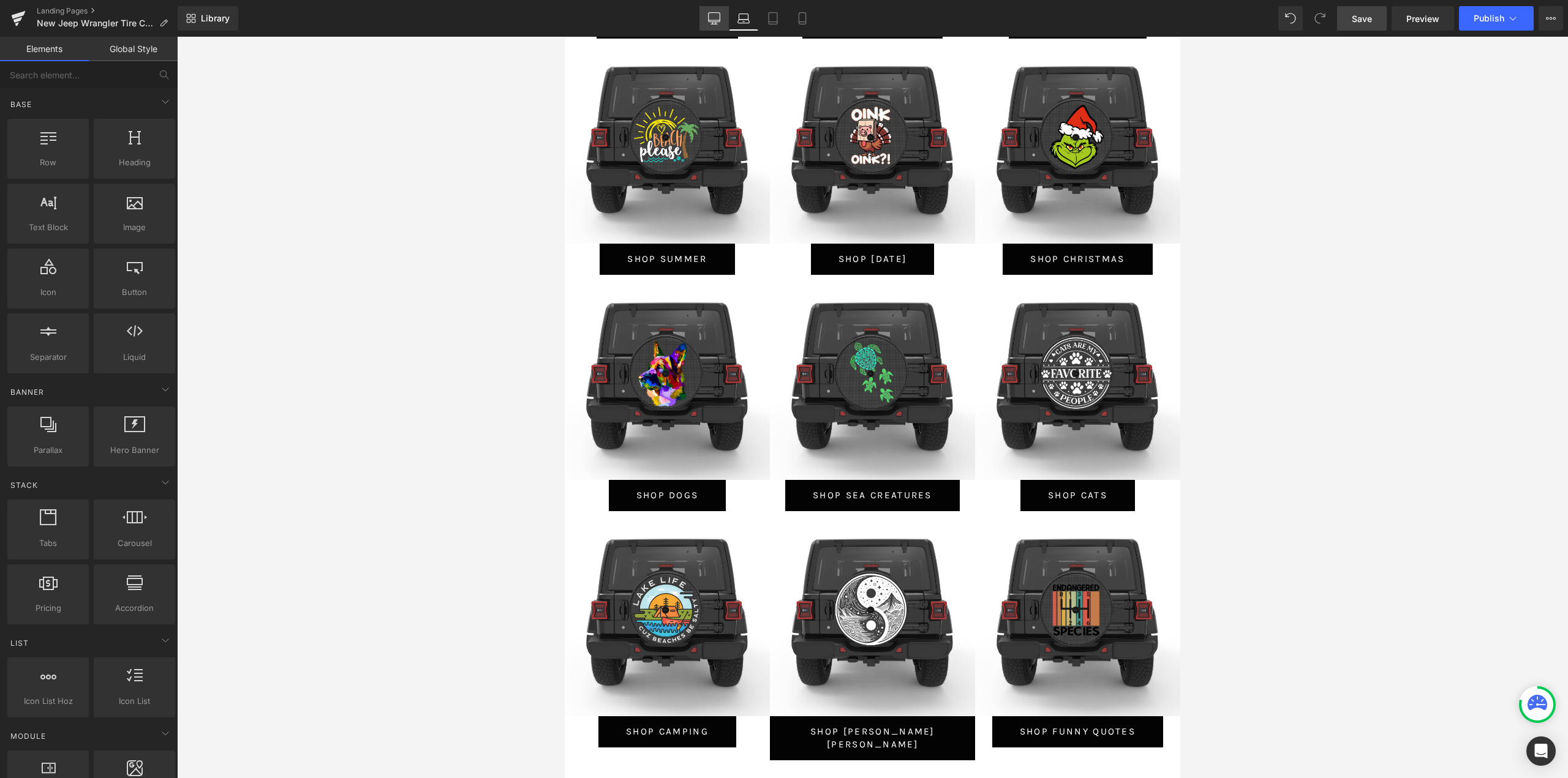
scroll to position [447, 0]
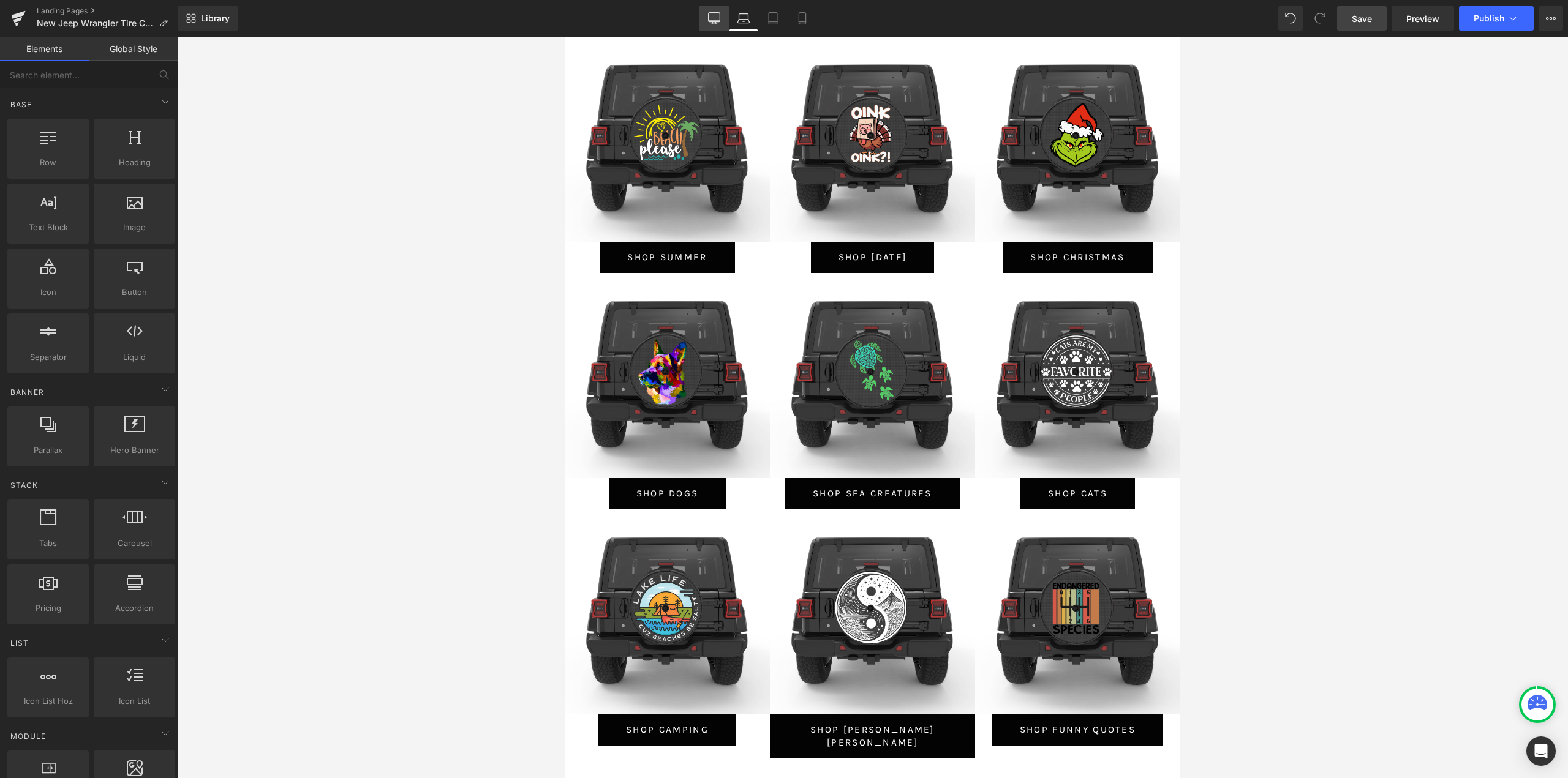
click at [715, 15] on icon at bounding box center [714, 19] width 12 height 12
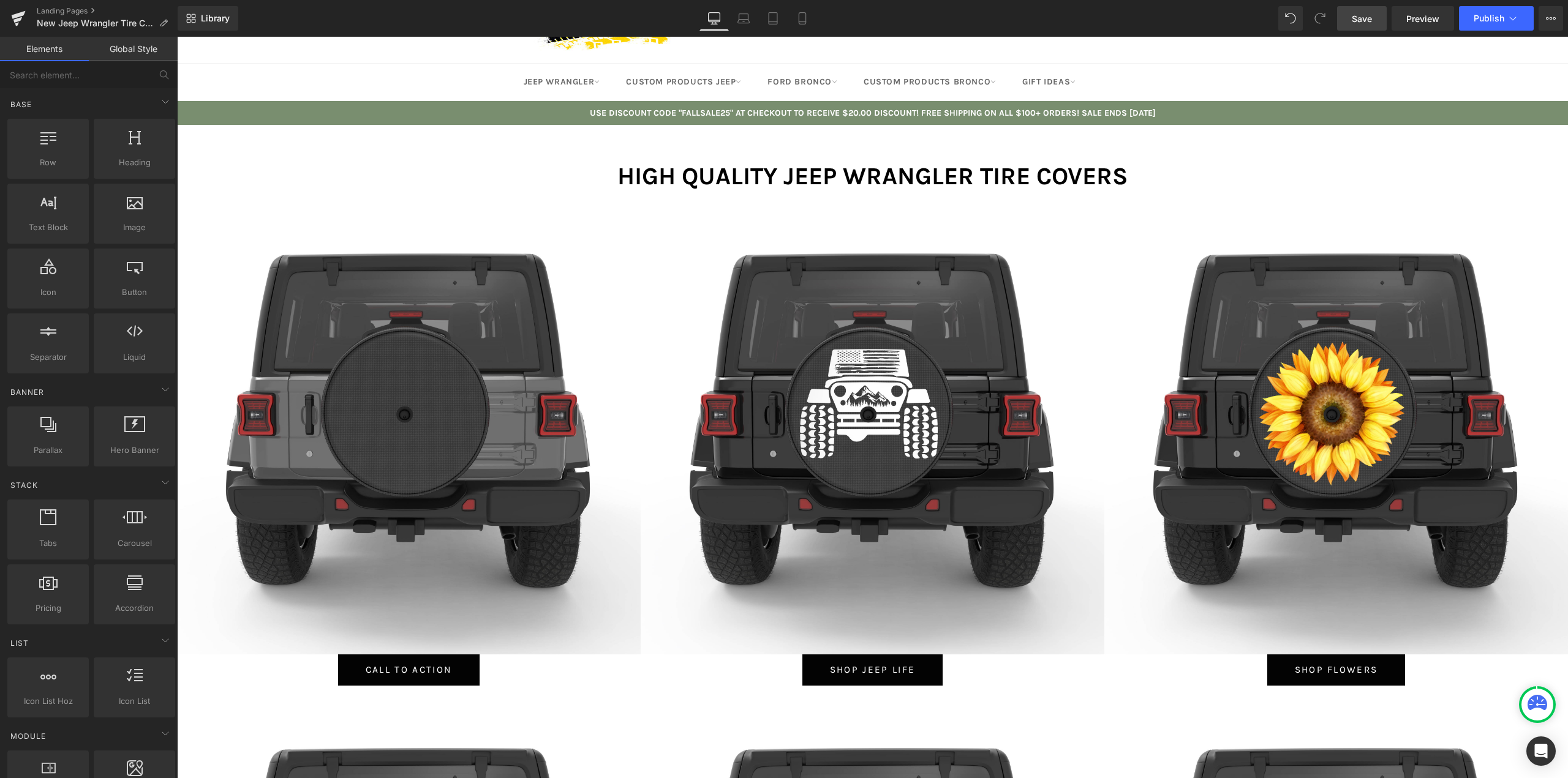
scroll to position [0, 0]
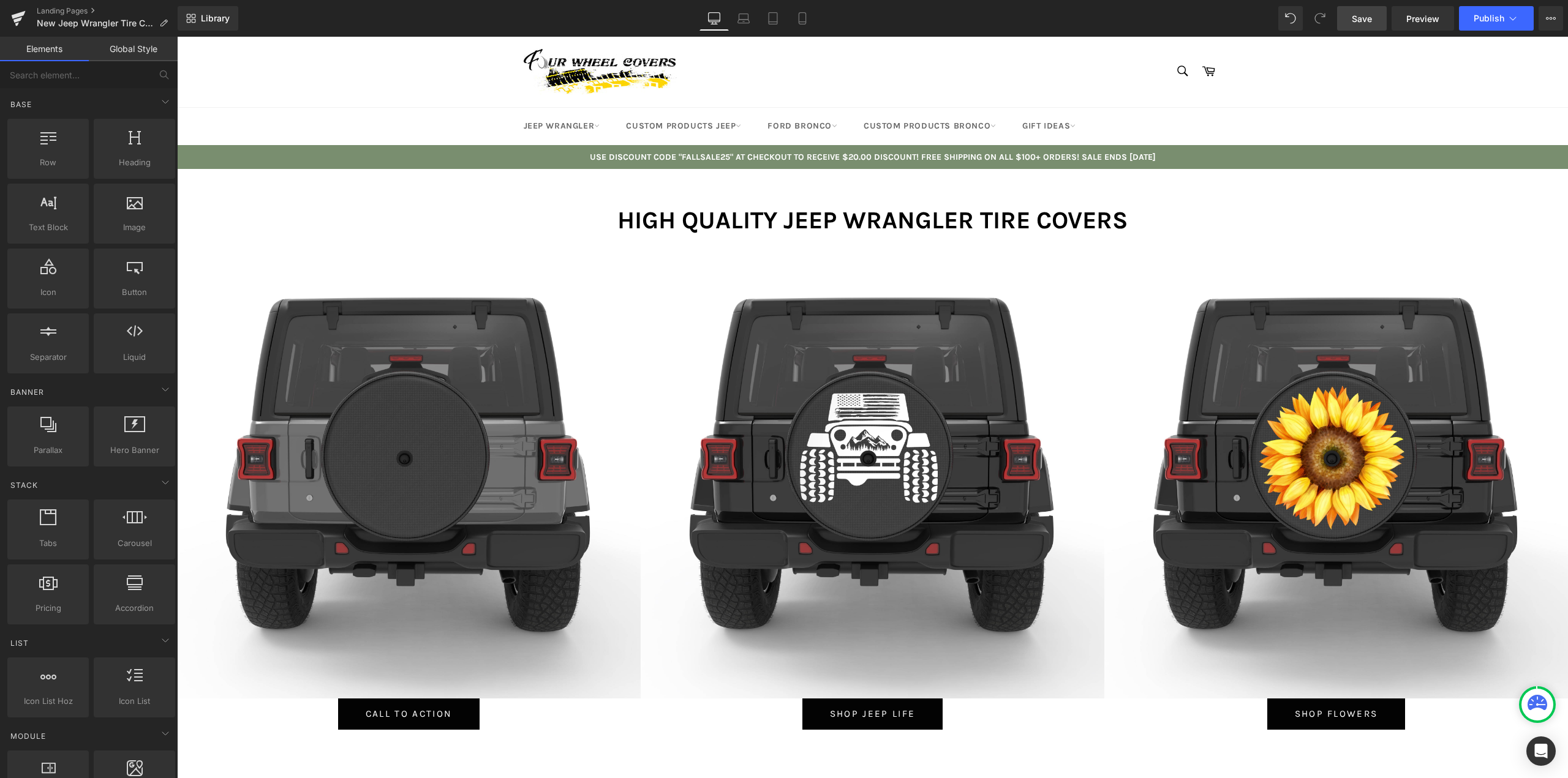
drag, startPoint x: 1365, startPoint y: 14, endPoint x: 925, endPoint y: 86, distance: 445.9
click at [1365, 14] on span "Save" at bounding box center [1361, 19] width 20 height 13
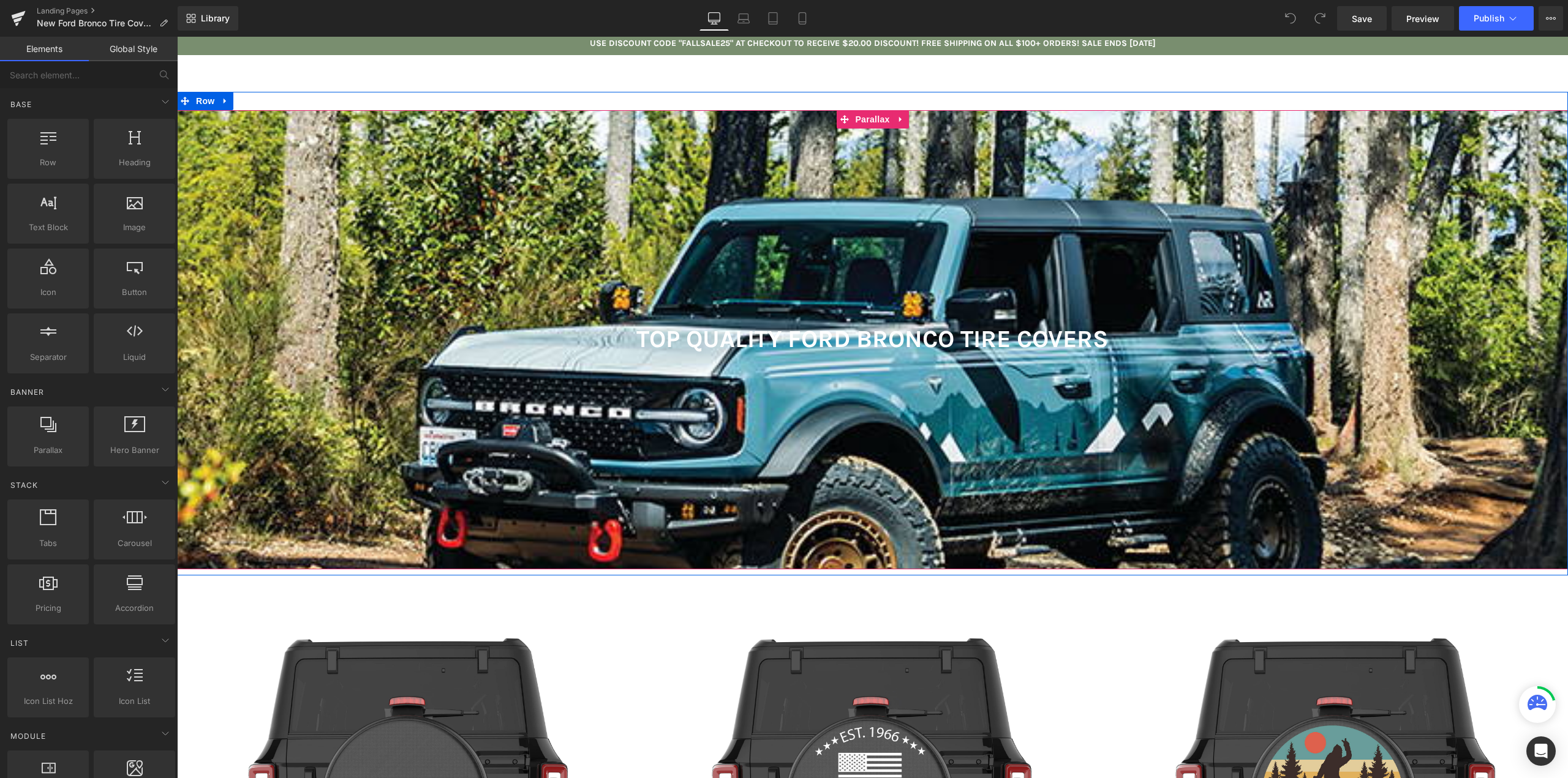
scroll to position [184, 0]
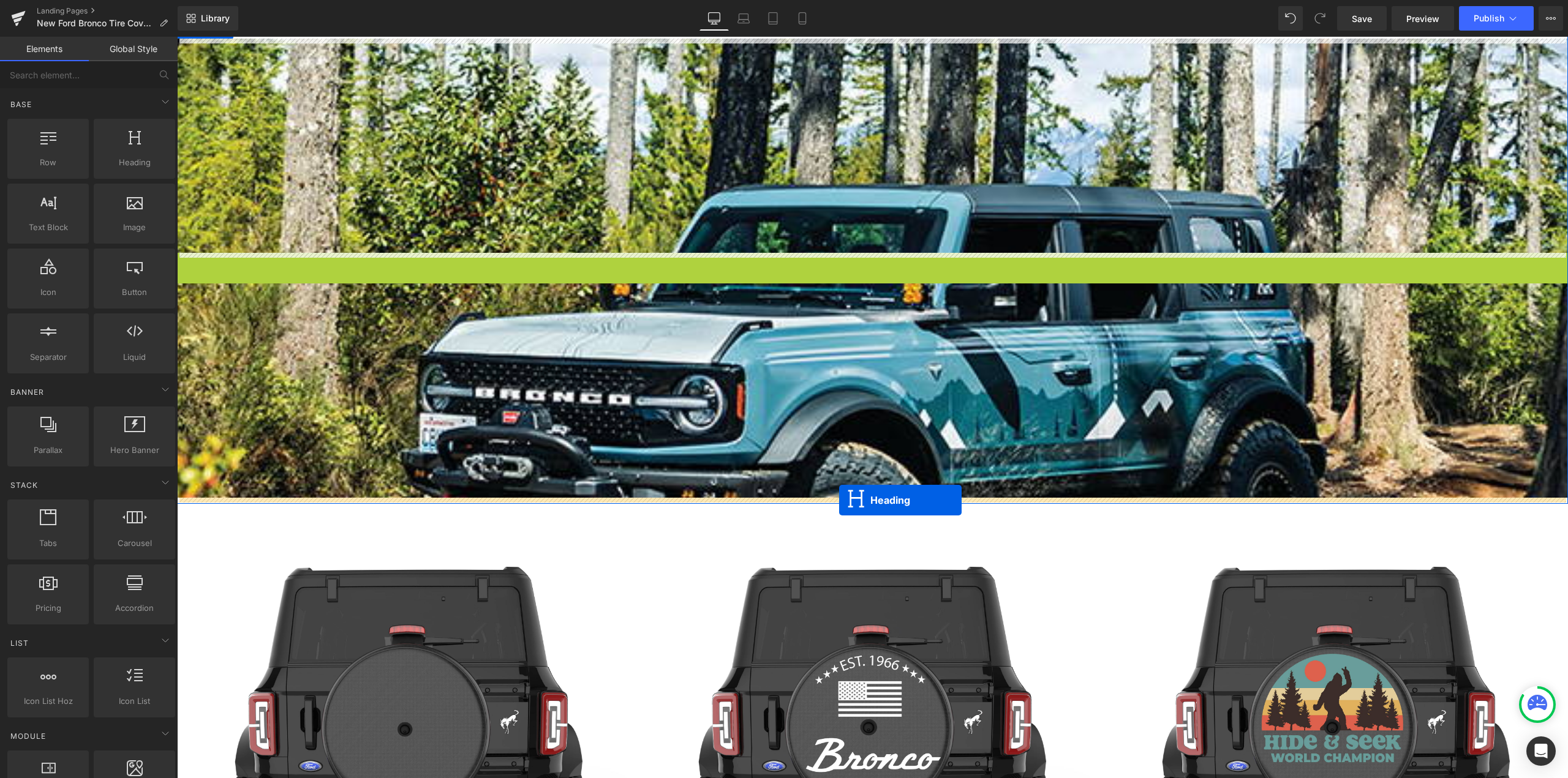
drag, startPoint x: 866, startPoint y: 269, endPoint x: 839, endPoint y: 500, distance: 232.6
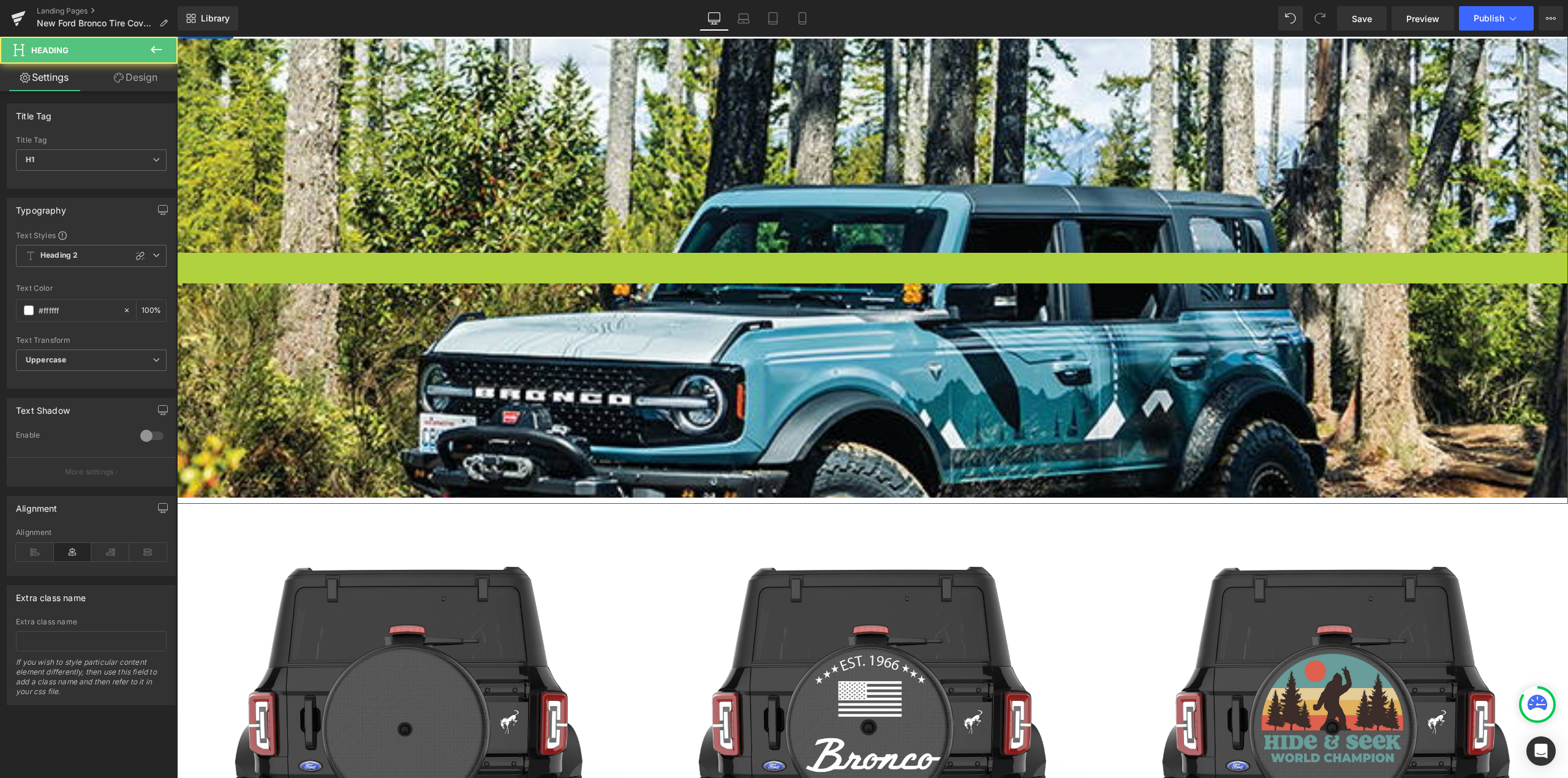
scroll to position [8517, 1381]
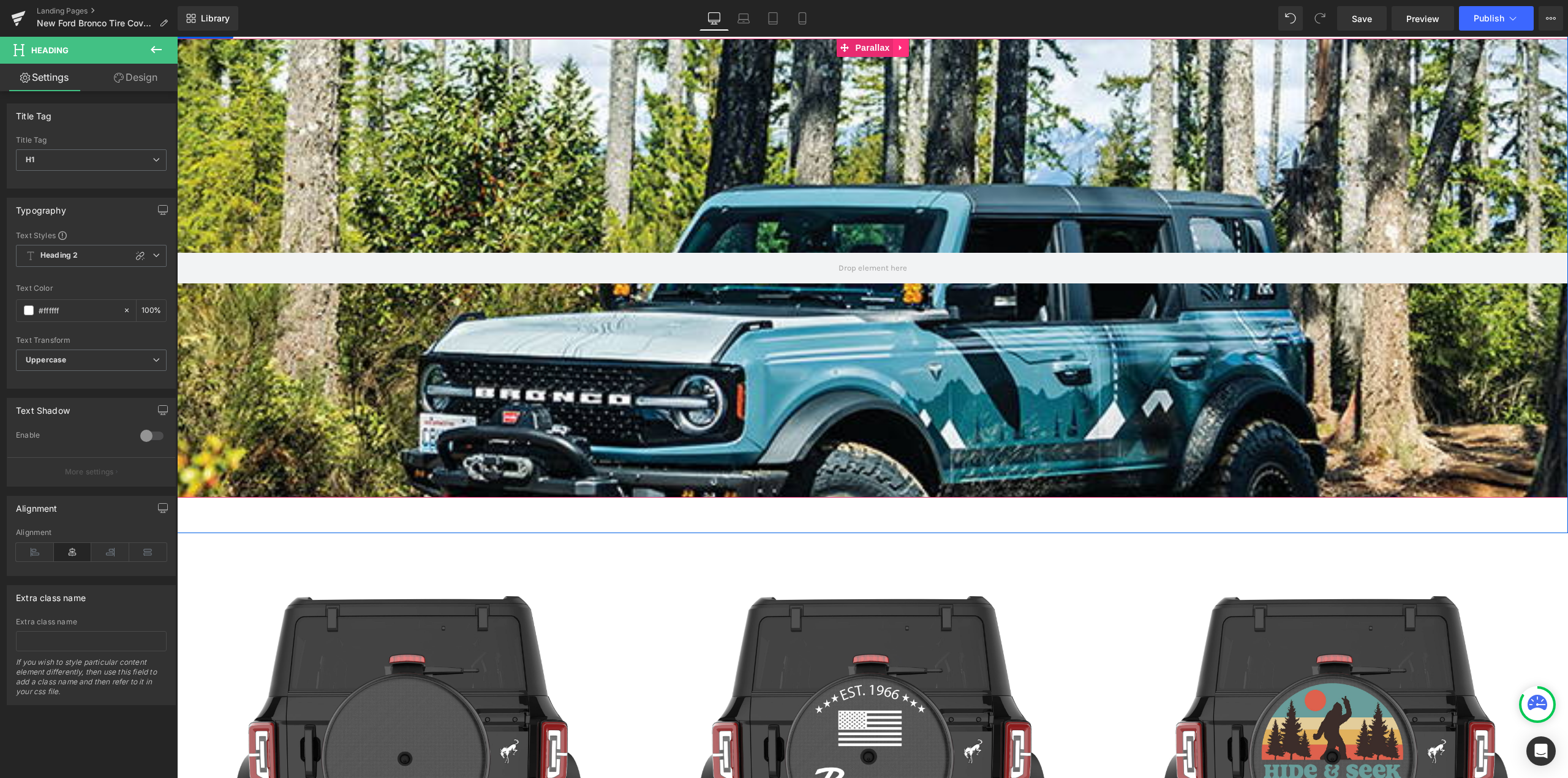
click at [897, 52] on icon at bounding box center [901, 48] width 8 height 9
click at [910, 44] on link at bounding box center [908, 48] width 16 height 19
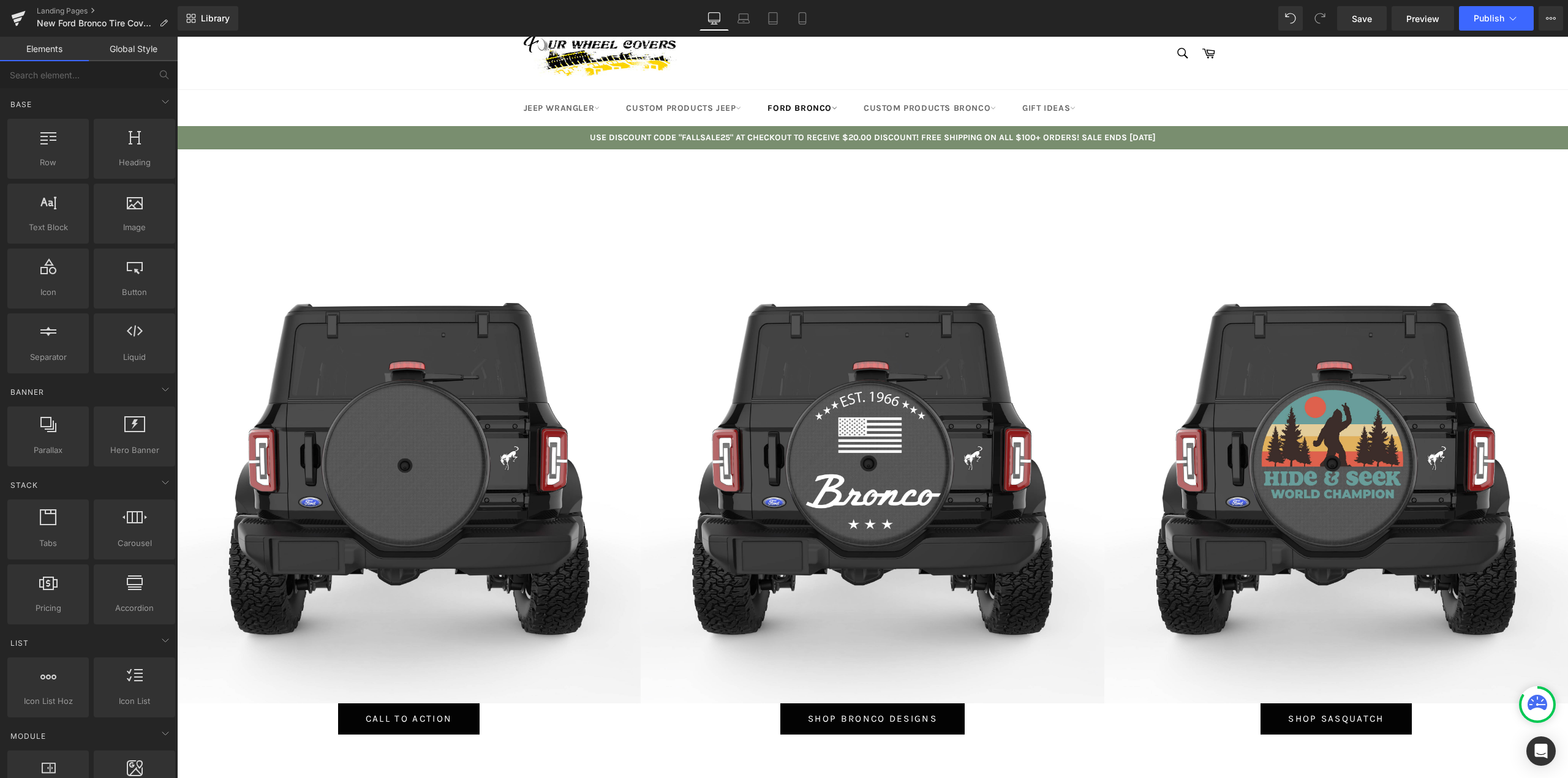
scroll to position [0, 0]
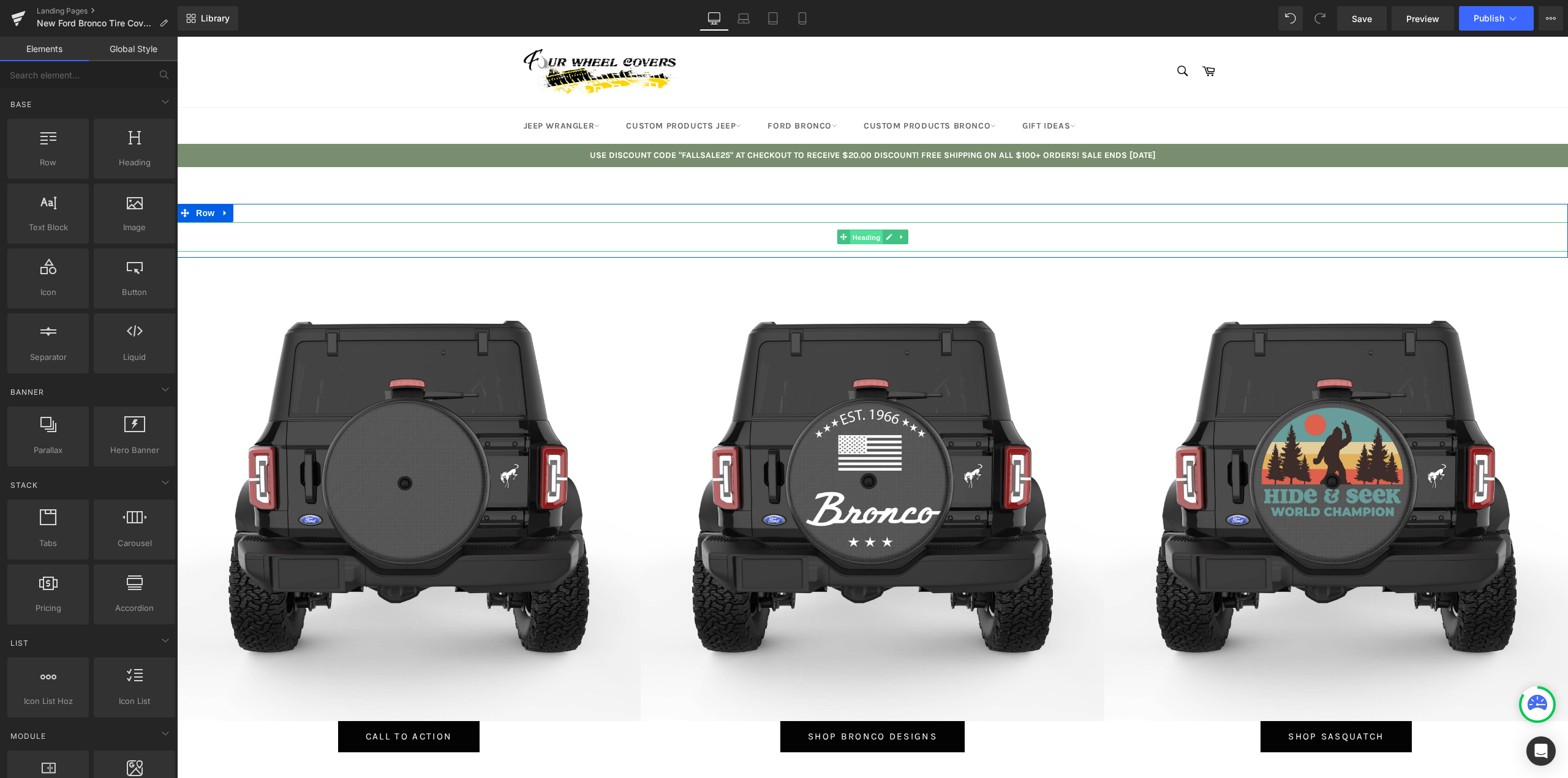
click at [863, 239] on span "Heading" at bounding box center [866, 237] width 33 height 15
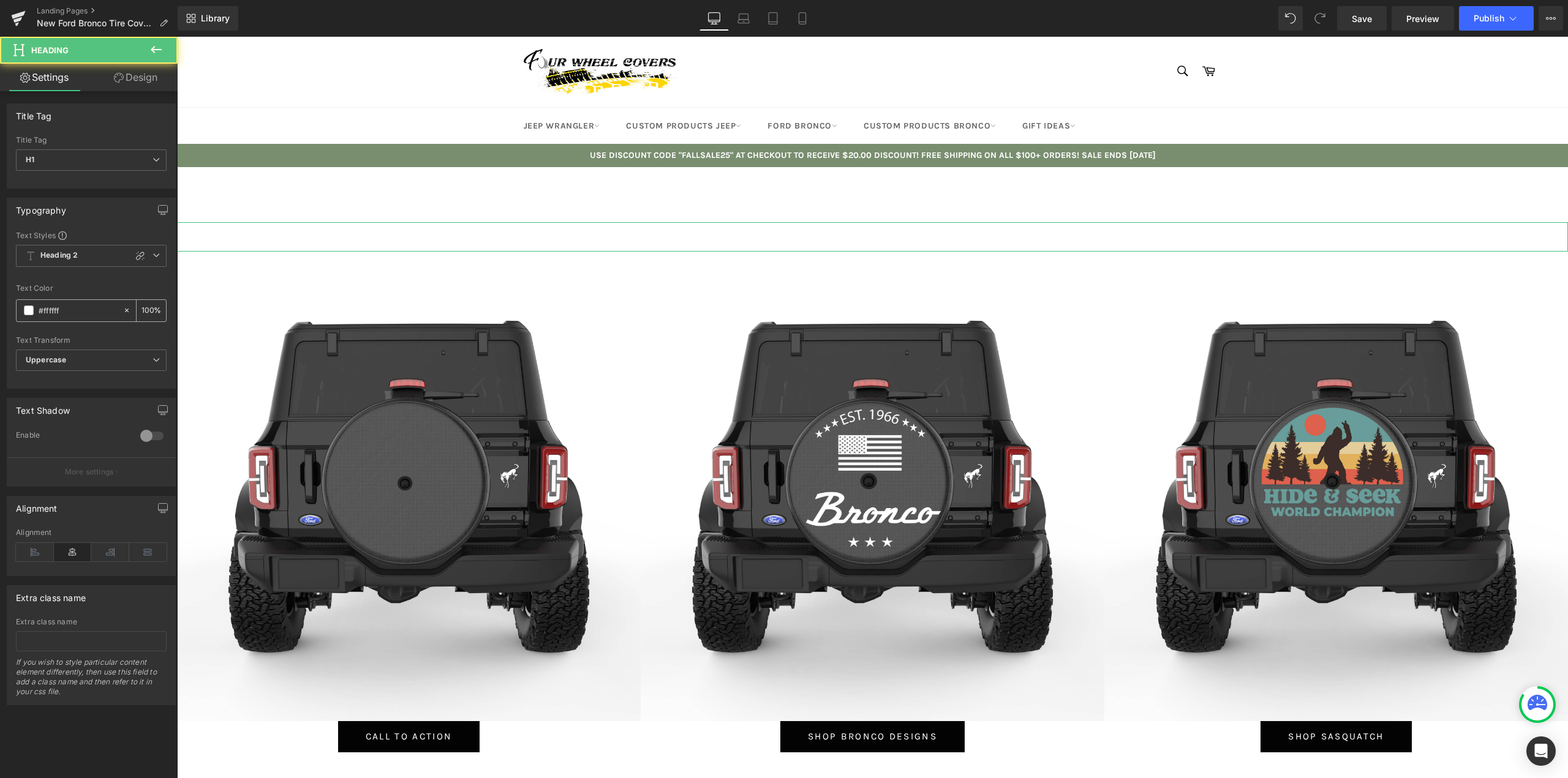
click at [28, 312] on span at bounding box center [29, 310] width 10 height 10
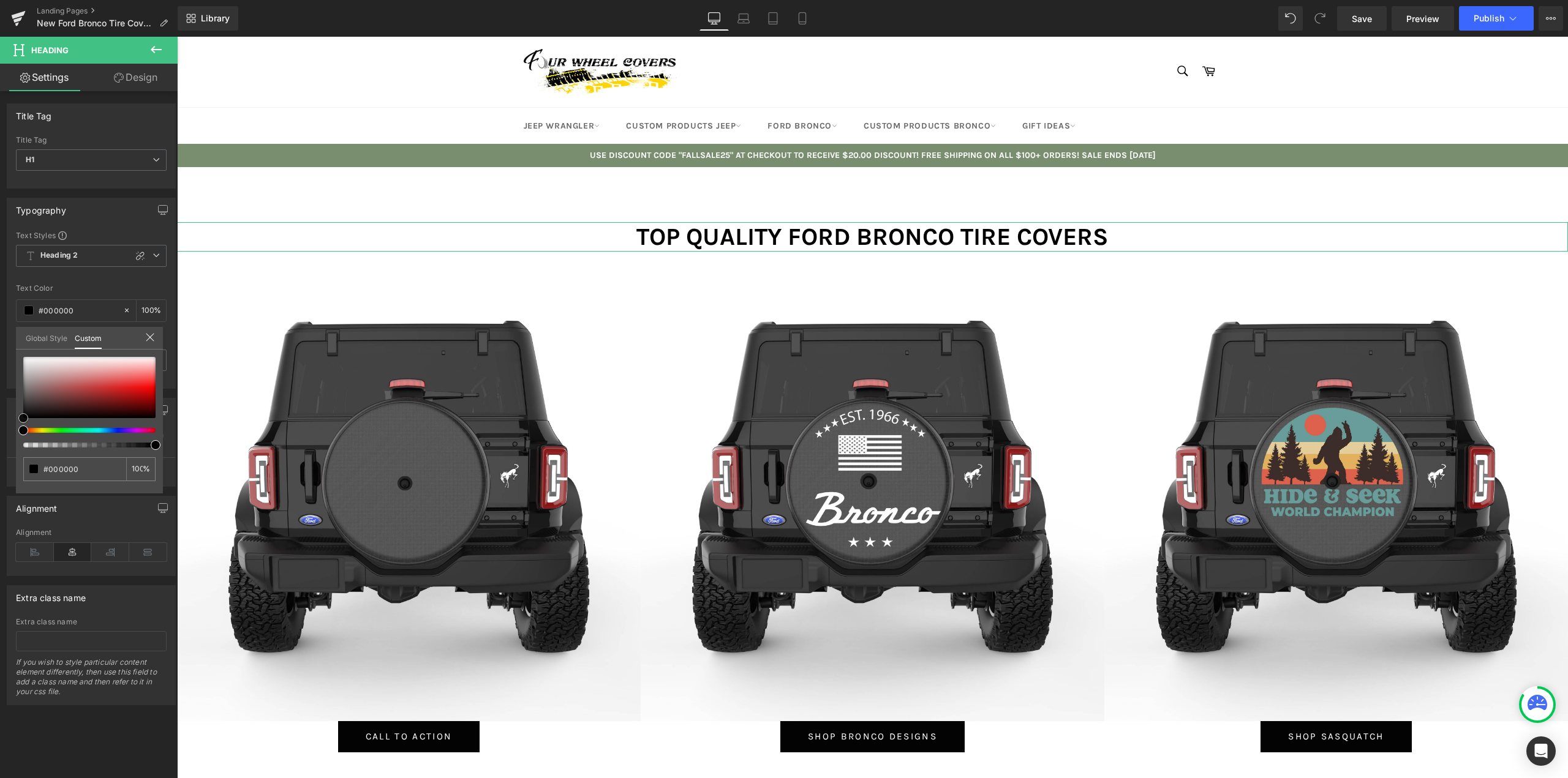
drag, startPoint x: 39, startPoint y: 413, endPoint x: 0, endPoint y: 458, distance: 59.5
click at [0, 388] on div "Typography Text Styles Custom Heading 1 Heading 2 Heading 3 Heading 4 Heading 5…" at bounding box center [91, 289] width 183 height 200
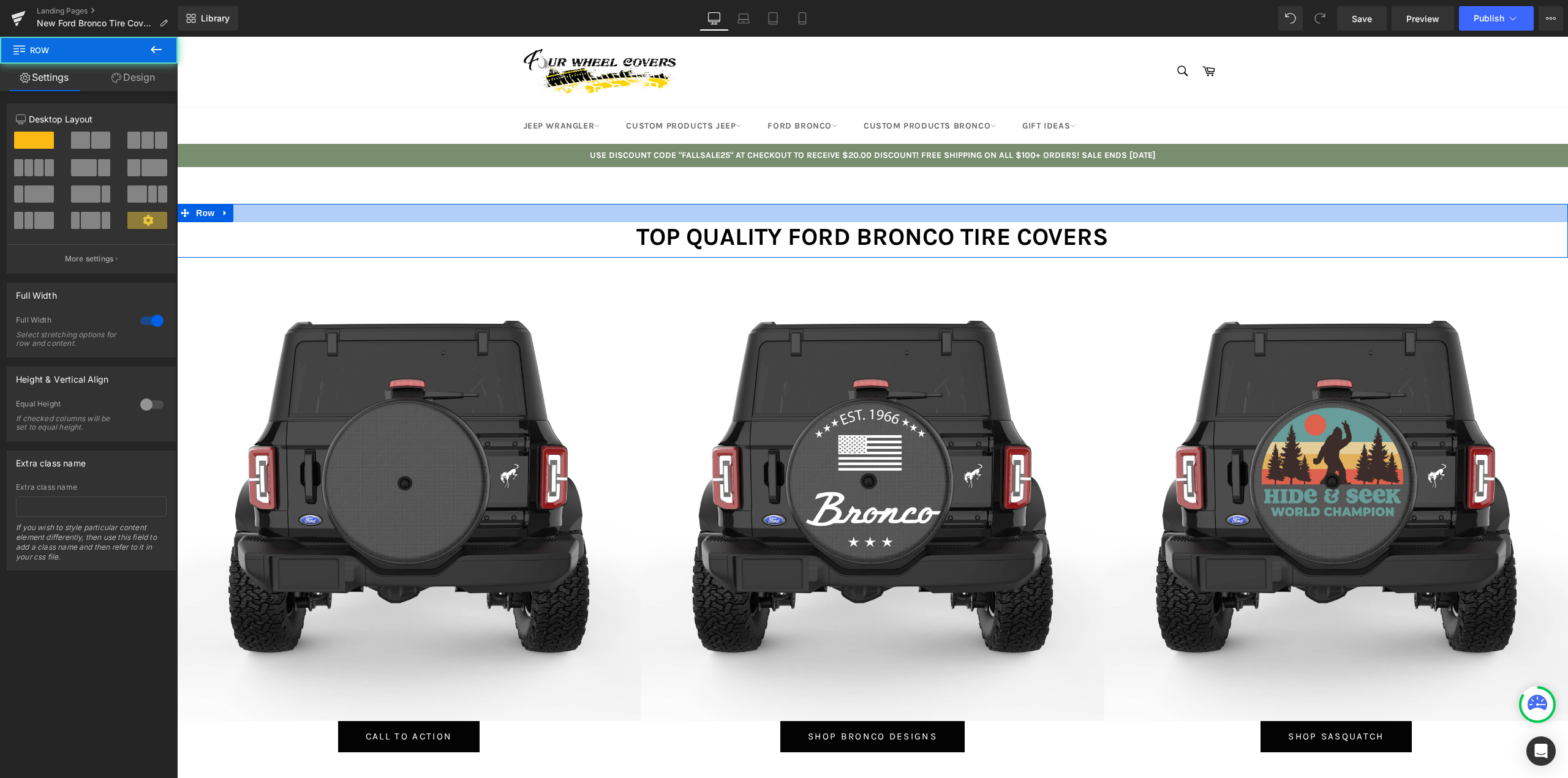
scroll to position [8040, 1381]
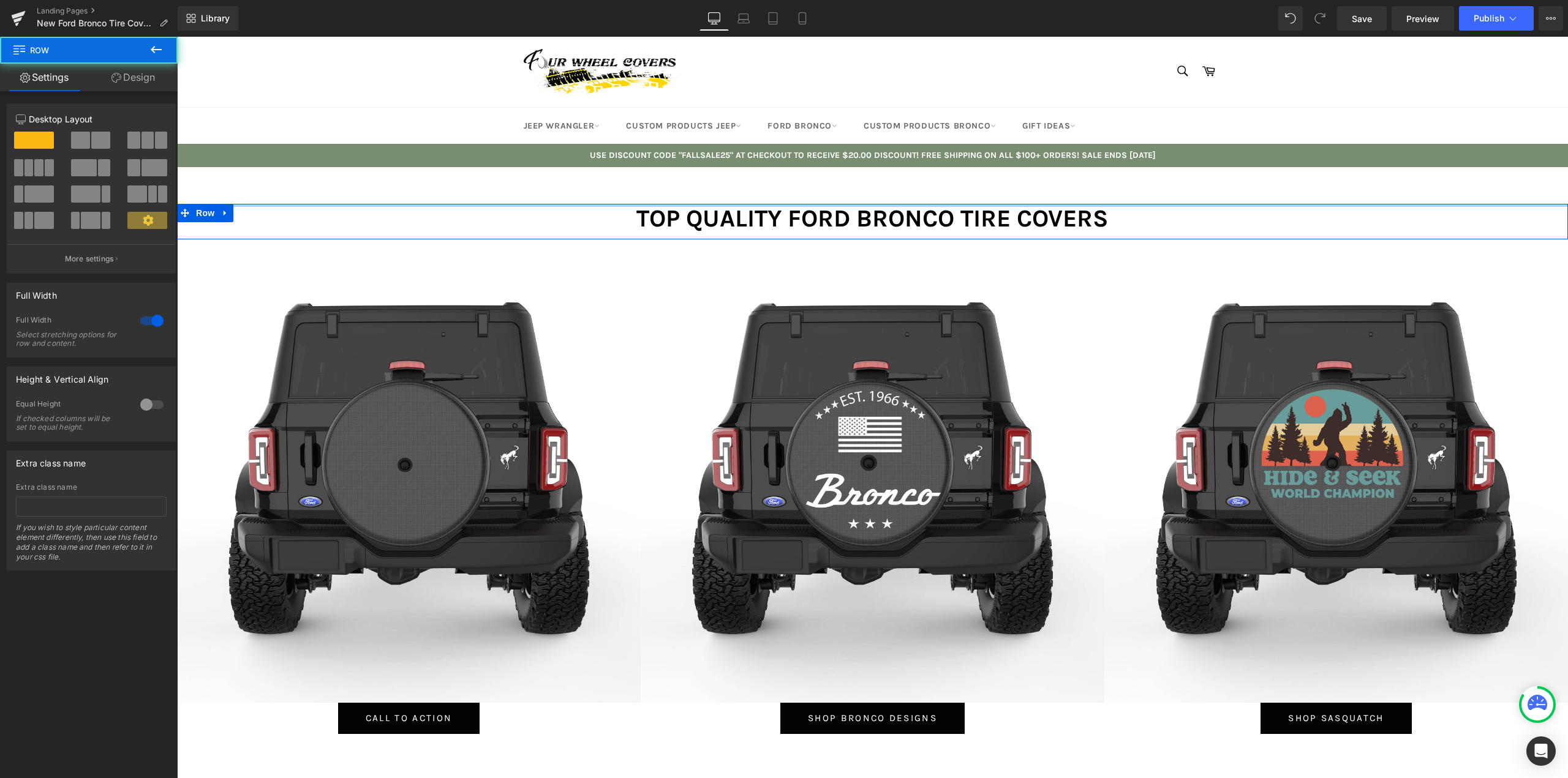
drag, startPoint x: 812, startPoint y: 218, endPoint x: 812, endPoint y: 177, distance: 41.0
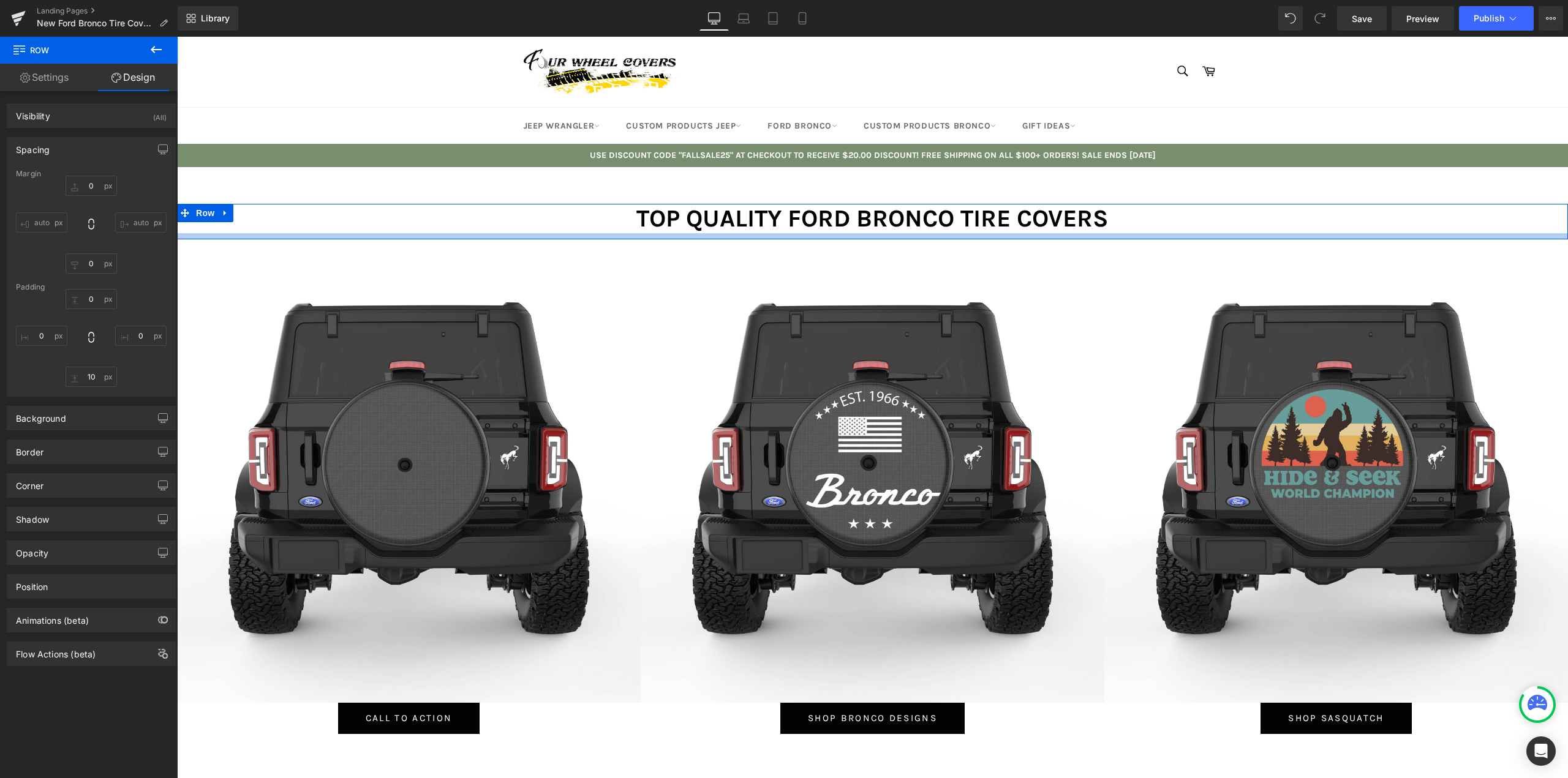
scroll to position [8034, 1381]
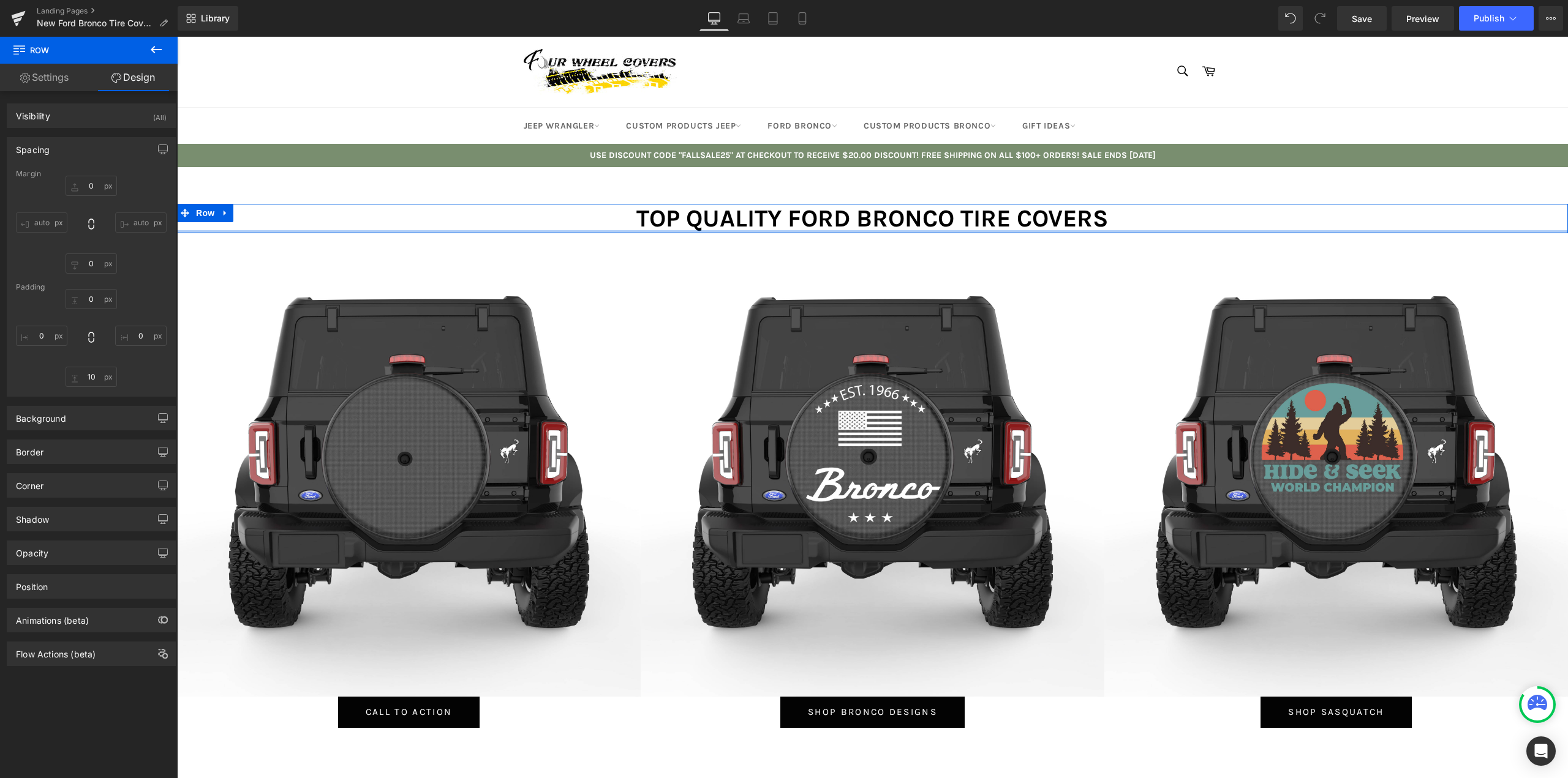
drag, startPoint x: 804, startPoint y: 236, endPoint x: 807, endPoint y: 214, distance: 22.2
click at [807, 214] on div "TOP QUALITY FORD BRONCO TIRE COVERS Heading Row" at bounding box center [872, 218] width 1391 height 30
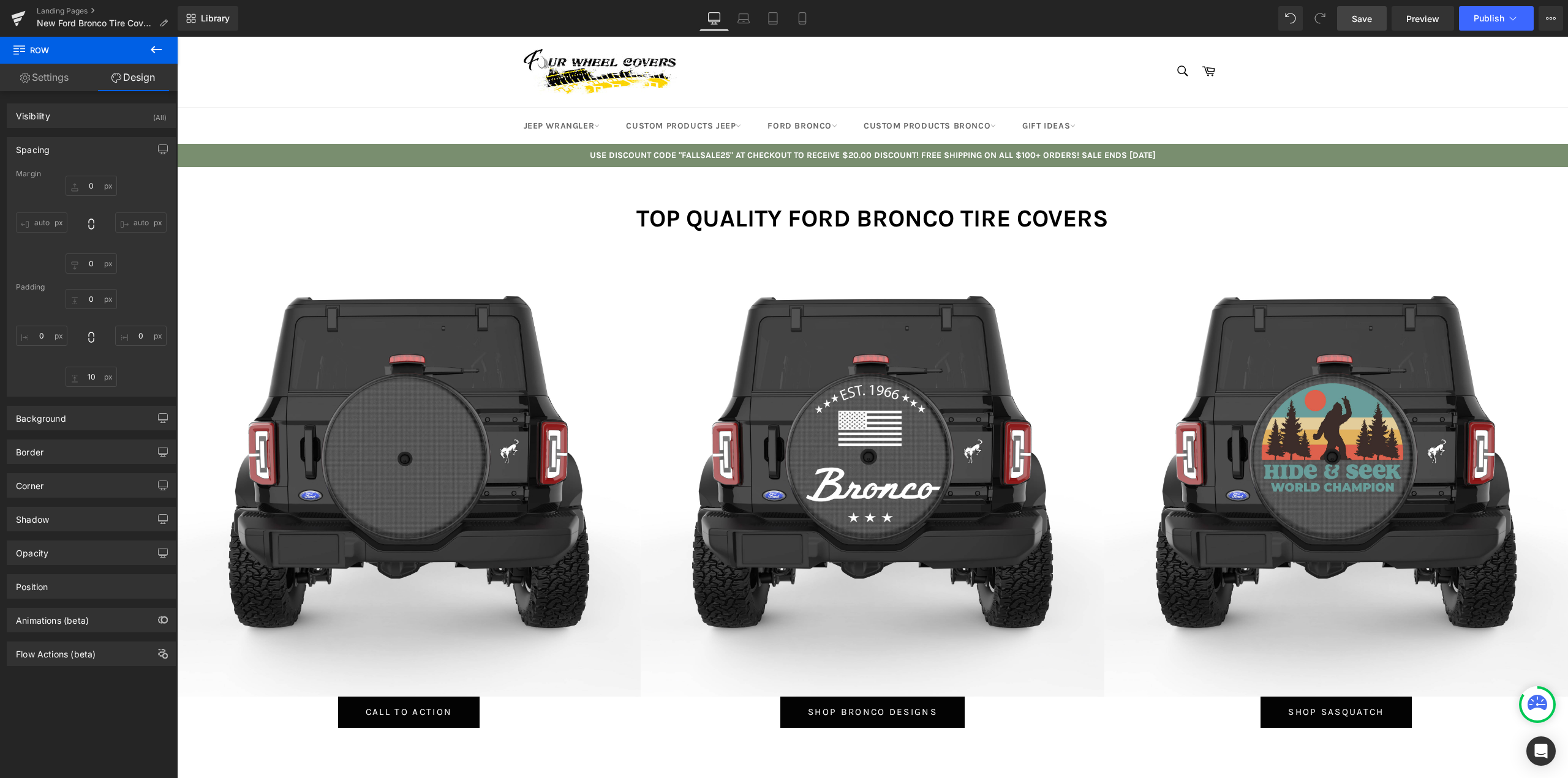
drag, startPoint x: 1360, startPoint y: 18, endPoint x: 973, endPoint y: 43, distance: 387.8
click at [1360, 18] on span "Save" at bounding box center [1361, 19] width 20 height 13
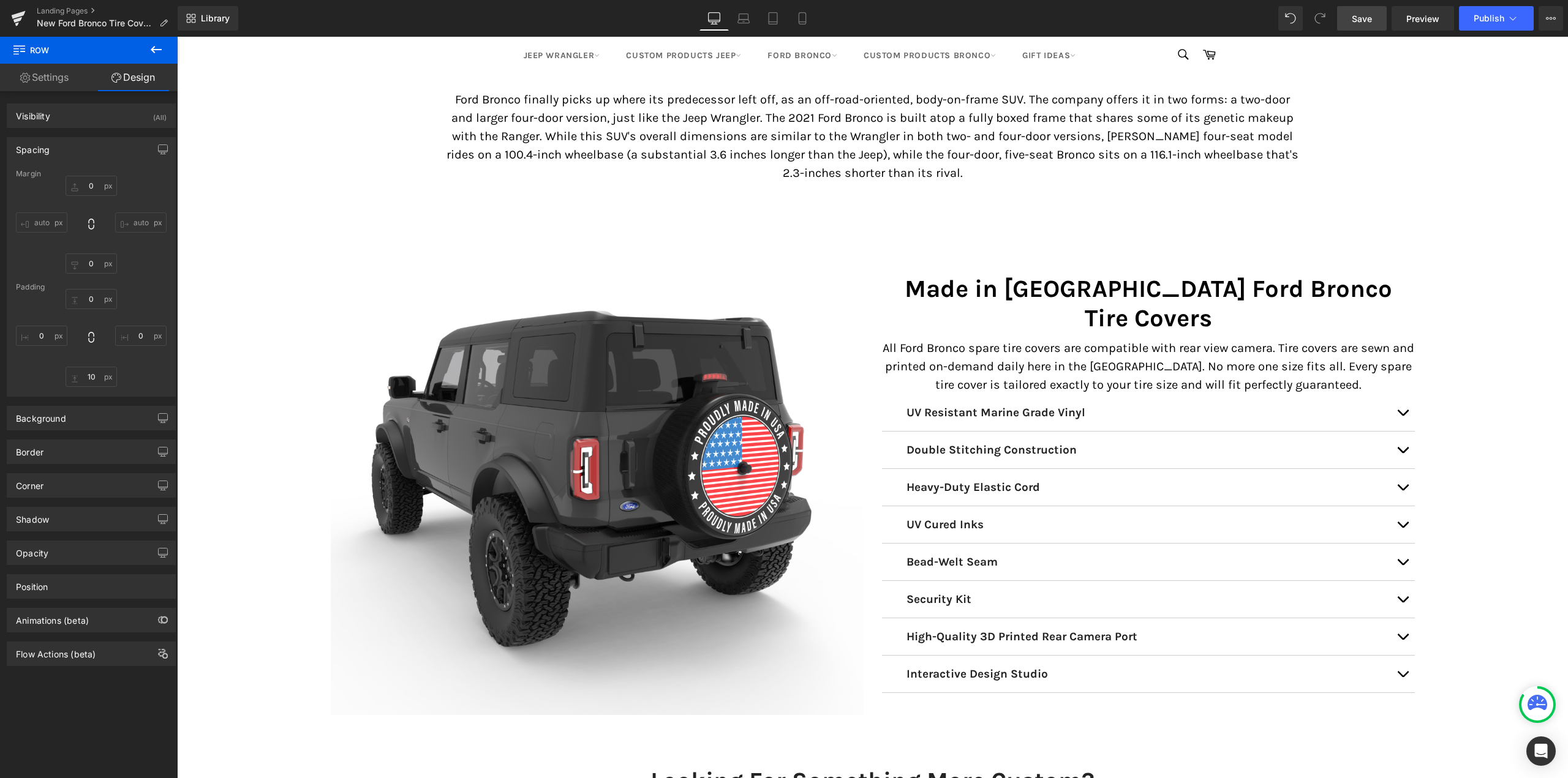
scroll to position [5875, 0]
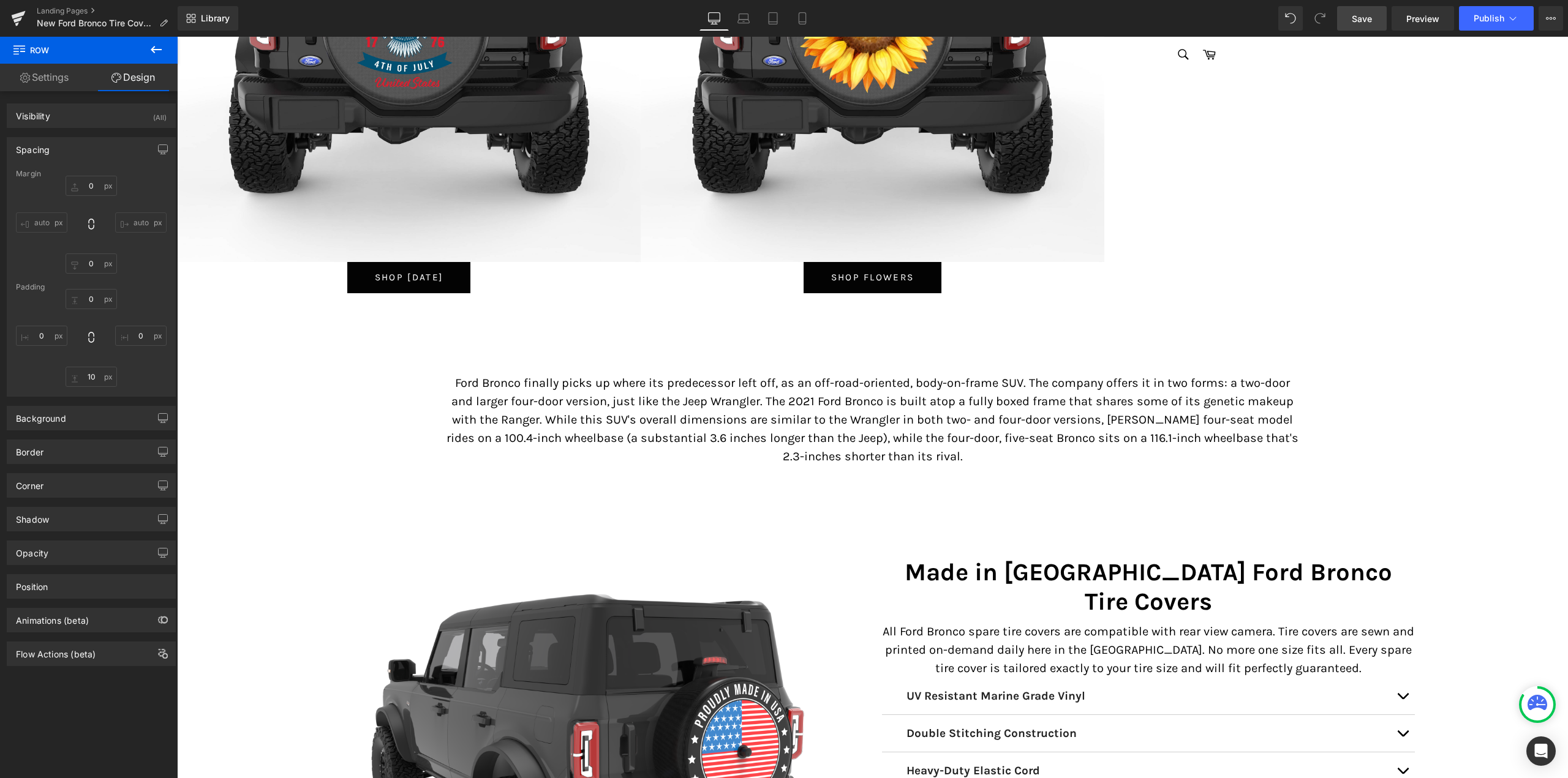
click at [1370, 25] on link "Save" at bounding box center [1362, 18] width 50 height 24
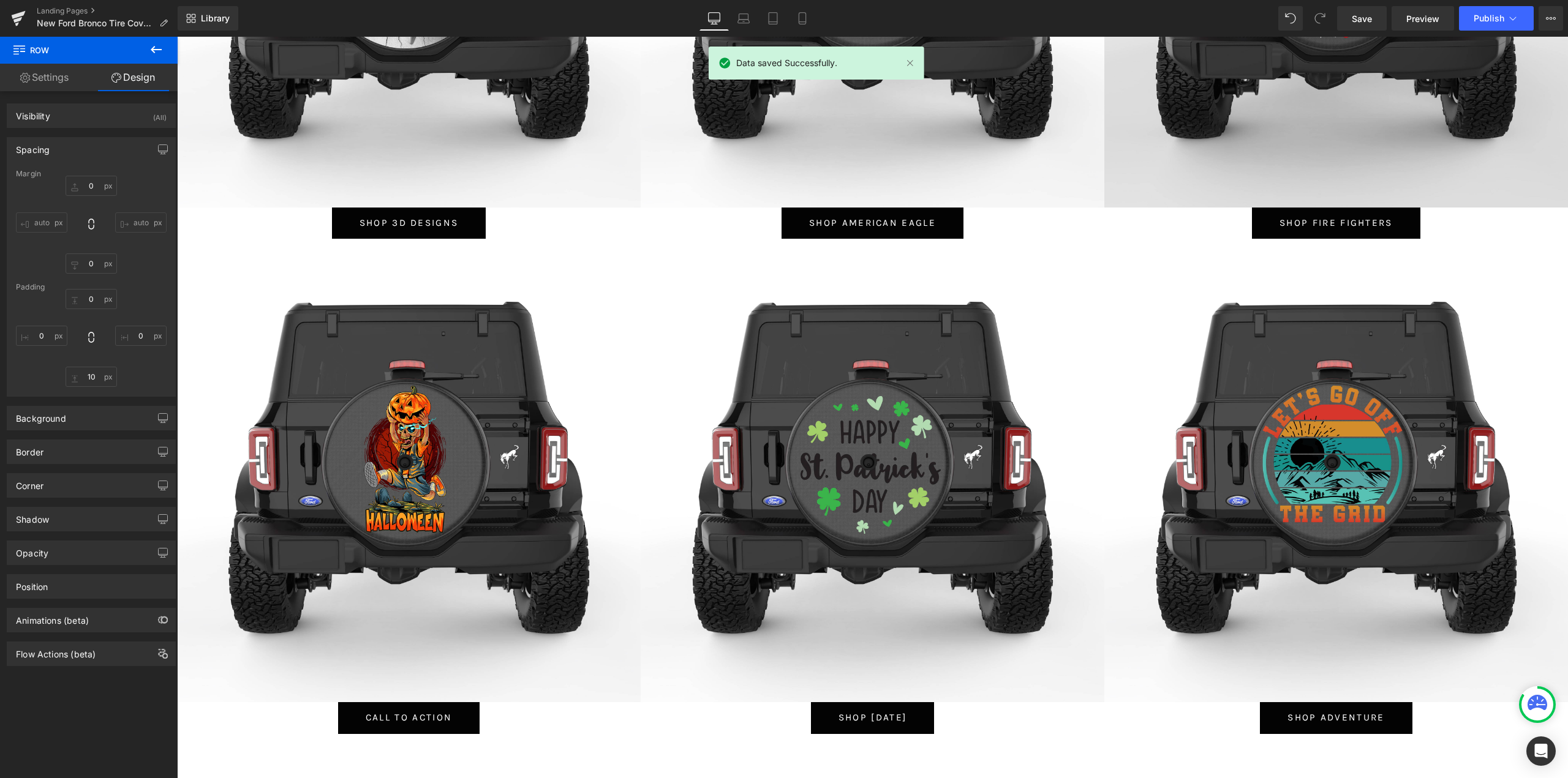
scroll to position [3243, 0]
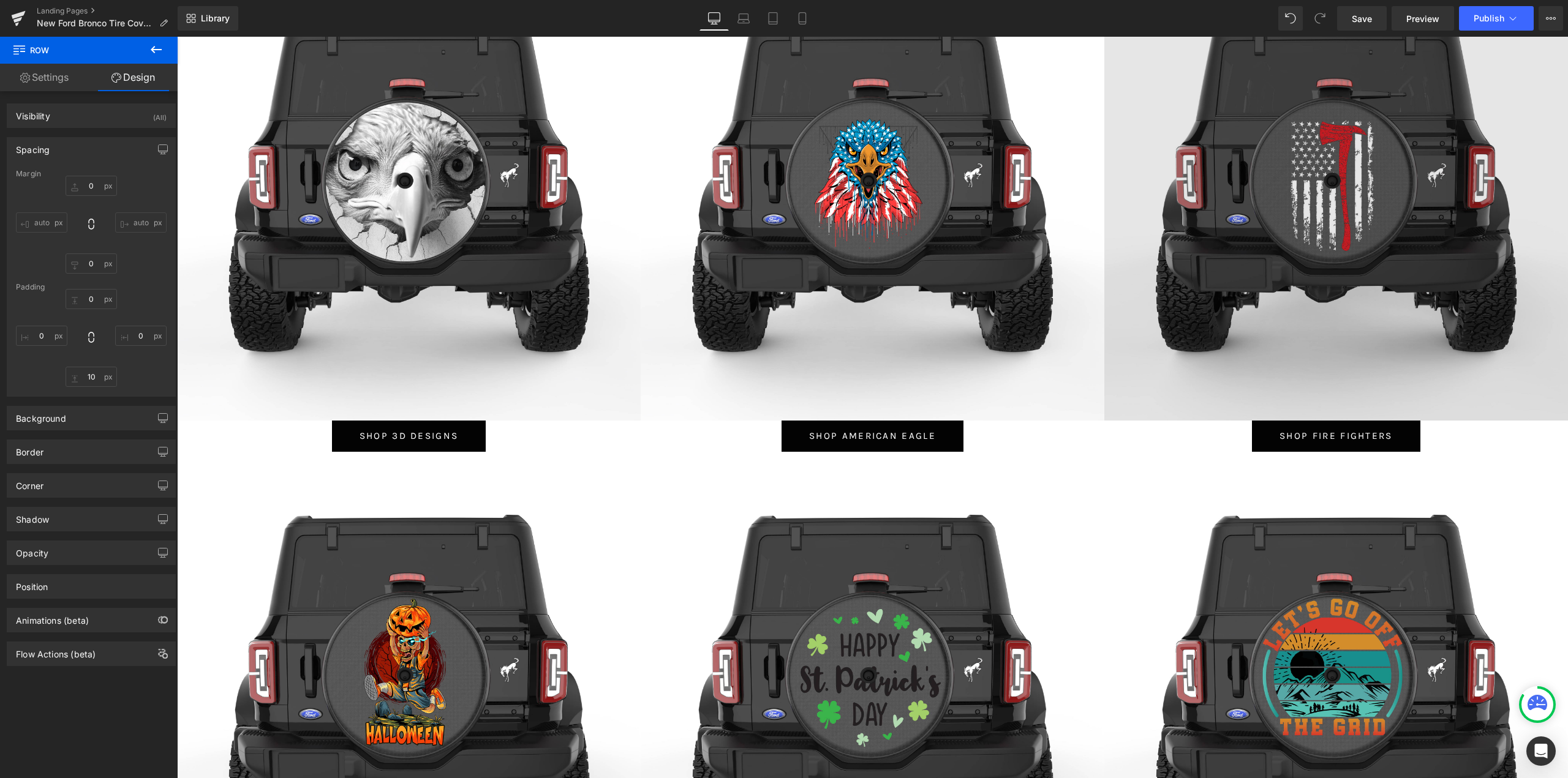
drag, startPoint x: 1562, startPoint y: 267, endPoint x: 1541, endPoint y: 225, distance: 47.0
click at [1541, 225] on img at bounding box center [1336, 189] width 464 height 464
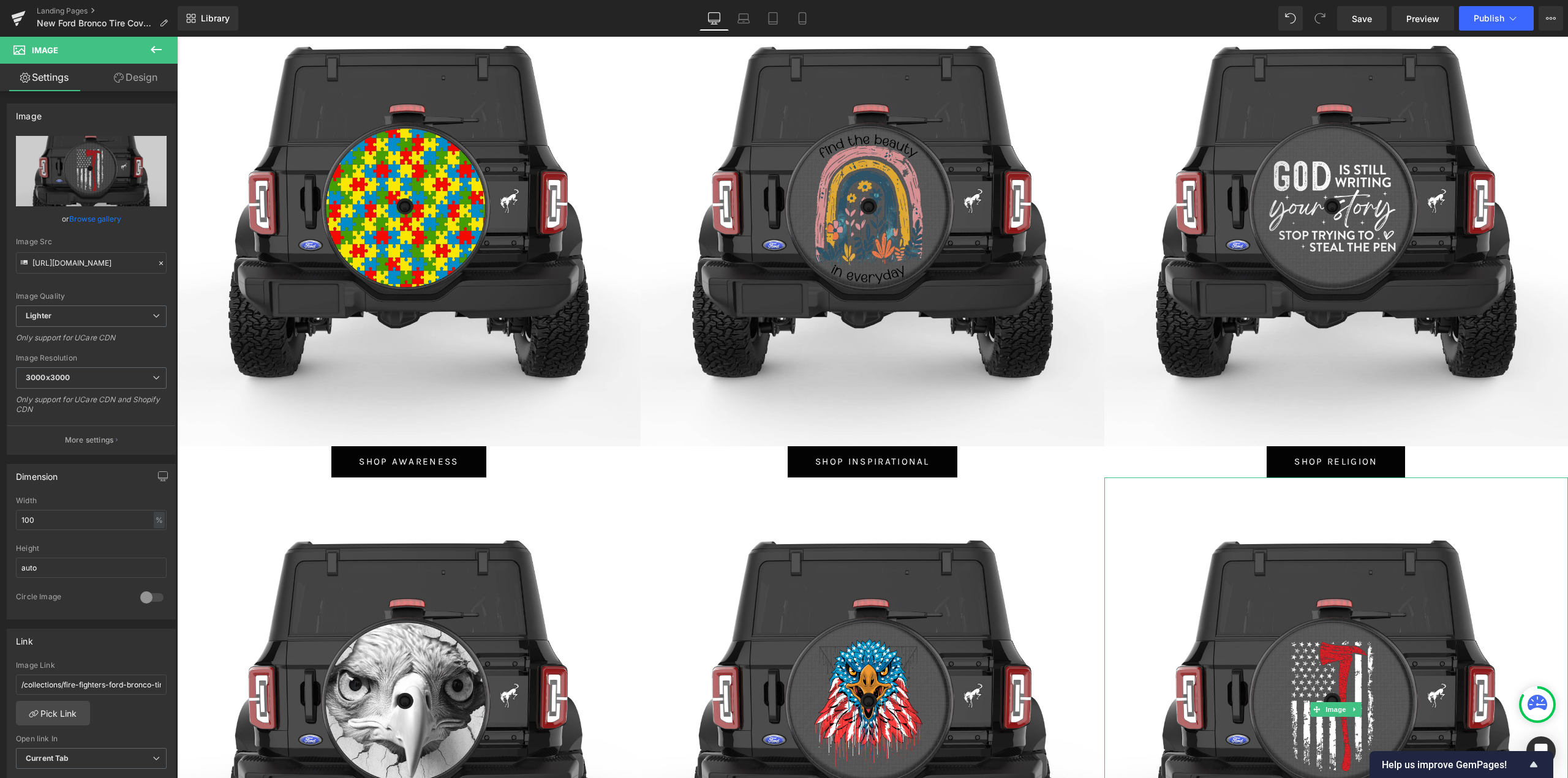
scroll to position [2632, 0]
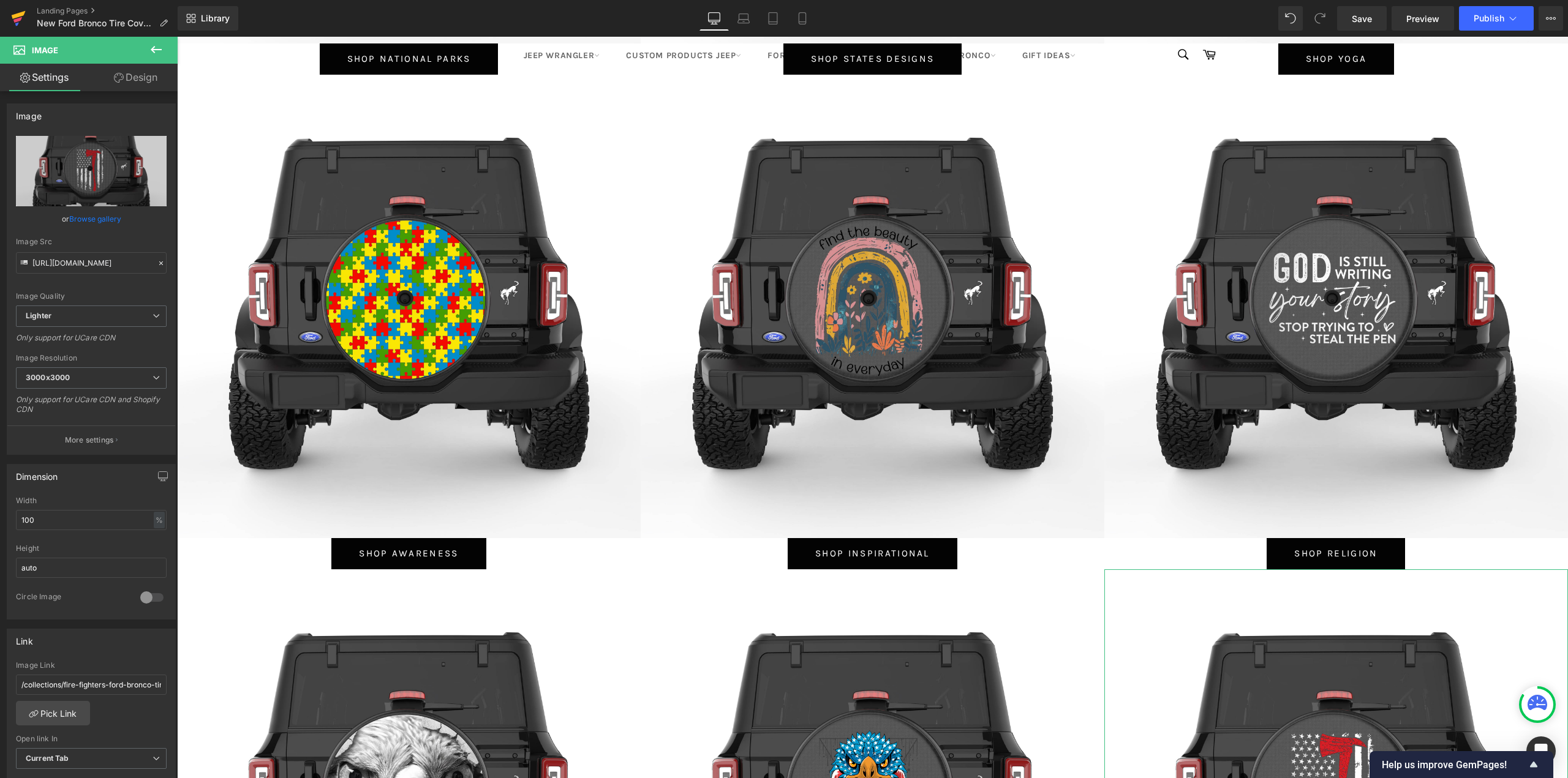
click at [10, 16] on link at bounding box center [18, 18] width 37 height 37
